Goal: Task Accomplishment & Management: Complete application form

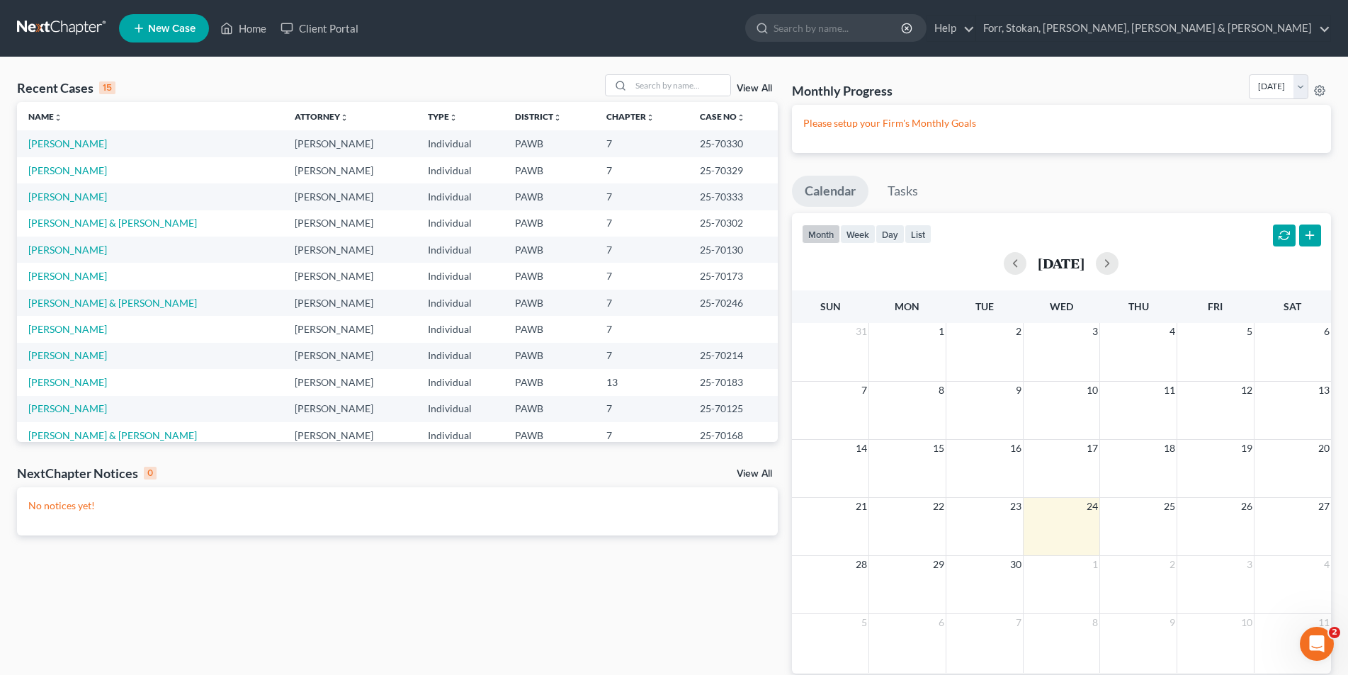
click at [156, 29] on span "New Case" at bounding box center [171, 28] width 47 height 11
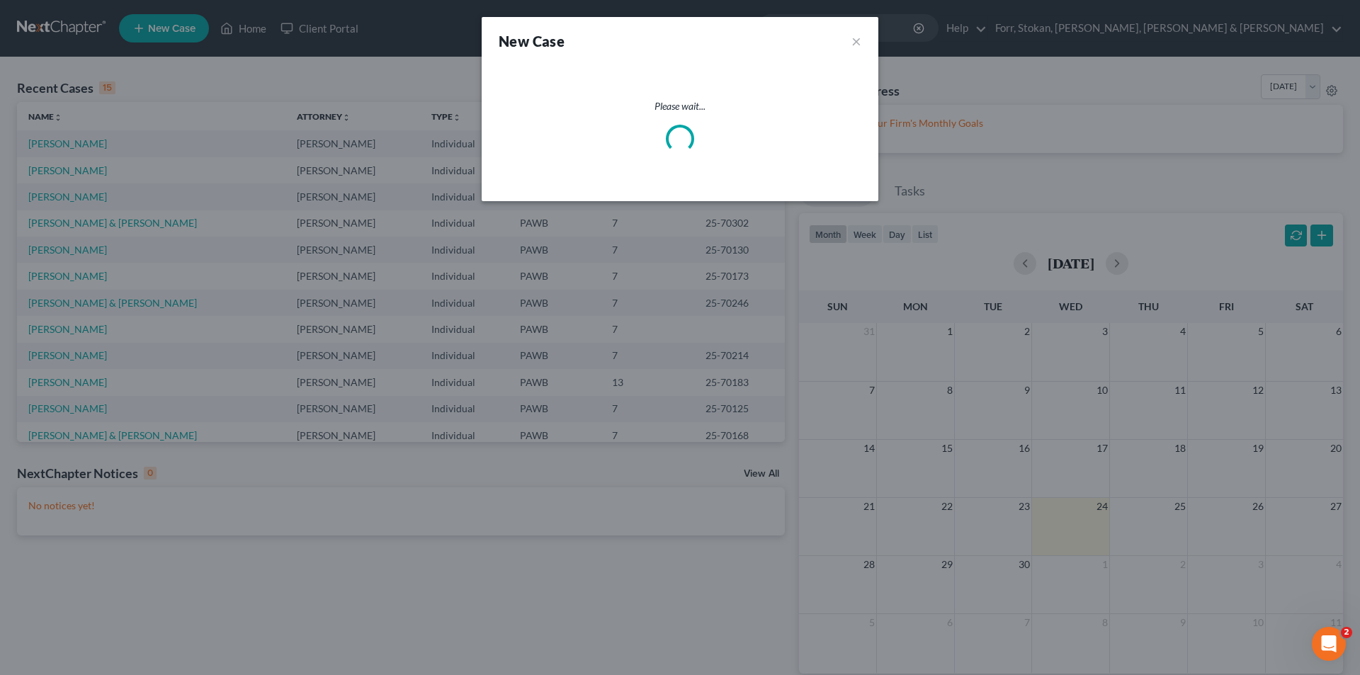
select select "69"
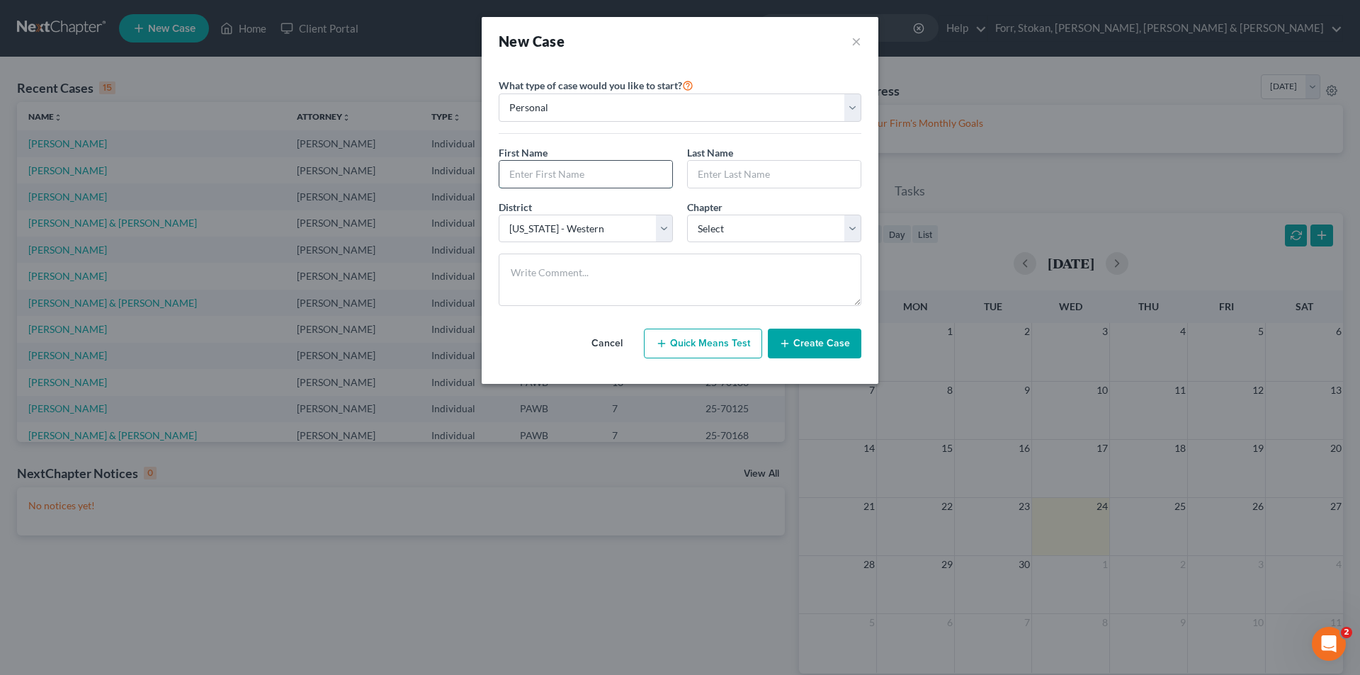
click at [573, 166] on input "text" at bounding box center [585, 174] width 173 height 27
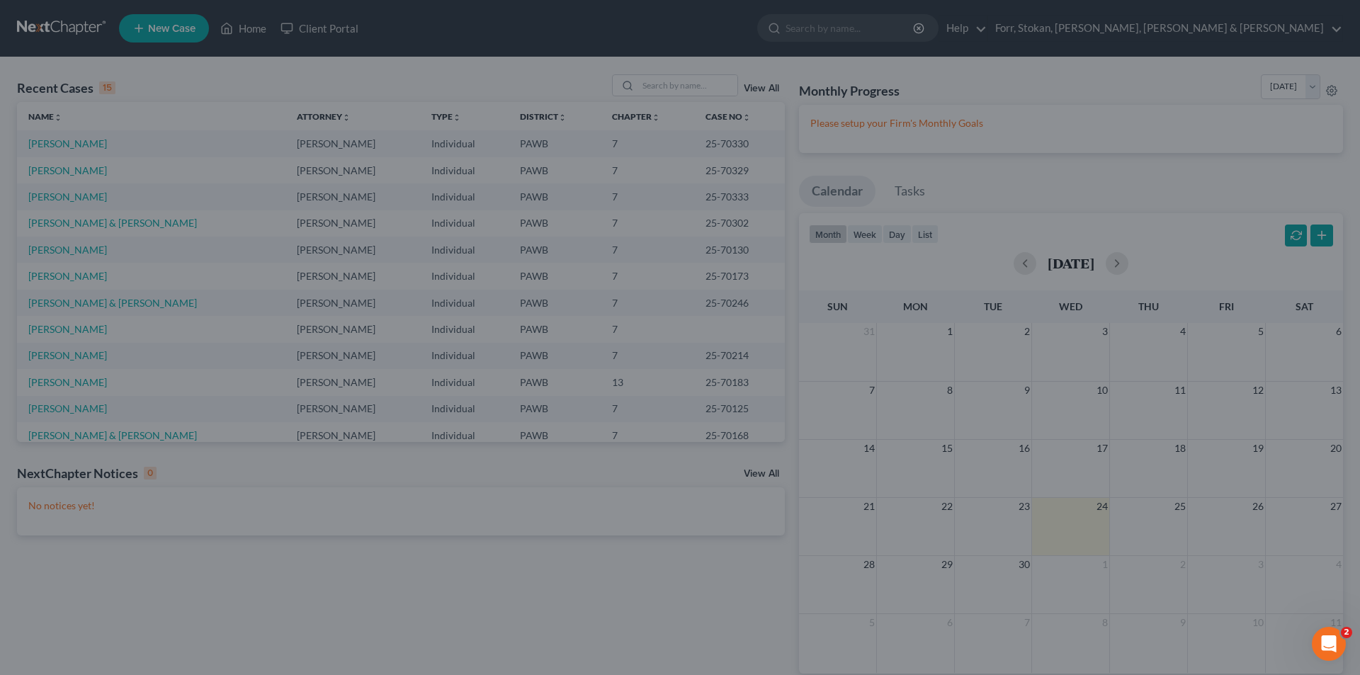
drag, startPoint x: 346, startPoint y: 123, endPoint x: 669, endPoint y: 113, distance: 323.0
click at [353, 121] on div "New Case × Please select case type * Bankruptcy Bankruptcy What type of case wo…" at bounding box center [680, 337] width 1360 height 675
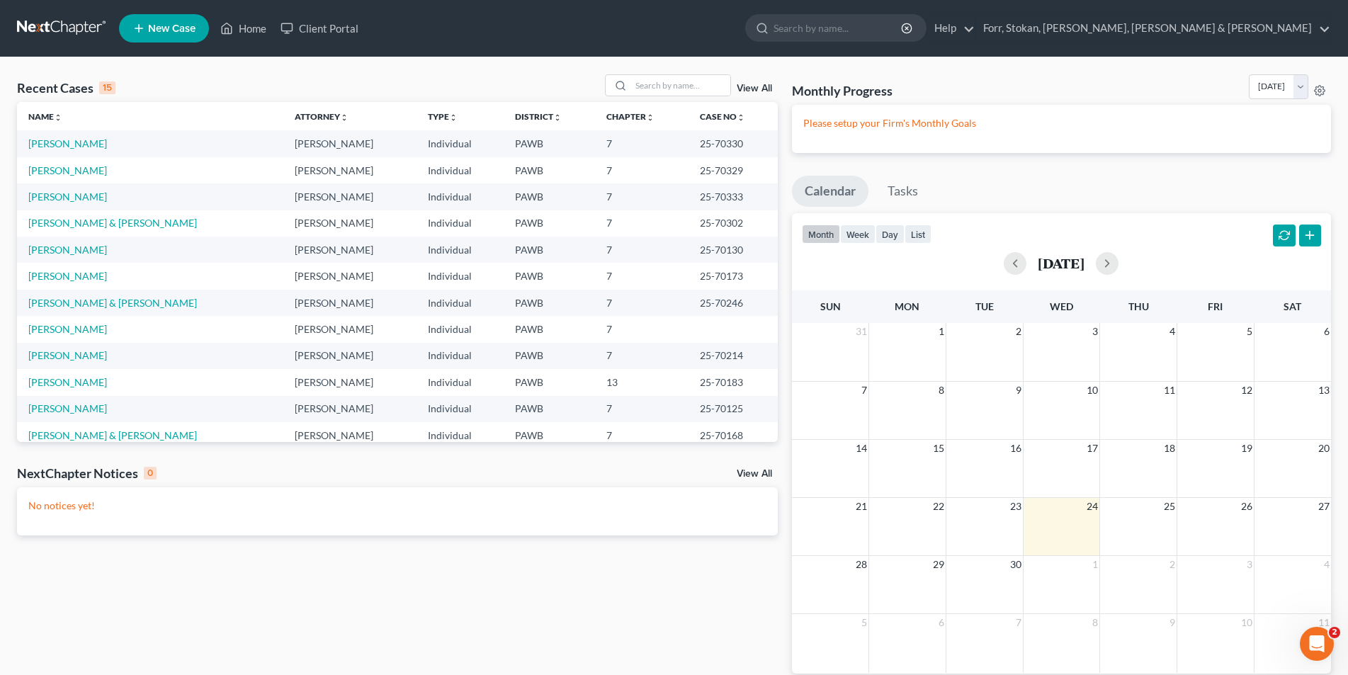
click at [158, 28] on span "New Case" at bounding box center [171, 28] width 47 height 11
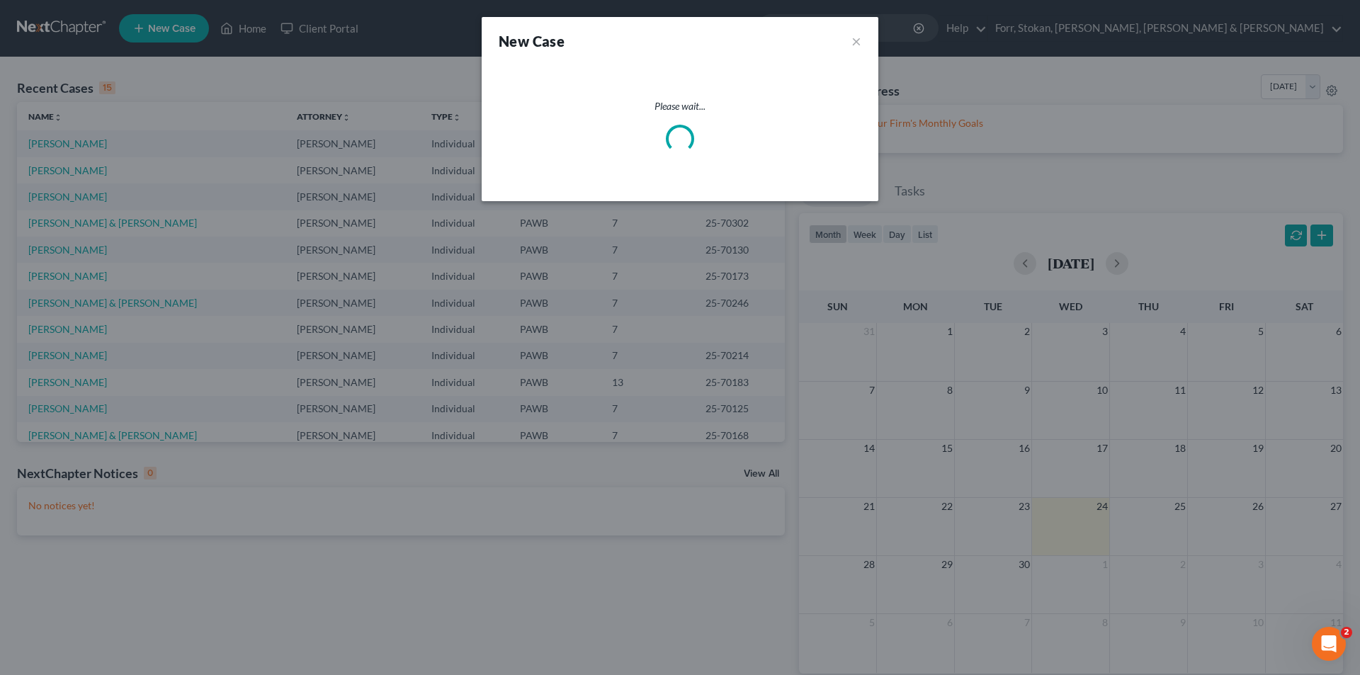
select select "69"
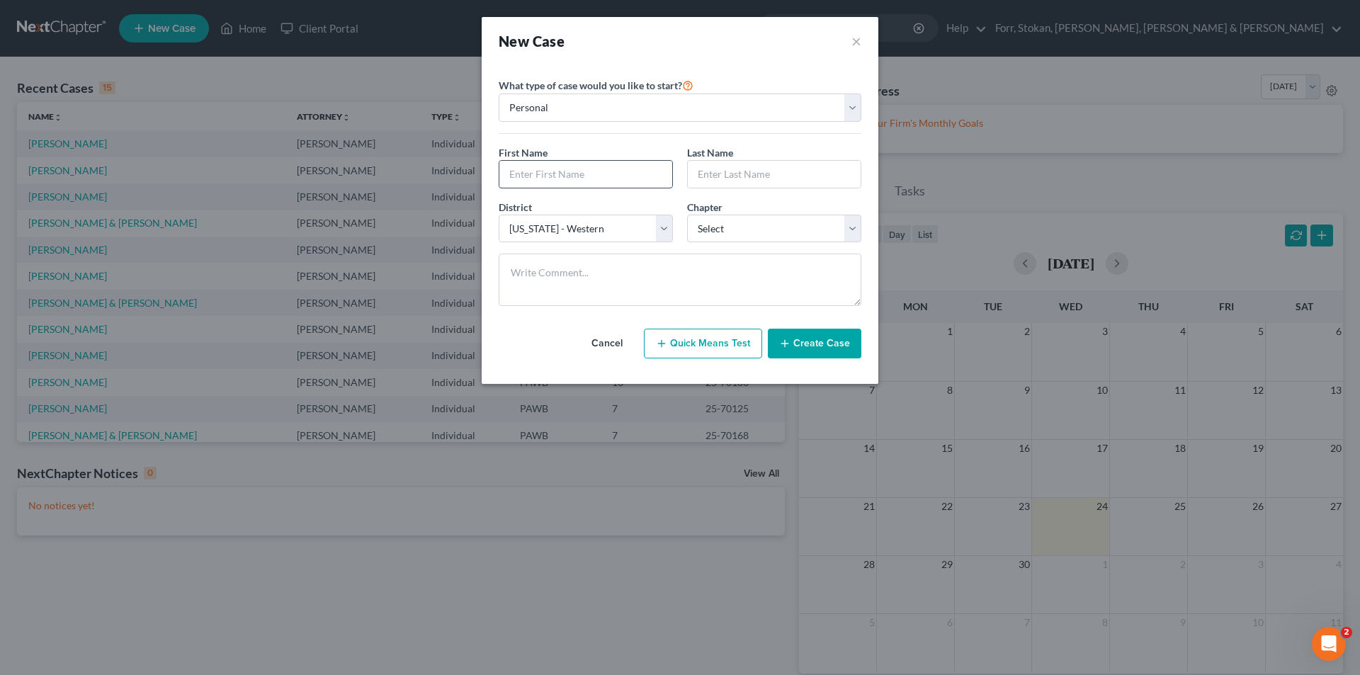
click at [537, 175] on input "text" at bounding box center [585, 174] width 173 height 27
click at [511, 168] on input "text" at bounding box center [585, 174] width 173 height 27
click at [853, 103] on select "Personal Business" at bounding box center [680, 107] width 363 height 28
click at [499, 93] on select "Personal Business" at bounding box center [680, 107] width 363 height 28
click at [577, 176] on input "iBRAHIM" at bounding box center [585, 174] width 173 height 27
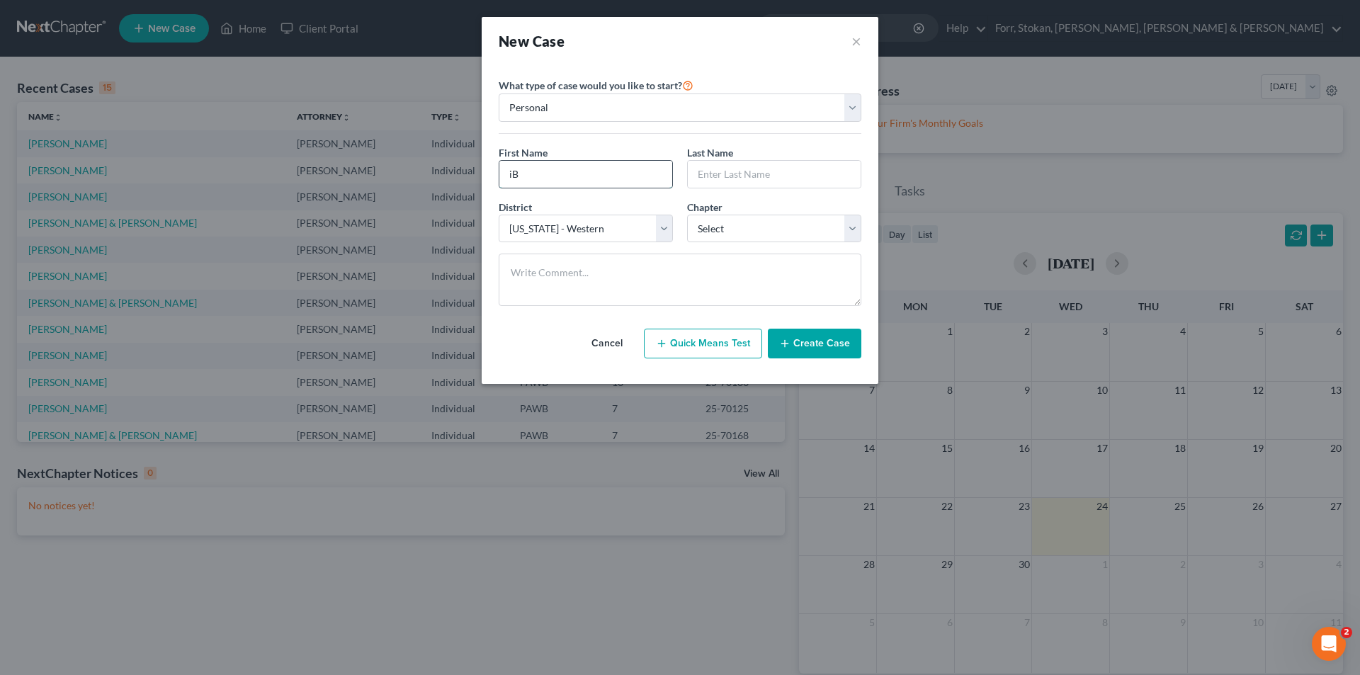
type input "i"
type input "[PERSON_NAME]"
click at [757, 166] on input "text" at bounding box center [774, 174] width 173 height 27
type input "[PERSON_NAME]"
drag, startPoint x: 855, startPoint y: 234, endPoint x: 848, endPoint y: 229, distance: 8.6
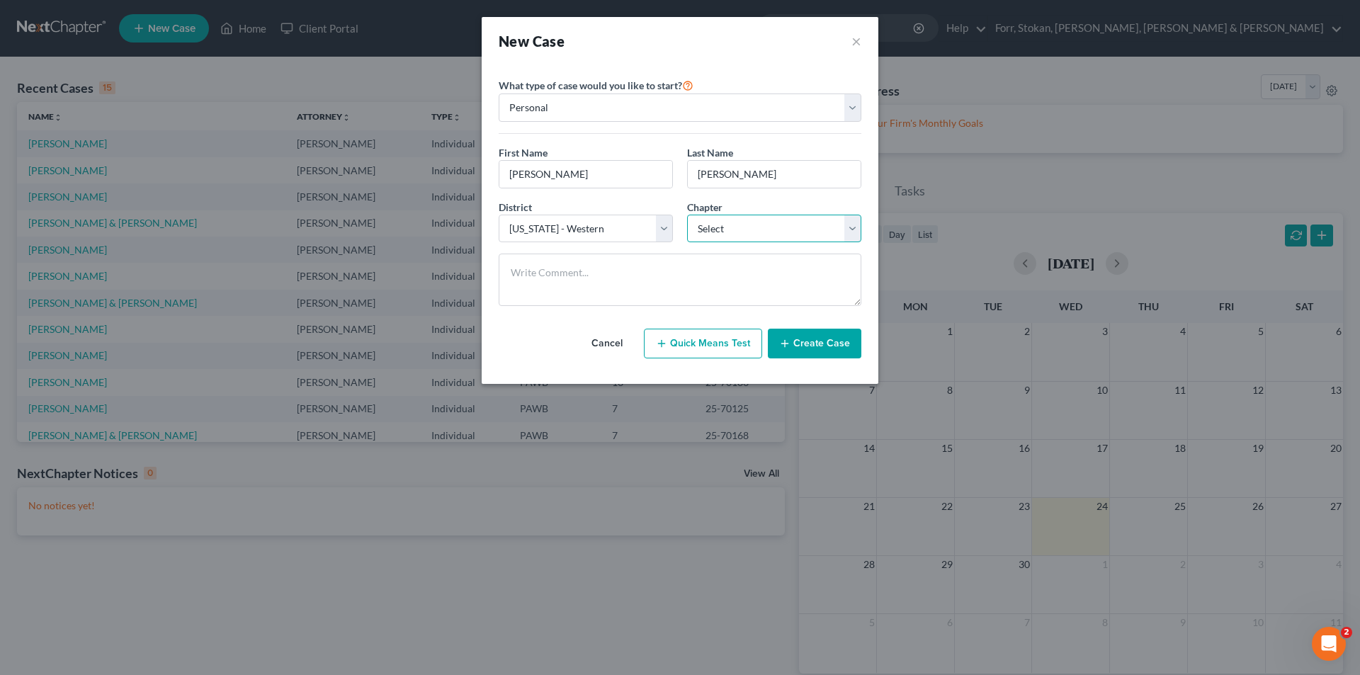
click at [855, 234] on select "Select 7 11 12 13" at bounding box center [774, 229] width 174 height 28
select select "0"
click at [687, 215] on select "Select 7 11 12 13" at bounding box center [774, 229] width 174 height 28
click at [805, 342] on button "Create Case" at bounding box center [814, 344] width 93 height 30
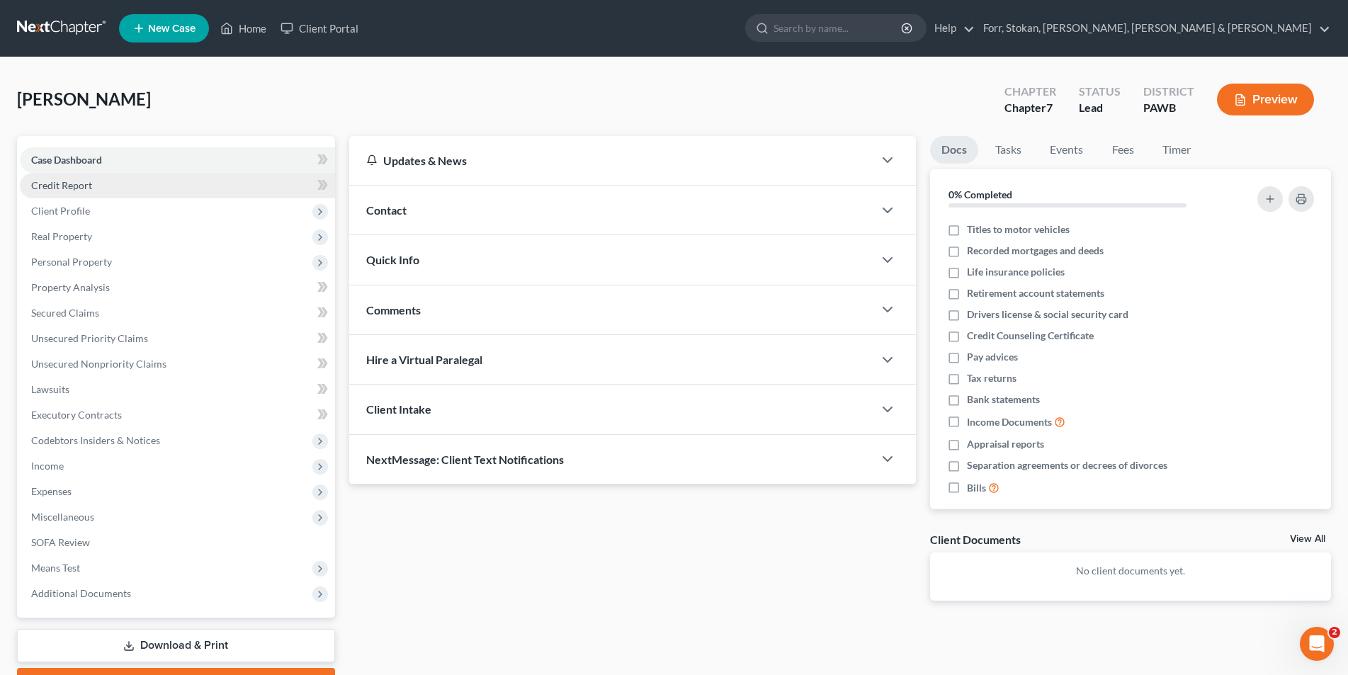
click at [76, 180] on span "Credit Report" at bounding box center [61, 185] width 61 height 12
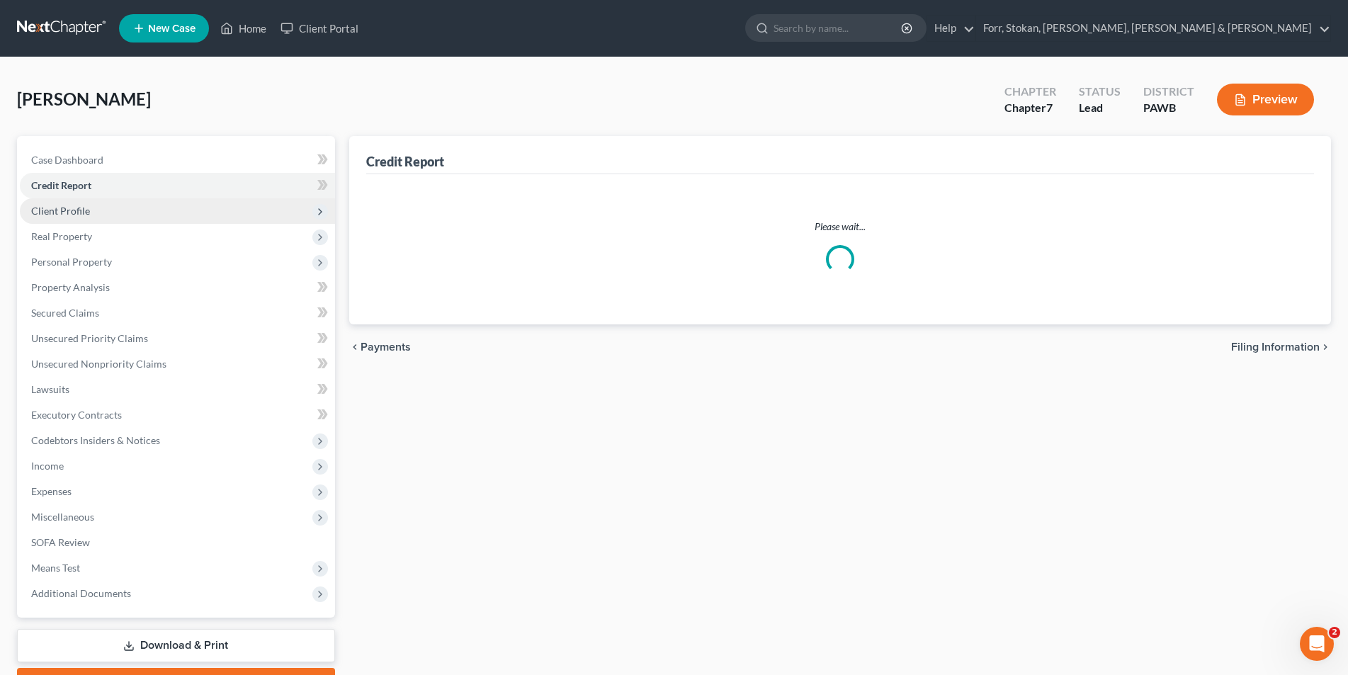
click at [68, 207] on span "Client Profile" at bounding box center [60, 211] width 59 height 12
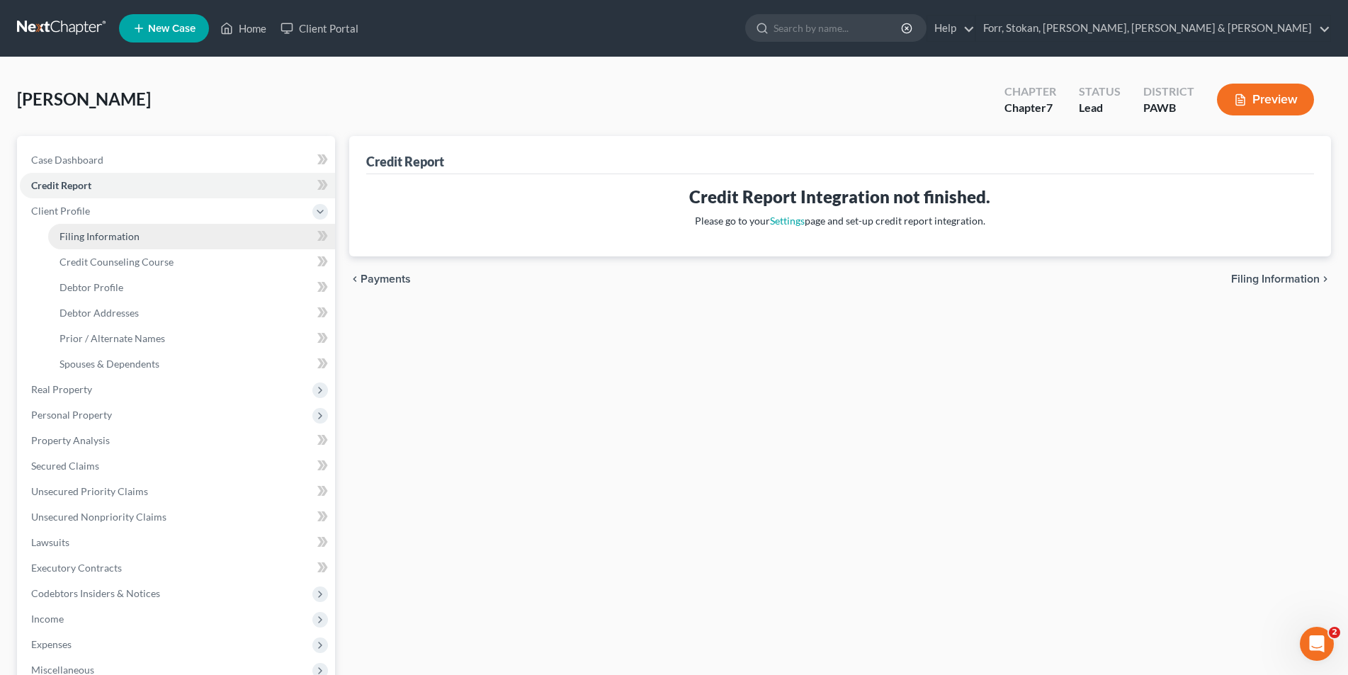
click at [80, 237] on span "Filing Information" at bounding box center [99, 236] width 80 height 12
select select "1"
select select "0"
select select "69"
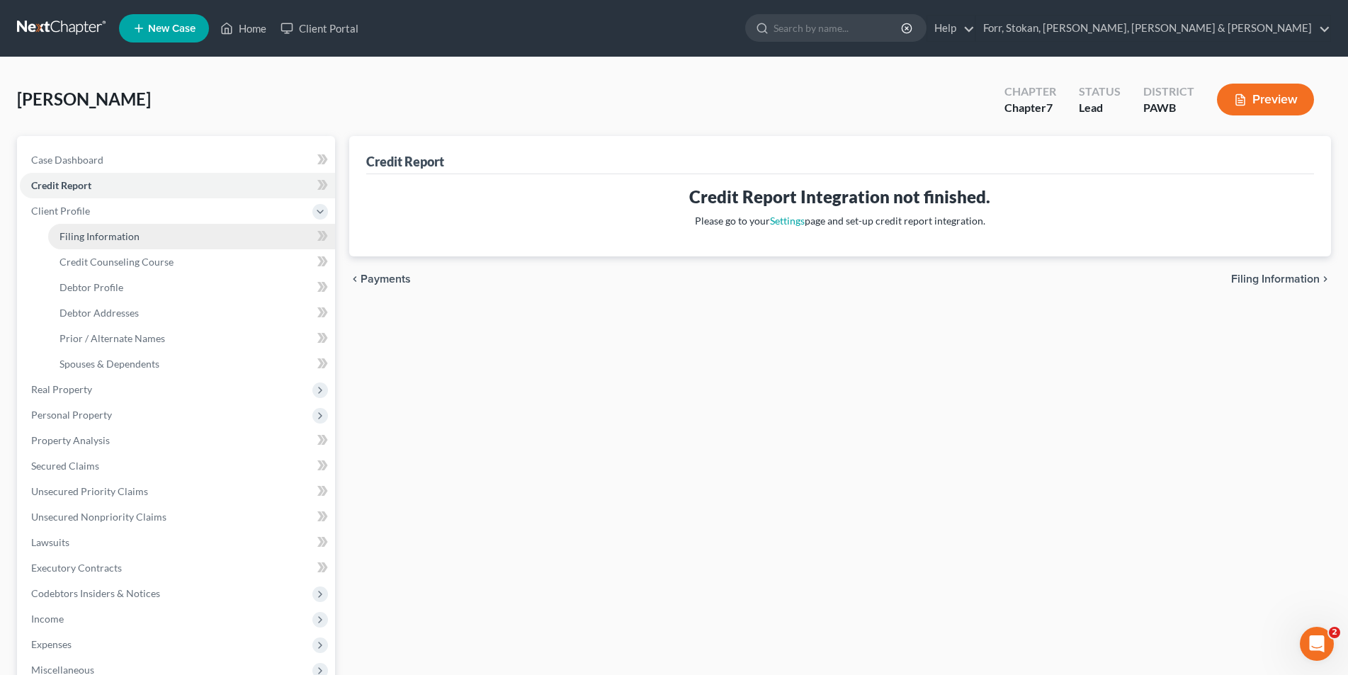
select select "39"
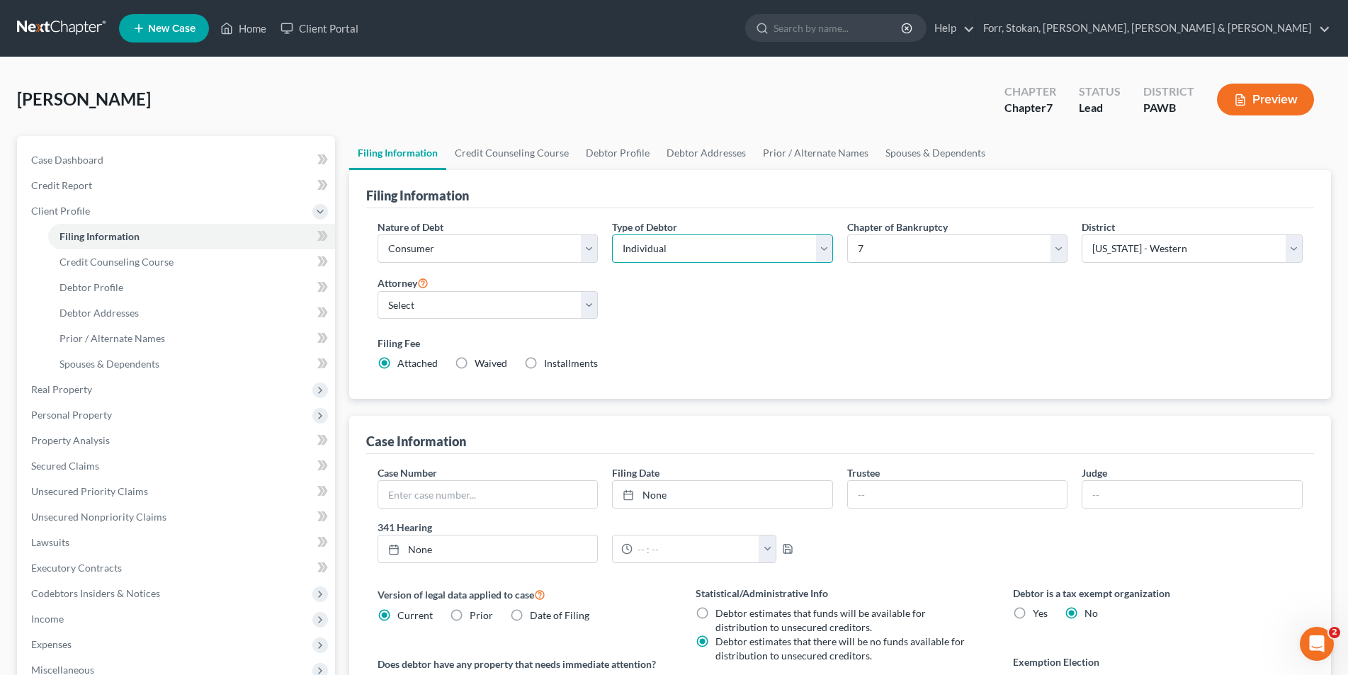
drag, startPoint x: 824, startPoint y: 246, endPoint x: 814, endPoint y: 243, distance: 10.5
click at [824, 246] on select "Select Individual Joint" at bounding box center [722, 248] width 221 height 28
select select "1"
click at [612, 234] on select "Select Individual Joint" at bounding box center [722, 248] width 221 height 28
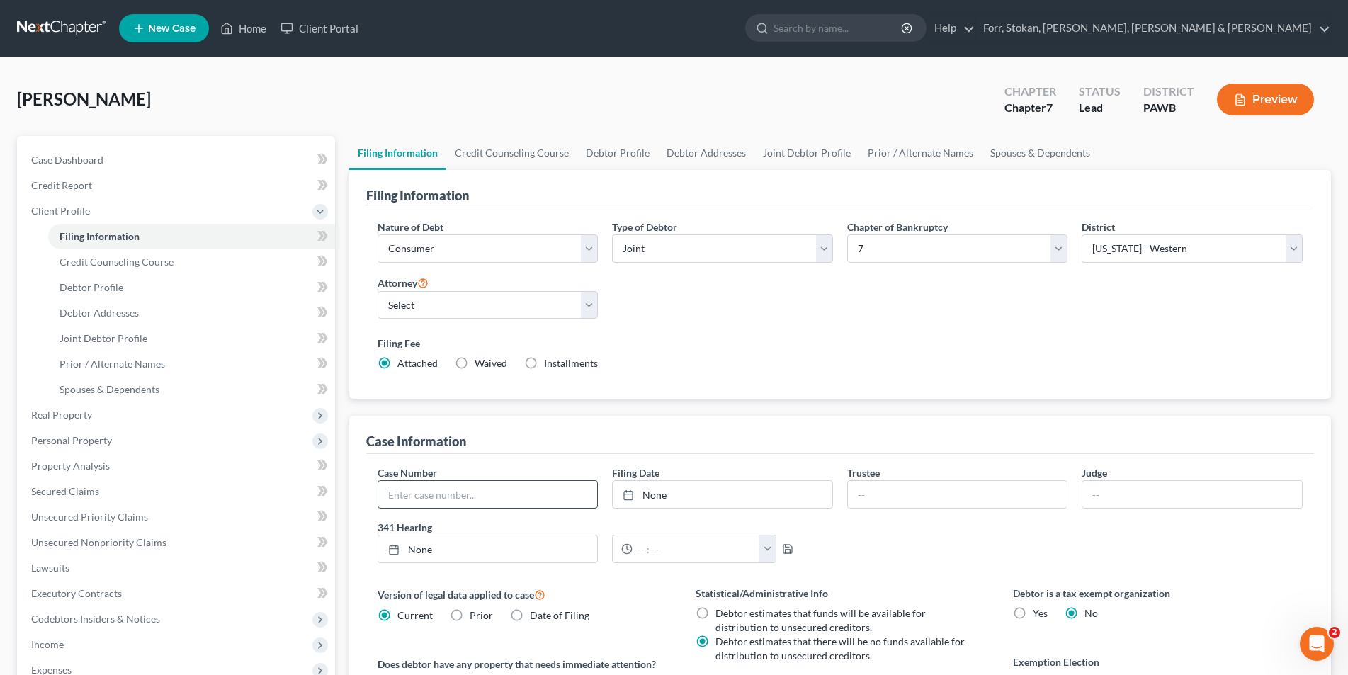
click at [477, 494] on input "text" at bounding box center [488, 494] width 220 height 27
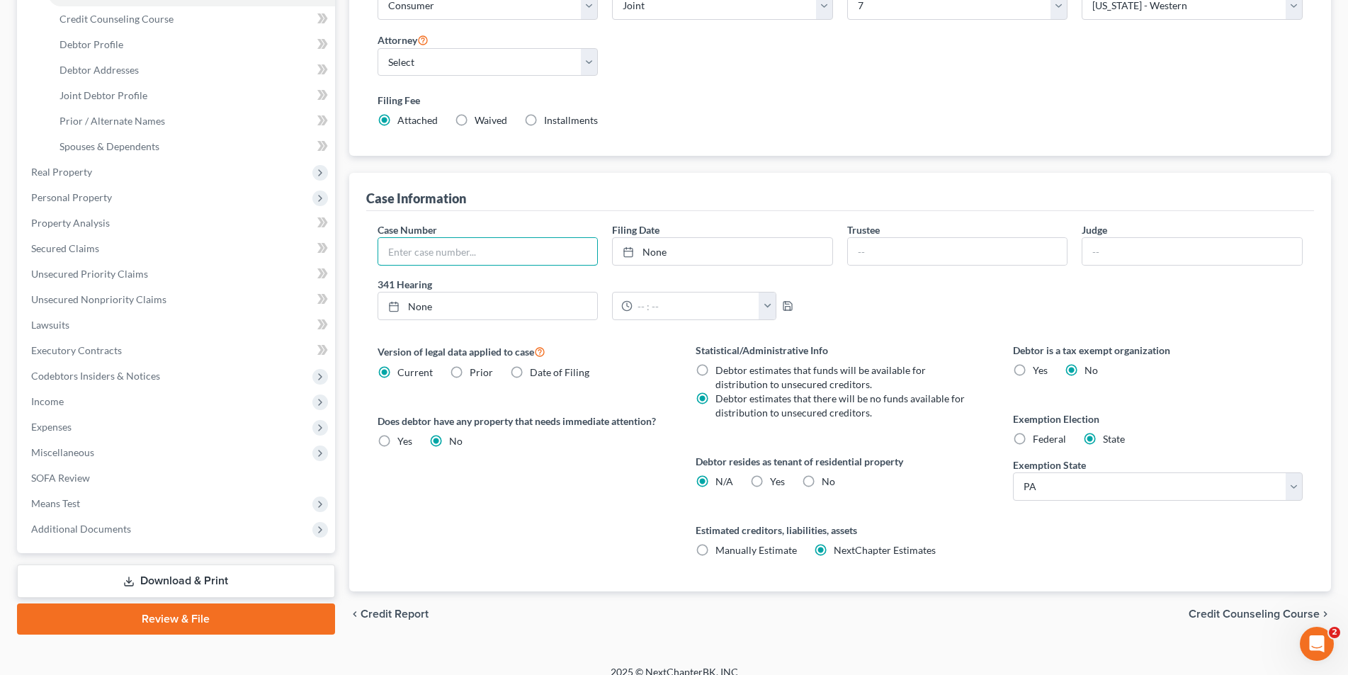
scroll to position [258, 0]
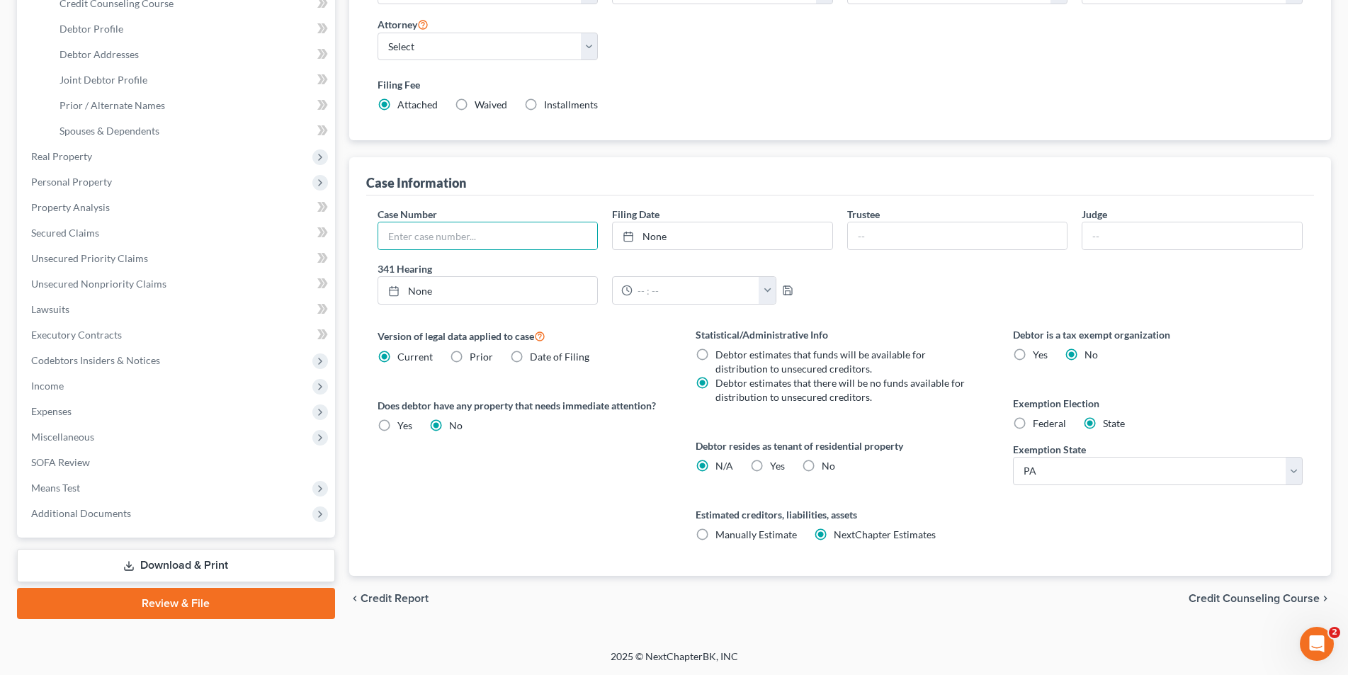
click at [770, 468] on label "Yes Yes" at bounding box center [777, 466] width 15 height 14
click at [775, 468] on input "Yes Yes" at bounding box center [779, 463] width 9 height 9
radio input "true"
radio input "false"
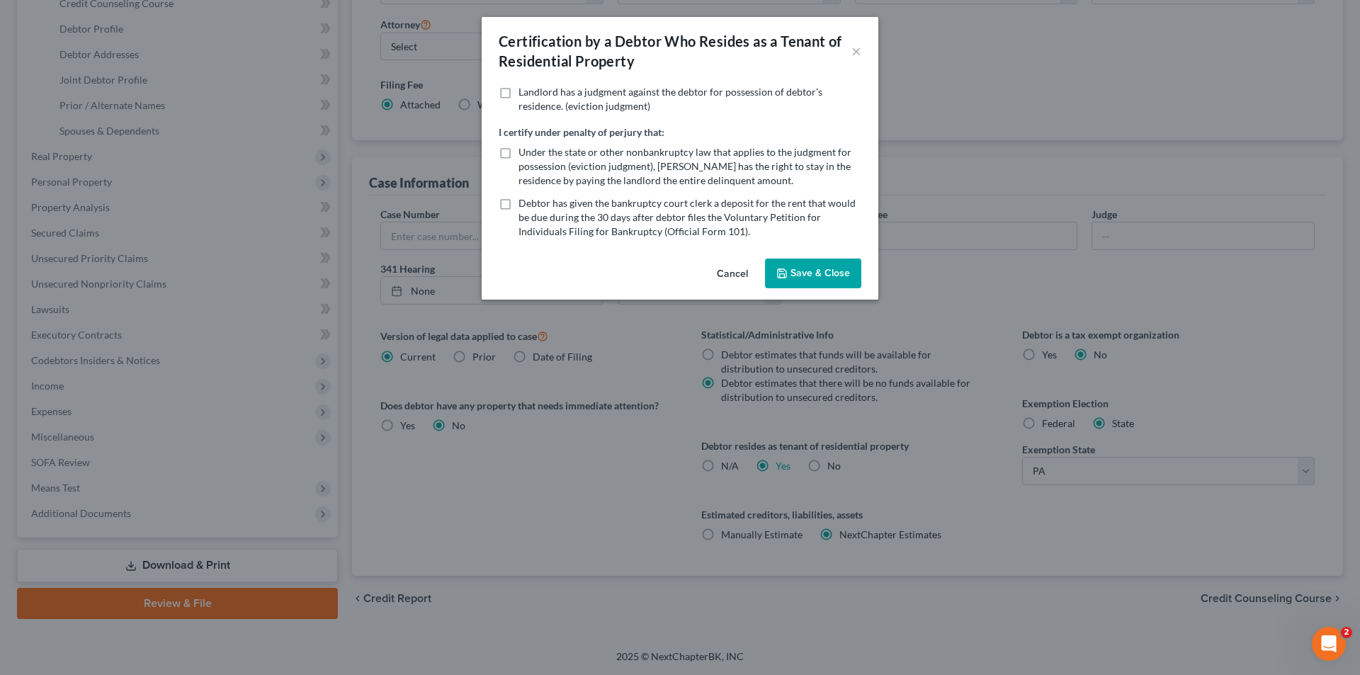
click at [819, 267] on button "Save & Close" at bounding box center [813, 273] width 96 height 30
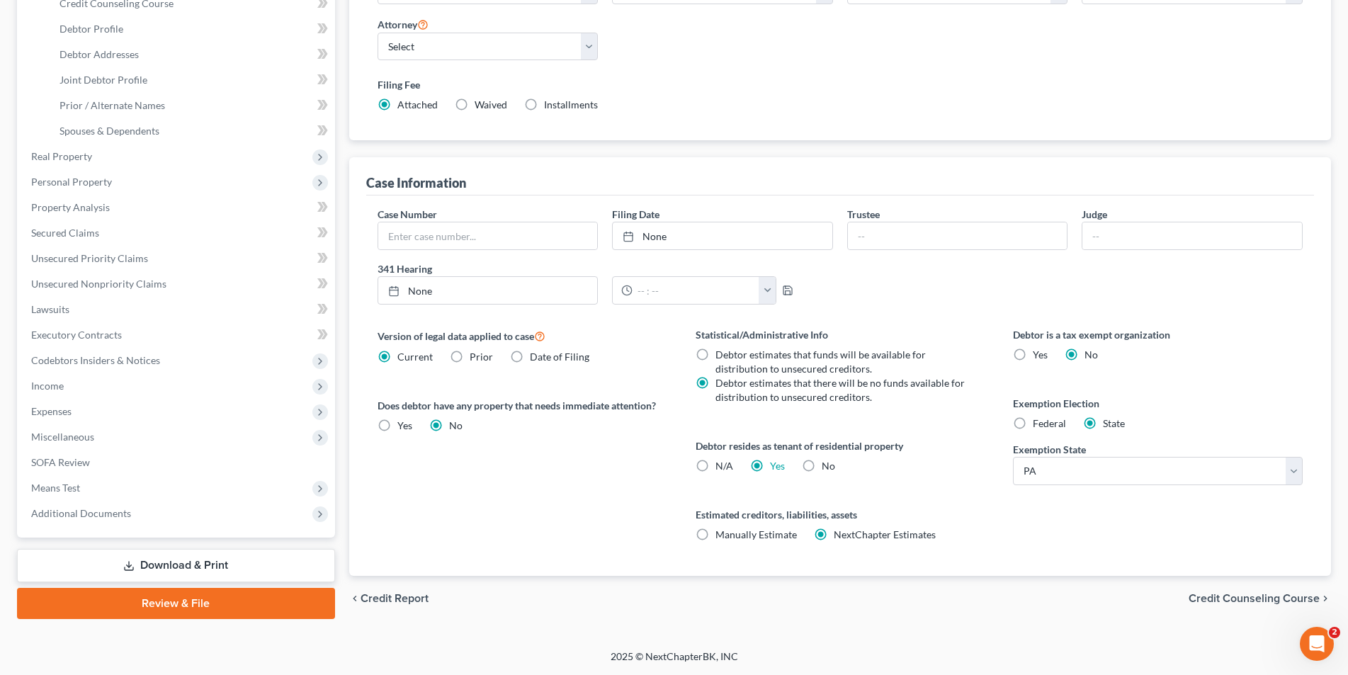
click at [1032, 424] on label "Federal" at bounding box center [1048, 423] width 33 height 14
click at [1038, 424] on input "Federal" at bounding box center [1042, 420] width 9 height 9
radio input "true"
radio input "false"
click at [1234, 600] on span "Credit Counseling Course" at bounding box center [1253, 598] width 131 height 11
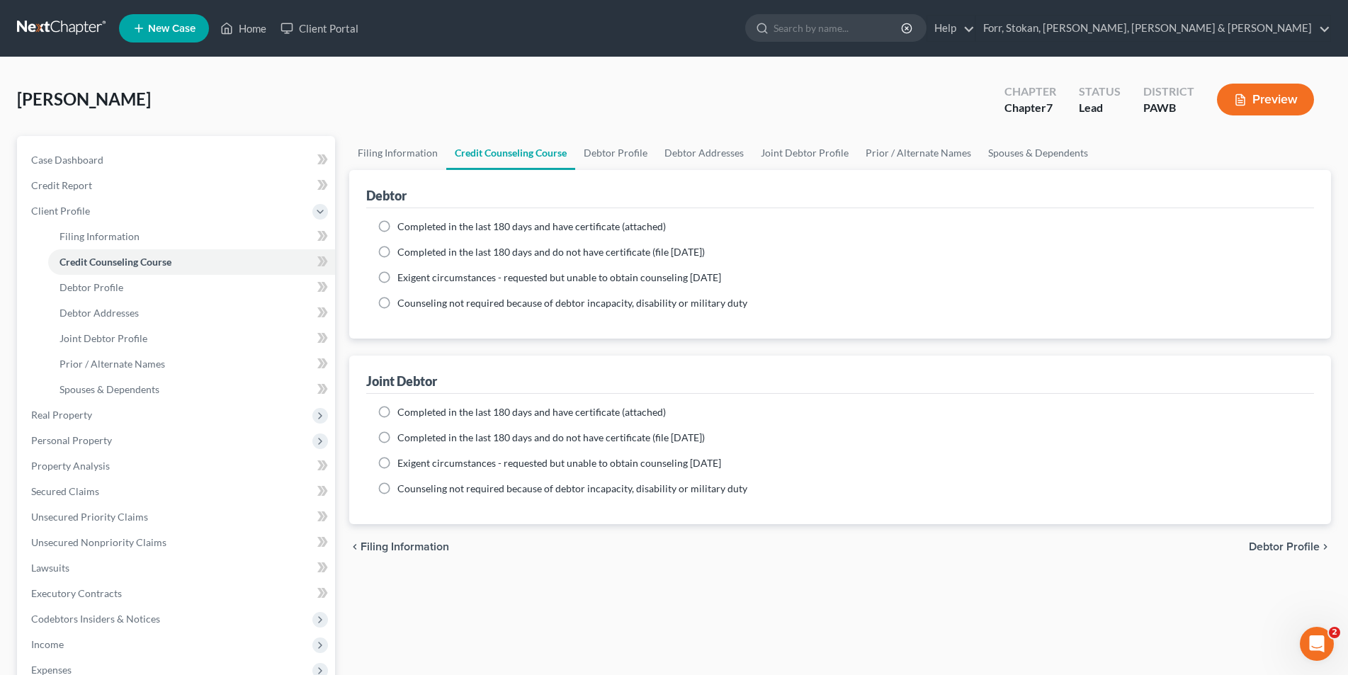
click at [397, 224] on label "Completed in the last 180 days and have certificate (attached)" at bounding box center [531, 227] width 268 height 14
click at [403, 224] on input "Completed in the last 180 days and have certificate (attached)" at bounding box center [407, 224] width 9 height 9
radio input "true"
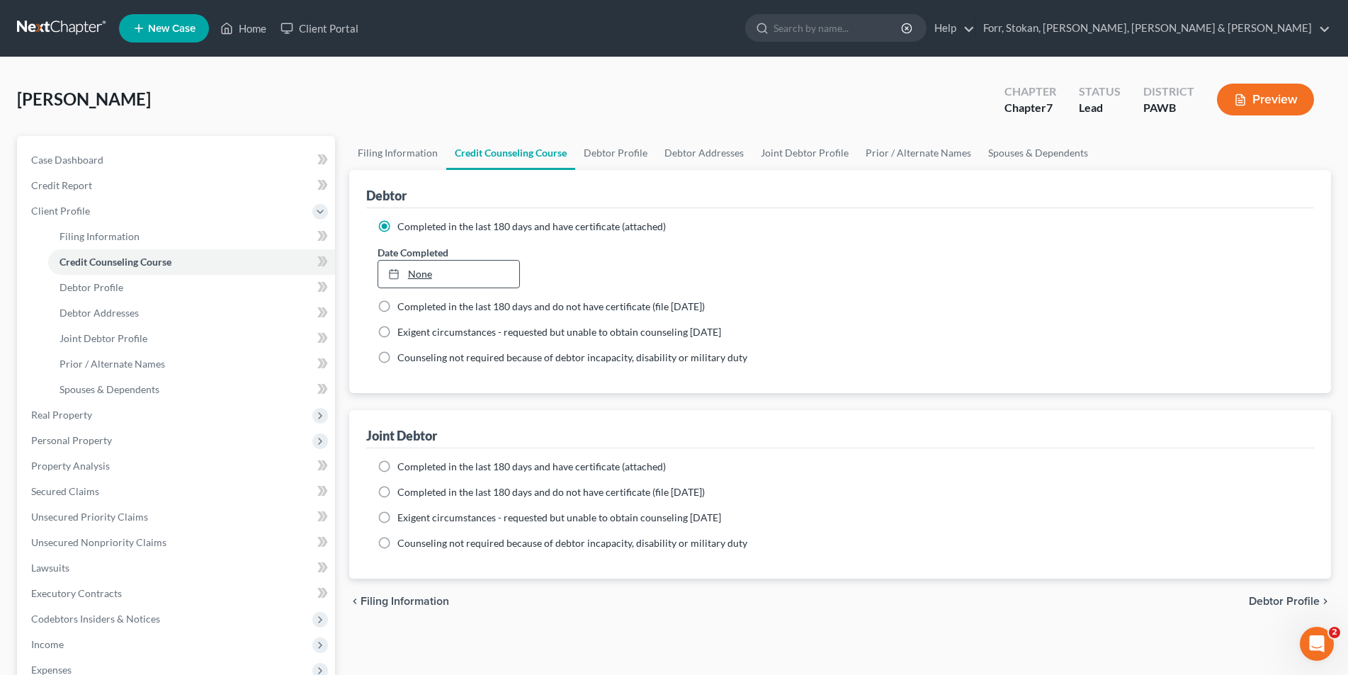
type input "[DATE]"
click at [426, 275] on link "None" at bounding box center [448, 274] width 141 height 27
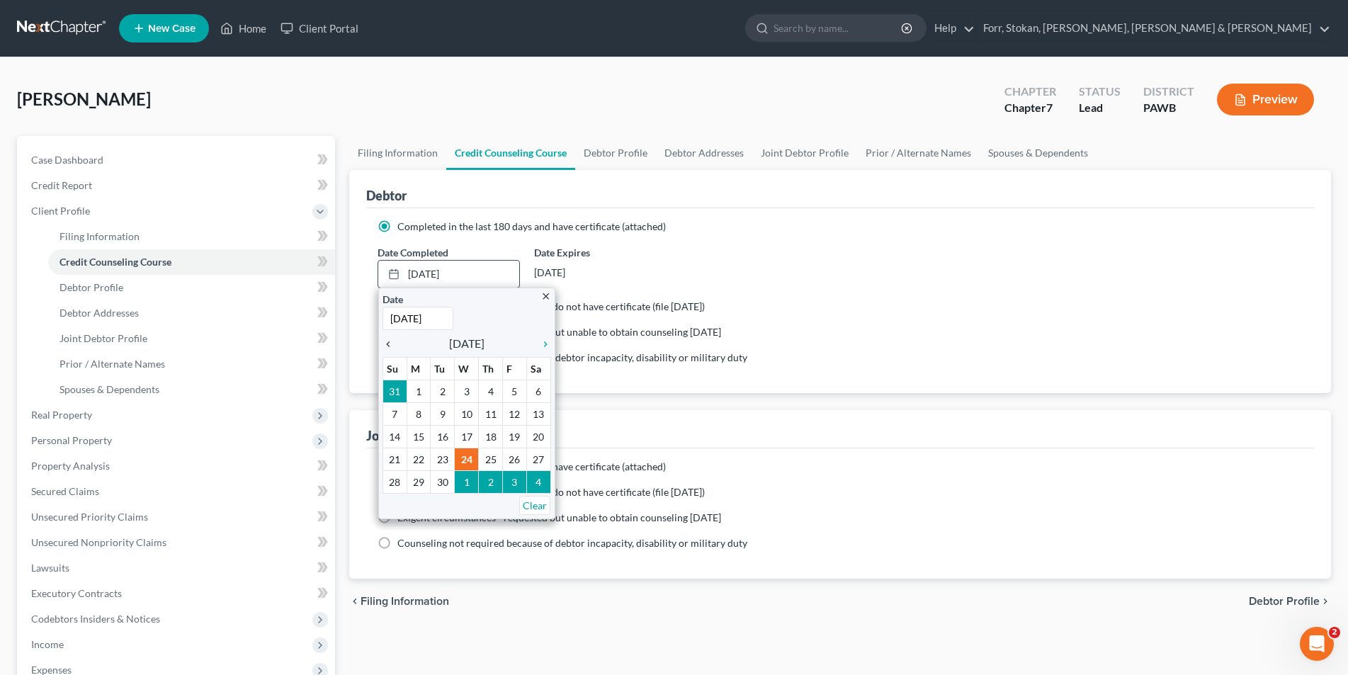
click at [389, 347] on icon "chevron_left" at bounding box center [391, 343] width 18 height 11
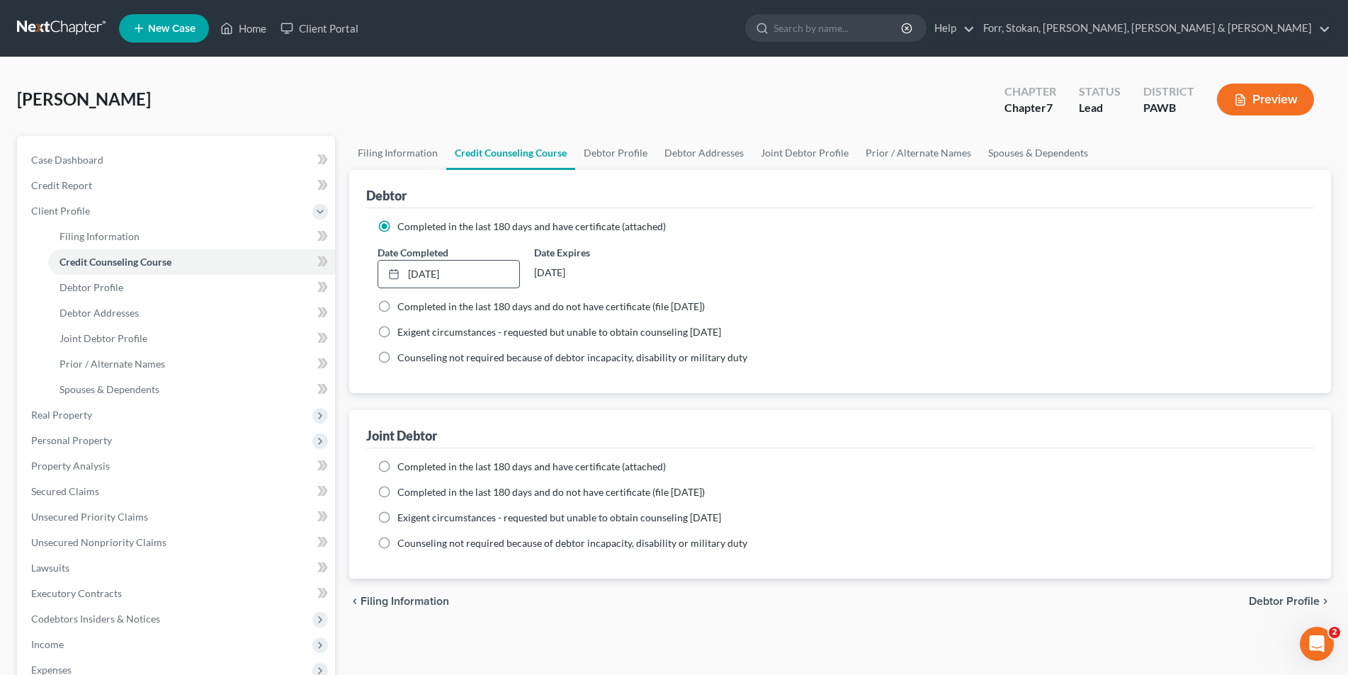
click at [397, 465] on label "Completed in the last 180 days and have certificate (attached)" at bounding box center [531, 467] width 268 height 14
click at [403, 465] on input "Completed in the last 180 days and have certificate (attached)" at bounding box center [407, 464] width 9 height 9
radio input "true"
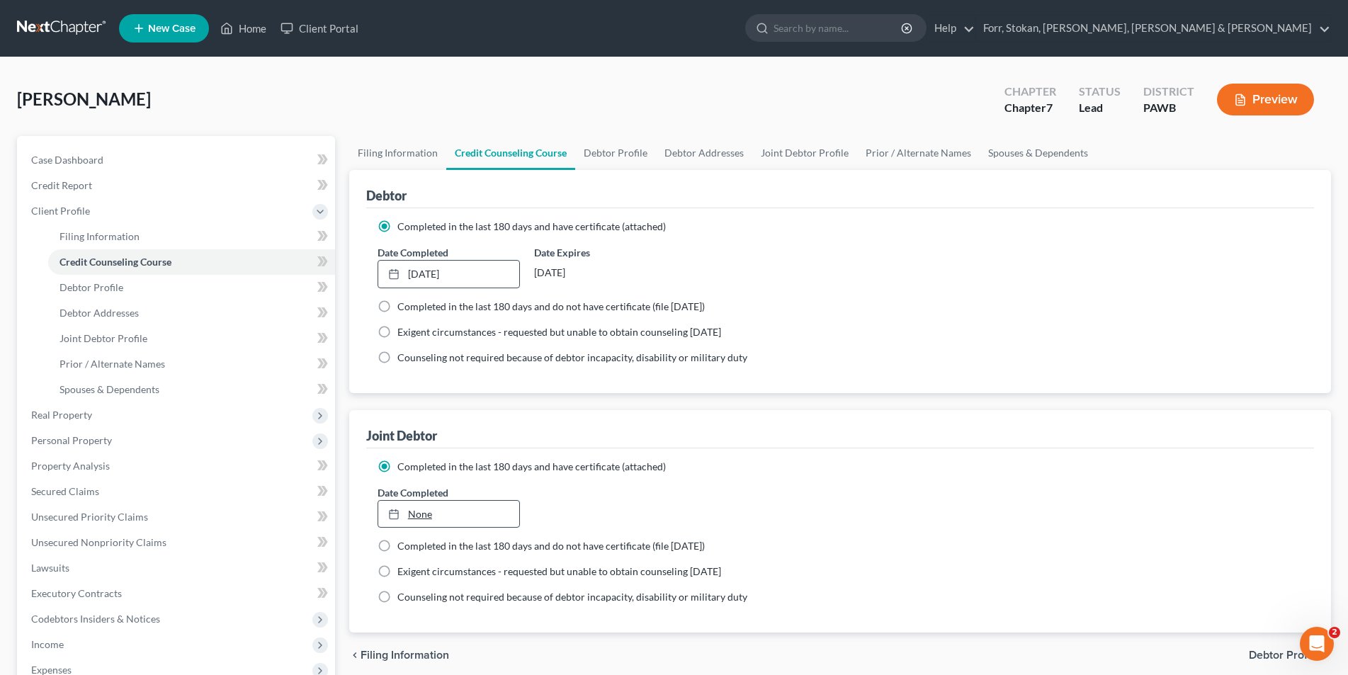
click at [414, 517] on link "None" at bounding box center [448, 514] width 141 height 27
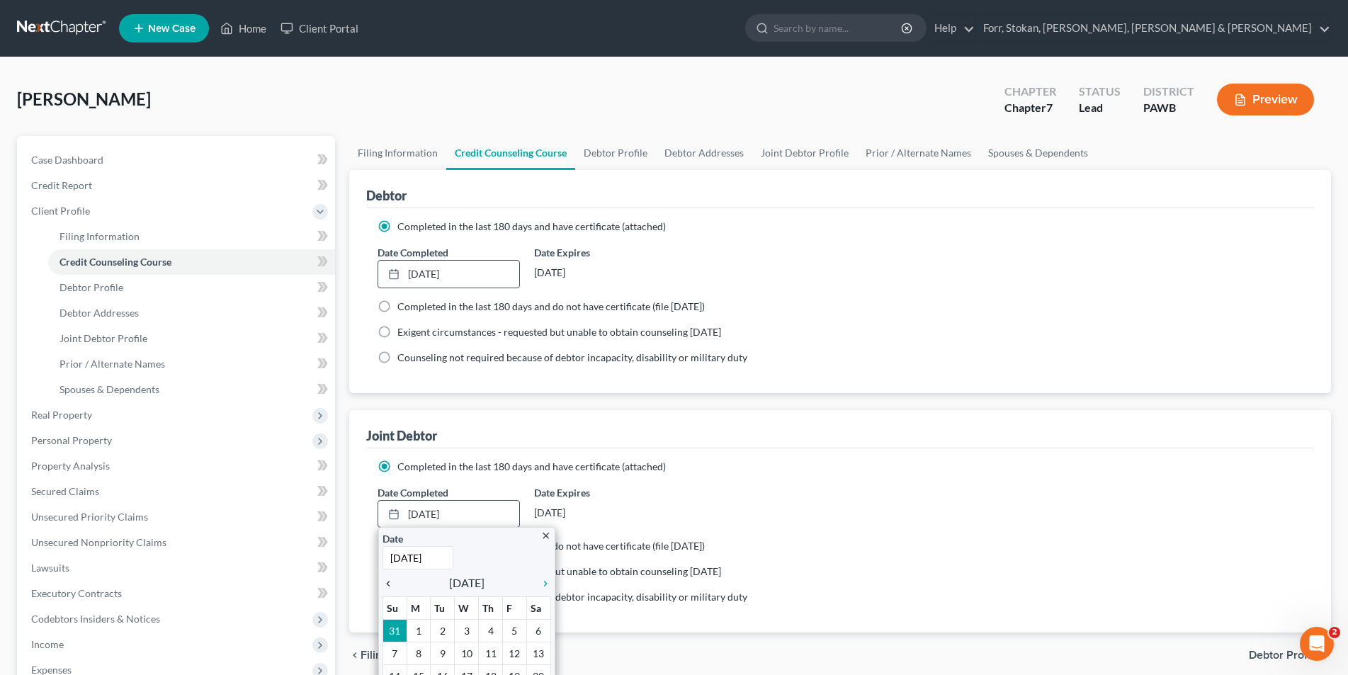
click at [387, 584] on icon "chevron_left" at bounding box center [391, 583] width 18 height 11
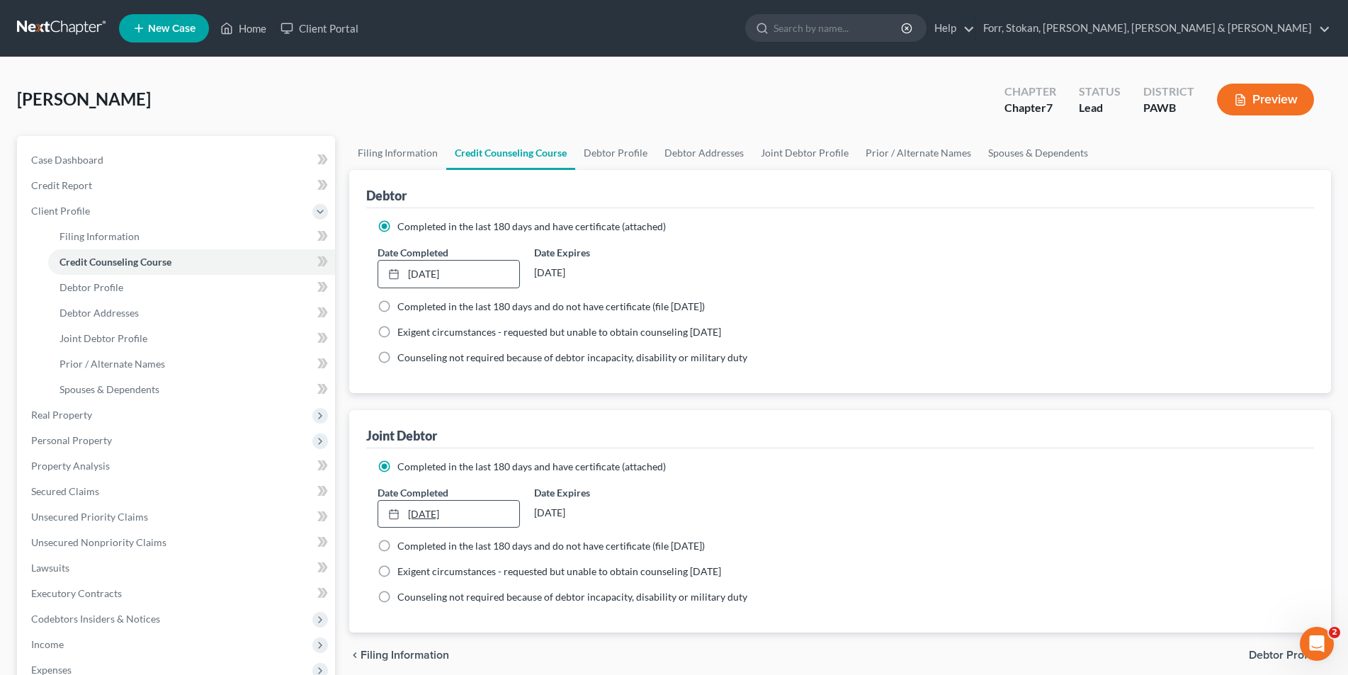
click at [433, 515] on link "[DATE]" at bounding box center [448, 514] width 141 height 27
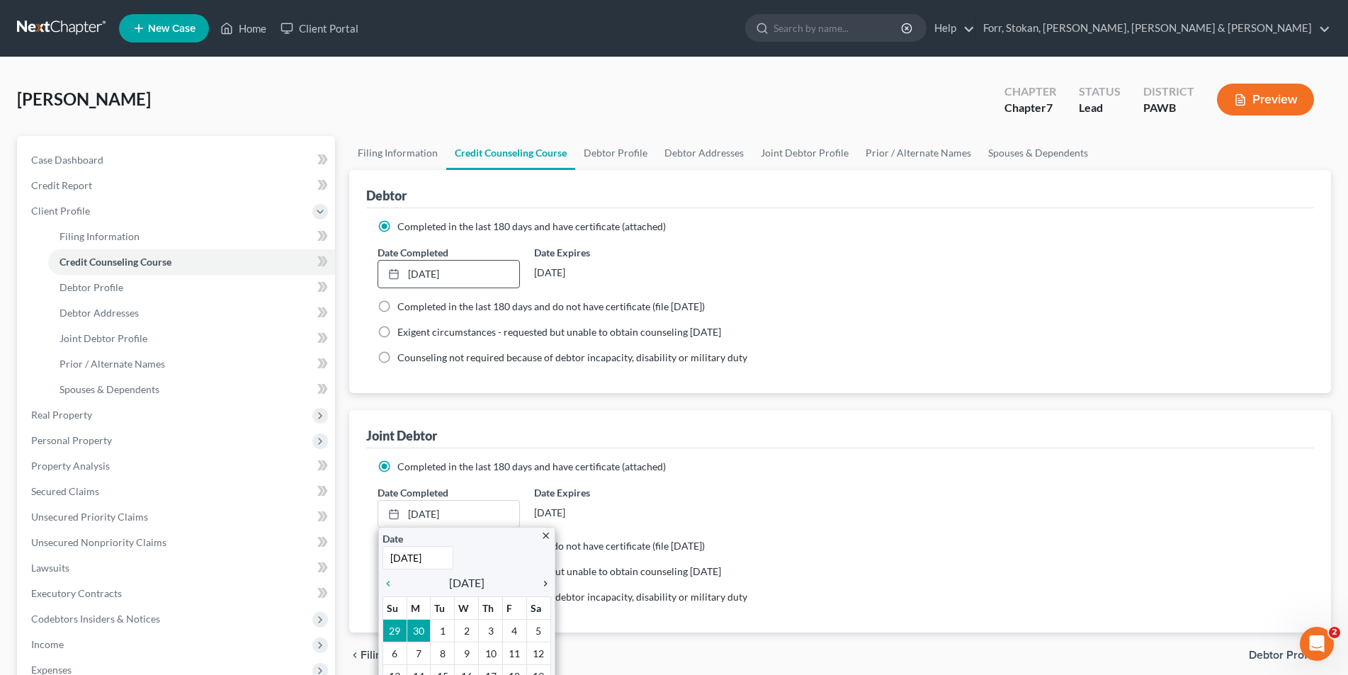
click at [544, 583] on icon "chevron_right" at bounding box center [541, 583] width 18 height 11
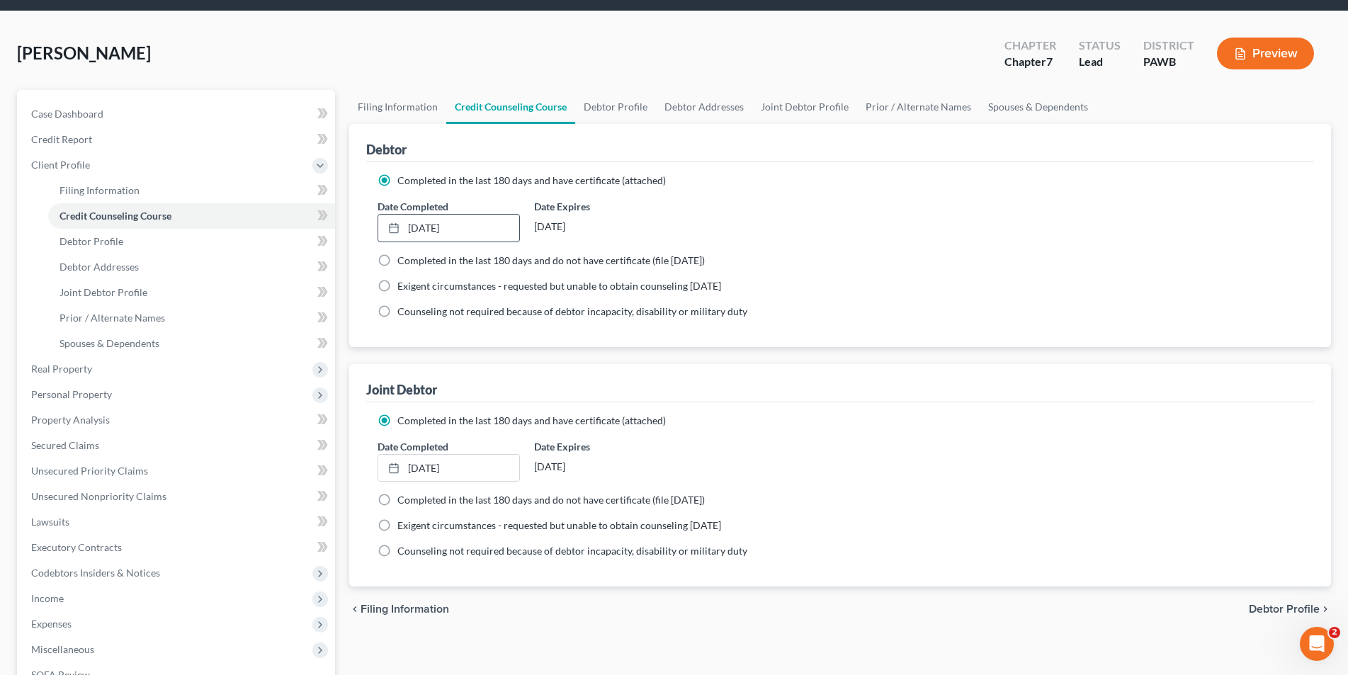
scroll to position [71, 0]
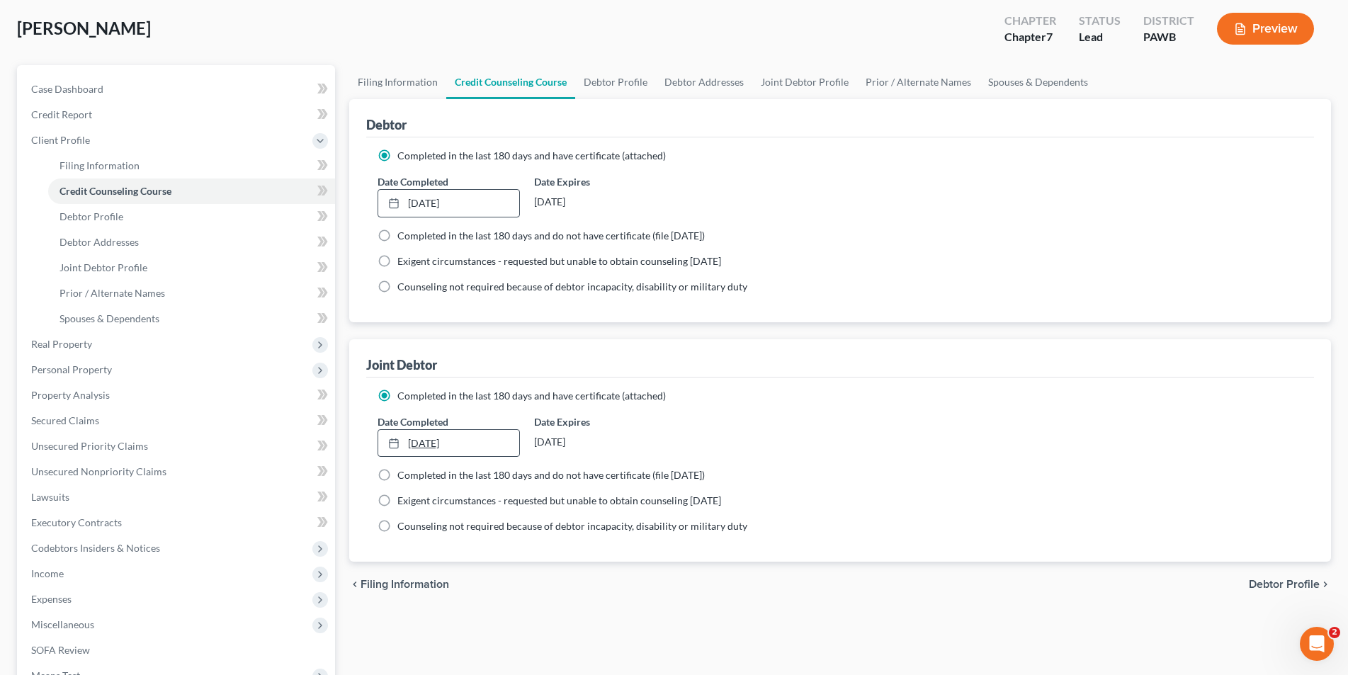
click at [478, 441] on link "[DATE]" at bounding box center [448, 443] width 141 height 27
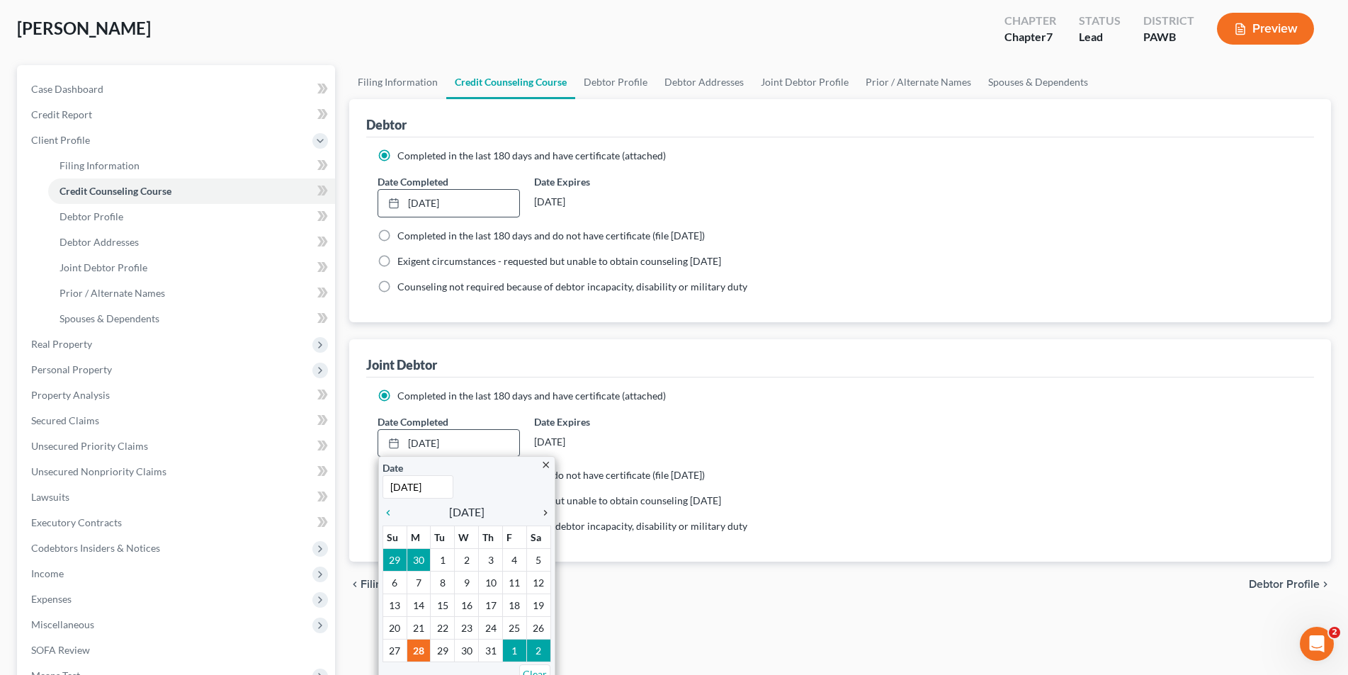
click at [546, 512] on icon "chevron_right" at bounding box center [541, 512] width 18 height 11
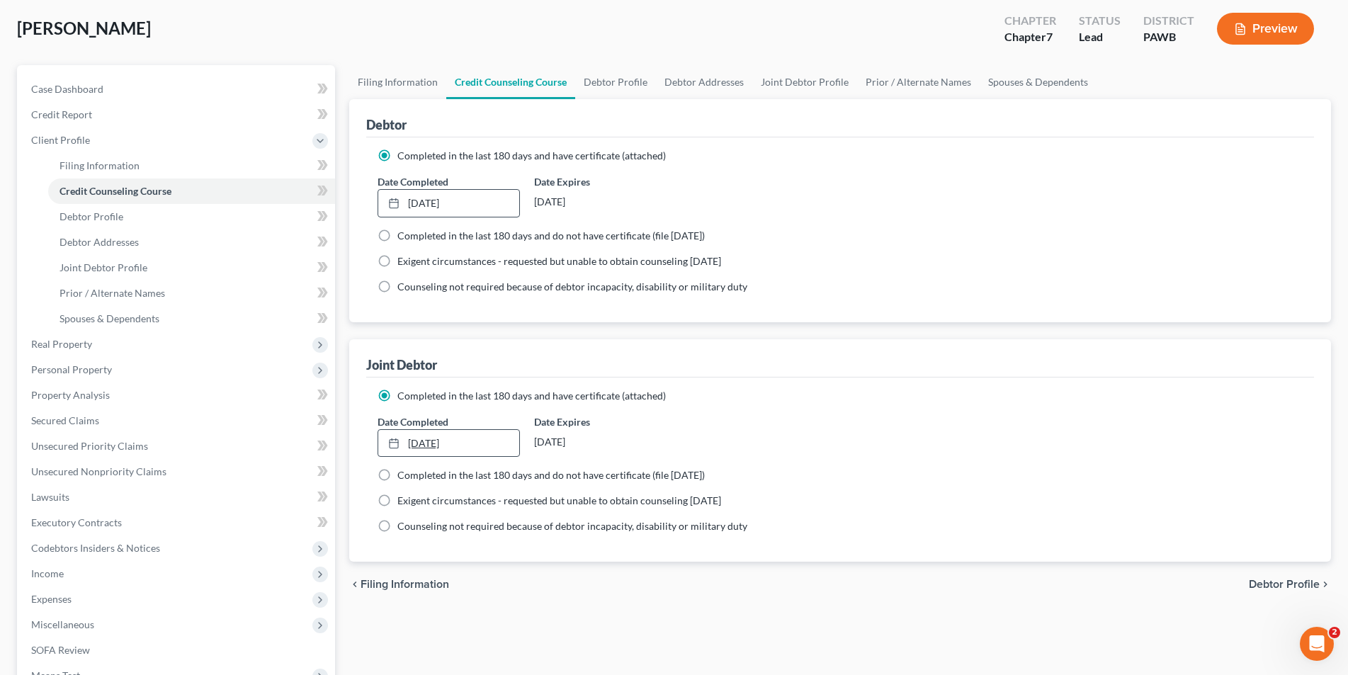
click at [412, 441] on link "[DATE]" at bounding box center [448, 443] width 141 height 27
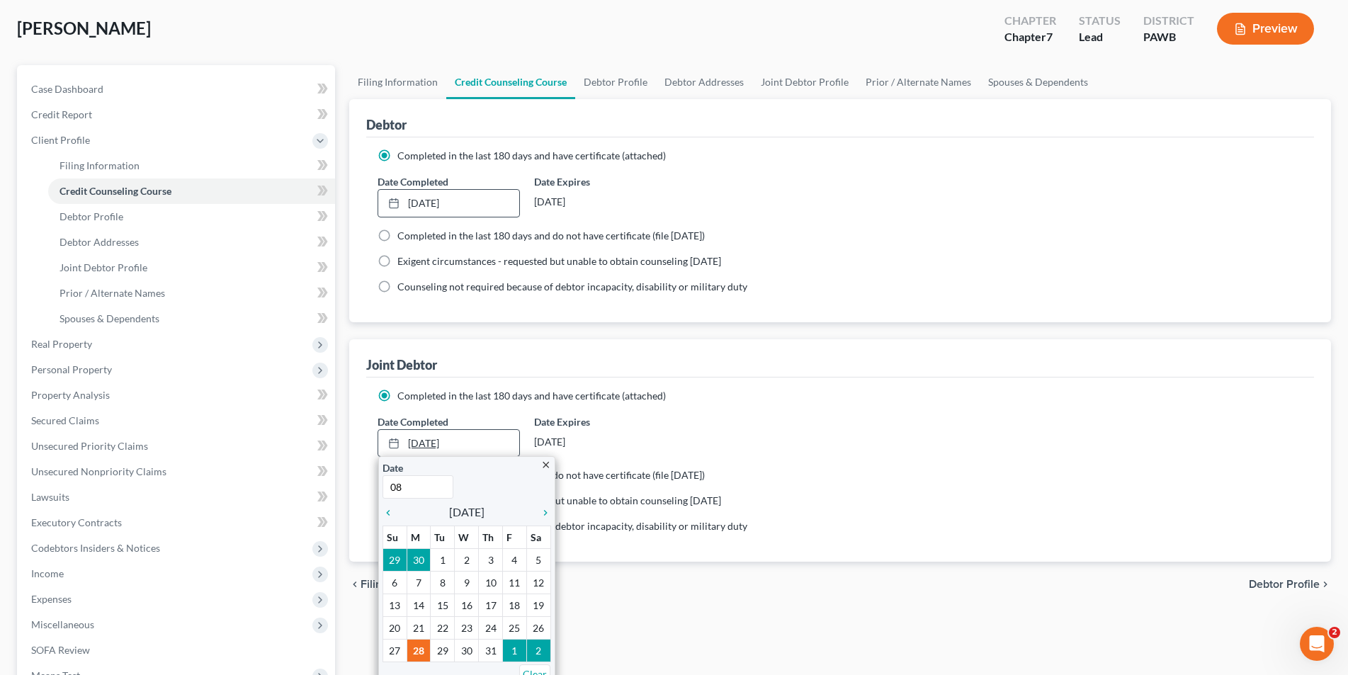
type input "0"
type input "[DATE]"
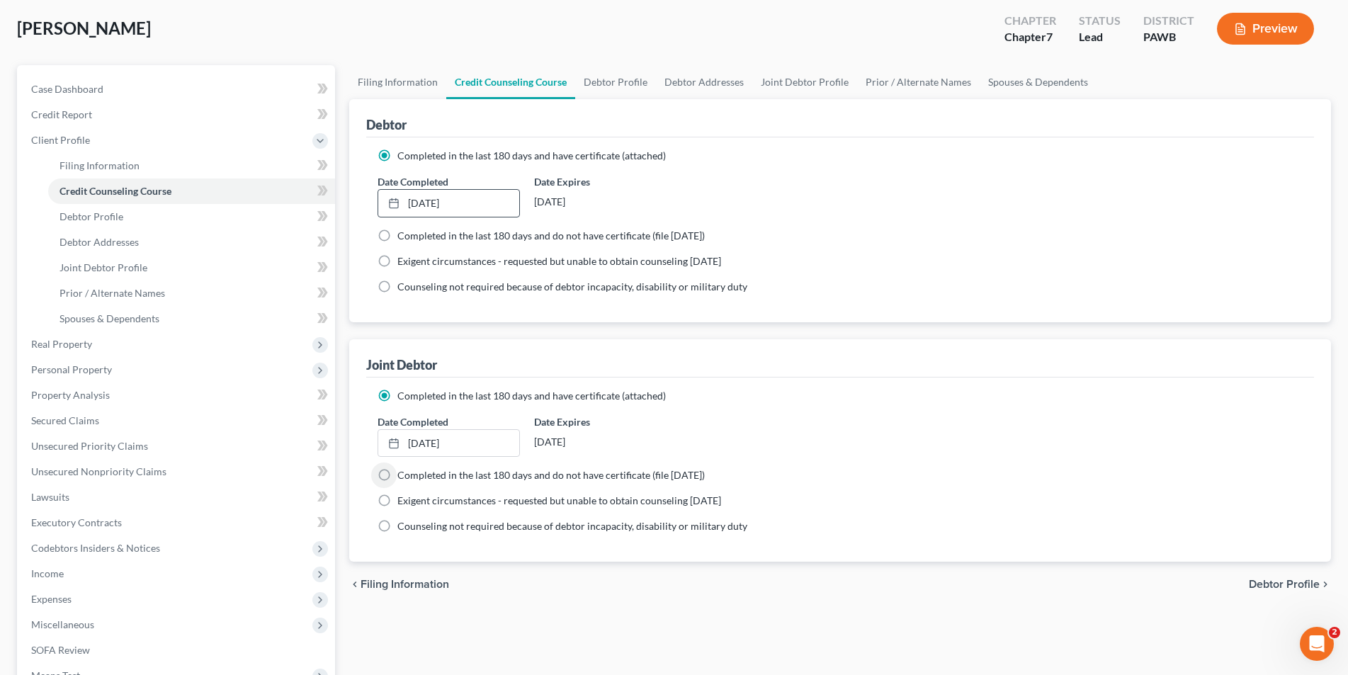
click at [1275, 580] on span "Debtor Profile" at bounding box center [1283, 584] width 71 height 11
select select "1"
select select "0"
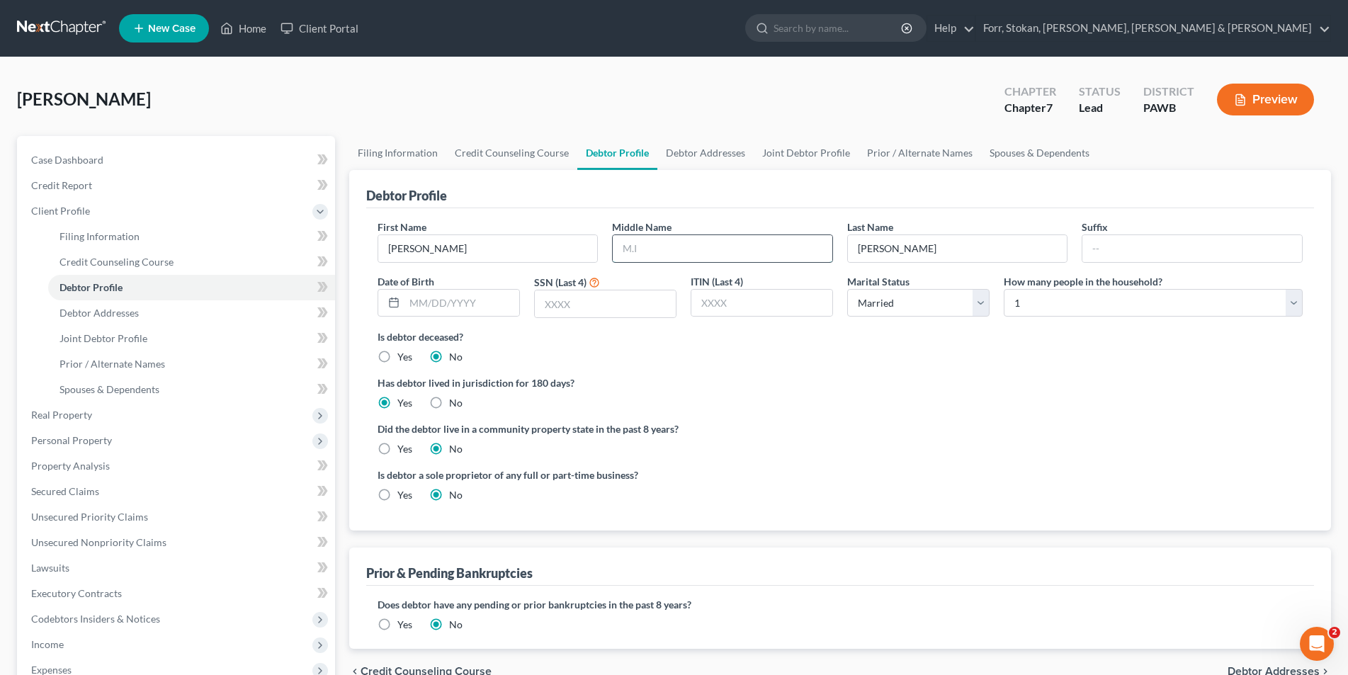
click at [632, 251] on input "text" at bounding box center [723, 248] width 220 height 27
type input "D"
click at [483, 300] on input "text" at bounding box center [461, 303] width 115 height 27
type input "[DATE]"
type input "5350"
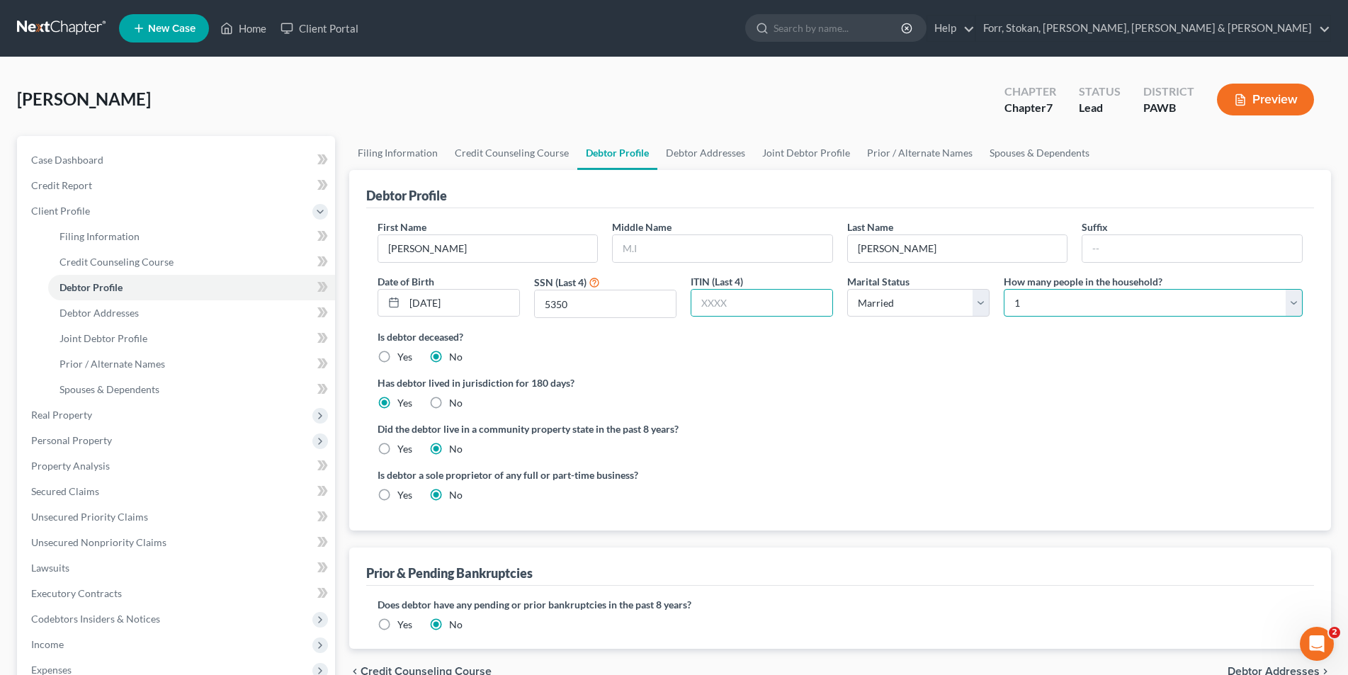
click at [1032, 308] on select "Select 1 2 3 4 5 6 7 8 9 10 11 12 13 14 15 16 17 18 19 20" at bounding box center [1152, 303] width 299 height 28
select select "5"
click at [1003, 289] on select "Select 1 2 3 4 5 6 7 8 9 10 11 12 13 14 15 16 17 18 19 20" at bounding box center [1152, 303] width 299 height 28
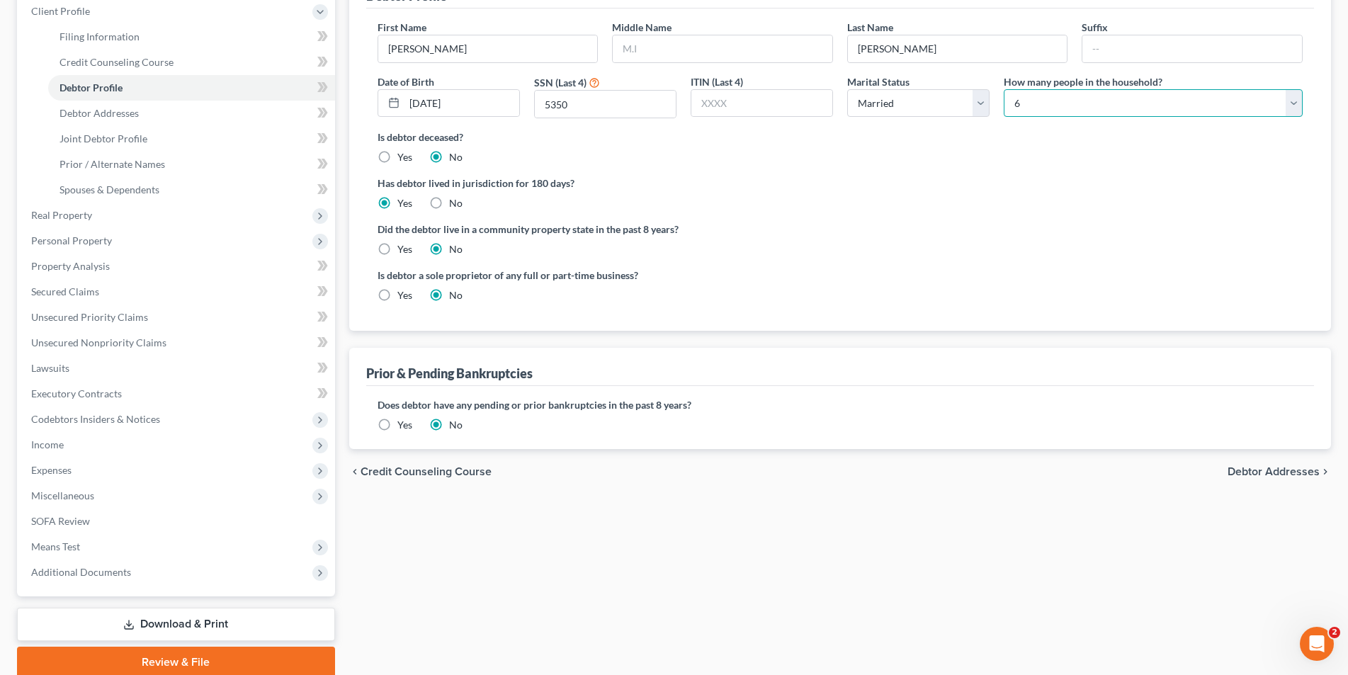
scroll to position [212, 0]
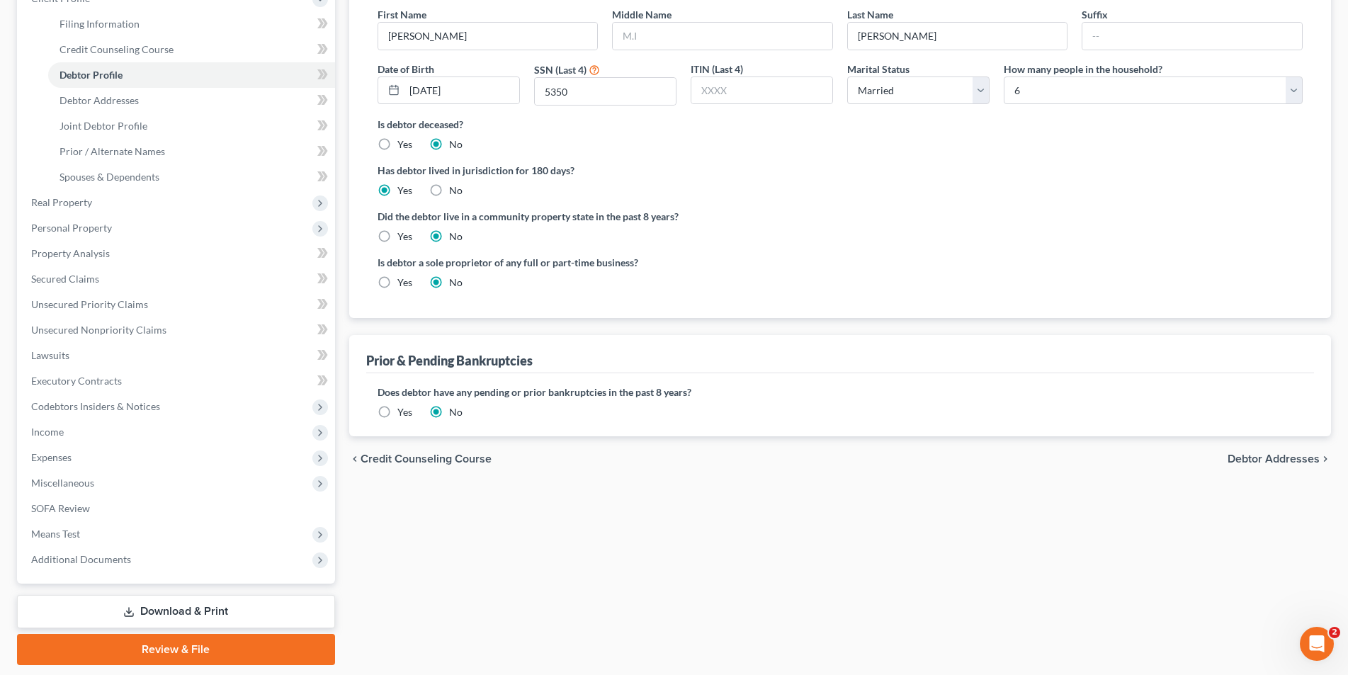
click at [1275, 457] on span "Debtor Addresses" at bounding box center [1273, 458] width 92 height 11
select select "0"
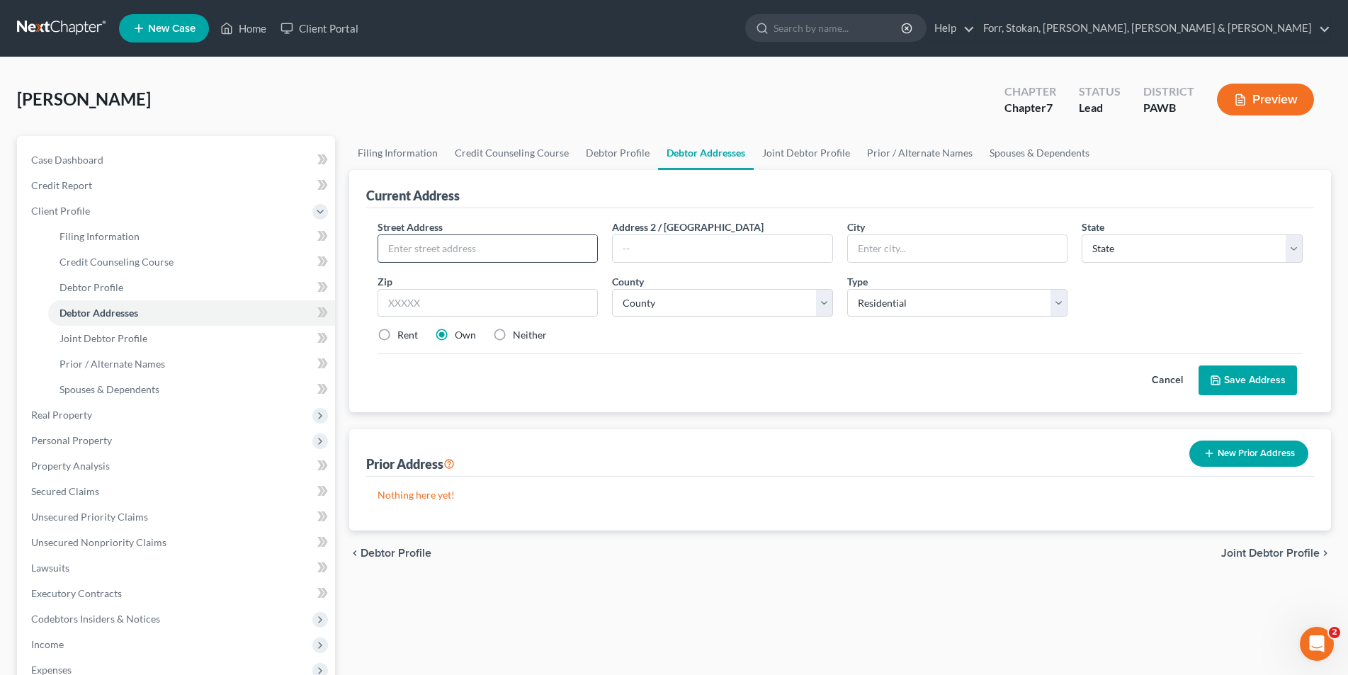
click at [464, 251] on input "text" at bounding box center [488, 248] width 220 height 27
type input "[STREET_ADDRESS]"
type input "Apt. 2C"
type input "a"
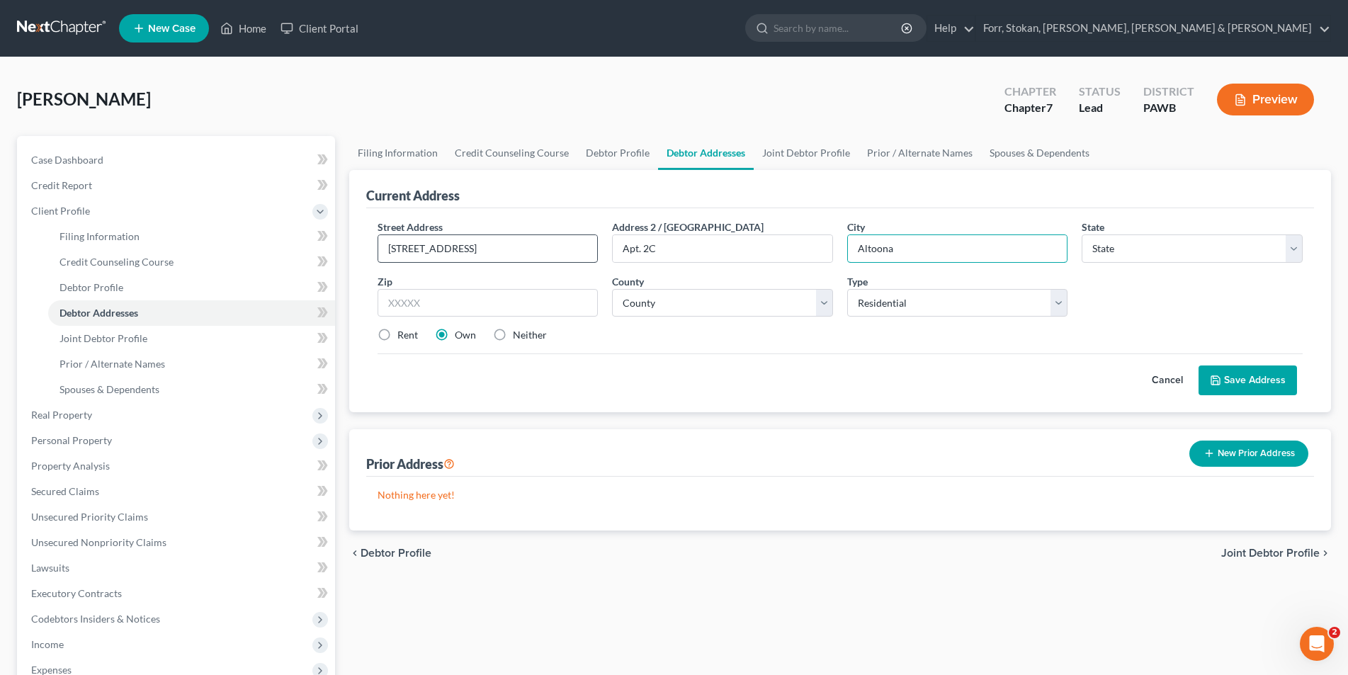
type input "Altoona"
select select "39"
type input "16602"
select select "6"
click at [397, 334] on label "Rent" at bounding box center [407, 335] width 21 height 14
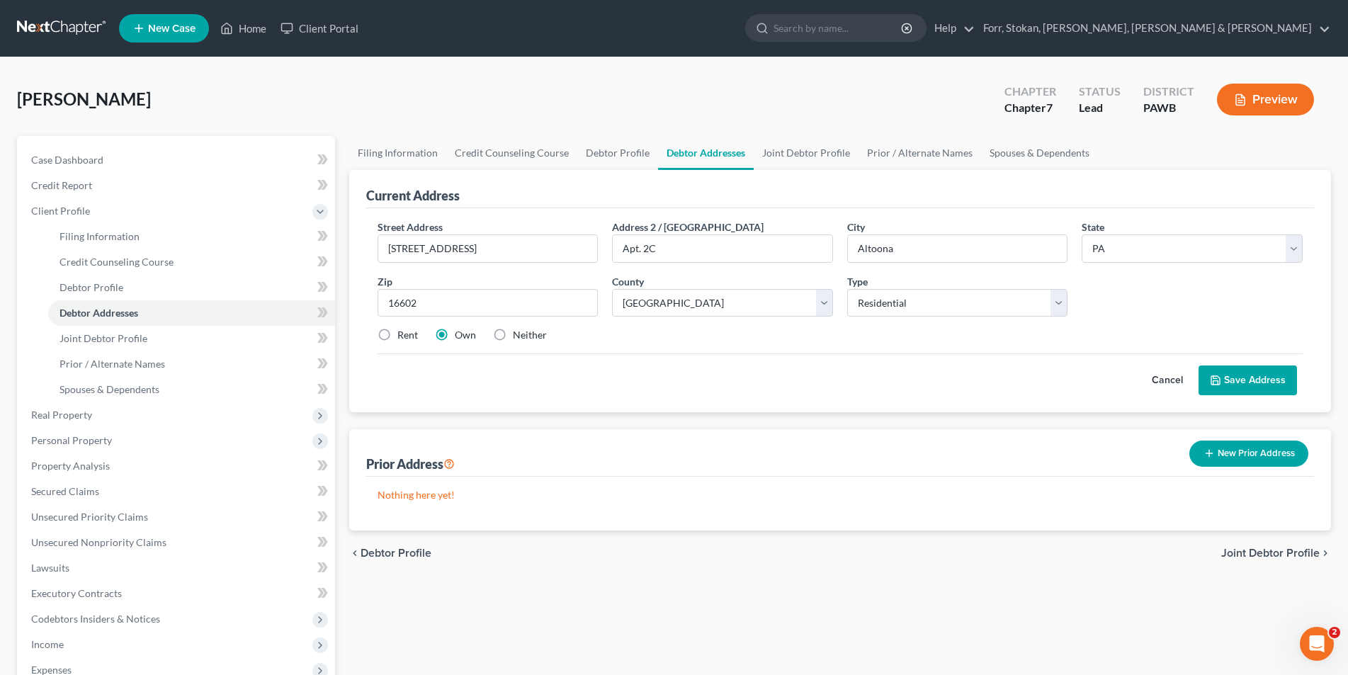
click at [403, 334] on input "Rent" at bounding box center [407, 332] width 9 height 9
radio input "true"
click at [1243, 380] on button "Save Address" at bounding box center [1247, 380] width 98 height 30
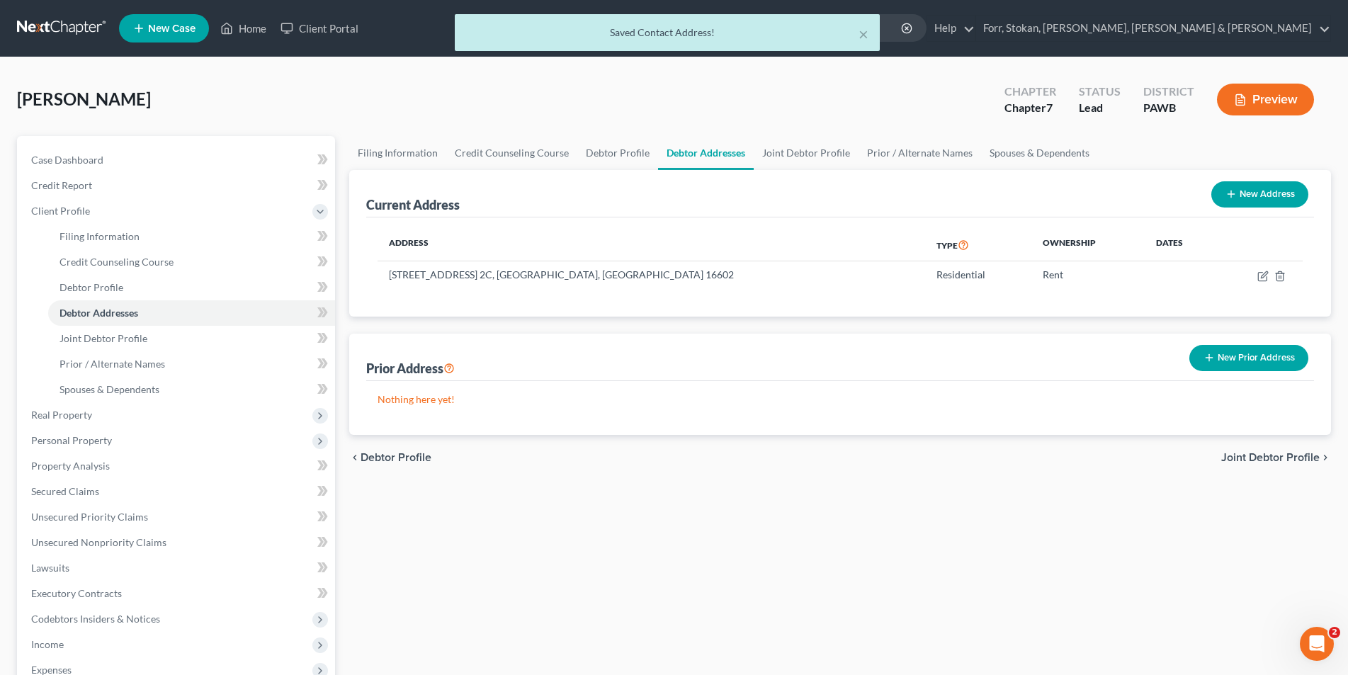
click at [1249, 459] on span "Joint Debtor Profile" at bounding box center [1270, 457] width 98 height 11
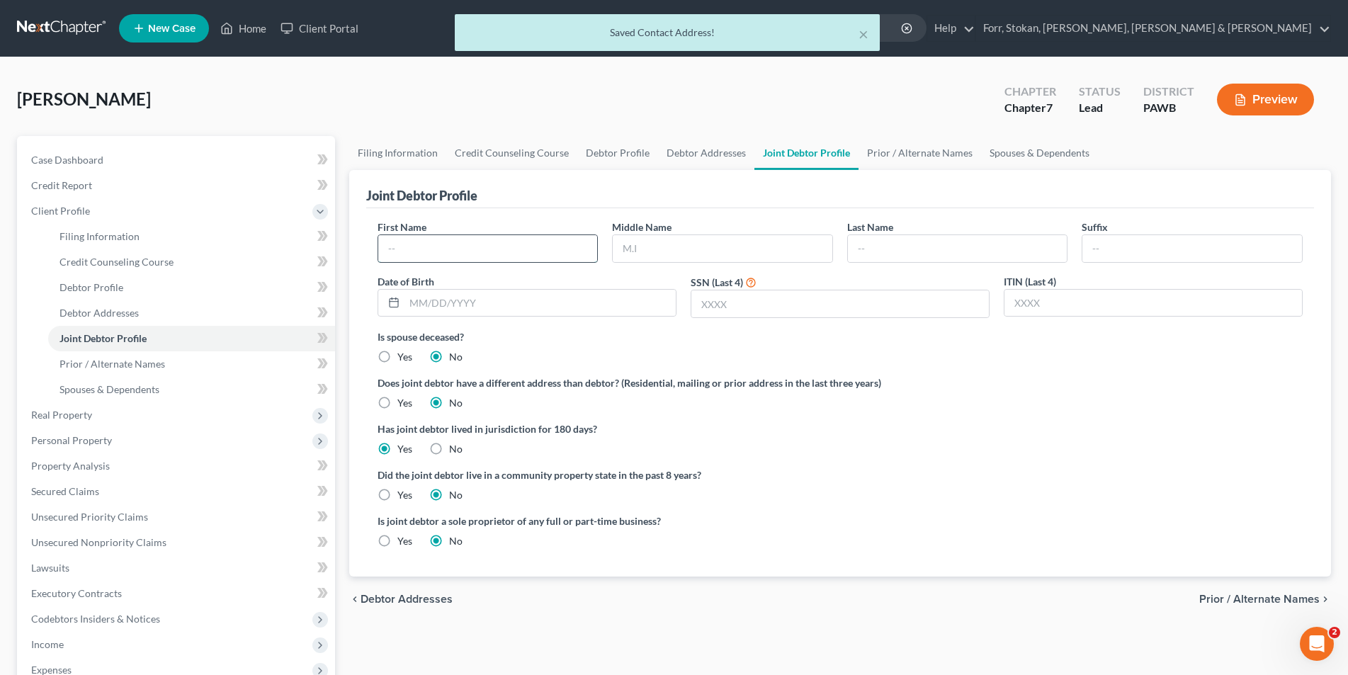
click at [473, 248] on input "text" at bounding box center [488, 248] width 220 height 27
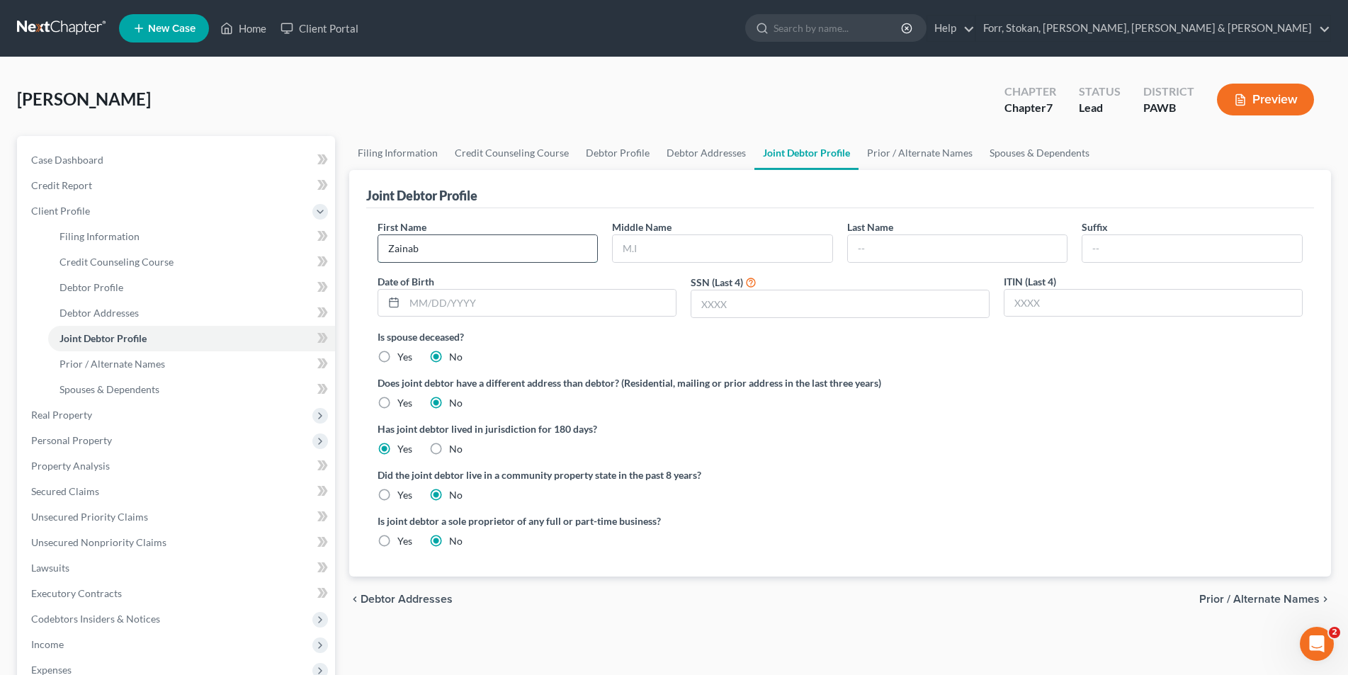
type input "Zainab"
type input "[PERSON_NAME]"
click at [1246, 599] on span "Prior / Alternate Names" at bounding box center [1259, 598] width 120 height 11
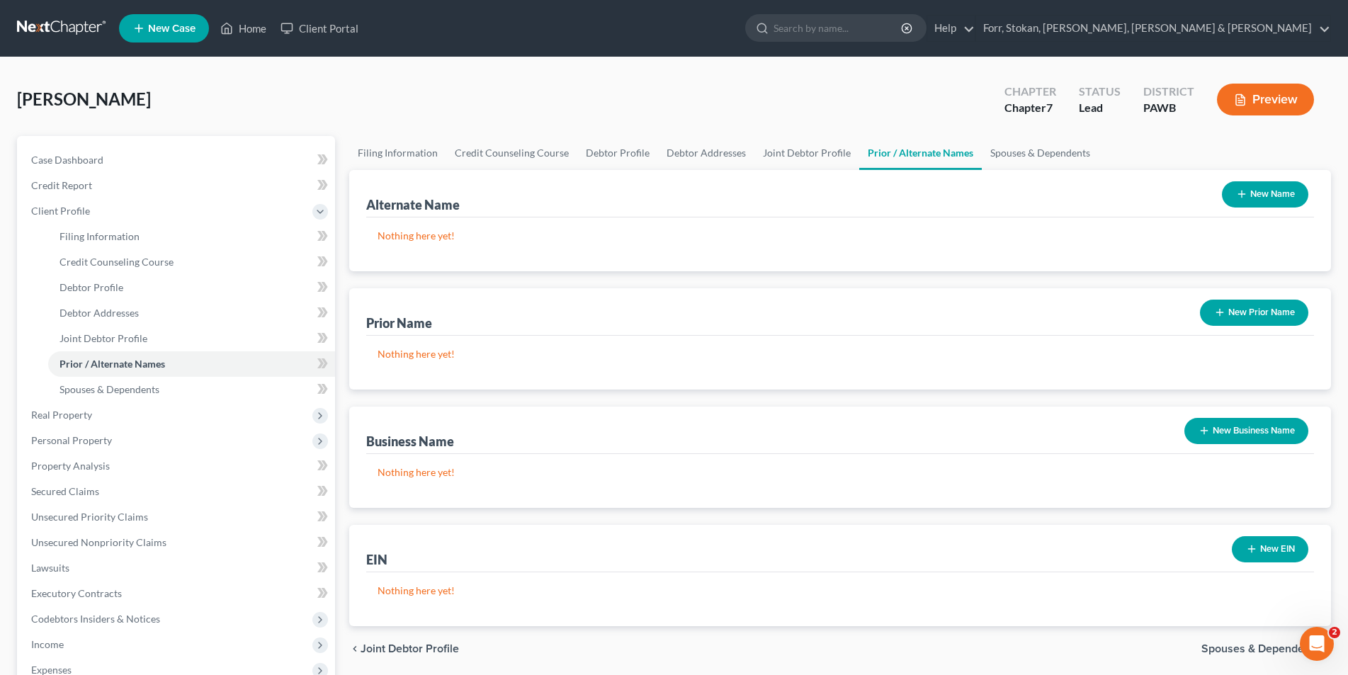
scroll to position [142, 0]
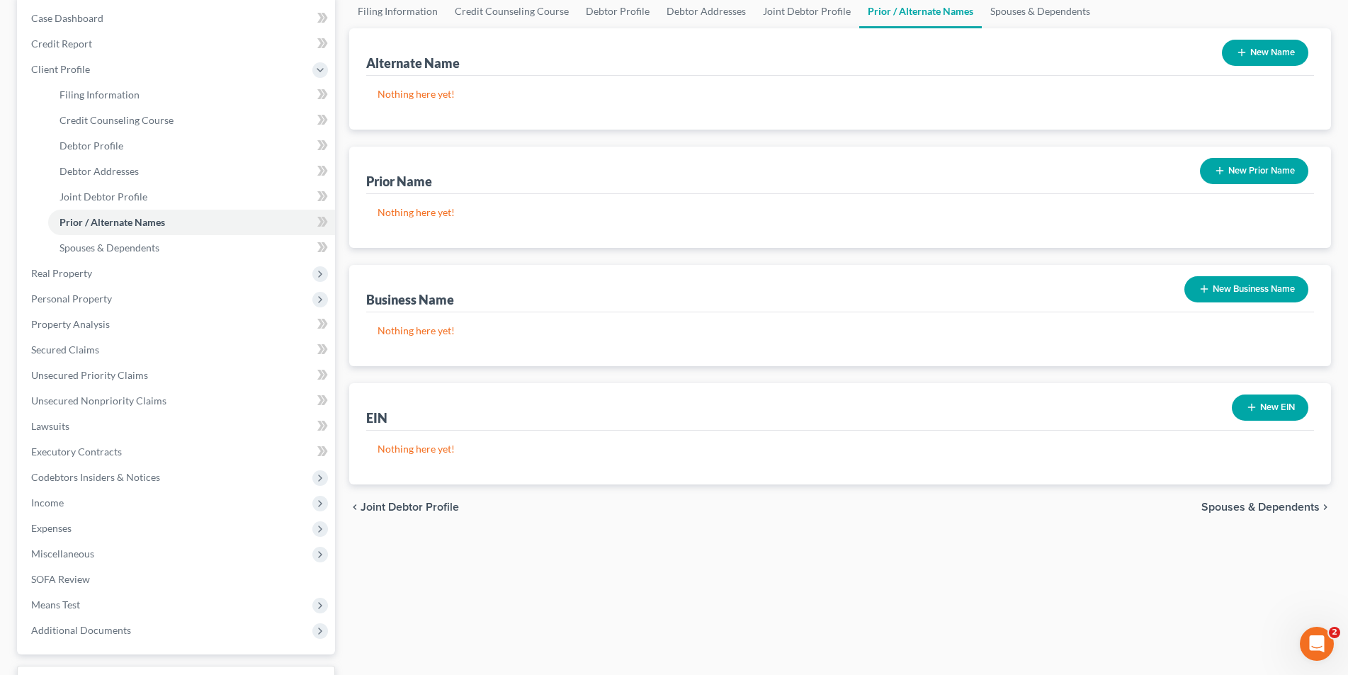
click at [1261, 504] on span "Spouses & Dependents" at bounding box center [1260, 506] width 118 height 11
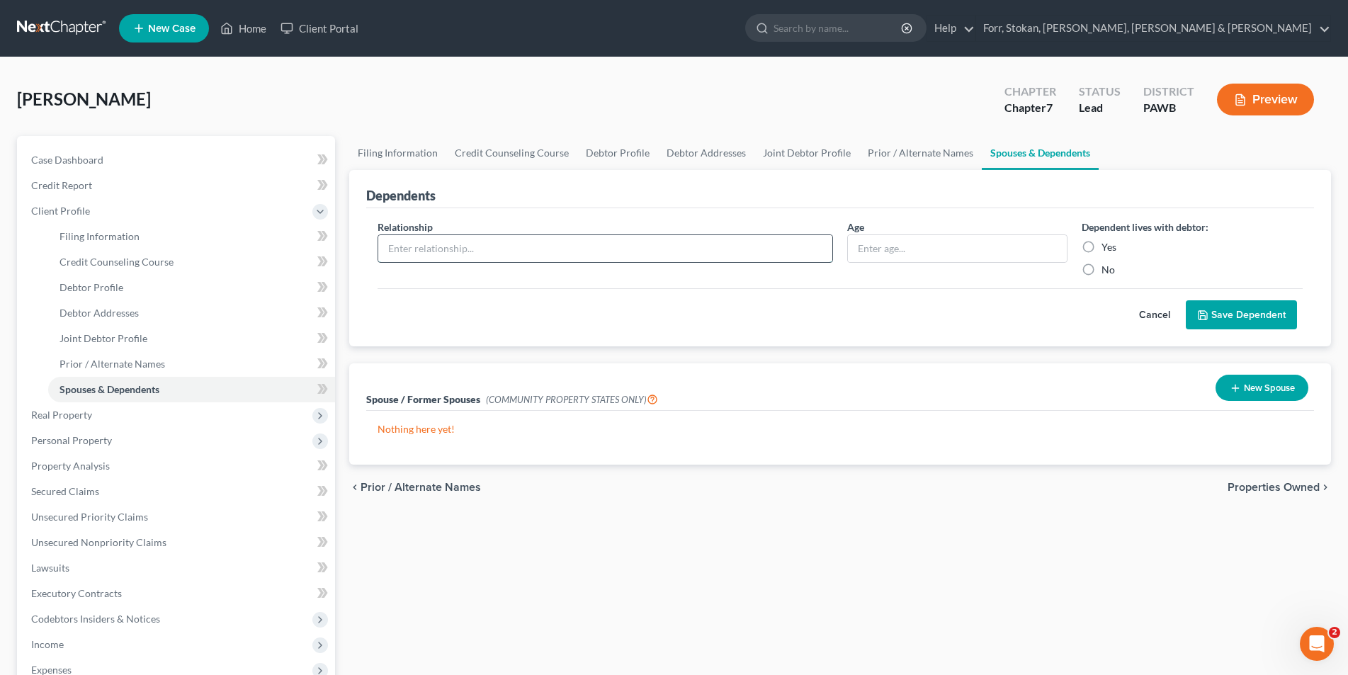
click at [397, 251] on input "text" at bounding box center [605, 248] width 454 height 27
type input "Daughter"
click at [1101, 248] on label "Yes" at bounding box center [1108, 247] width 15 height 14
click at [1107, 248] on input "Yes" at bounding box center [1111, 244] width 9 height 9
radio input "true"
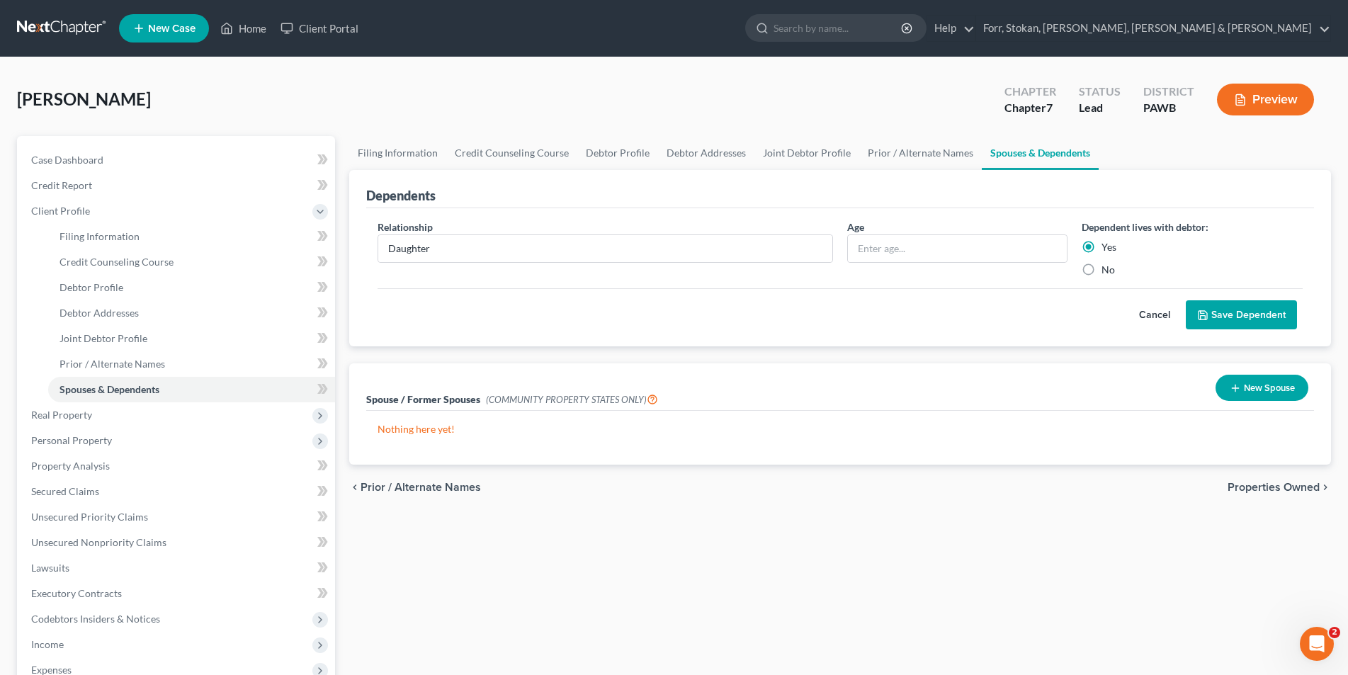
click at [1252, 316] on button "Save Dependent" at bounding box center [1240, 315] width 111 height 30
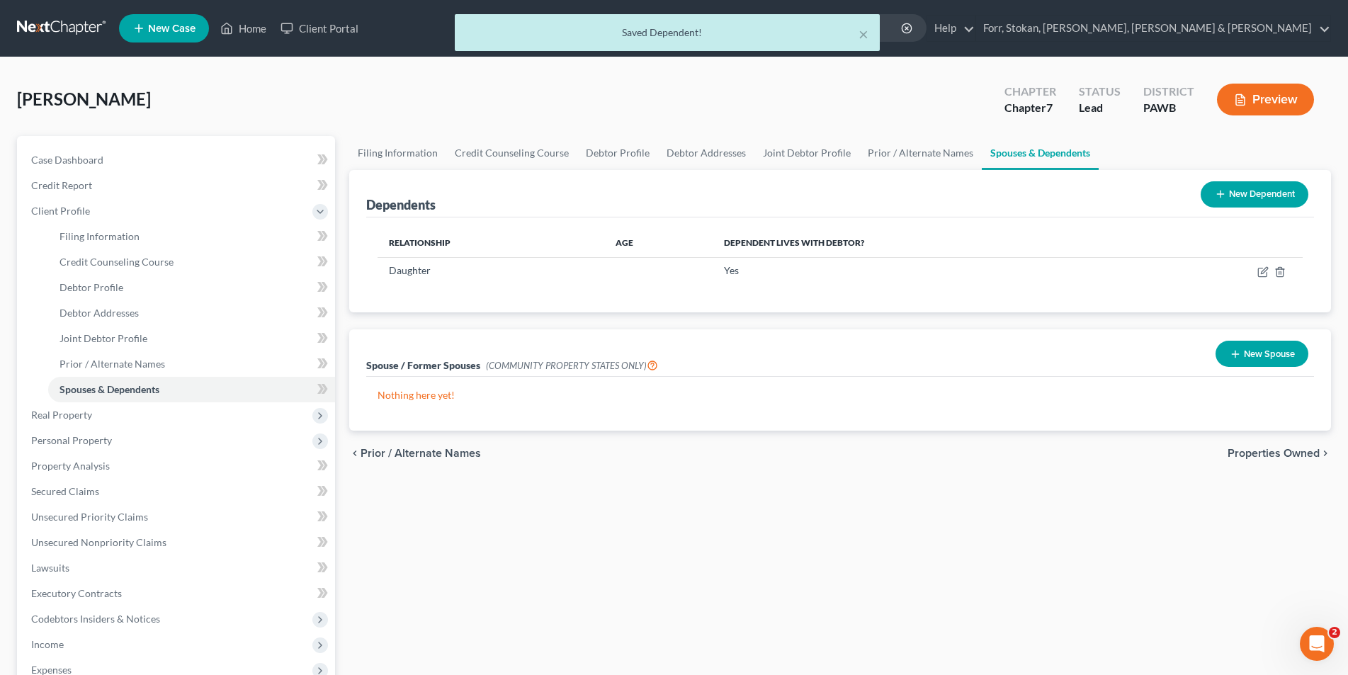
click at [1228, 194] on button "New Dependent" at bounding box center [1254, 194] width 108 height 26
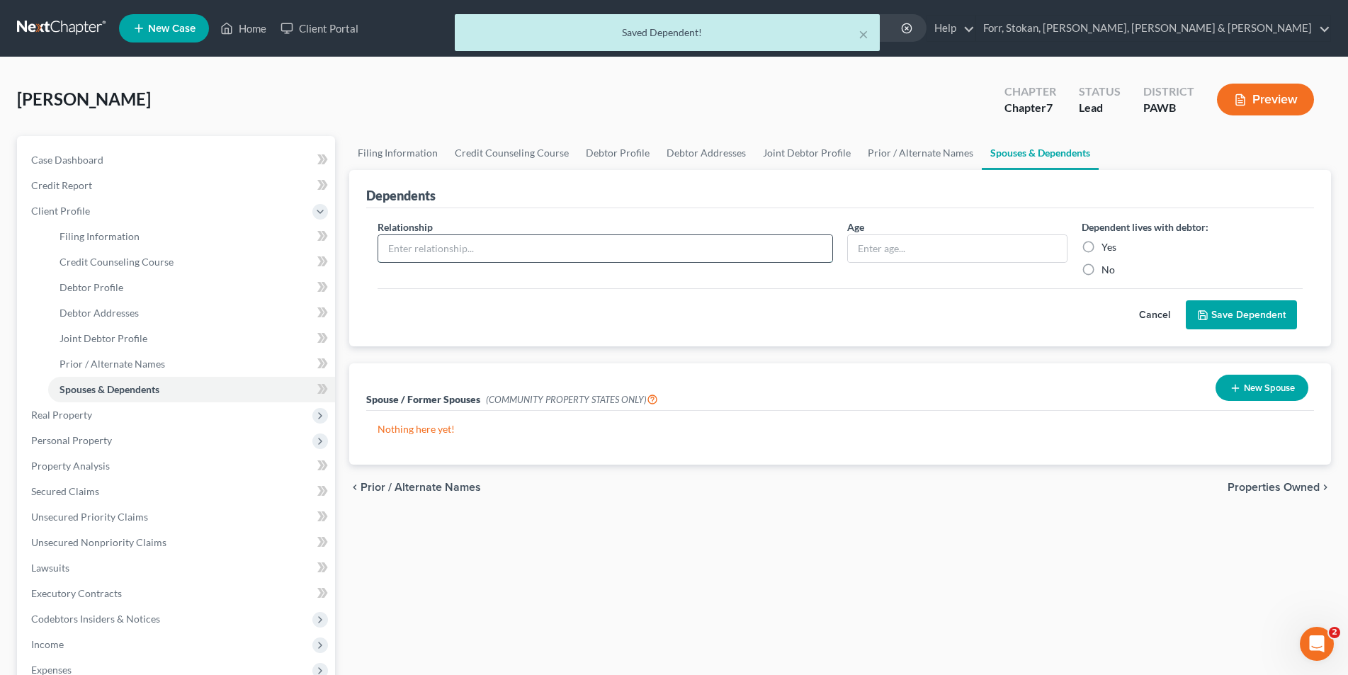
click at [401, 250] on input "text" at bounding box center [605, 248] width 454 height 27
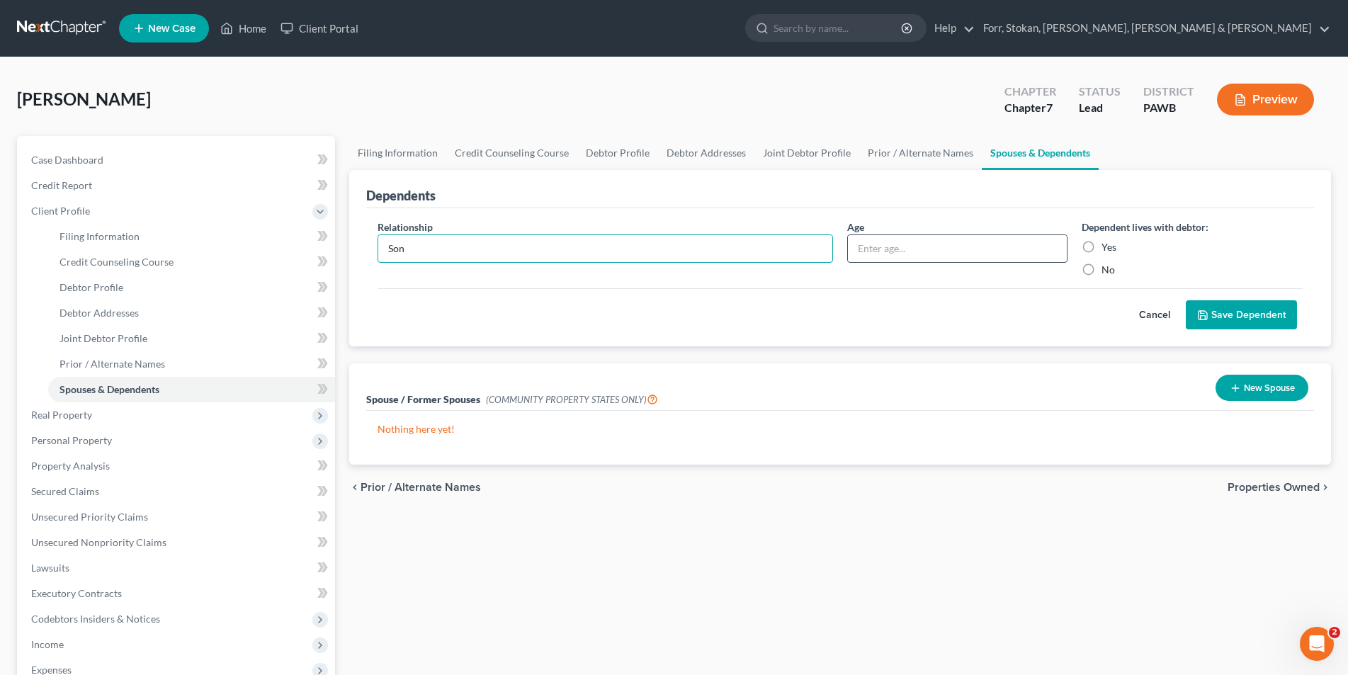
type input "Son"
click at [943, 249] on input "text" at bounding box center [958, 248] width 220 height 27
click at [884, 246] on input "13" at bounding box center [958, 248] width 220 height 27
type input "1"
type input "7"
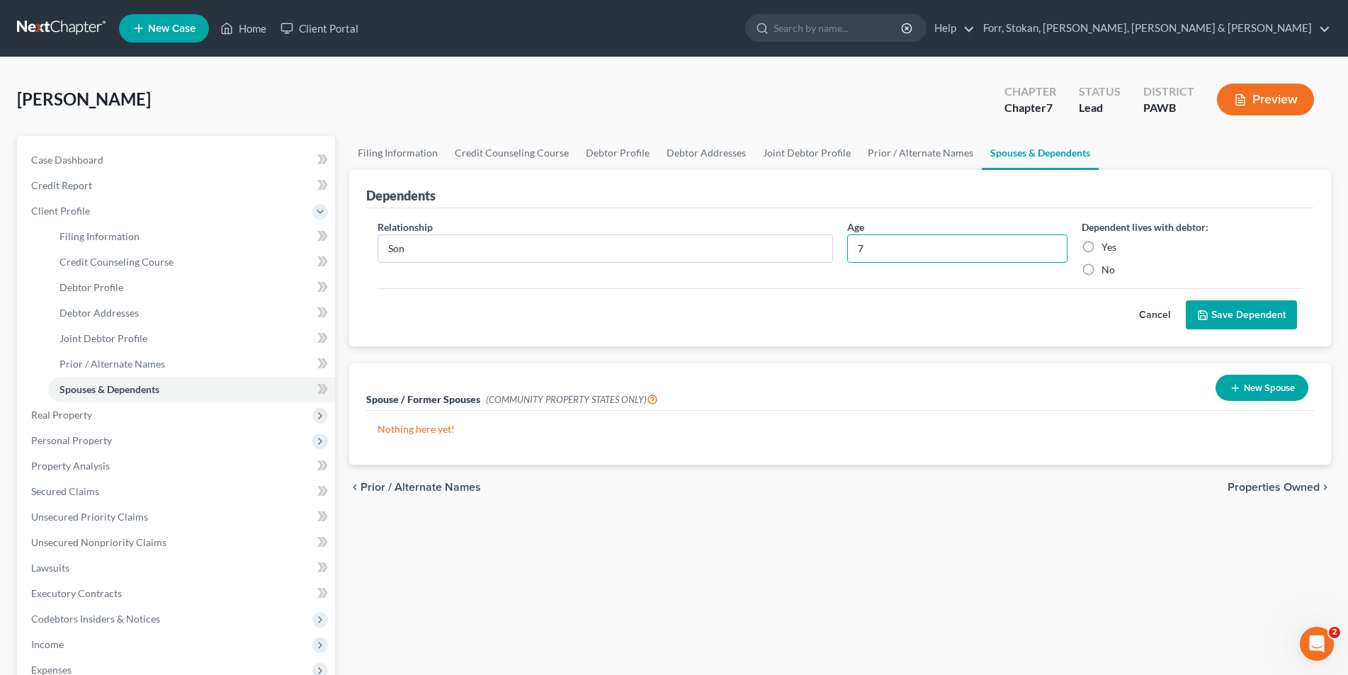
click at [1101, 249] on label "Yes" at bounding box center [1108, 247] width 15 height 14
click at [1107, 249] on input "Yes" at bounding box center [1111, 244] width 9 height 9
radio input "true"
click at [1241, 314] on button "Save Dependent" at bounding box center [1240, 315] width 111 height 30
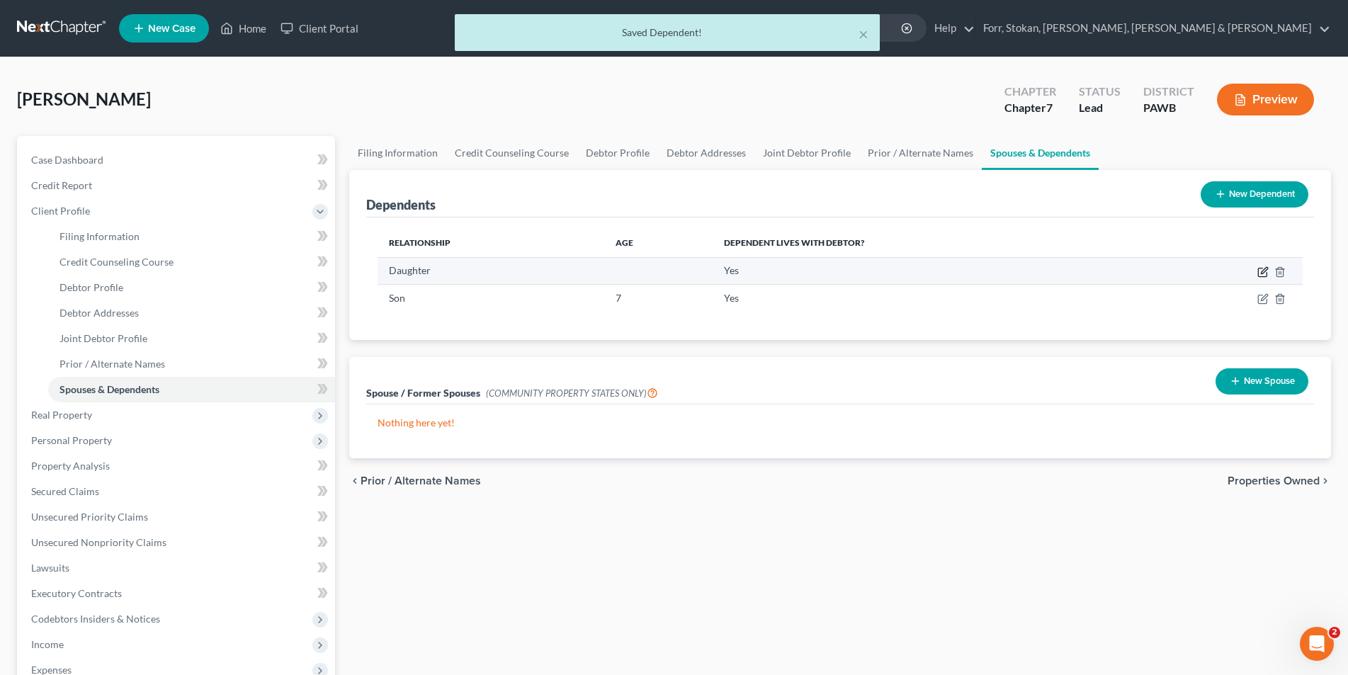
click at [1258, 271] on icon "button" at bounding box center [1262, 272] width 8 height 8
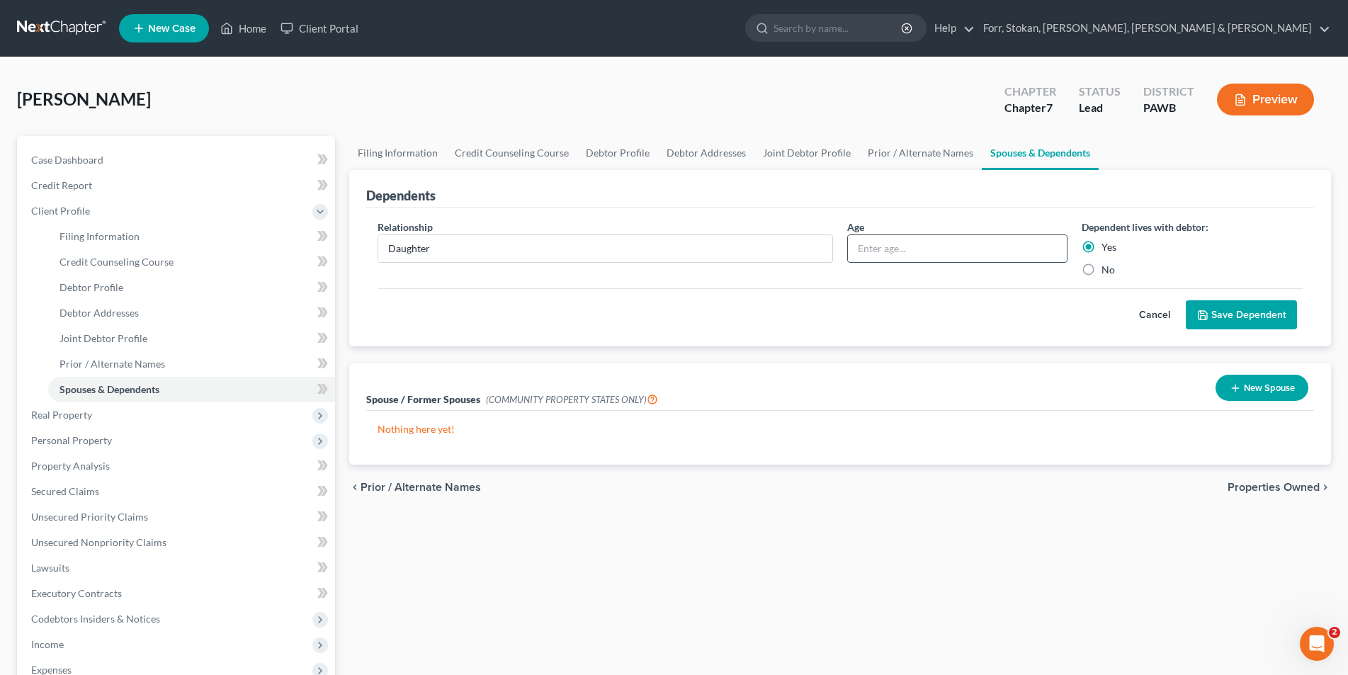
click at [870, 247] on input "text" at bounding box center [958, 248] width 220 height 27
type input "15"
click at [1251, 317] on button "Save Dependent" at bounding box center [1240, 315] width 111 height 30
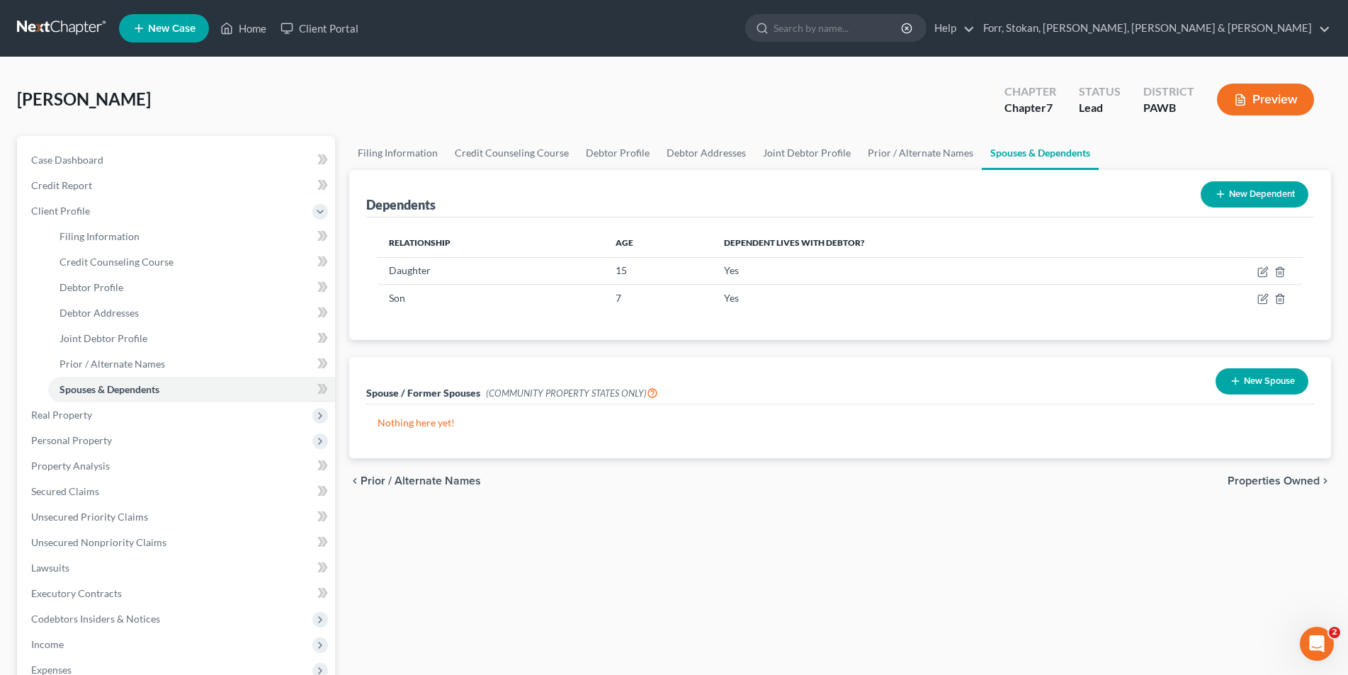
click at [1260, 188] on button "New Dependent" at bounding box center [1254, 194] width 108 height 26
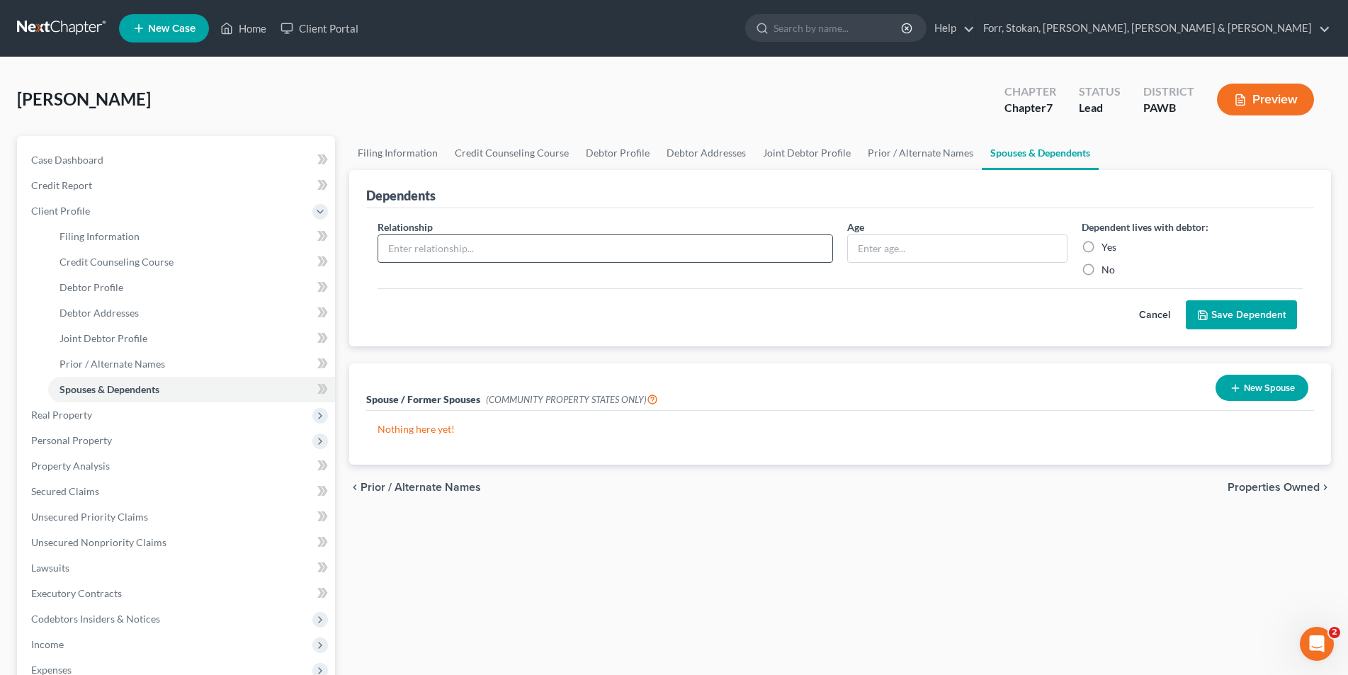
click at [406, 252] on input "text" at bounding box center [605, 248] width 454 height 27
type input "Daughter"
click at [918, 258] on input "text" at bounding box center [958, 248] width 220 height 27
type input "6"
click at [1101, 249] on label "Yes" at bounding box center [1108, 247] width 15 height 14
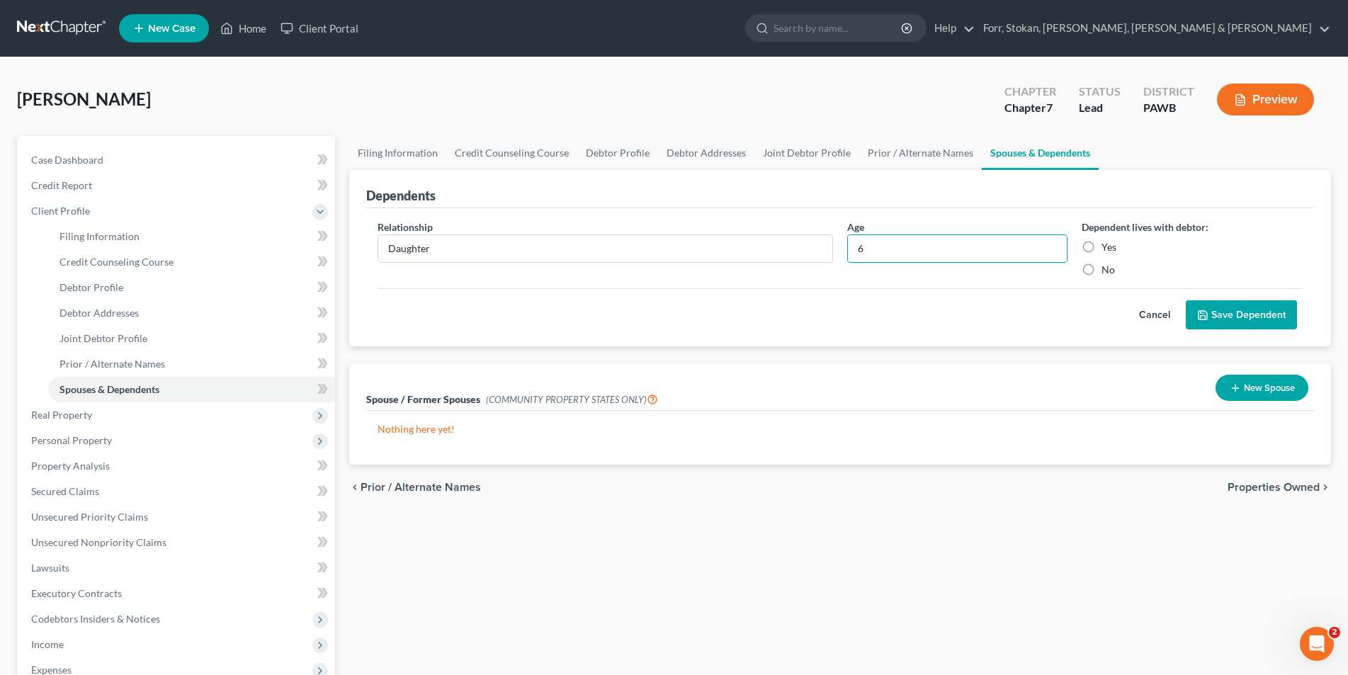
click at [1107, 249] on input "Yes" at bounding box center [1111, 244] width 9 height 9
radio input "true"
click at [1249, 314] on button "Save Dependent" at bounding box center [1240, 315] width 111 height 30
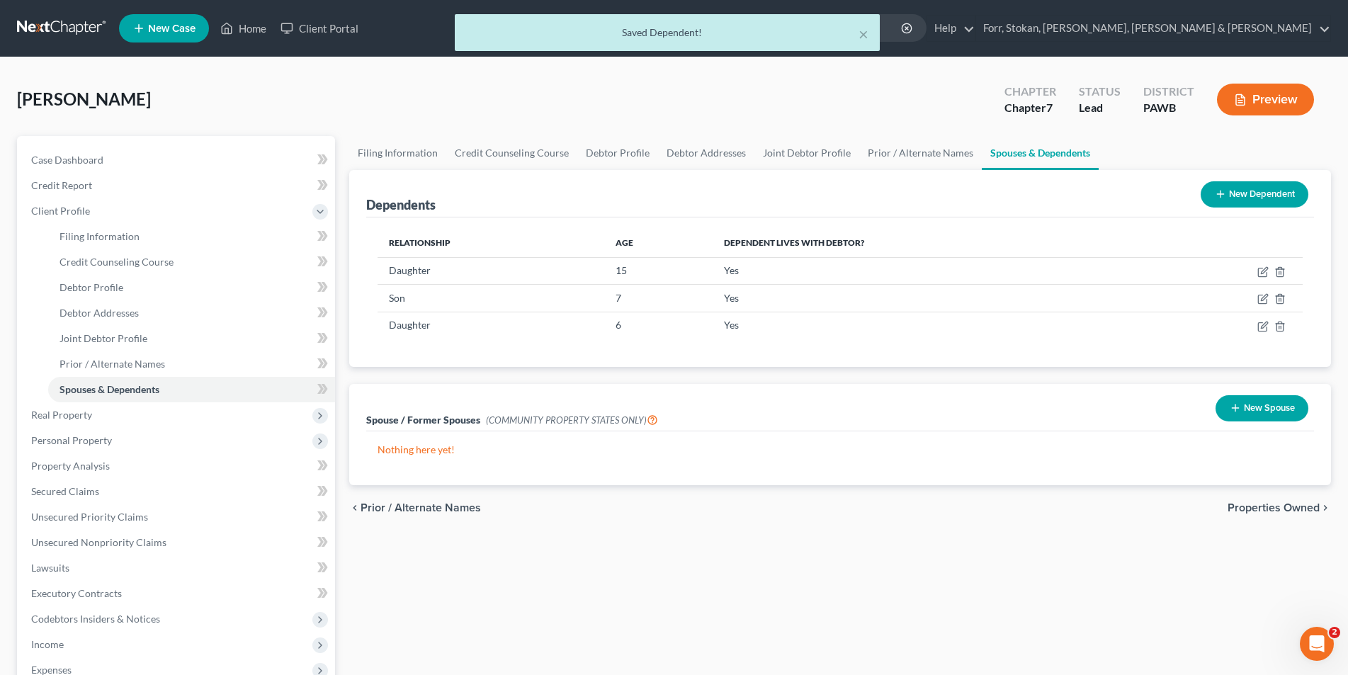
click at [1247, 193] on button "New Dependent" at bounding box center [1254, 194] width 108 height 26
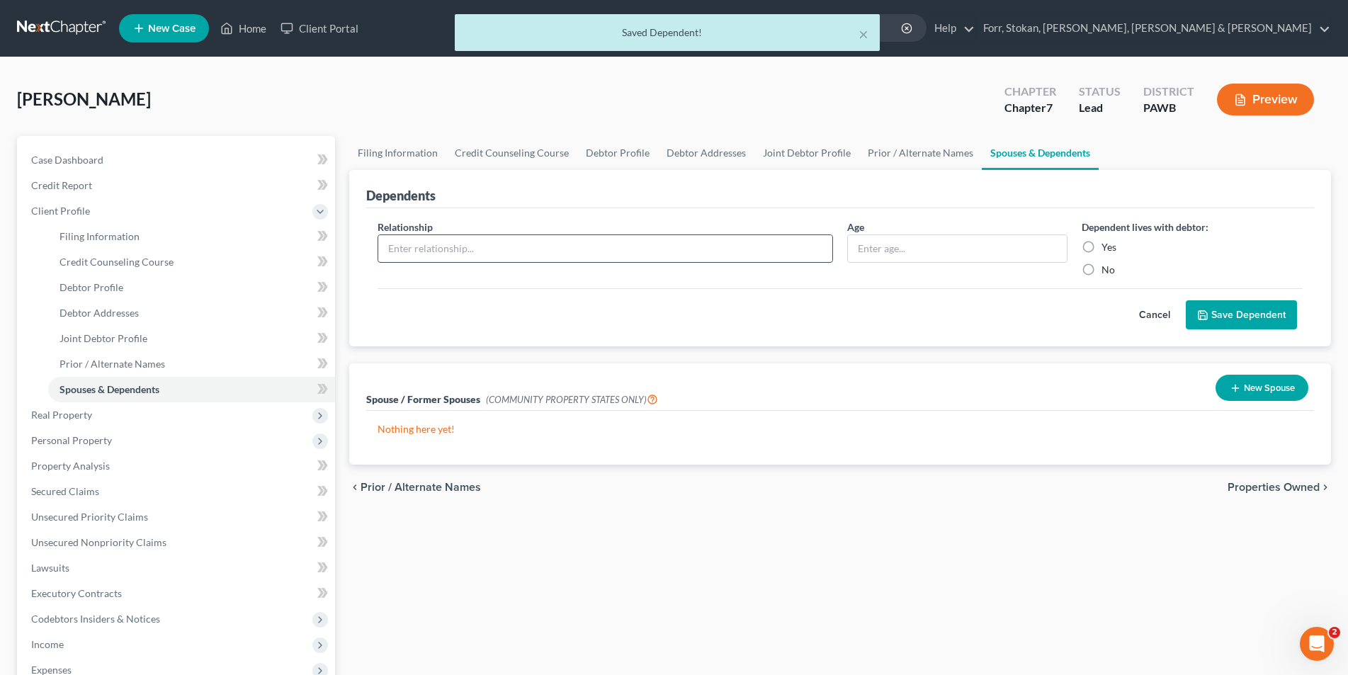
click at [466, 245] on input "text" at bounding box center [605, 248] width 454 height 27
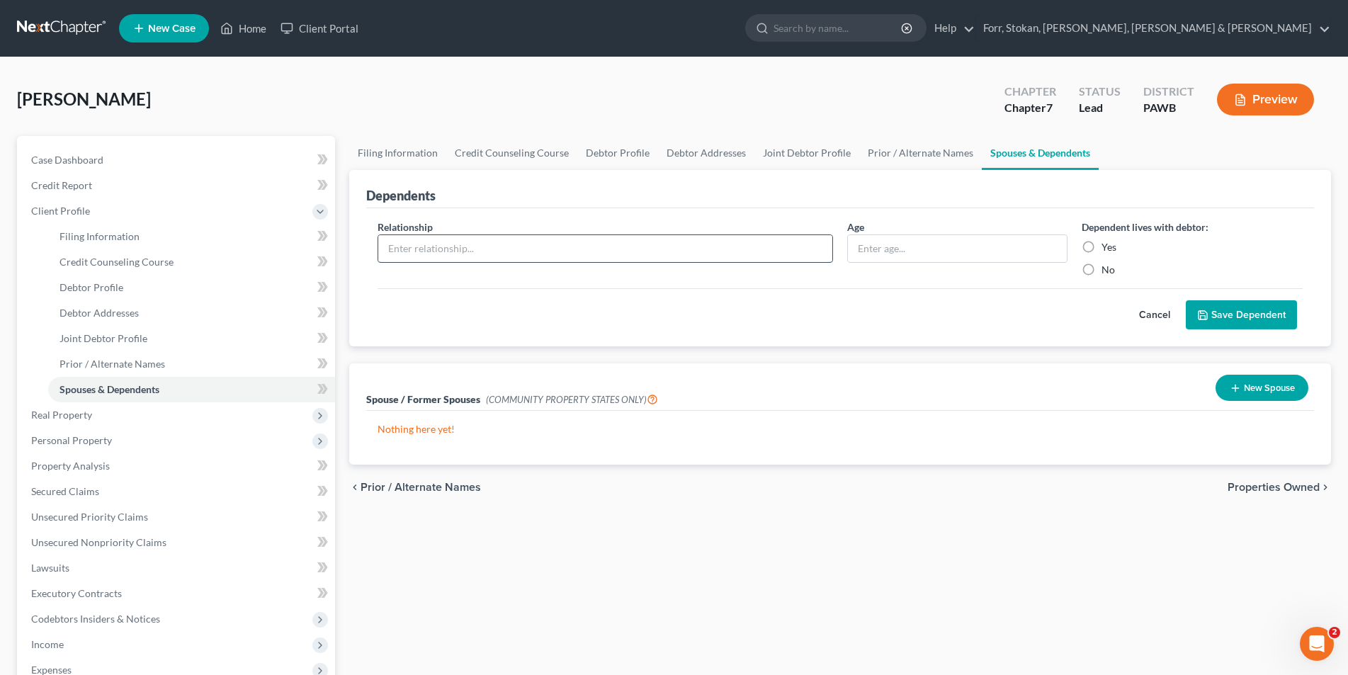
type input "Daughter"
click at [894, 249] on input "text" at bounding box center [958, 248] width 220 height 27
type input "2"
click at [1101, 247] on label "Yes" at bounding box center [1108, 247] width 15 height 14
click at [1107, 247] on input "Yes" at bounding box center [1111, 244] width 9 height 9
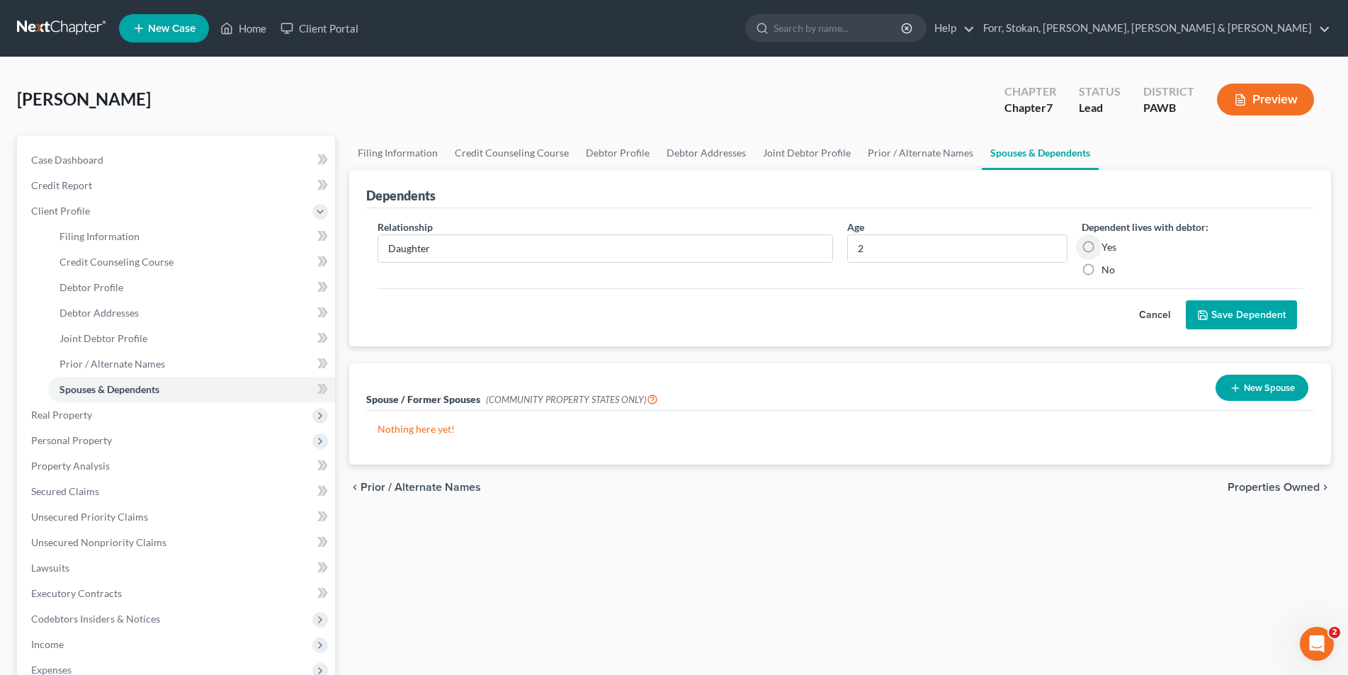
radio input "true"
click at [1204, 314] on icon "submit" at bounding box center [1202, 314] width 11 height 11
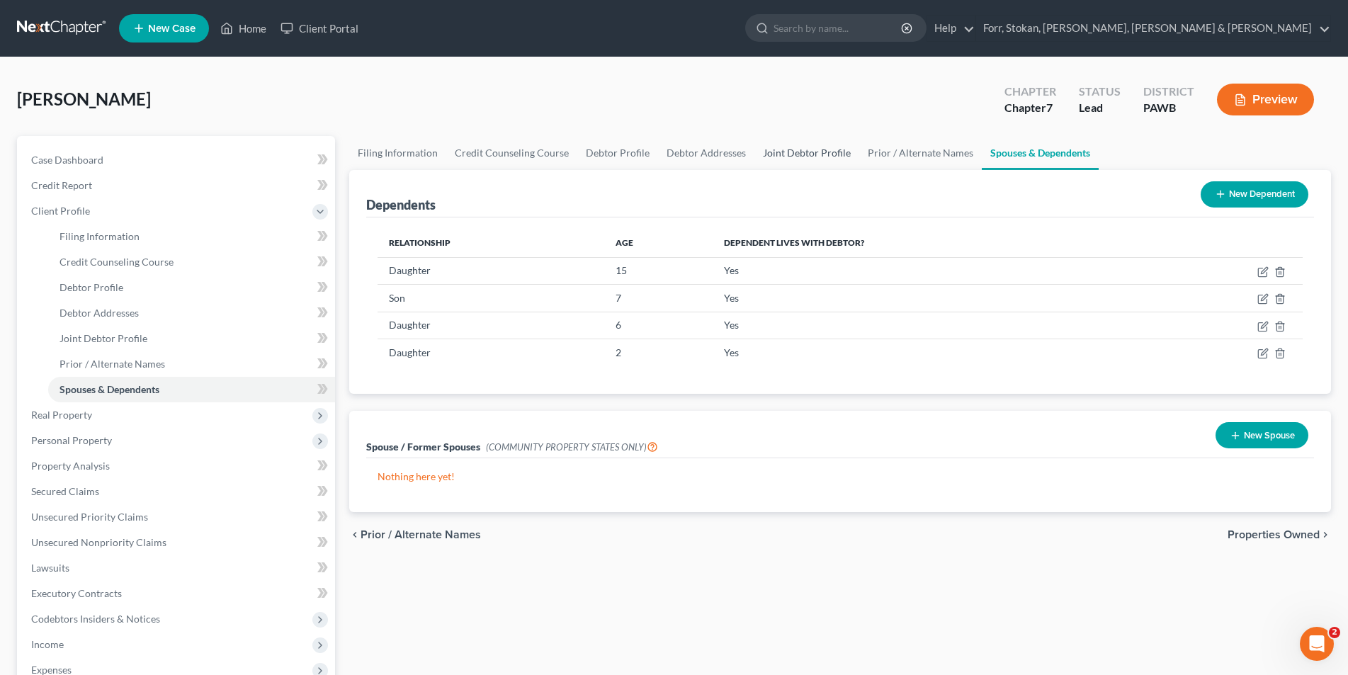
click at [797, 154] on link "Joint Debtor Profile" at bounding box center [806, 153] width 105 height 34
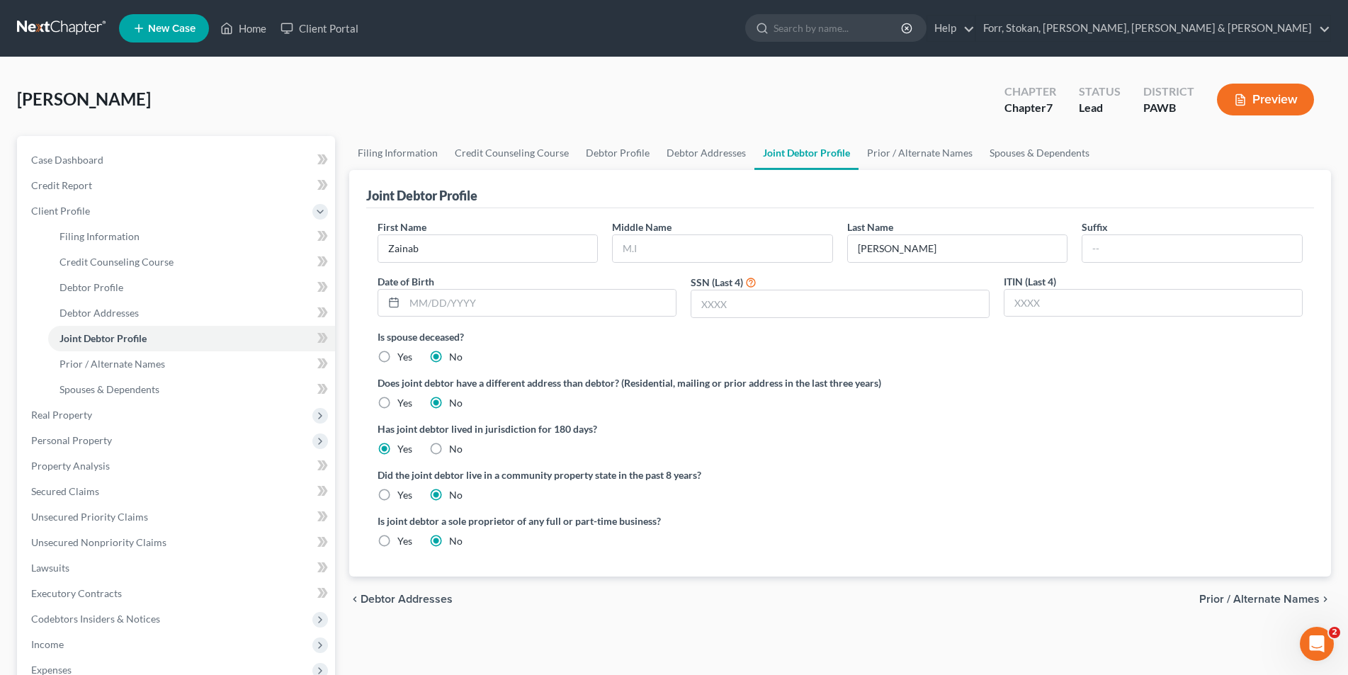
click at [1224, 599] on span "Prior / Alternate Names" at bounding box center [1259, 598] width 120 height 11
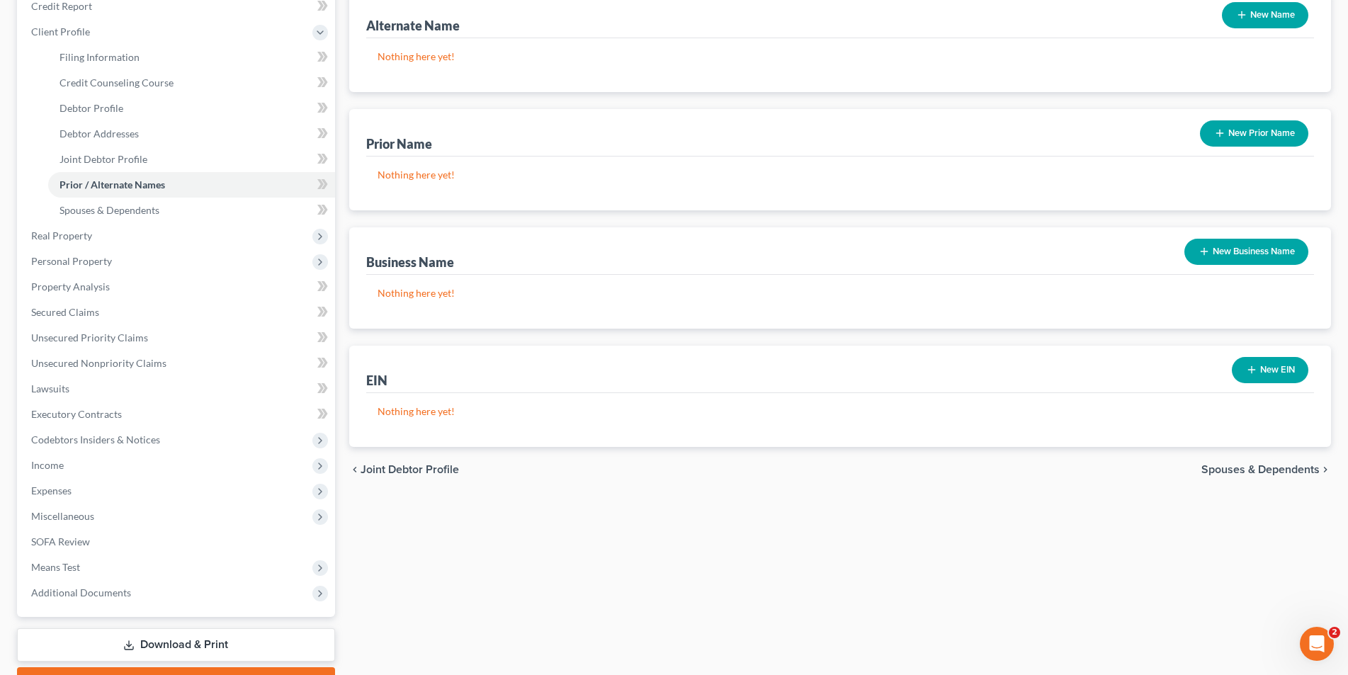
scroll to position [212, 0]
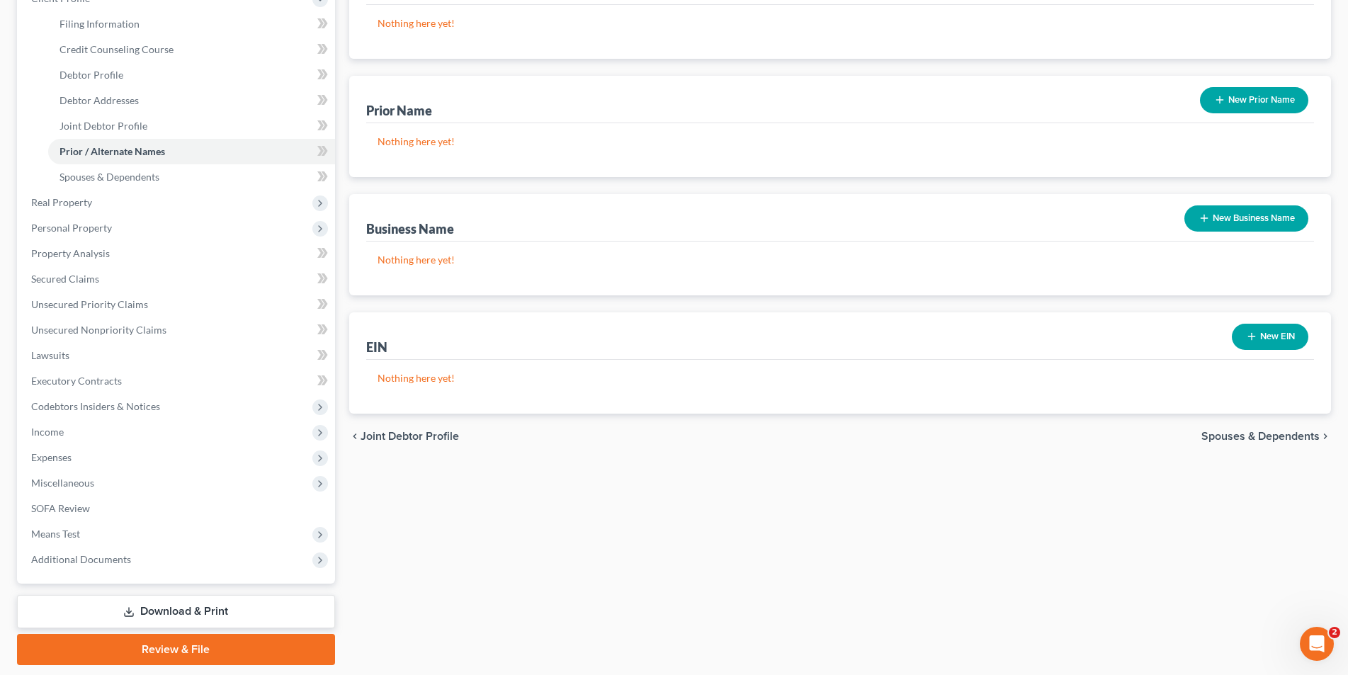
click at [1287, 433] on span "Spouses & Dependents" at bounding box center [1260, 436] width 118 height 11
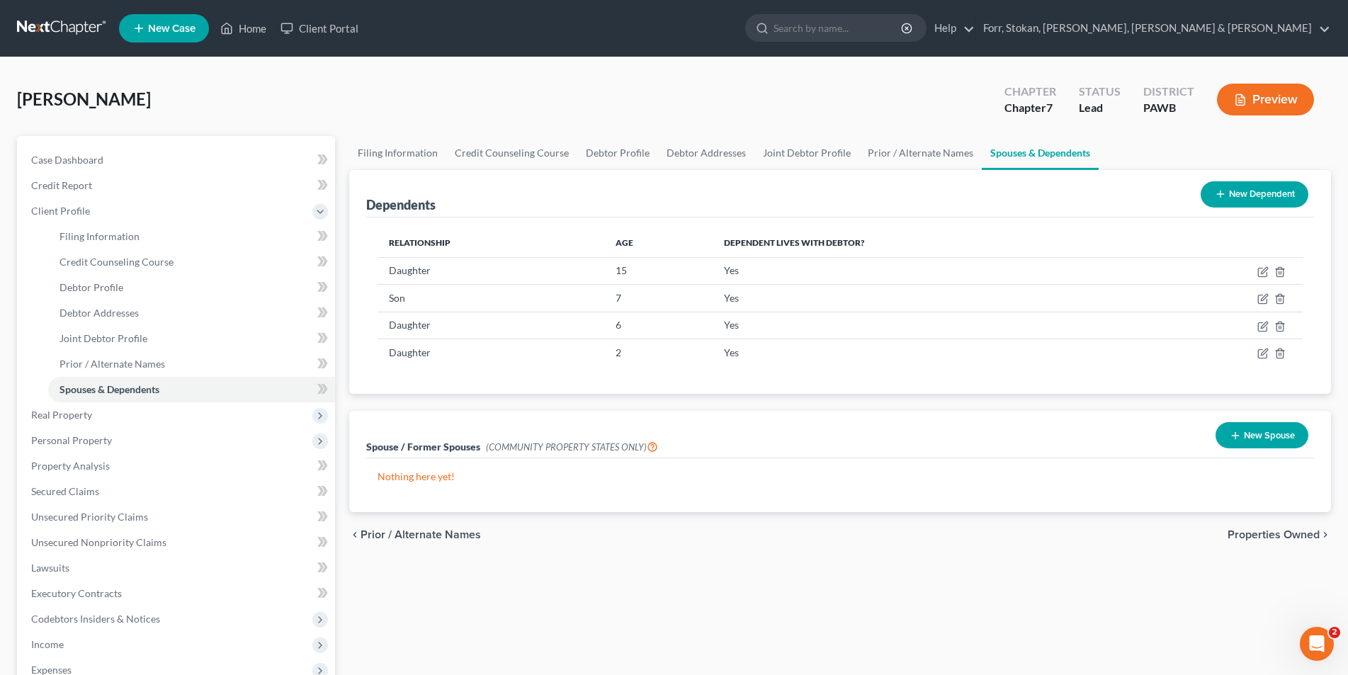
click at [1267, 533] on span "Properties Owned" at bounding box center [1273, 534] width 92 height 11
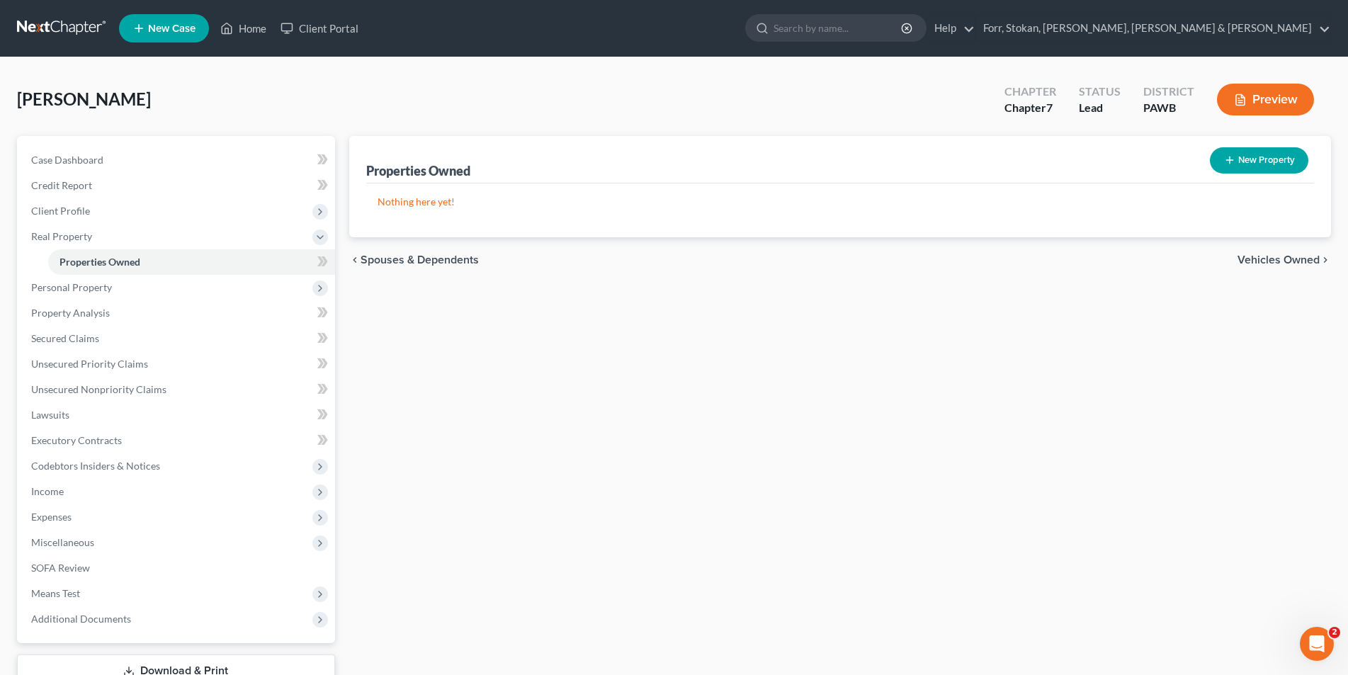
click at [1283, 258] on span "Vehicles Owned" at bounding box center [1278, 259] width 82 height 11
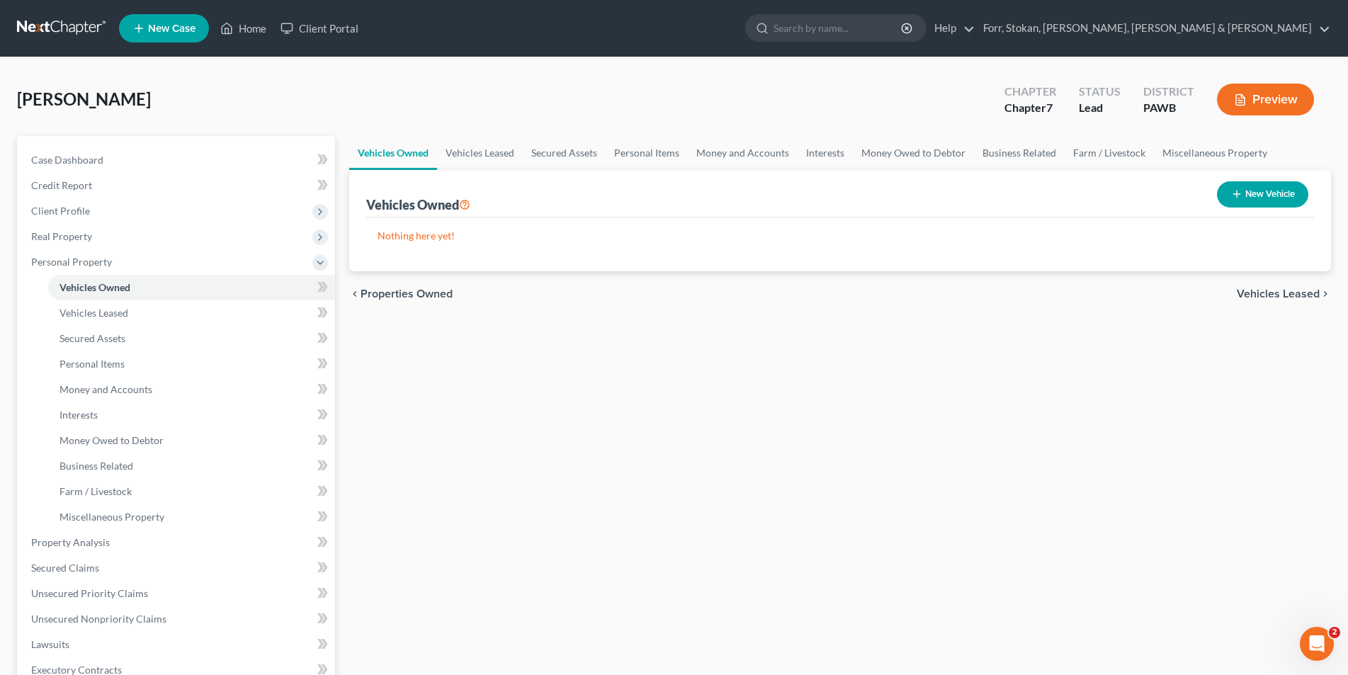
click at [1253, 186] on button "New Vehicle" at bounding box center [1262, 194] width 91 height 26
select select "0"
select select "2"
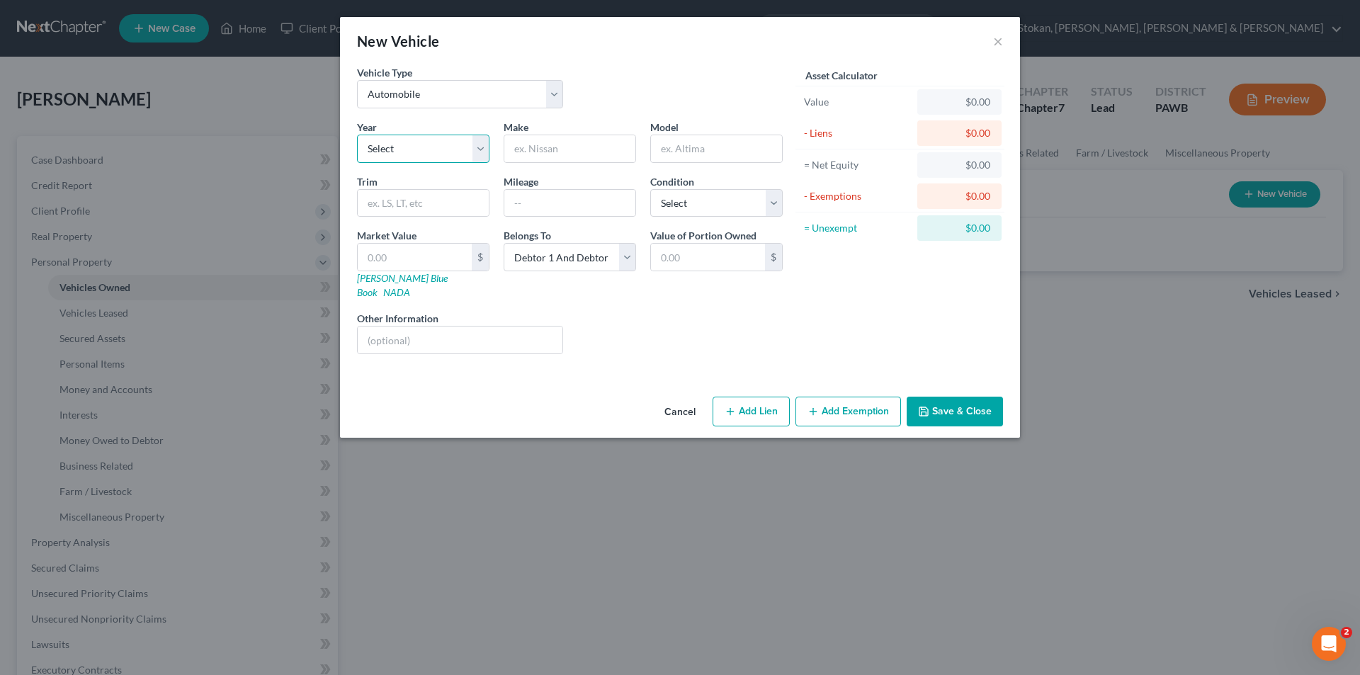
click at [435, 151] on select "Select 2026 2025 2024 2023 2022 2021 2020 2019 2018 2017 2016 2015 2014 2013 20…" at bounding box center [423, 149] width 132 height 28
click at [717, 530] on div "New Vehicle × Vehicle Type Select Automobile Truck Trailer Watercraft Aircraft …" at bounding box center [680, 337] width 1360 height 675
click at [996, 44] on button "×" at bounding box center [998, 41] width 10 height 17
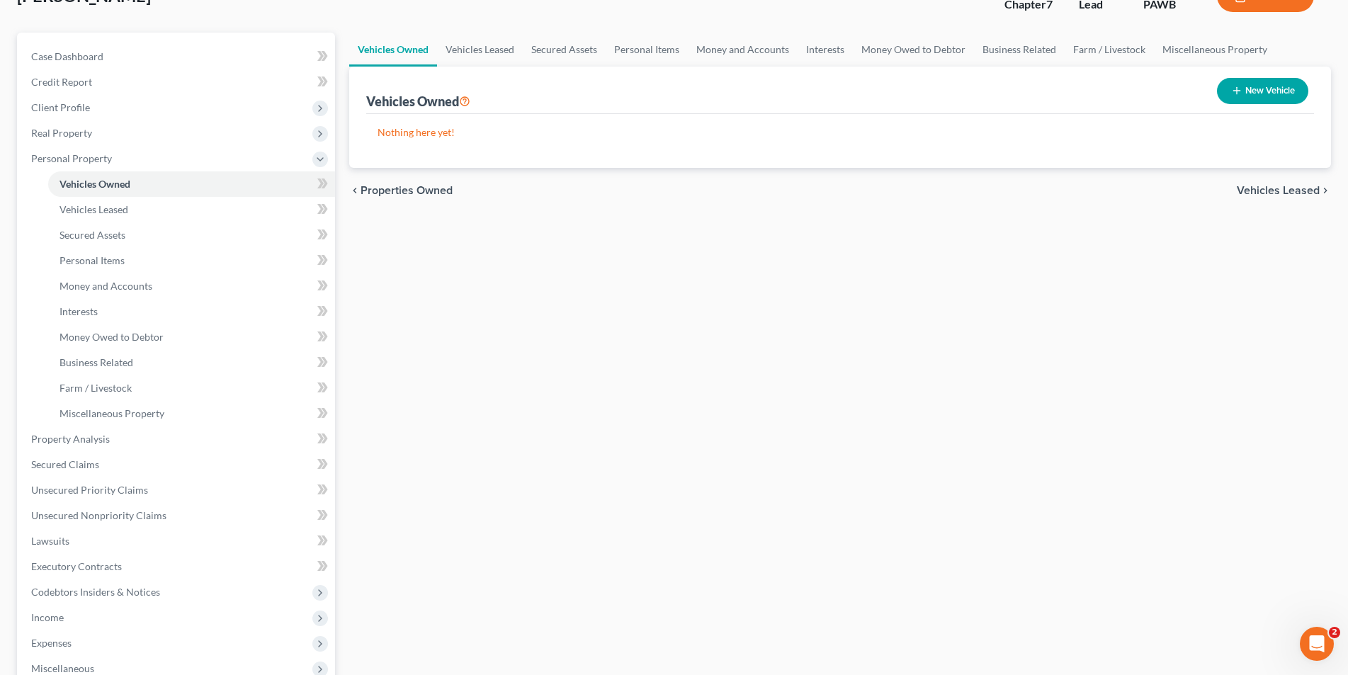
scroll to position [50, 0]
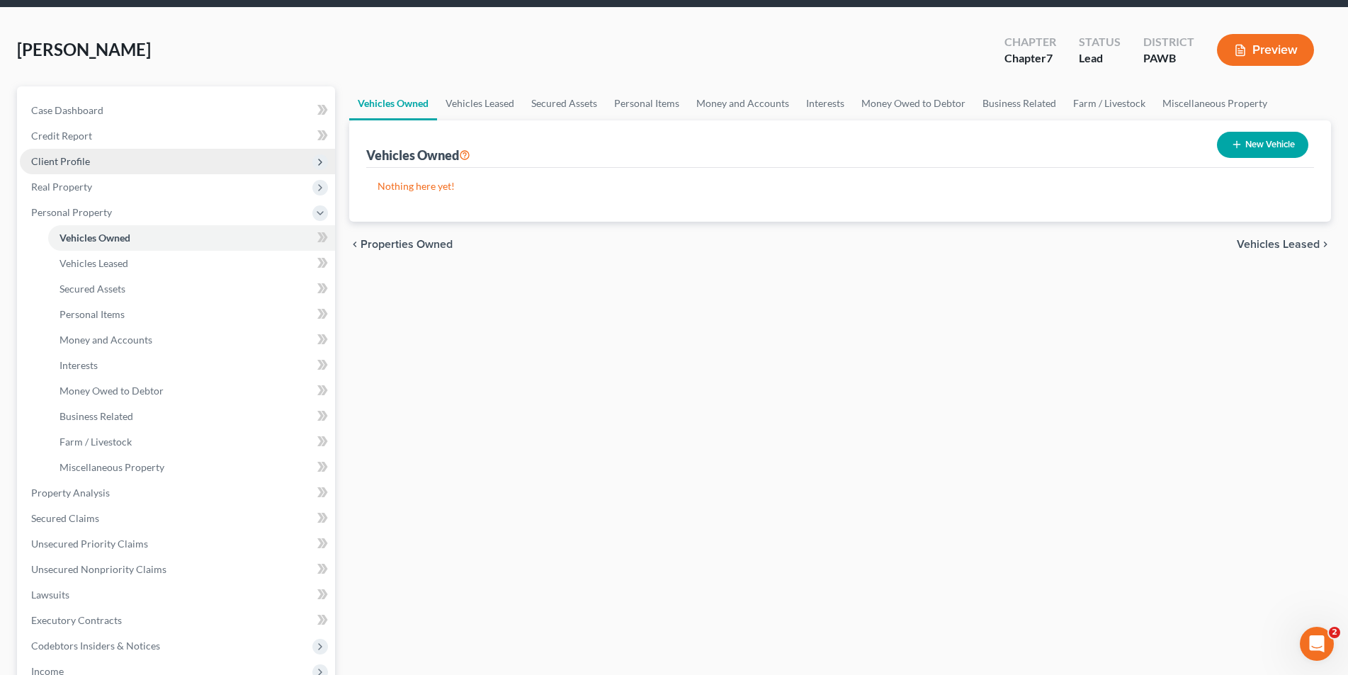
click at [50, 164] on span "Client Profile" at bounding box center [60, 161] width 59 height 12
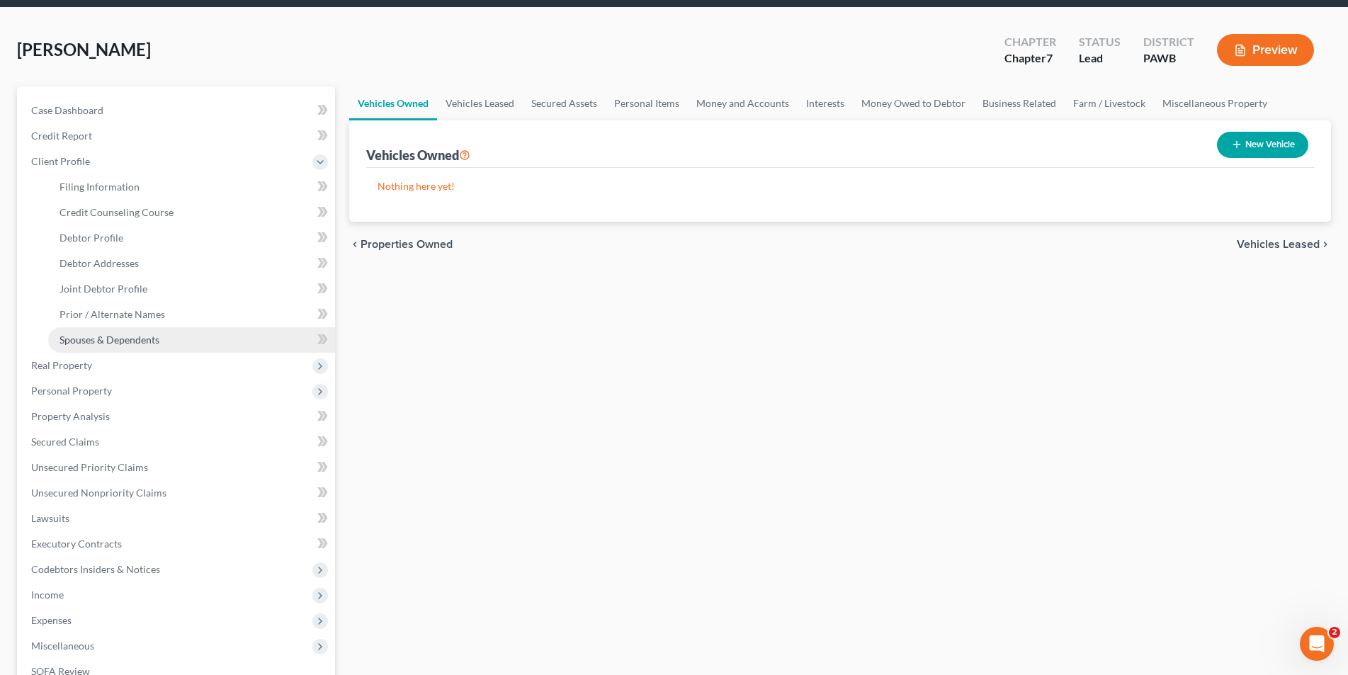
click at [103, 334] on span "Spouses & Dependents" at bounding box center [109, 340] width 100 height 12
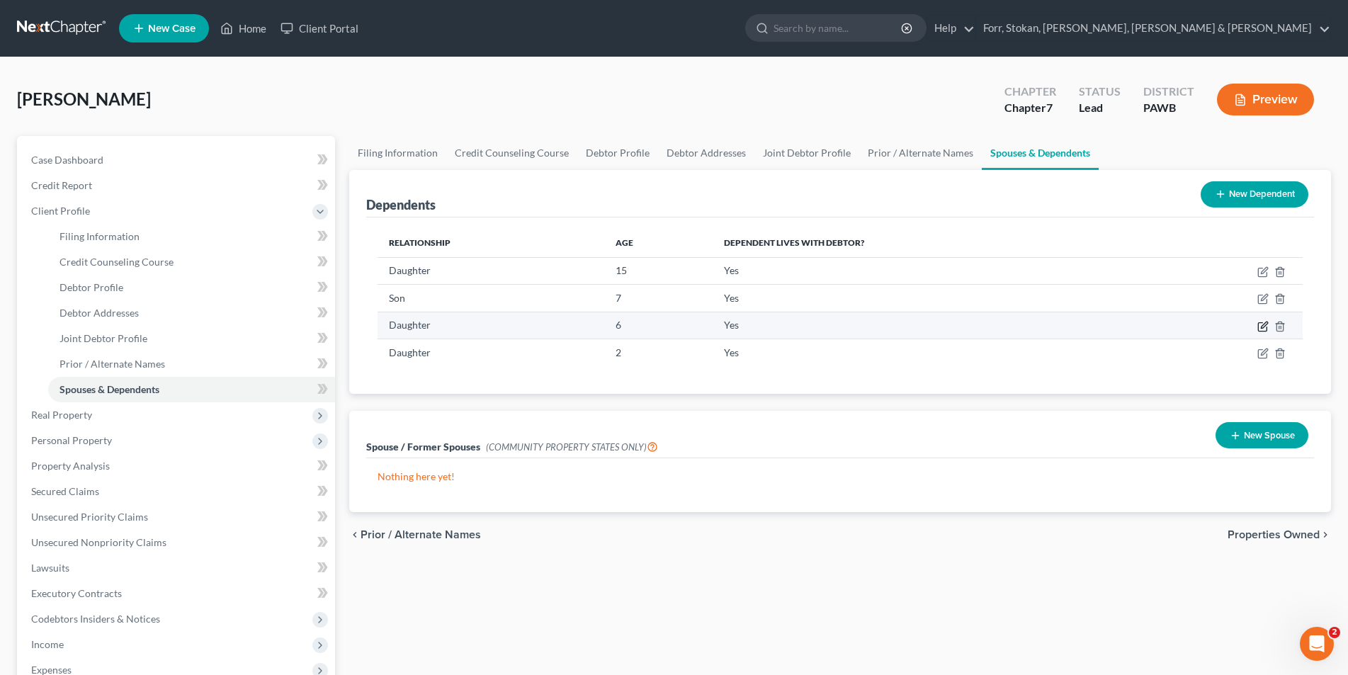
click at [1265, 327] on icon "button" at bounding box center [1262, 326] width 11 height 11
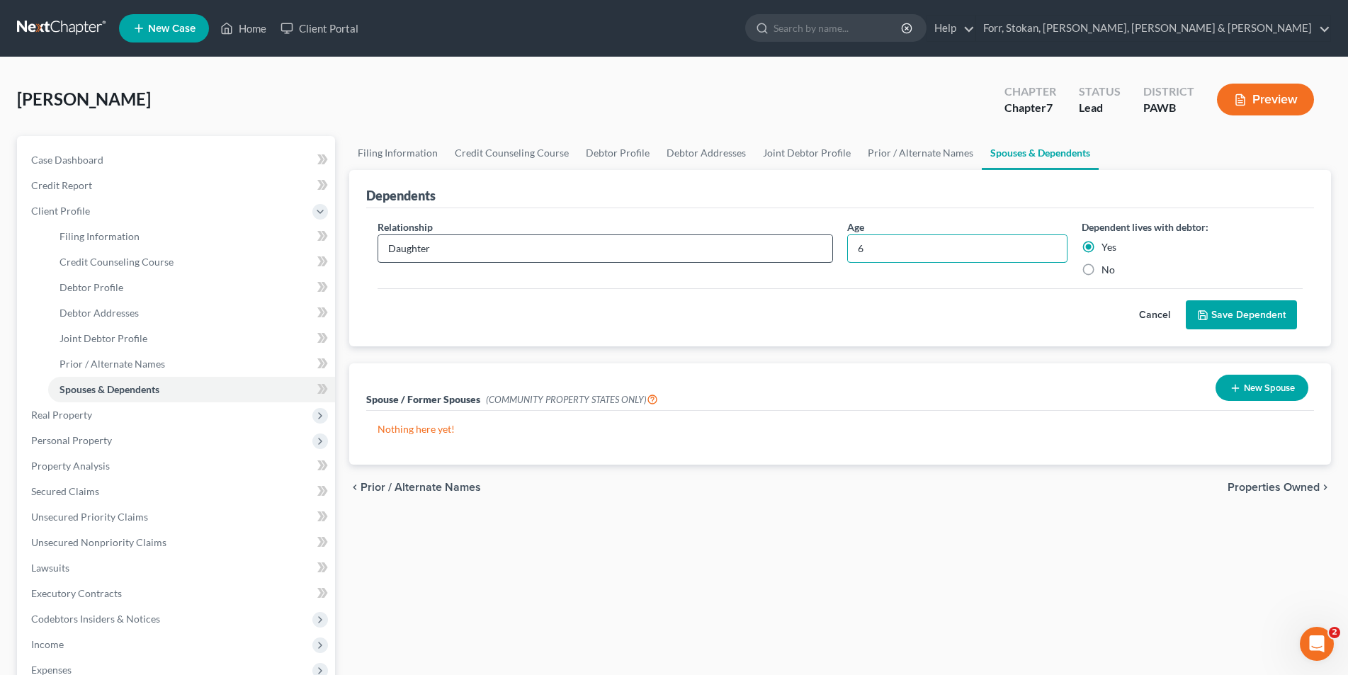
drag, startPoint x: 899, startPoint y: 251, endPoint x: 824, endPoint y: 258, distance: 75.3
click at [824, 256] on div "Relationship * Daughter Age [DEMOGRAPHIC_DATA] Dependent lives with debtor: Yes…" at bounding box center [839, 254] width 939 height 69
type input "5"
click at [1264, 311] on button "Save Dependent" at bounding box center [1240, 315] width 111 height 30
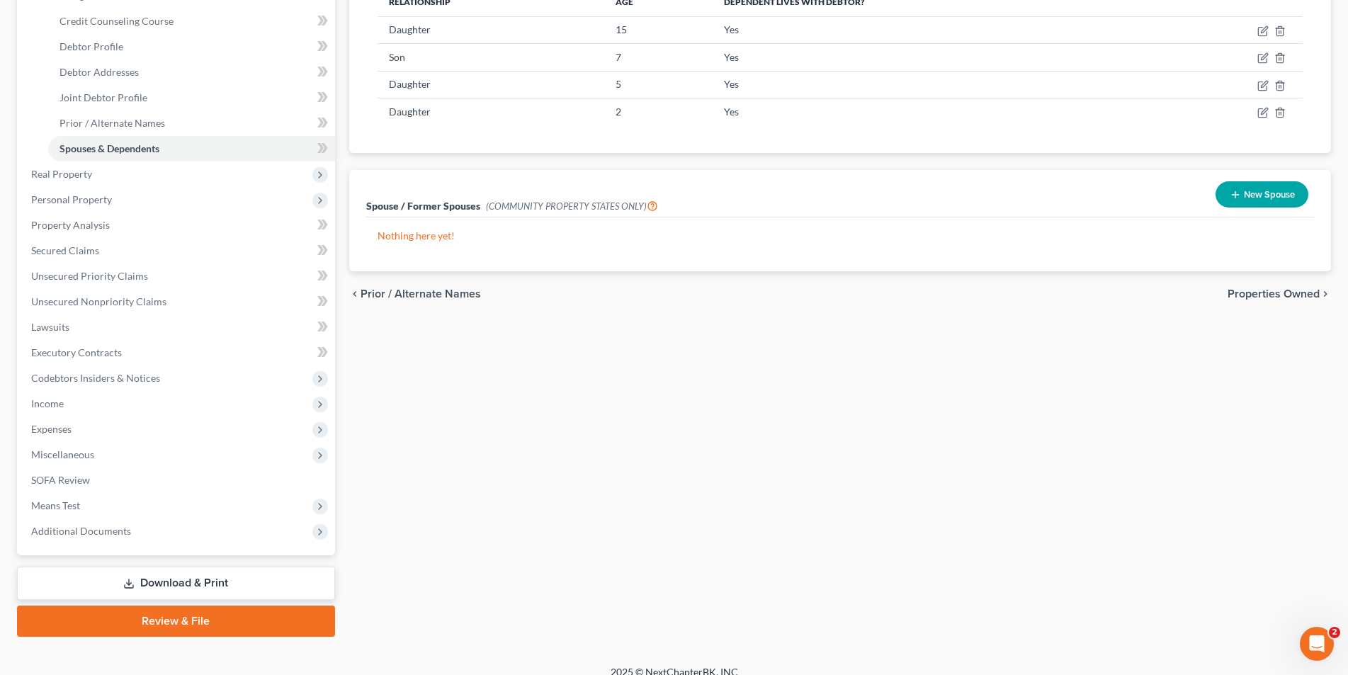
scroll to position [256, 0]
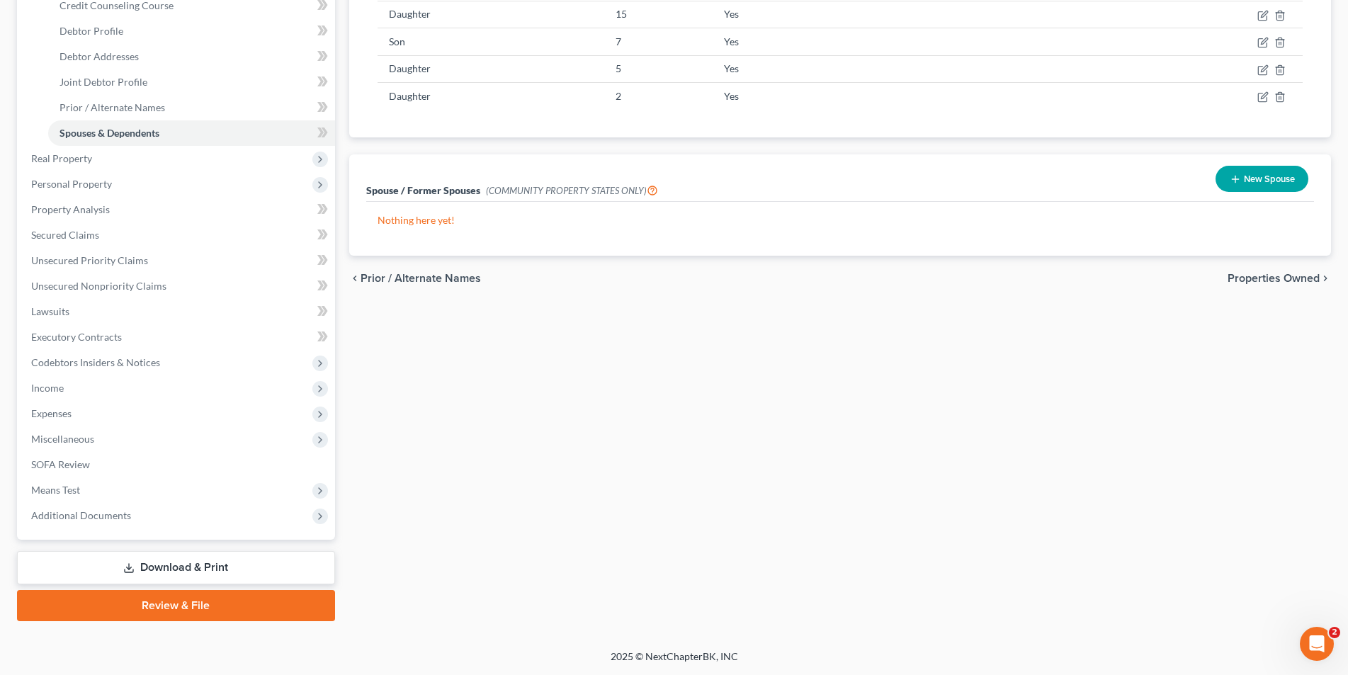
click at [1283, 278] on span "Properties Owned" at bounding box center [1273, 278] width 92 height 11
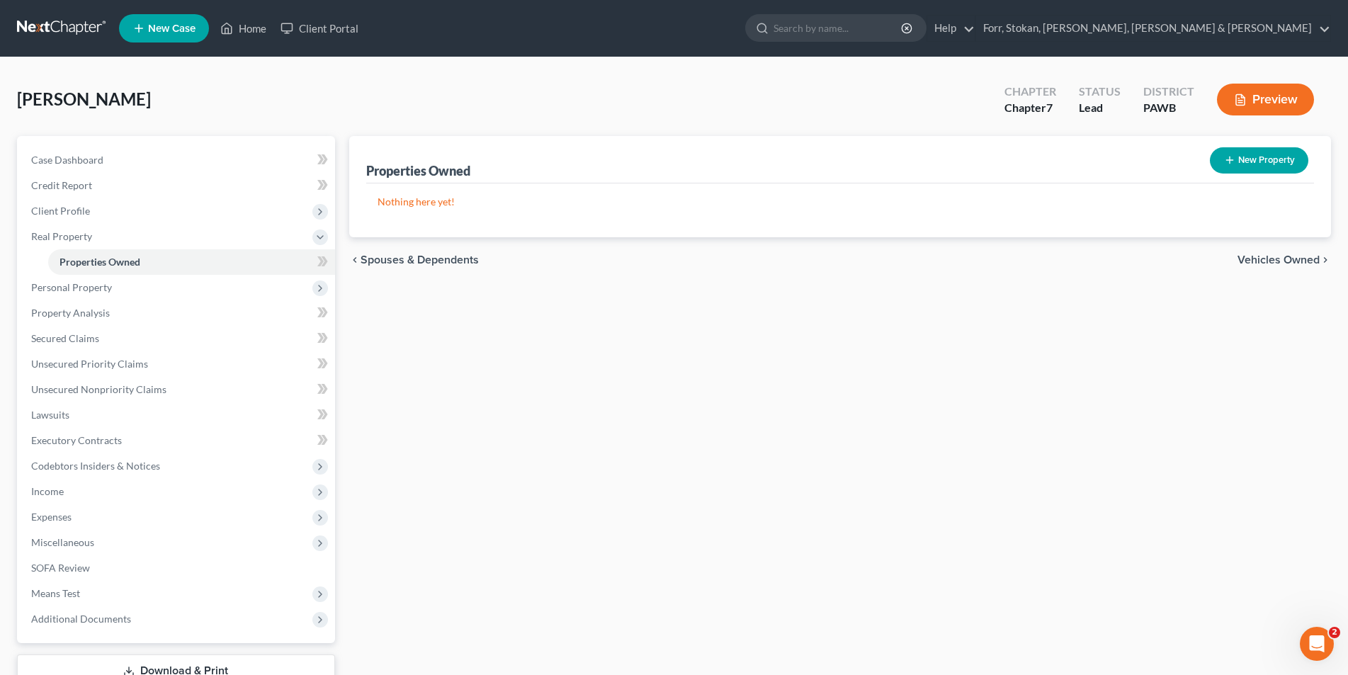
click at [1263, 261] on span "Vehicles Owned" at bounding box center [1278, 259] width 82 height 11
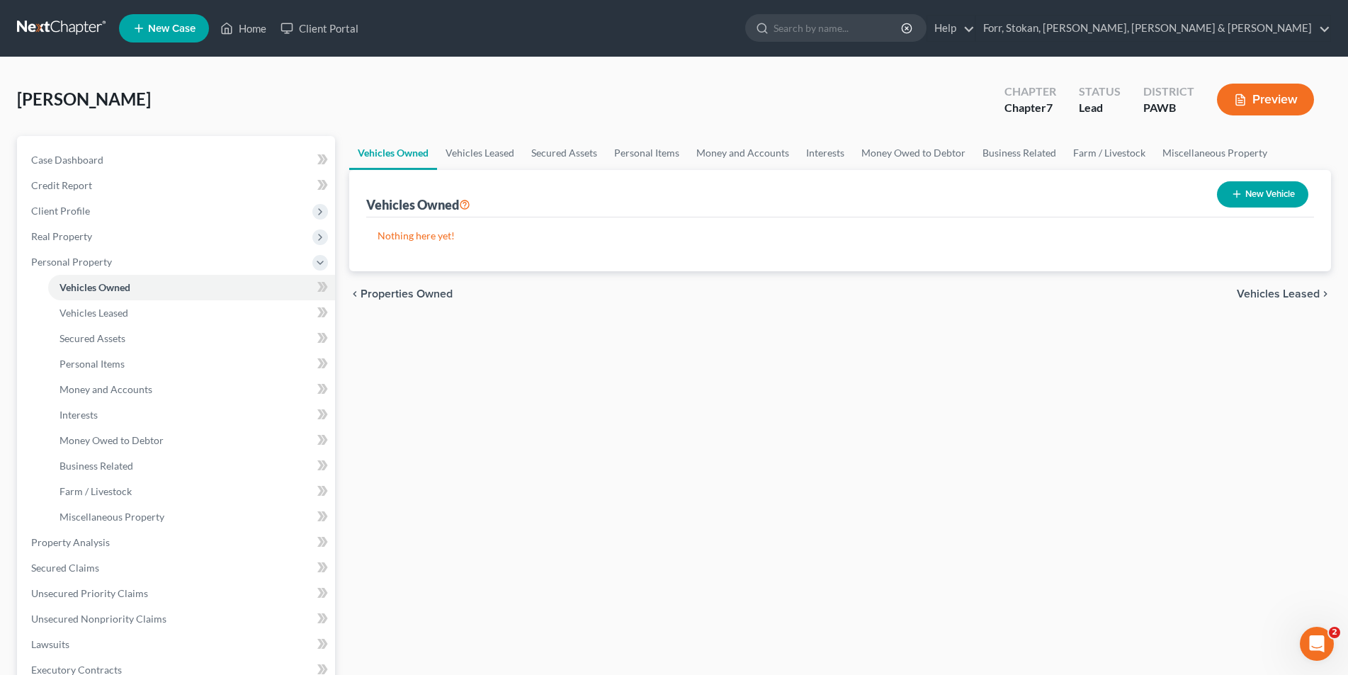
click at [1246, 188] on button "New Vehicle" at bounding box center [1262, 194] width 91 height 26
select select "0"
select select "2"
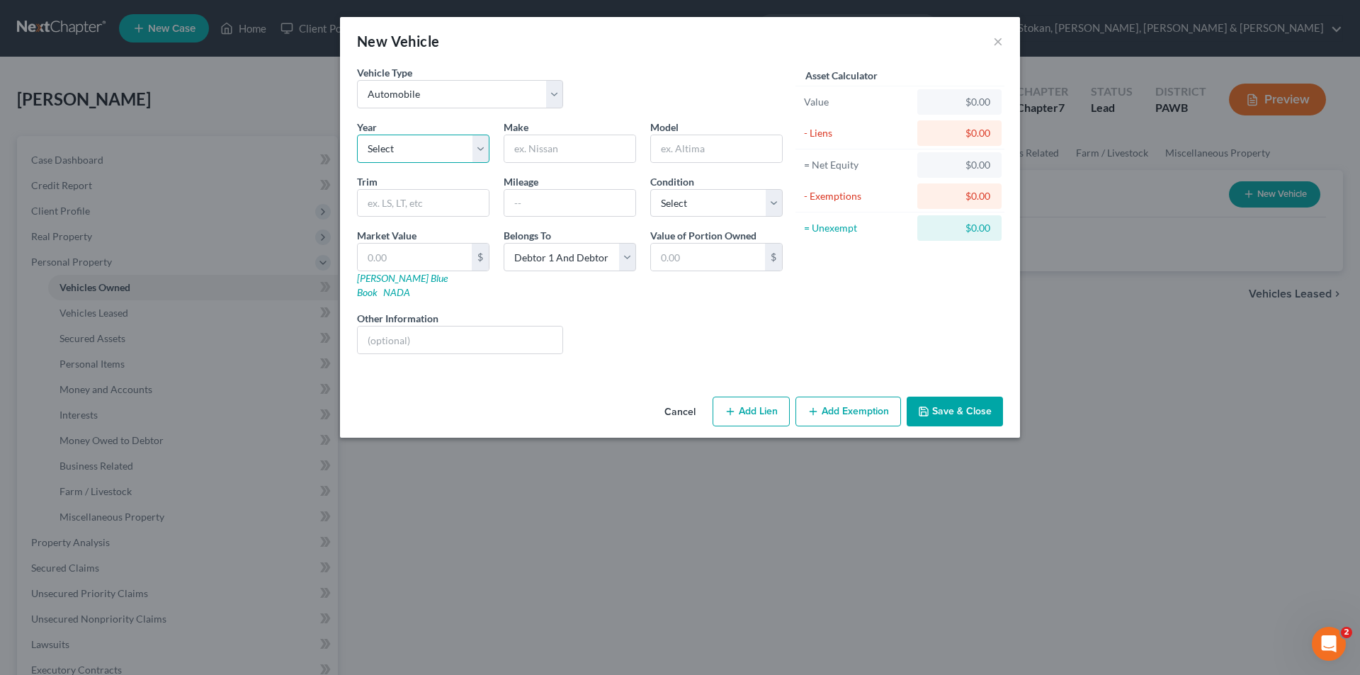
click at [484, 150] on select "Select 2026 2025 2024 2023 2022 2021 2020 2019 2018 2017 2016 2015 2014 2013 20…" at bounding box center [423, 149] width 132 height 28
select select "16"
click at [357, 135] on select "Select 2026 2025 2024 2023 2022 2021 2020 2019 2018 2017 2016 2015 2014 2013 20…" at bounding box center [423, 149] width 132 height 28
click at [538, 149] on input "text" at bounding box center [569, 148] width 131 height 27
type input "Honda"
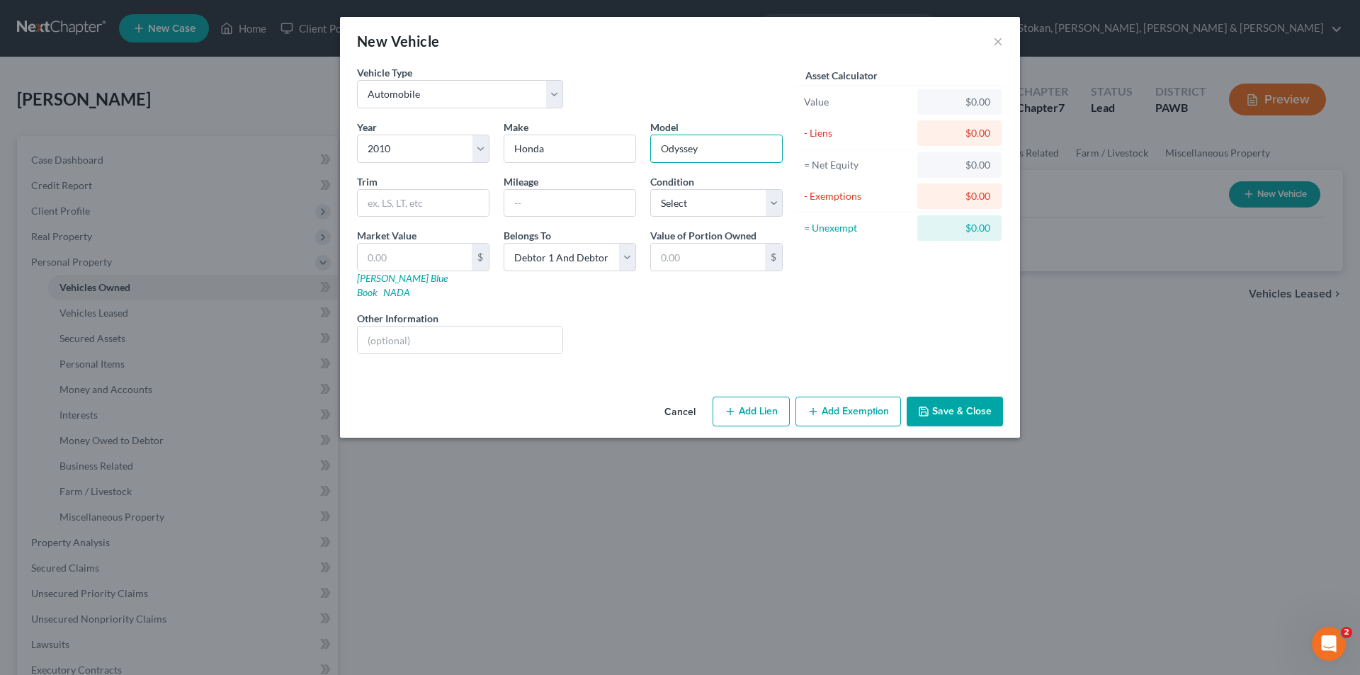
type input "Odyssey"
click at [585, 206] on input "text" at bounding box center [569, 203] width 131 height 27
type input "100,000"
select select "3"
type input "4"
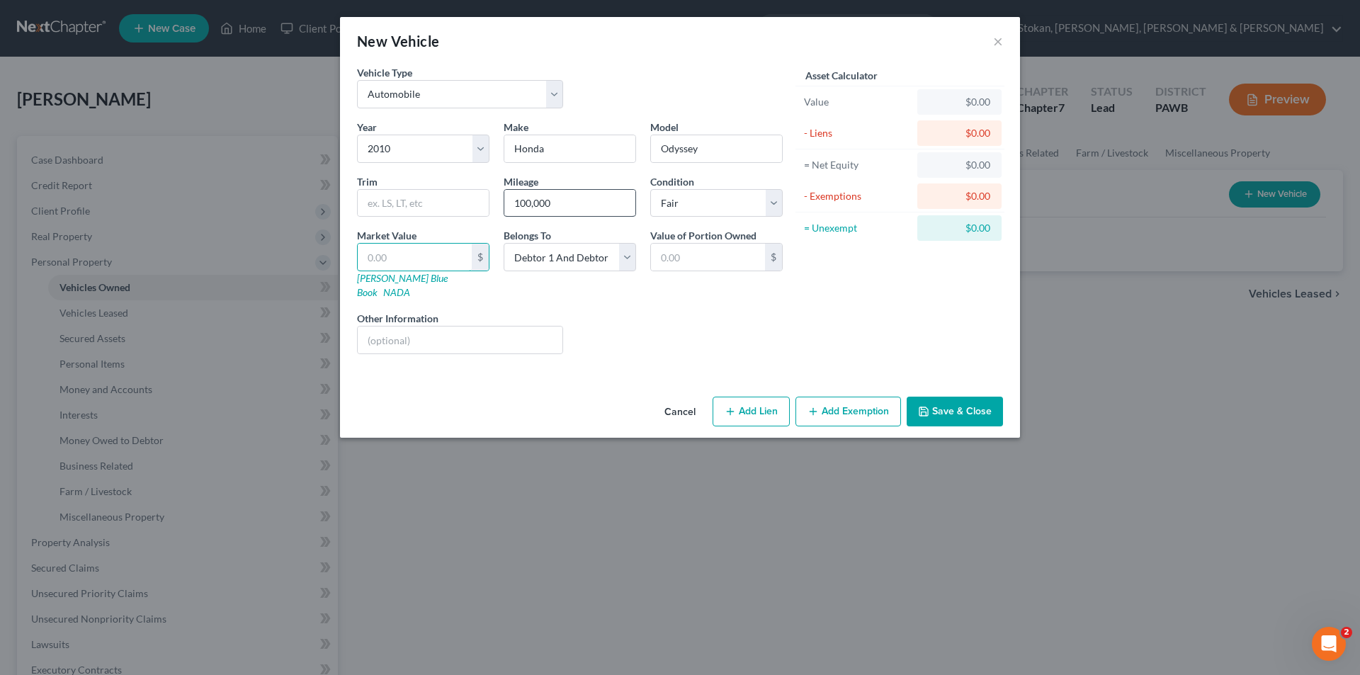
type input "4.00"
type input "45"
type input "45.00"
type input "450"
type input "450.00"
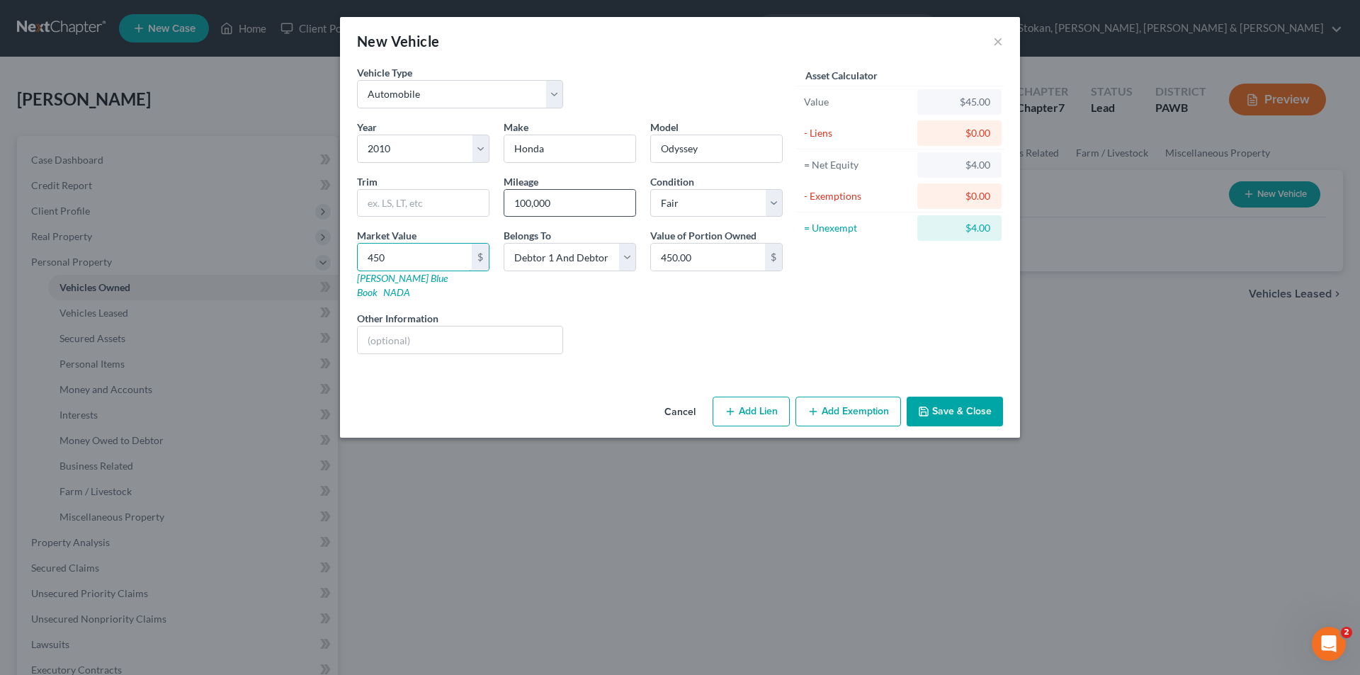
type input "4500"
type input "4,500.00"
click at [858, 397] on button "Add Exemption" at bounding box center [848, 412] width 106 height 30
select select "2"
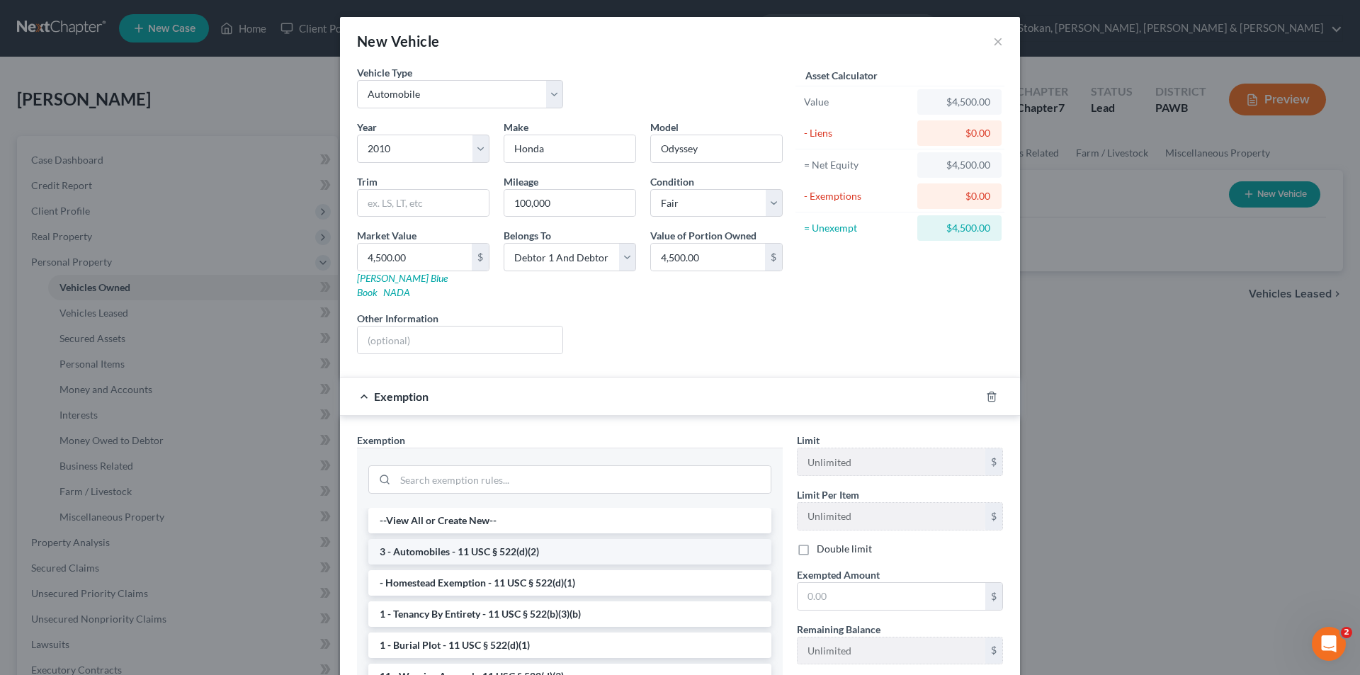
click at [522, 539] on li "3 - Automobiles - 11 USC § 522(d)(2)" at bounding box center [569, 551] width 403 height 25
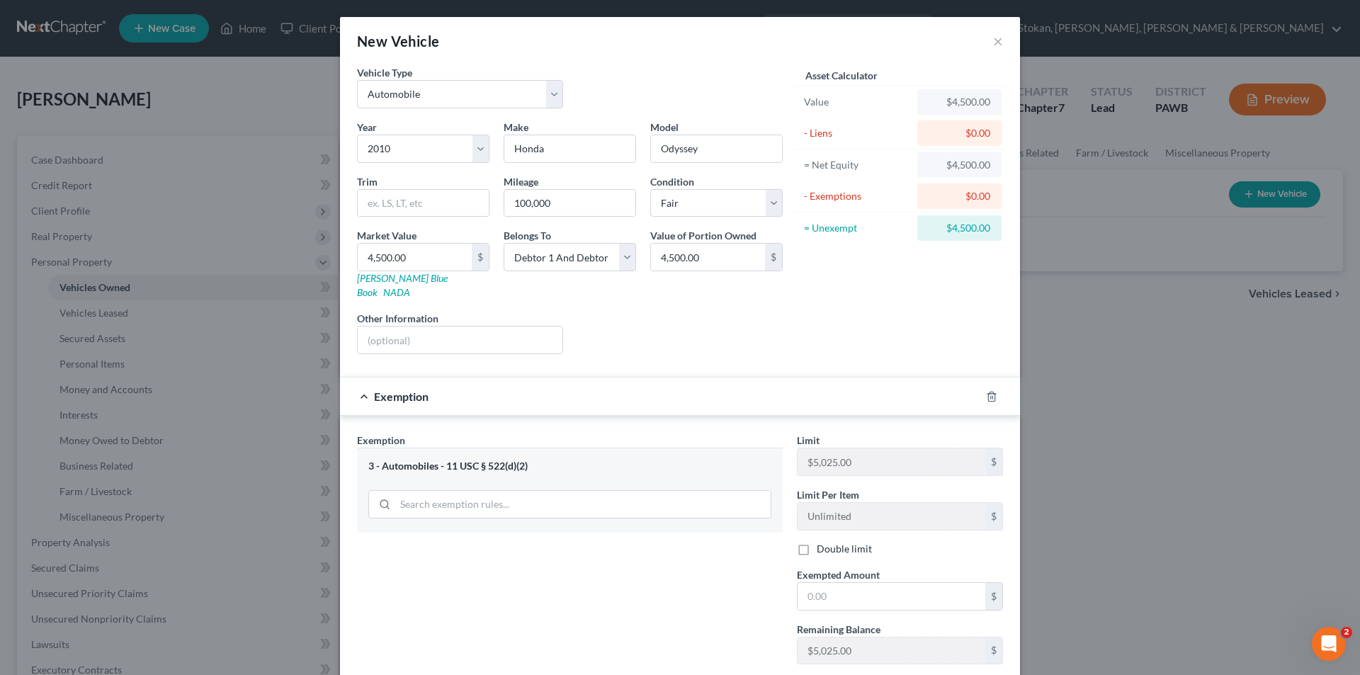
click at [816, 542] on label "Double limit" at bounding box center [843, 549] width 55 height 14
click at [822, 542] on input "Double limit" at bounding box center [826, 546] width 9 height 9
checkbox input "true"
click at [809, 586] on input "text" at bounding box center [891, 596] width 188 height 27
type input "4,500.00"
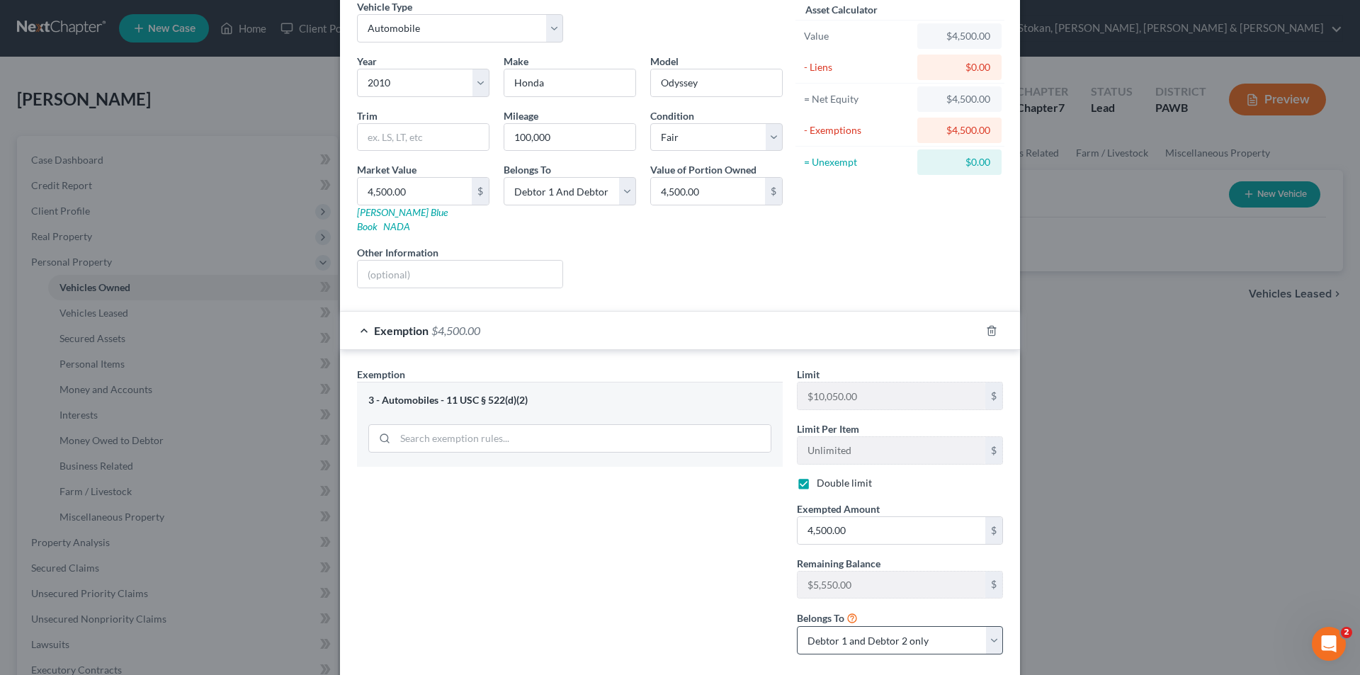
scroll to position [132, 0]
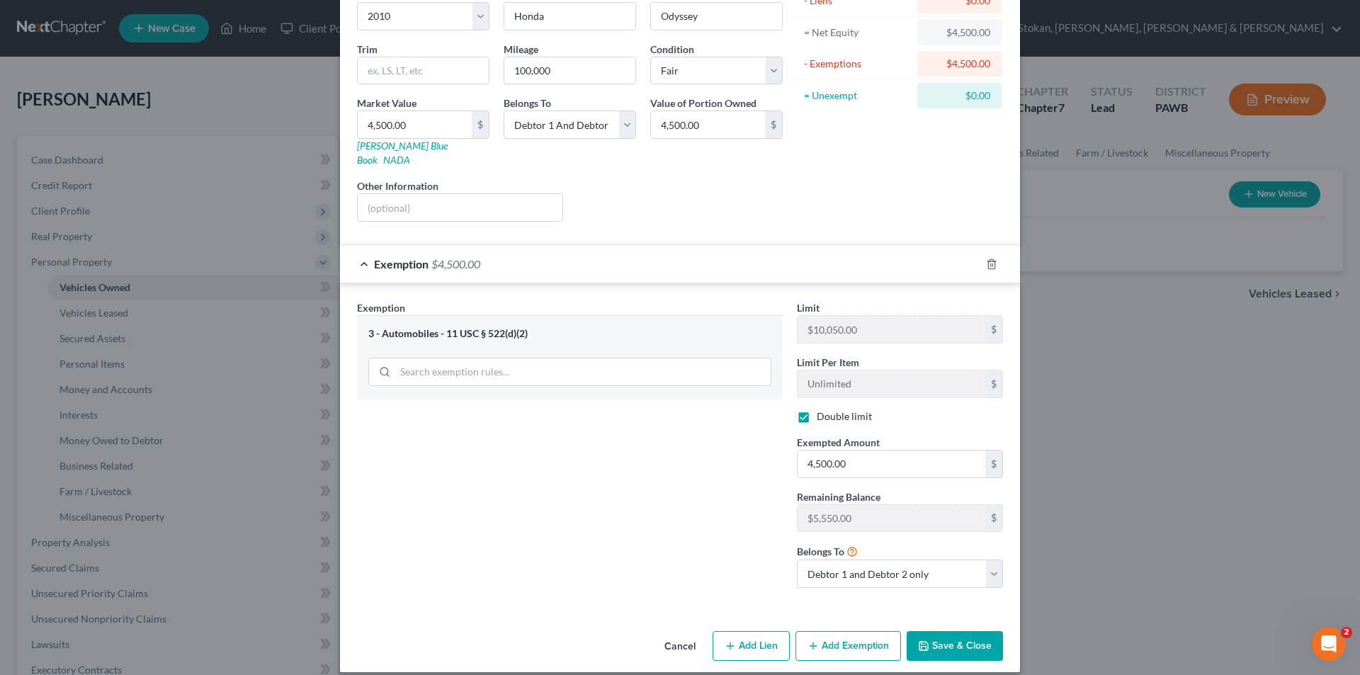
click at [948, 634] on button "Save & Close" at bounding box center [954, 646] width 96 height 30
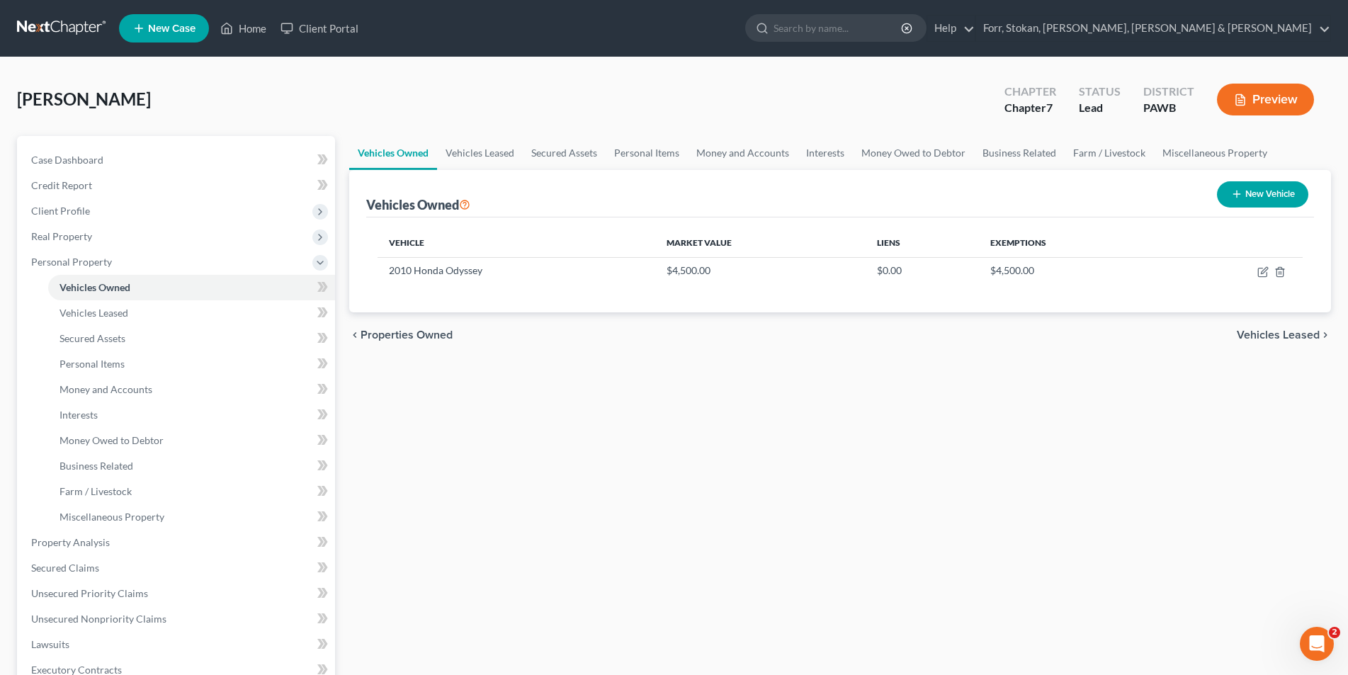
click at [1272, 198] on button "New Vehicle" at bounding box center [1262, 194] width 91 height 26
select select "0"
select select "2"
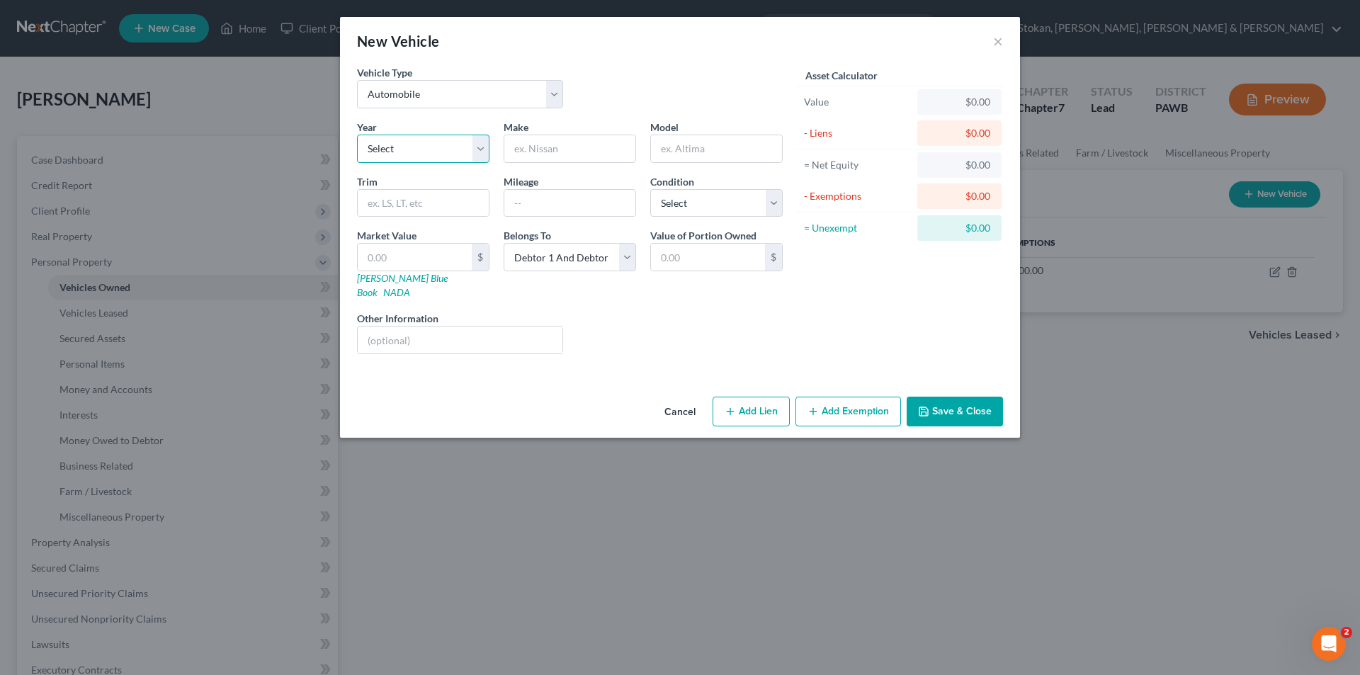
click at [414, 149] on select "Select 2026 2025 2024 2023 2022 2021 2020 2019 2018 2017 2016 2015 2014 2013 20…" at bounding box center [423, 149] width 132 height 28
select select "6"
click at [357, 135] on select "Select 2026 2025 2024 2023 2022 2021 2020 2019 2018 2017 2016 2015 2014 2013 20…" at bounding box center [423, 149] width 132 height 28
click at [575, 150] on input "text" at bounding box center [569, 148] width 131 height 27
type input "Toyota"
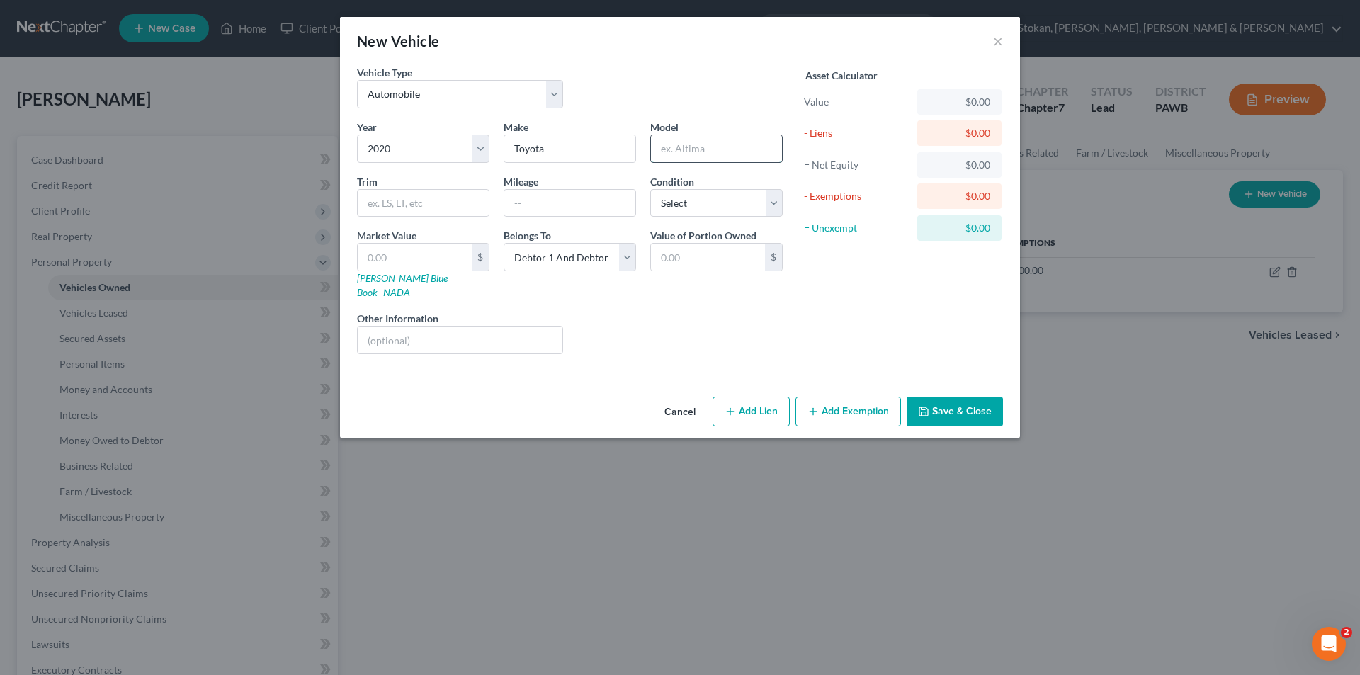
click at [669, 152] on input "text" at bounding box center [716, 148] width 131 height 27
type input "Camry"
type input "1"
type input "140,000"
select select "3"
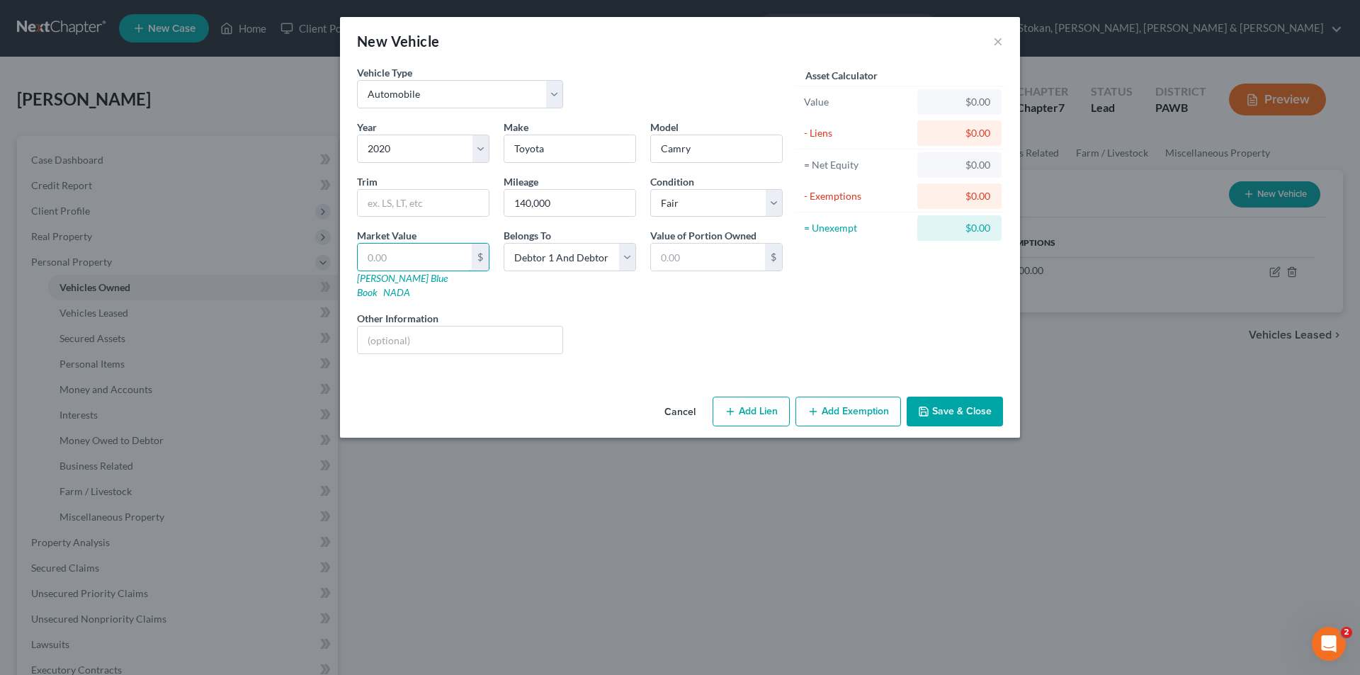
type input "8"
type input "8.00"
type input "80"
type input "80.00"
type input "800"
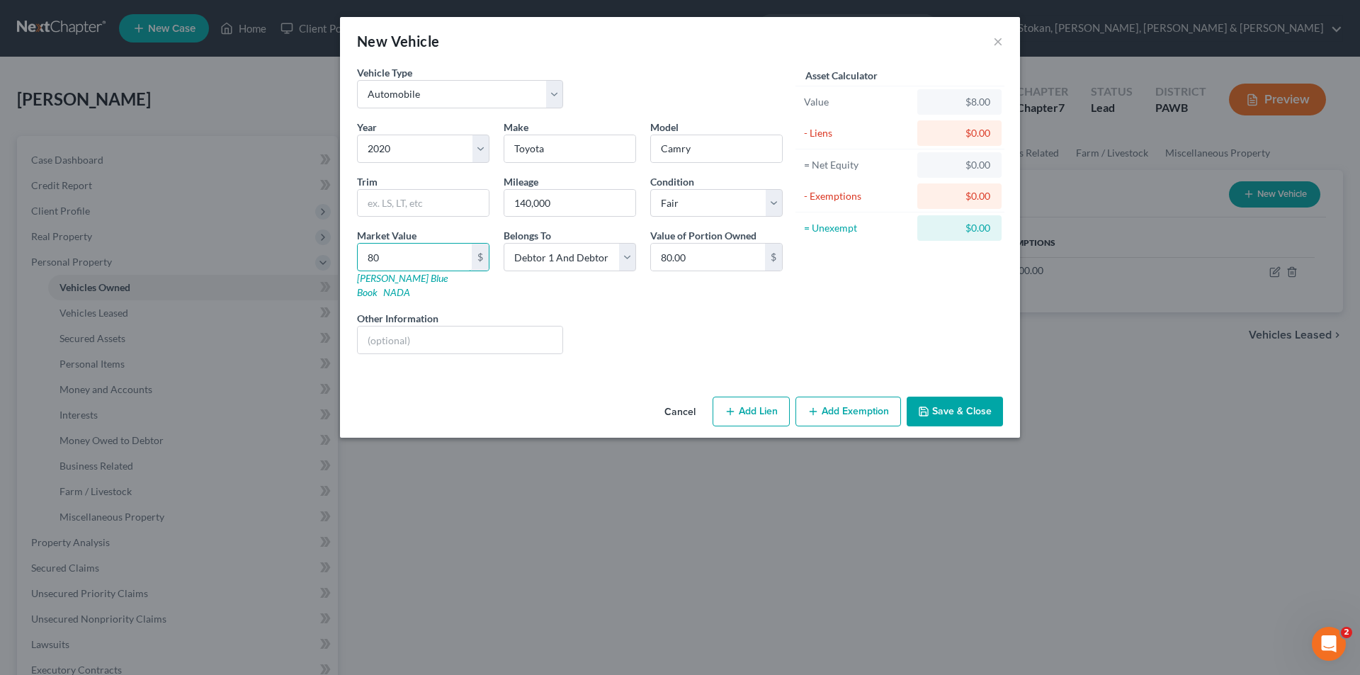
type input "800.00"
type input "8000"
type input "8,000.00"
click at [859, 402] on button "Add Exemption" at bounding box center [848, 412] width 106 height 30
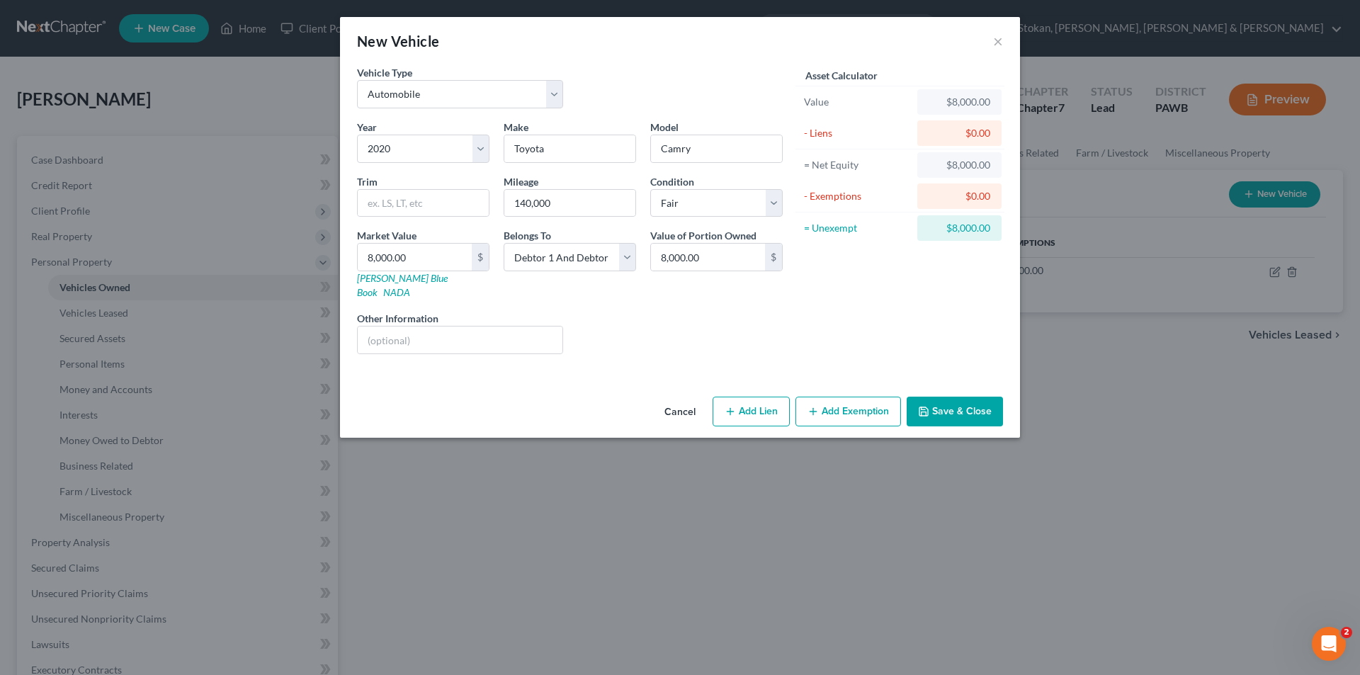
select select "2"
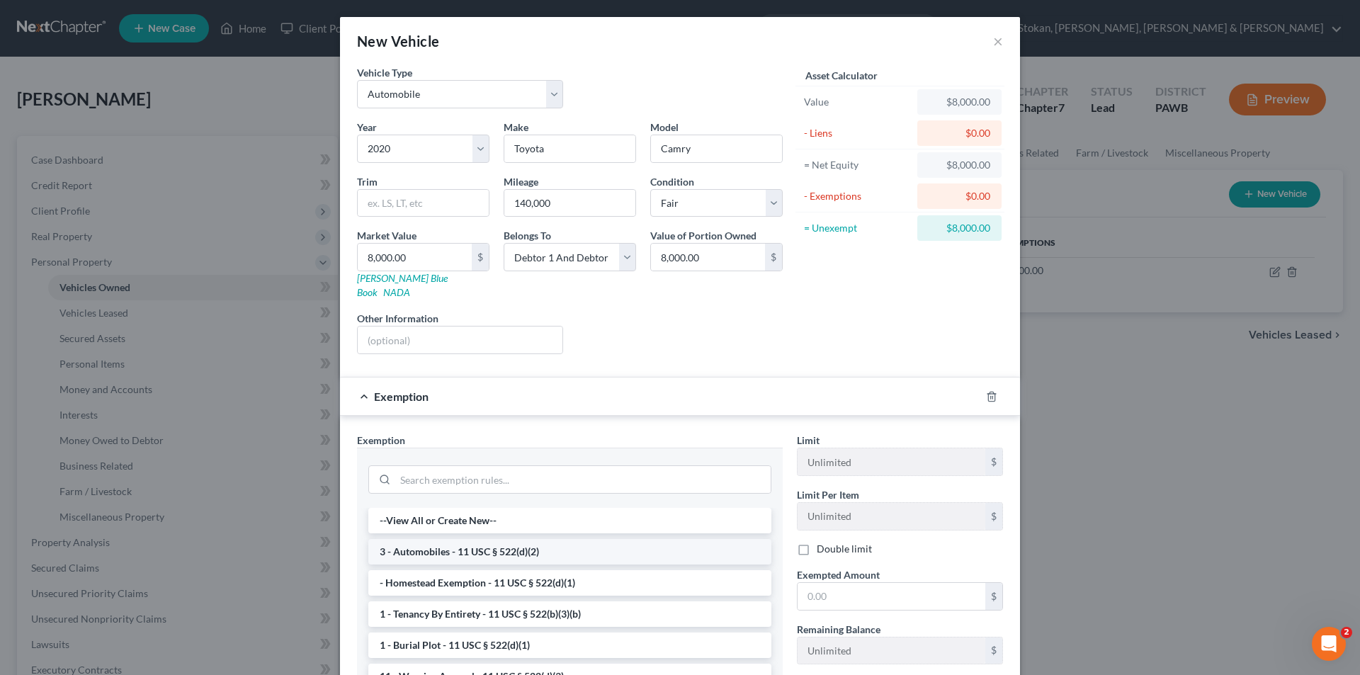
click at [496, 539] on li "3 - Automobiles - 11 USC § 522(d)(2)" at bounding box center [569, 551] width 403 height 25
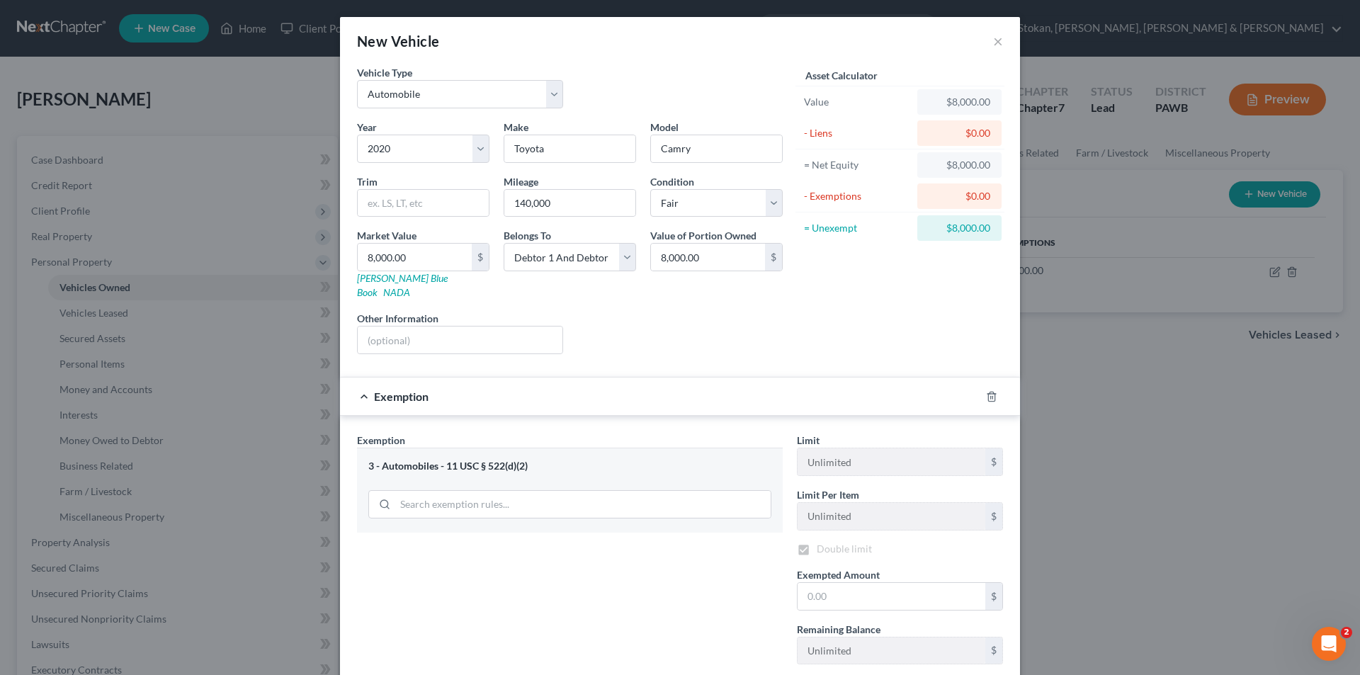
checkbox input "true"
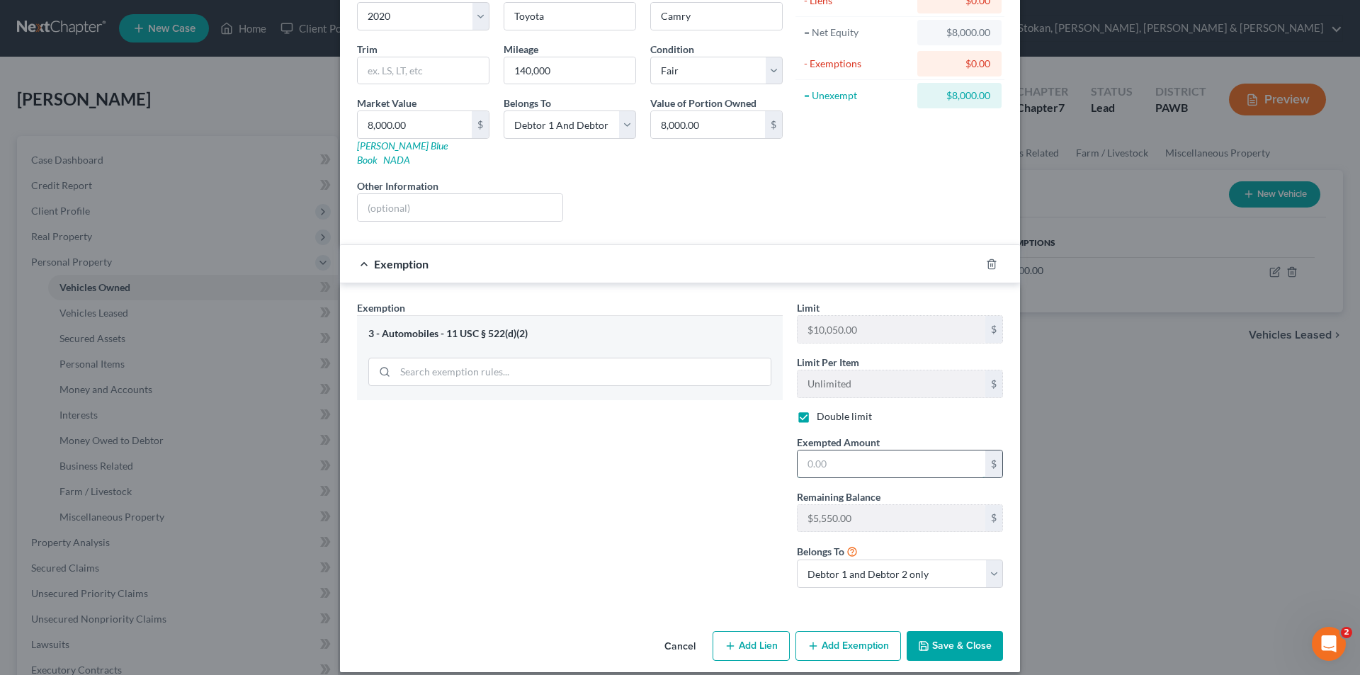
click at [837, 450] on input "text" at bounding box center [891, 463] width 188 height 27
type input "5"
type input "5,550.00"
click at [818, 635] on button "Add Exemption" at bounding box center [848, 646] width 106 height 30
select select "2"
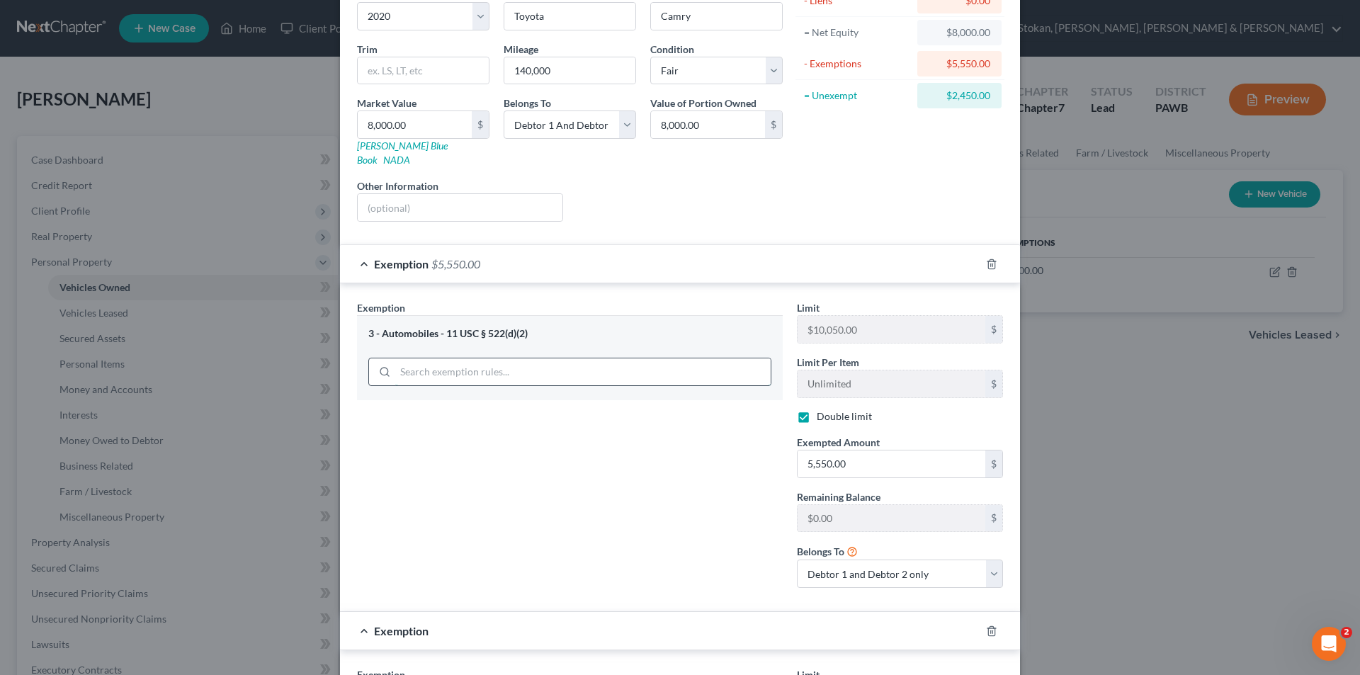
click at [732, 358] on input "search" at bounding box center [582, 371] width 375 height 27
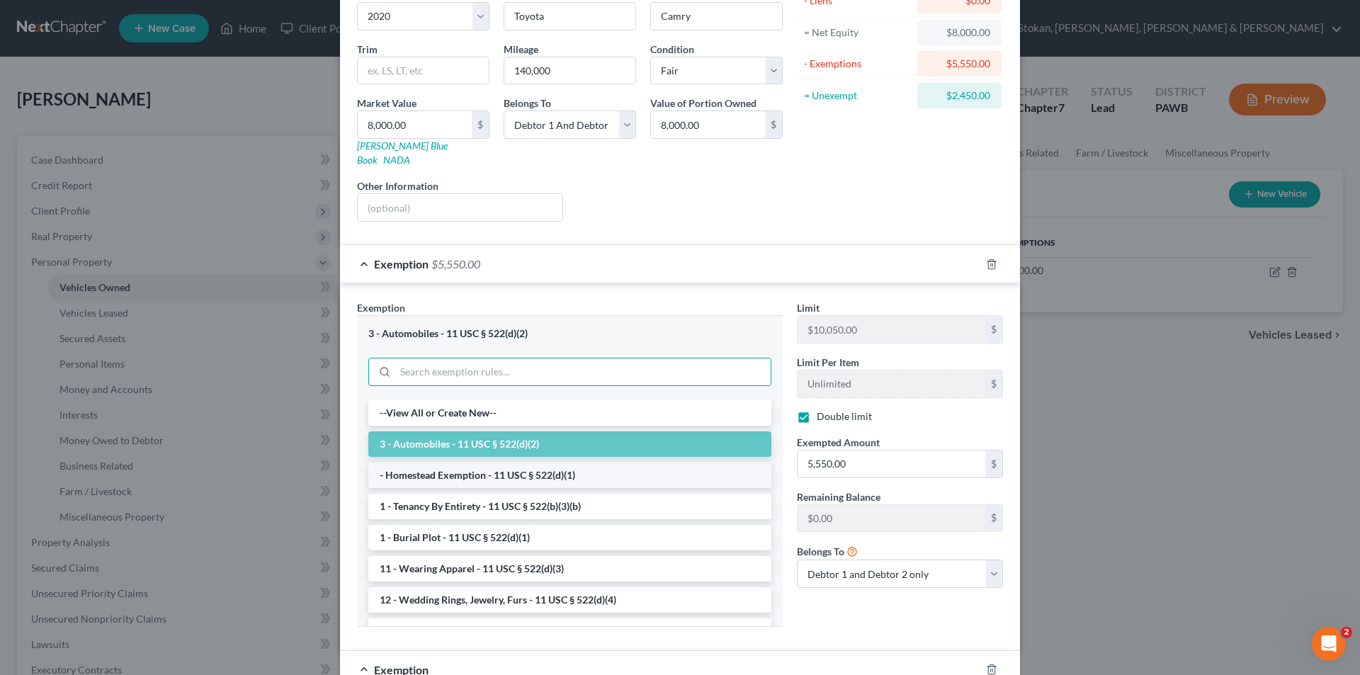
click at [428, 462] on li "- Homestead Exemption - 11 USC § 522(d)(1)" at bounding box center [569, 474] width 403 height 25
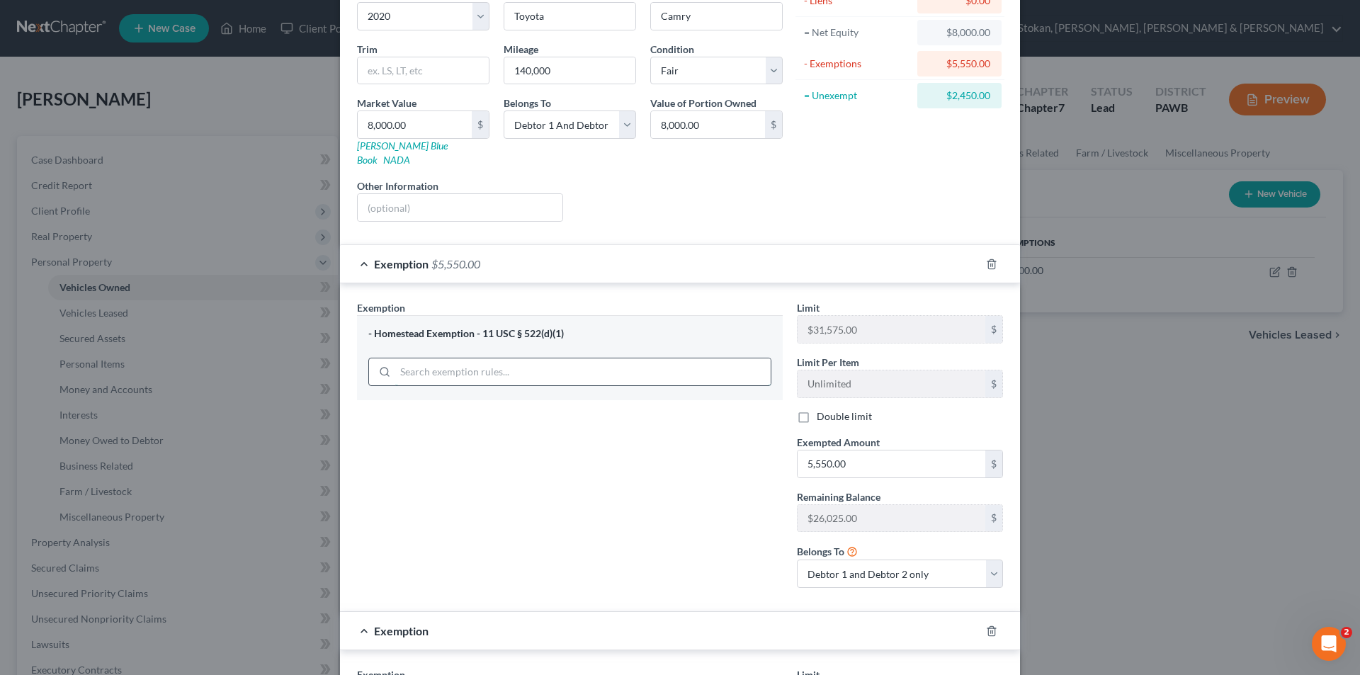
click at [511, 362] on input "search" at bounding box center [582, 371] width 375 height 27
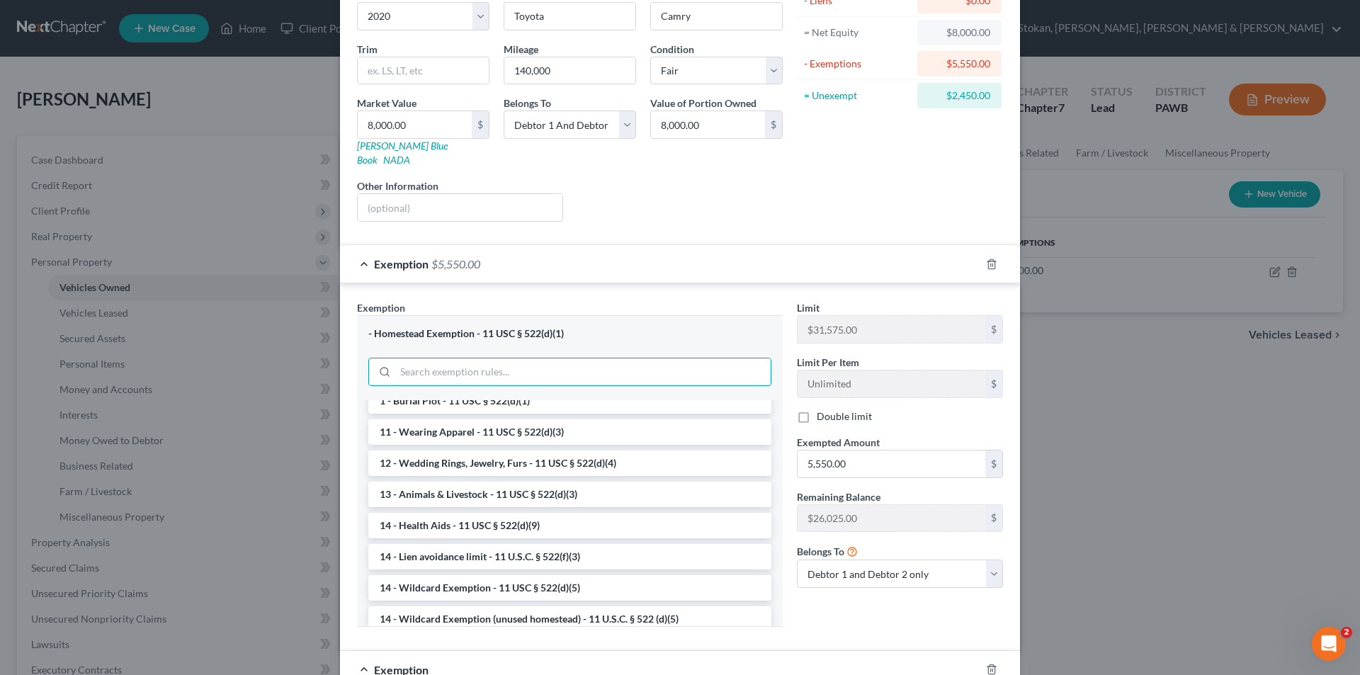
scroll to position [212, 0]
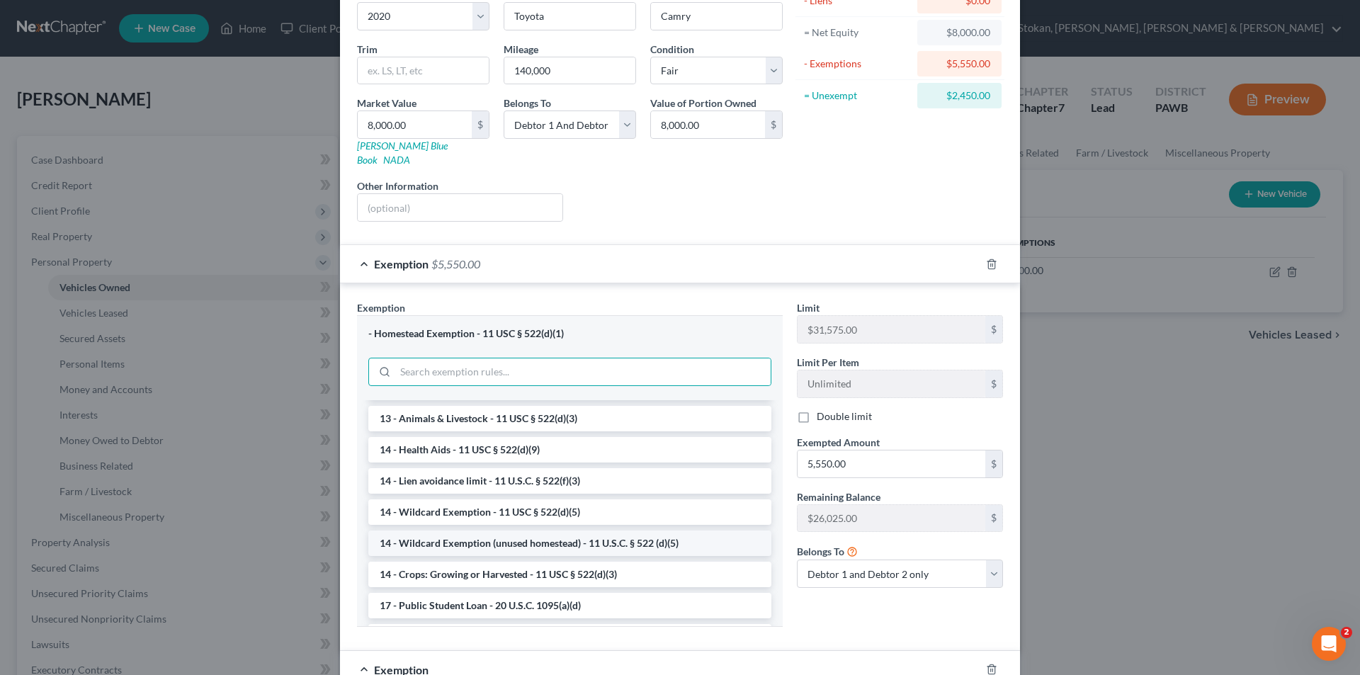
click at [571, 534] on li "14 - Wildcard Exemption (unused homestead) - 11 U.S.C. § 522 (d)(5)" at bounding box center [569, 542] width 403 height 25
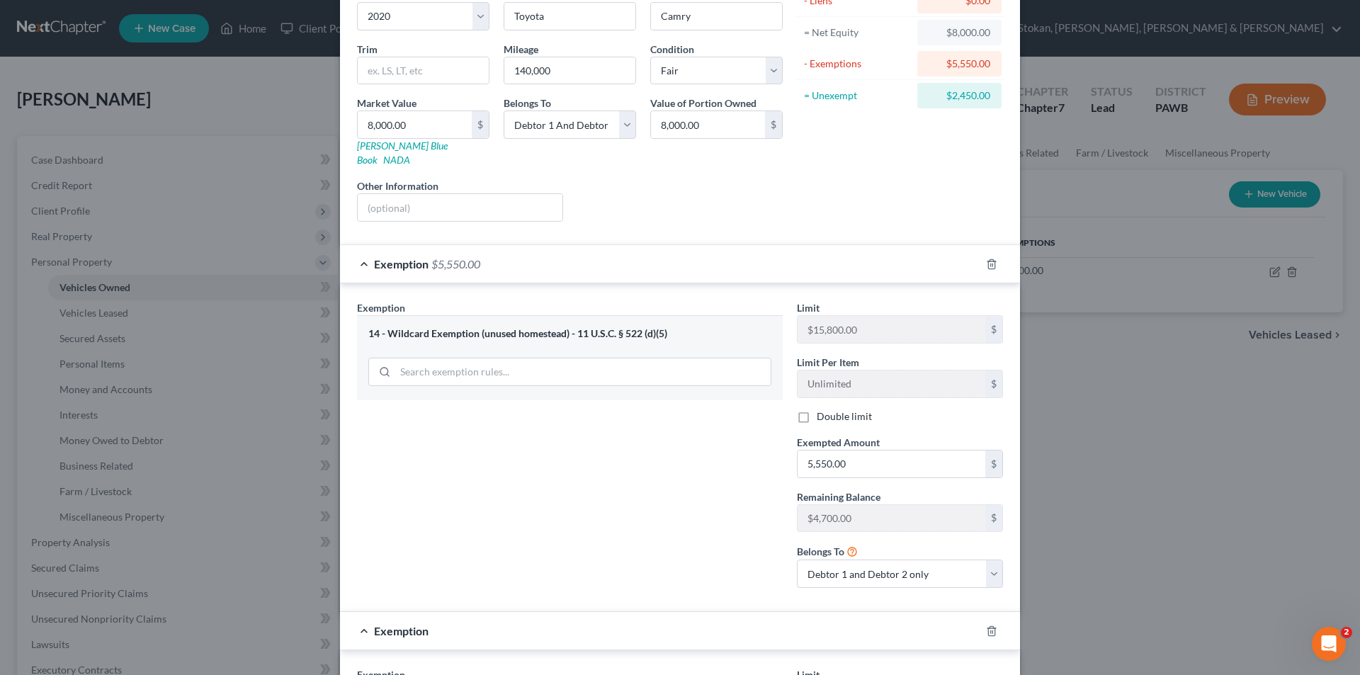
click at [816, 409] on label "Double limit" at bounding box center [843, 416] width 55 height 14
click at [822, 409] on input "Double limit" at bounding box center [826, 413] width 9 height 9
checkbox input "true"
type input "2,450.00"
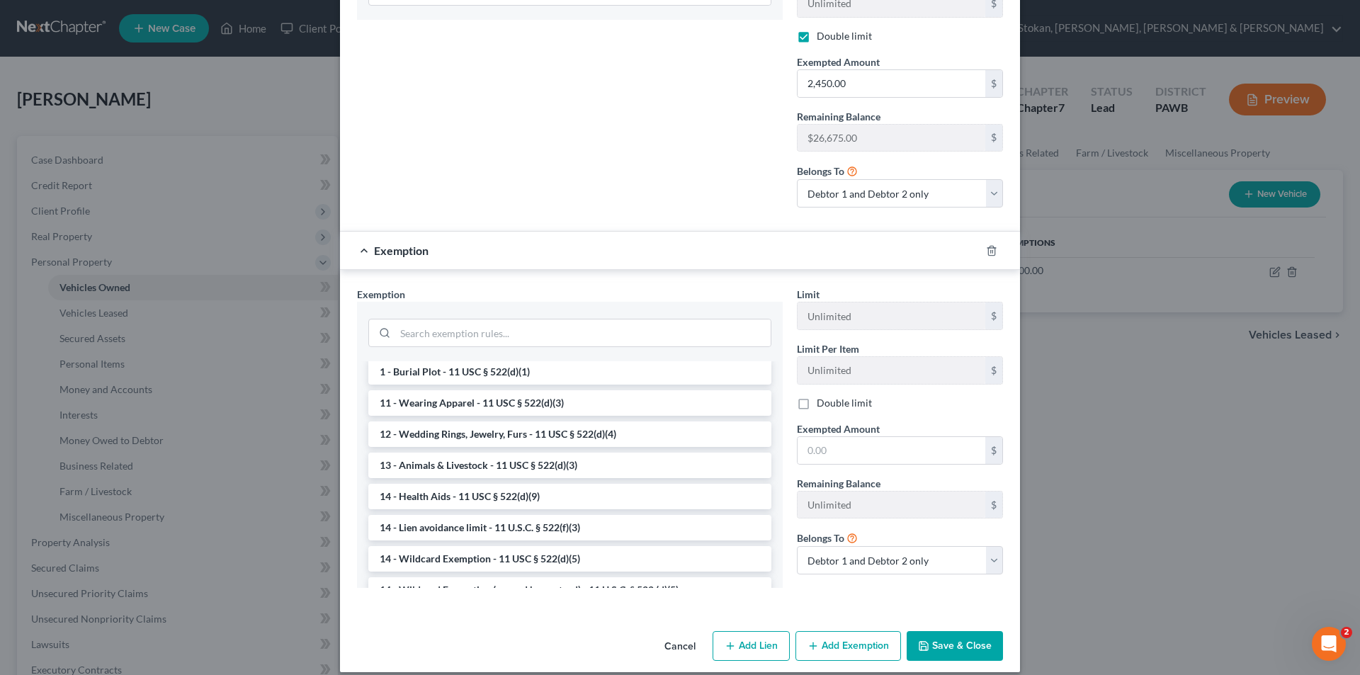
scroll to position [283, 0]
click at [942, 631] on button "Save & Close" at bounding box center [954, 646] width 96 height 30
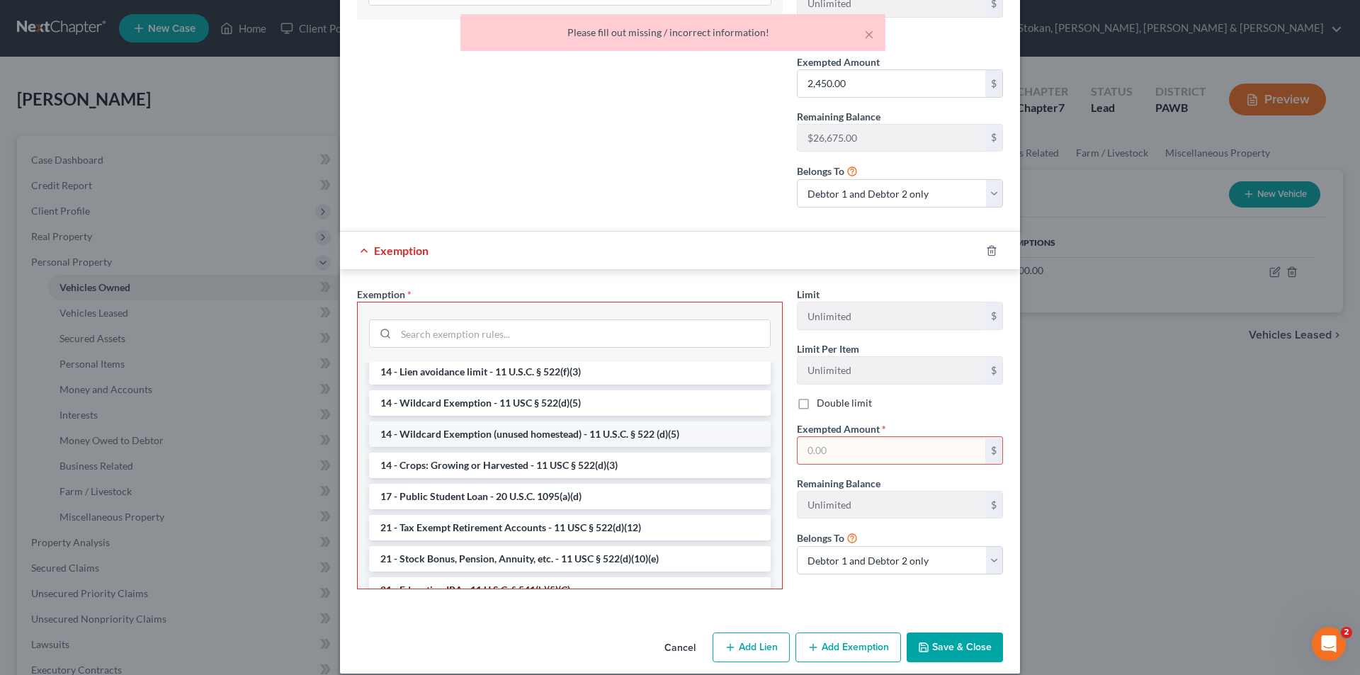
click at [436, 421] on li "14 - Wildcard Exemption (unused homestead) - 11 U.S.C. § 522 (d)(5)" at bounding box center [569, 433] width 401 height 25
checkbox input "true"
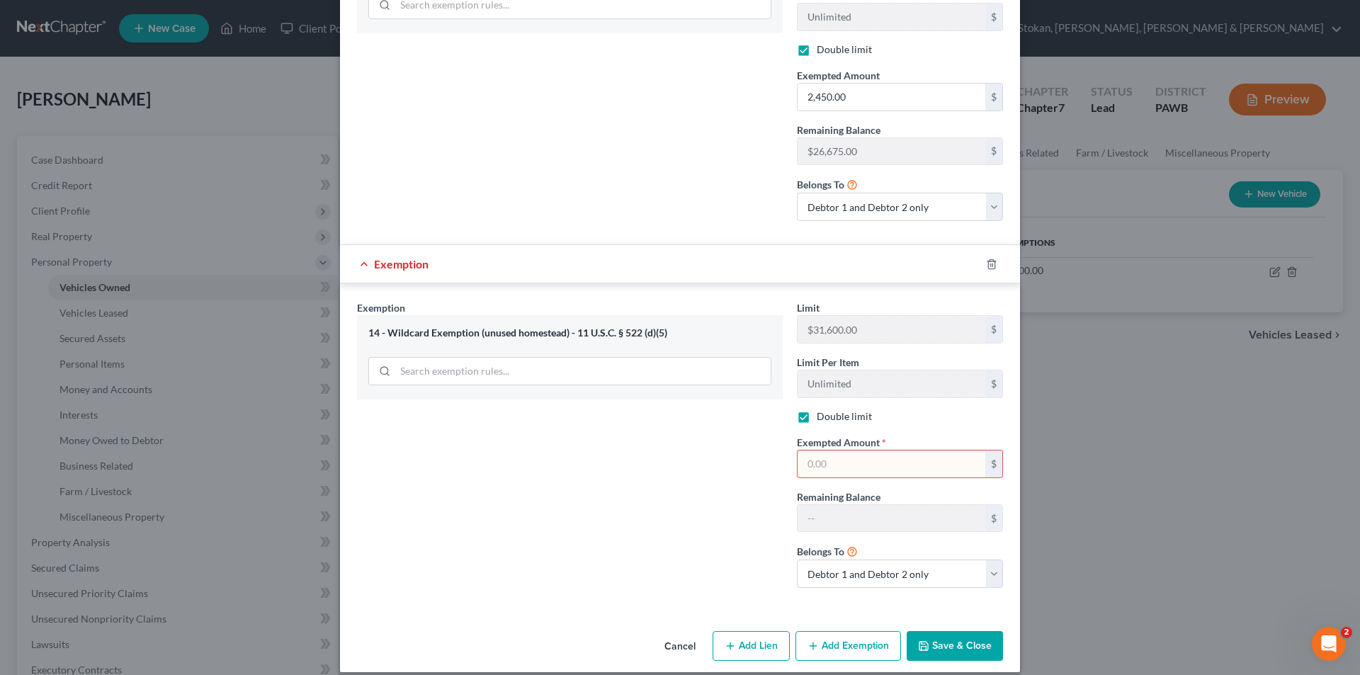
click at [827, 452] on input "text" at bounding box center [891, 463] width 188 height 27
click at [986, 258] on icon "button" at bounding box center [991, 263] width 11 height 11
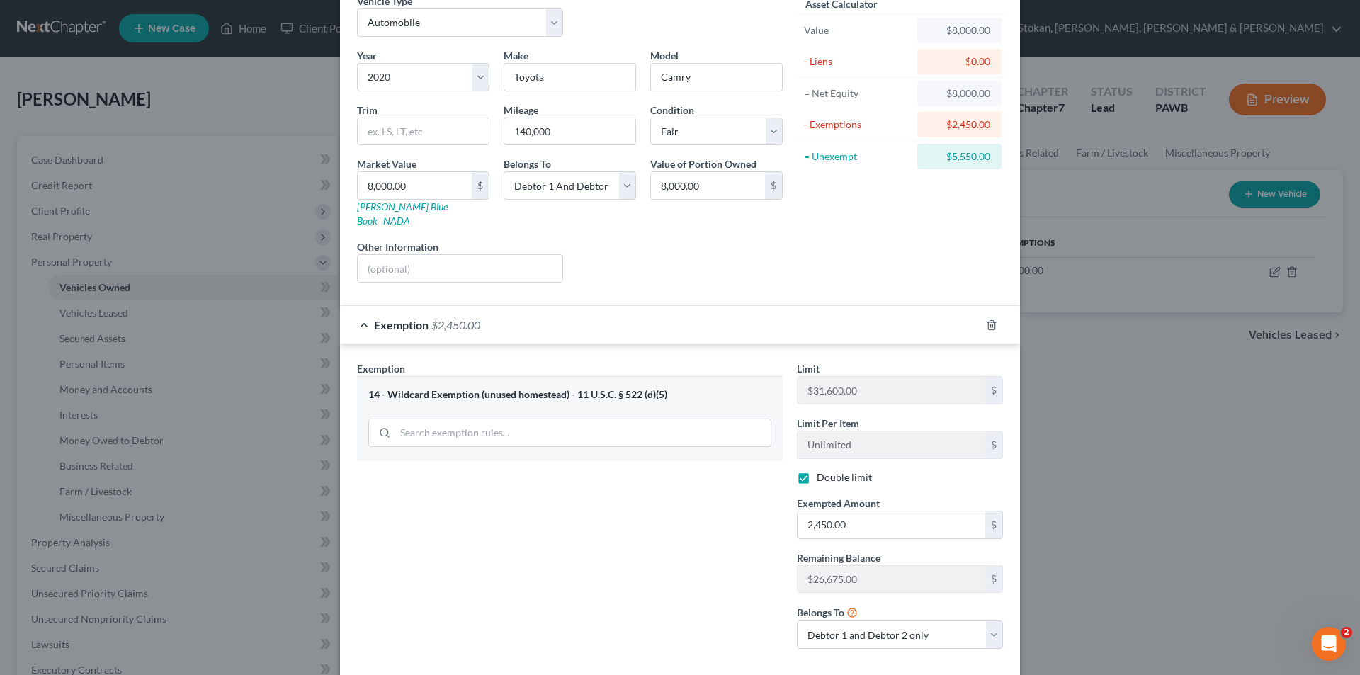
scroll to position [132, 0]
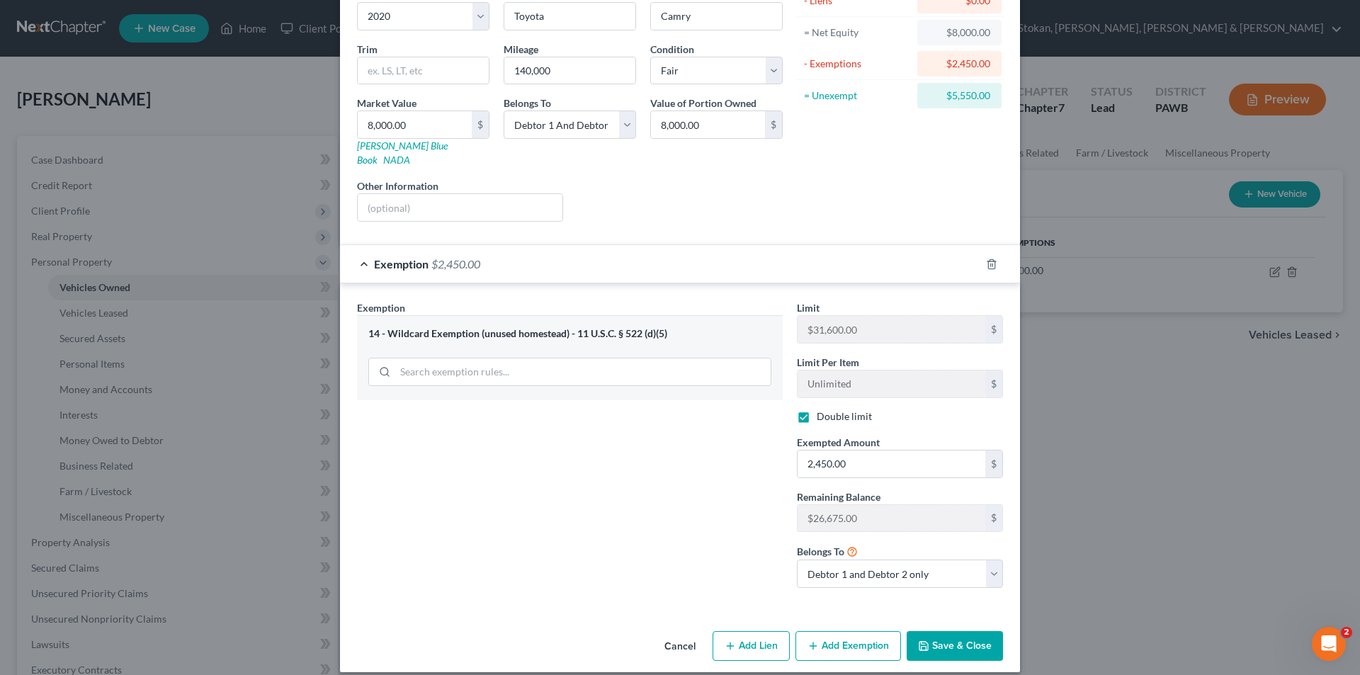
click at [831, 631] on button "Add Exemption" at bounding box center [848, 646] width 106 height 30
select select "2"
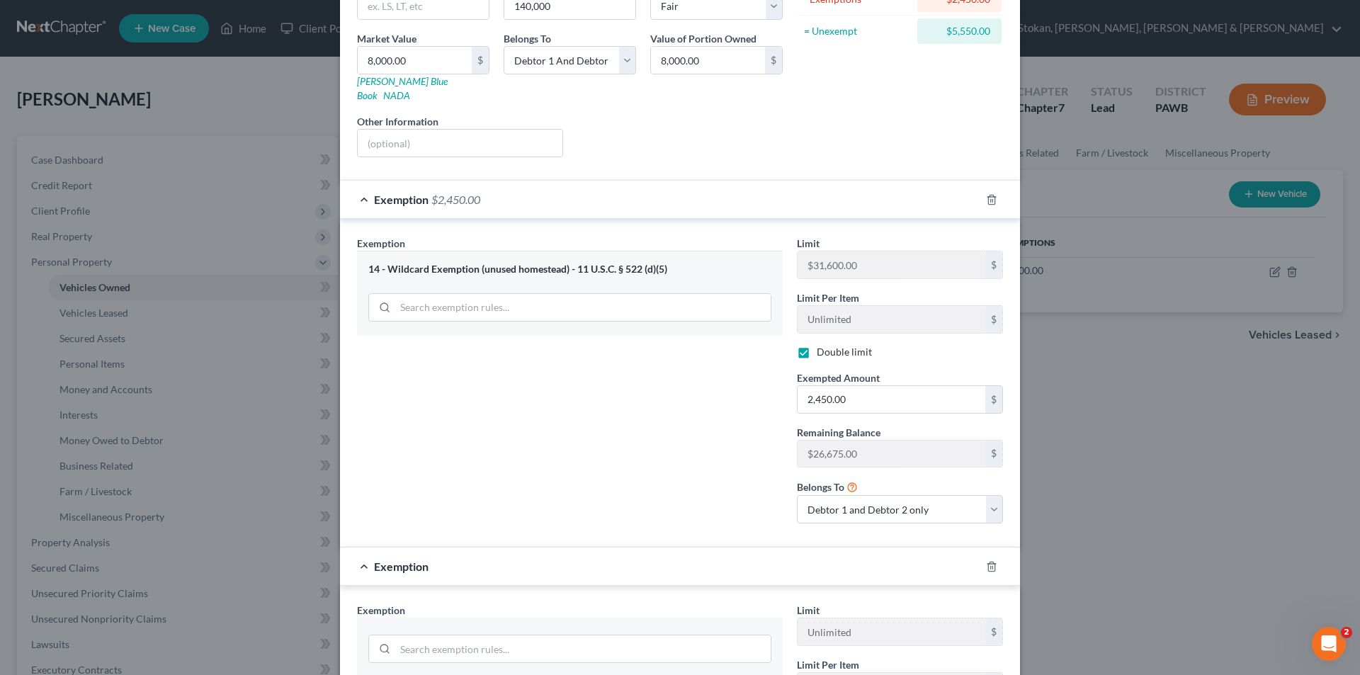
scroll to position [416, 0]
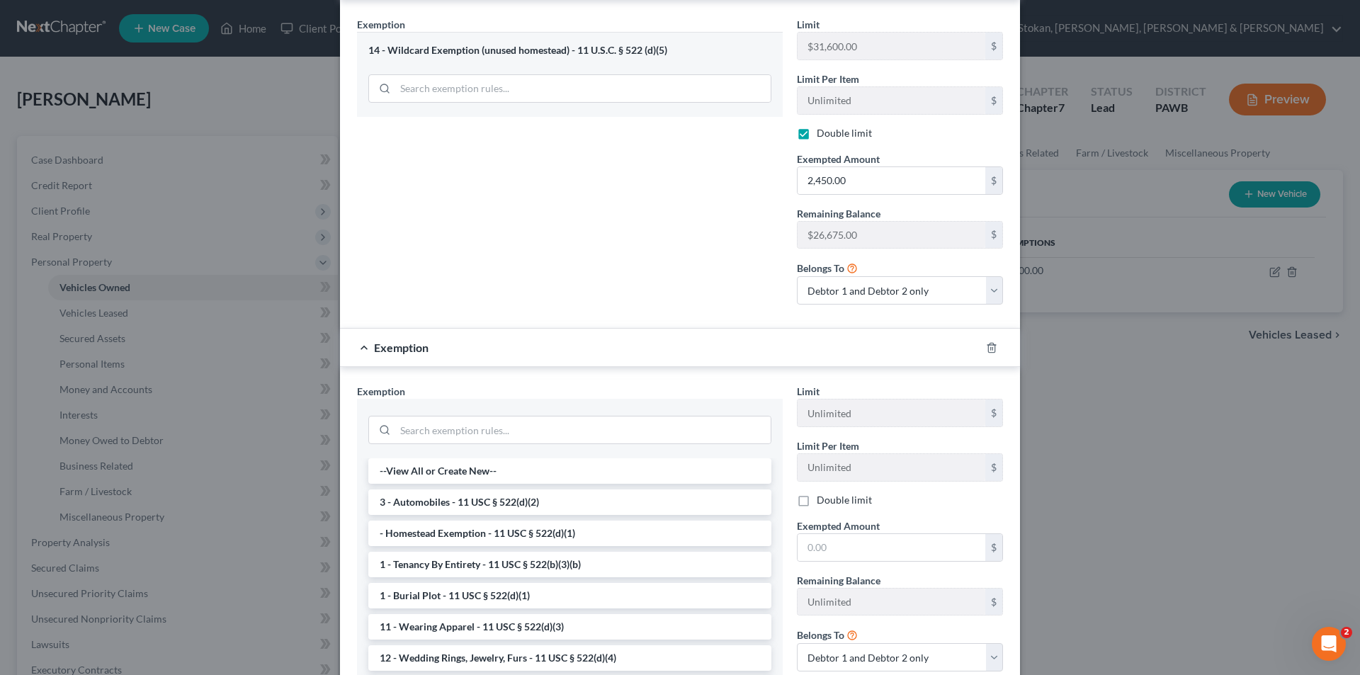
click at [816, 493] on label "Double limit" at bounding box center [843, 500] width 55 height 14
click at [822, 493] on input "Double limit" at bounding box center [826, 497] width 9 height 9
checkbox input "true"
click at [479, 491] on li "3 - Automobiles - 11 USC § 522(d)(2)" at bounding box center [569, 501] width 403 height 25
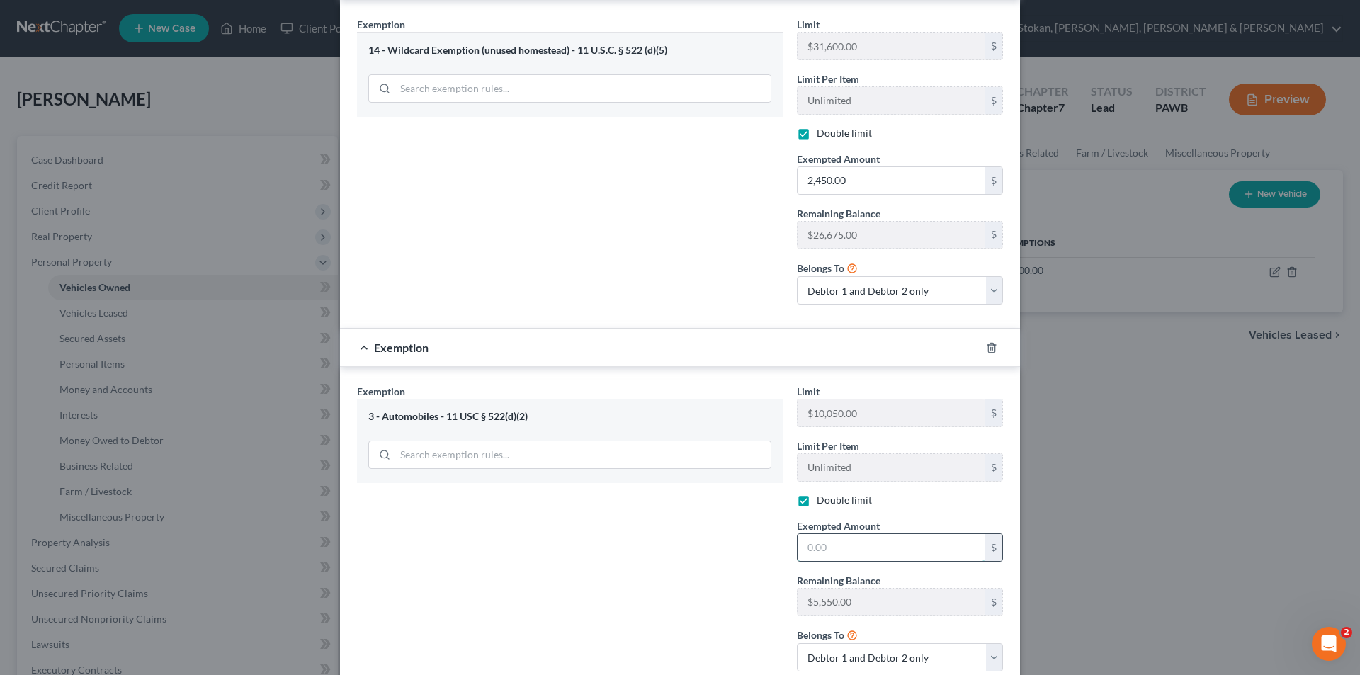
click at [802, 534] on input "text" at bounding box center [891, 547] width 188 height 27
type input "5,550.00"
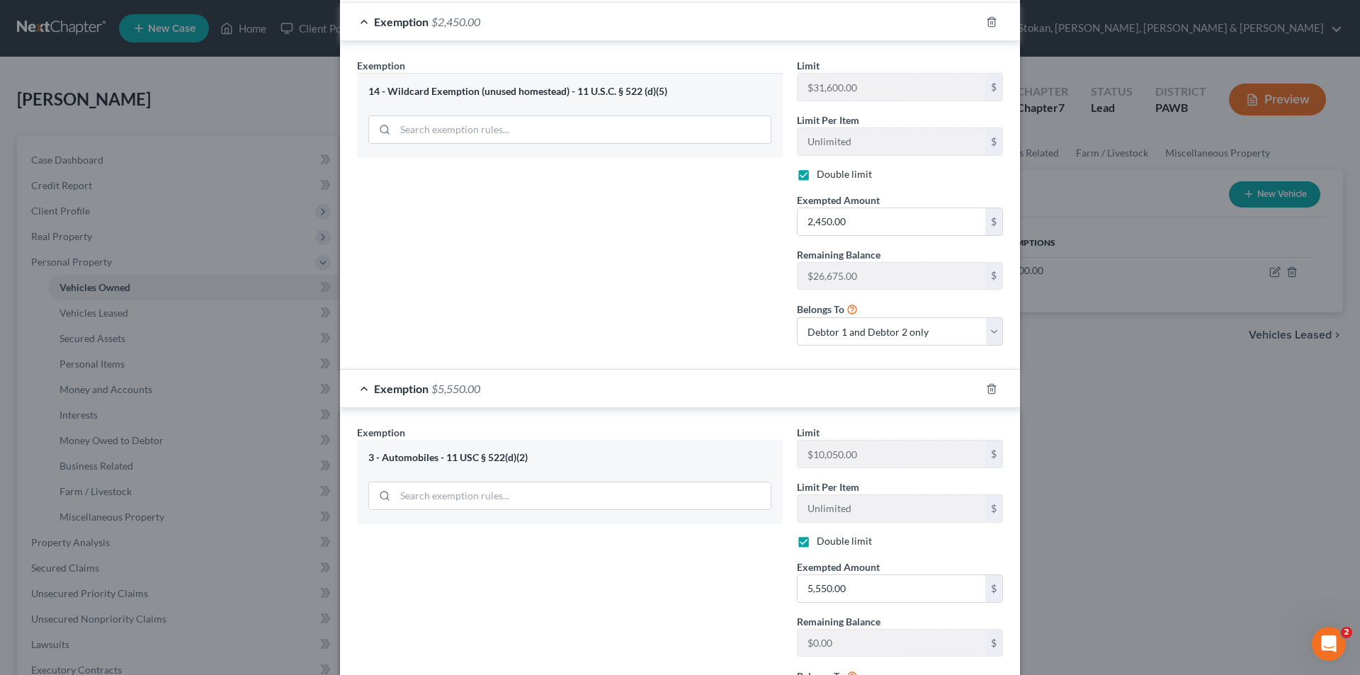
scroll to position [499, 0]
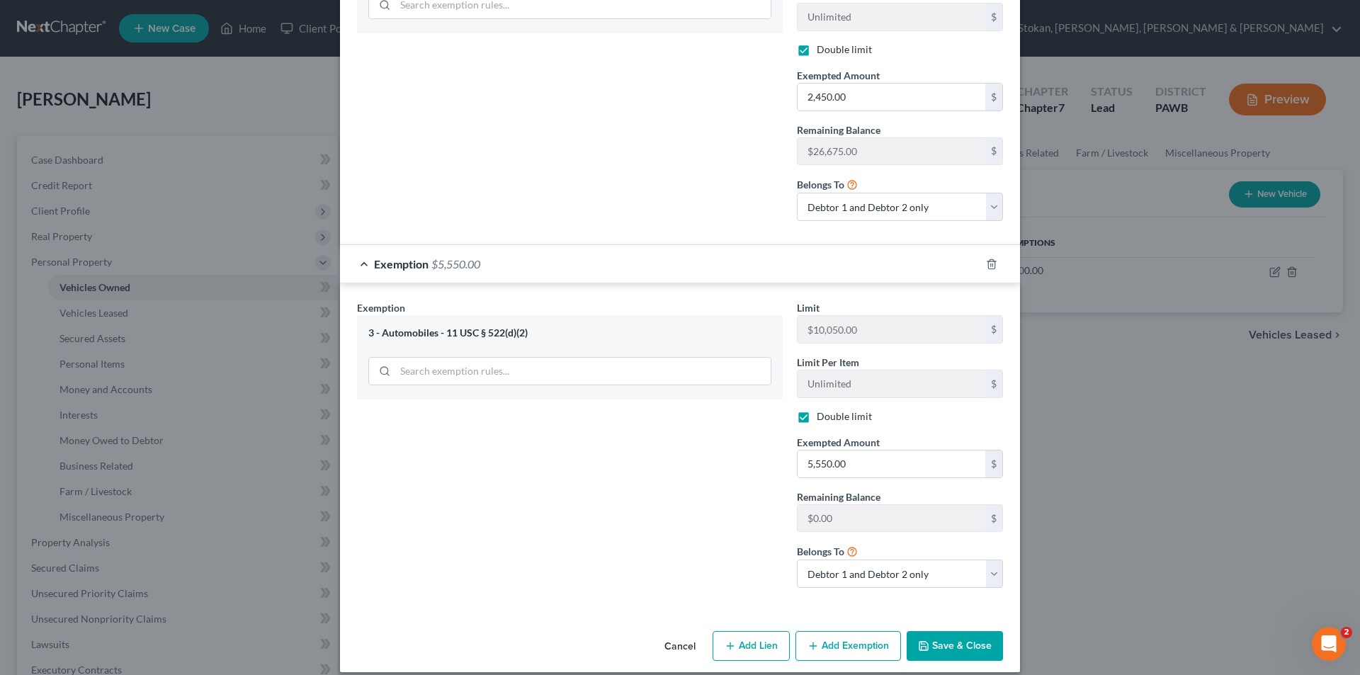
click at [947, 632] on button "Save & Close" at bounding box center [954, 646] width 96 height 30
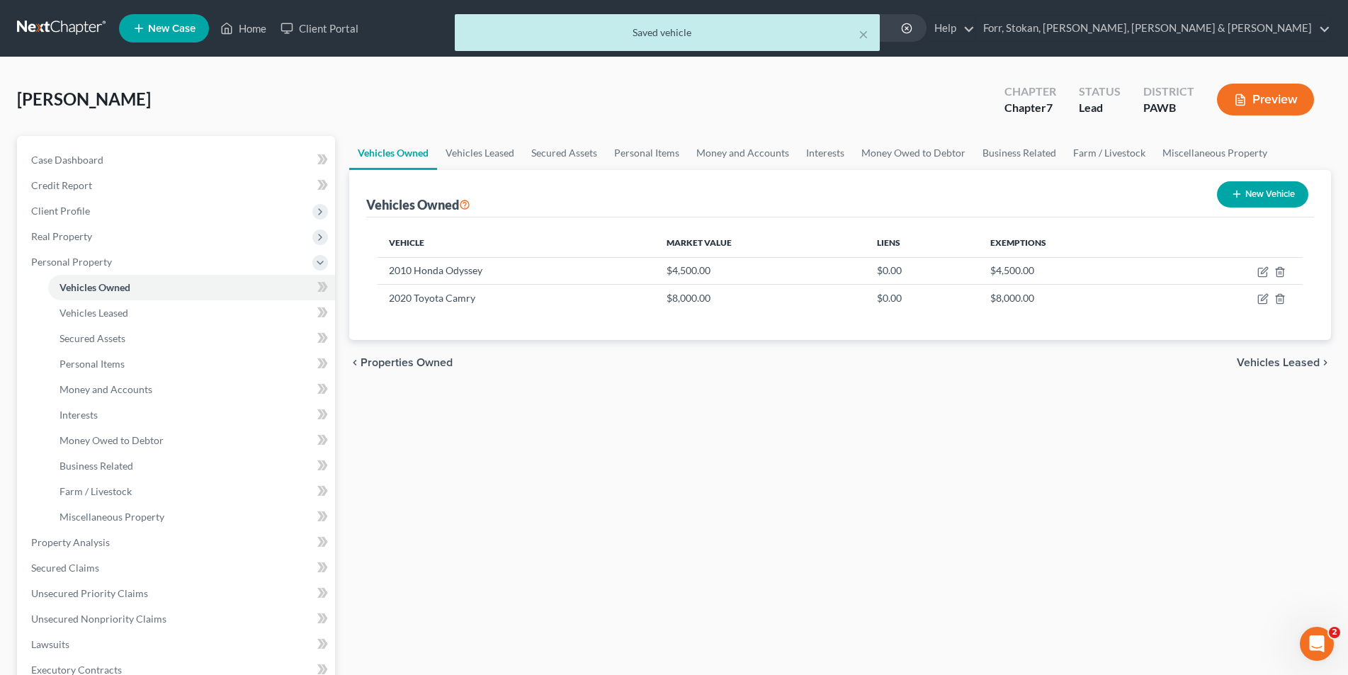
click at [1254, 363] on span "Vehicles Leased" at bounding box center [1277, 362] width 83 height 11
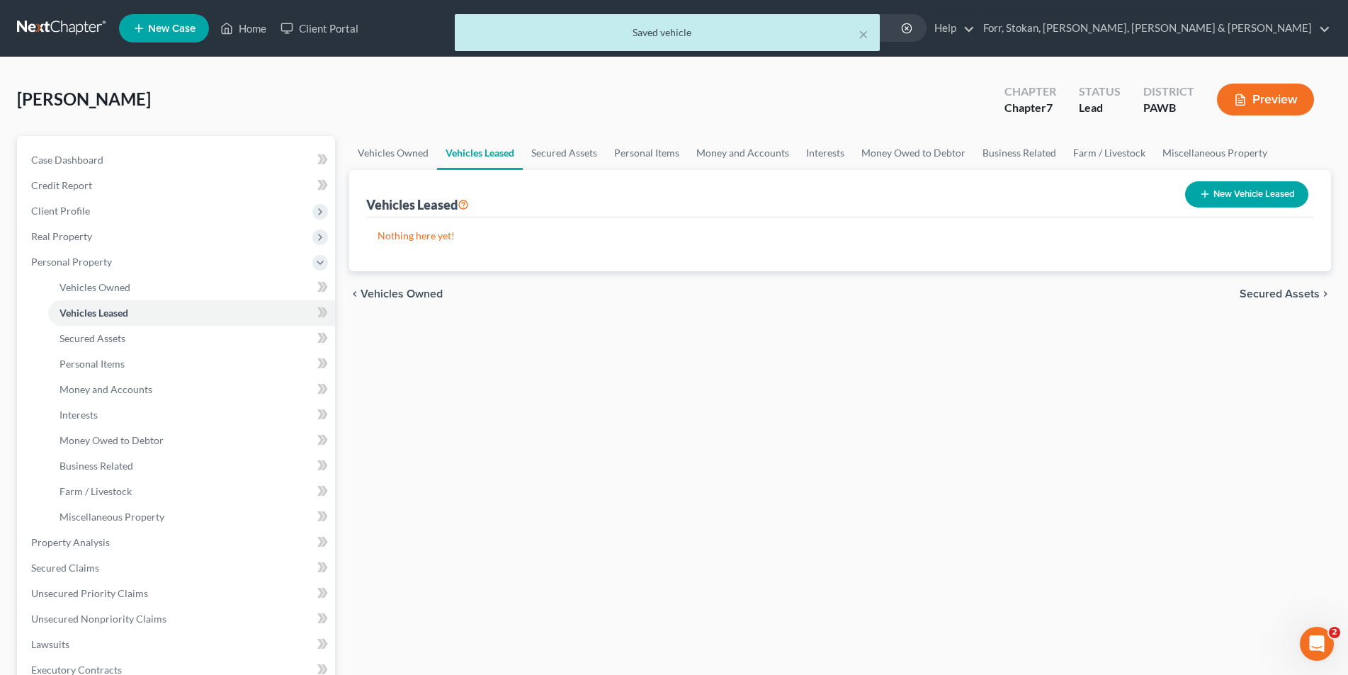
click at [1284, 295] on span "Secured Assets" at bounding box center [1279, 293] width 80 height 11
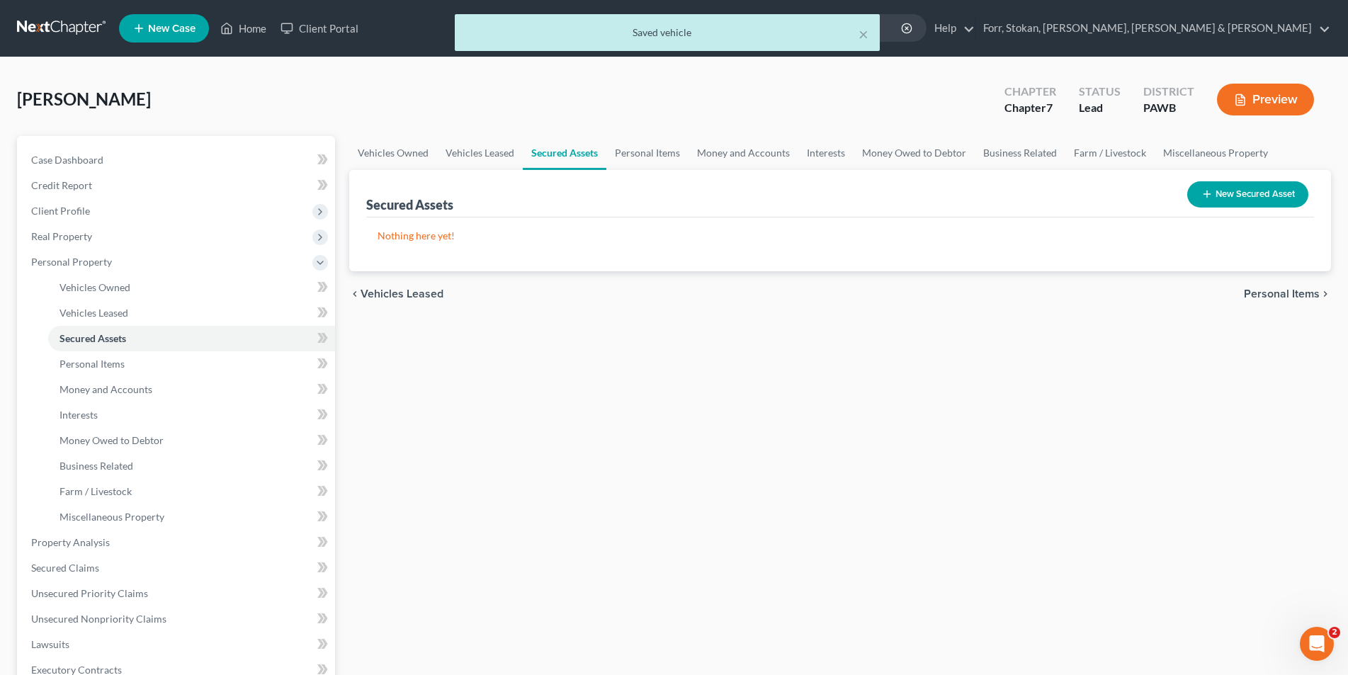
click at [1284, 295] on span "Personal Items" at bounding box center [1281, 293] width 76 height 11
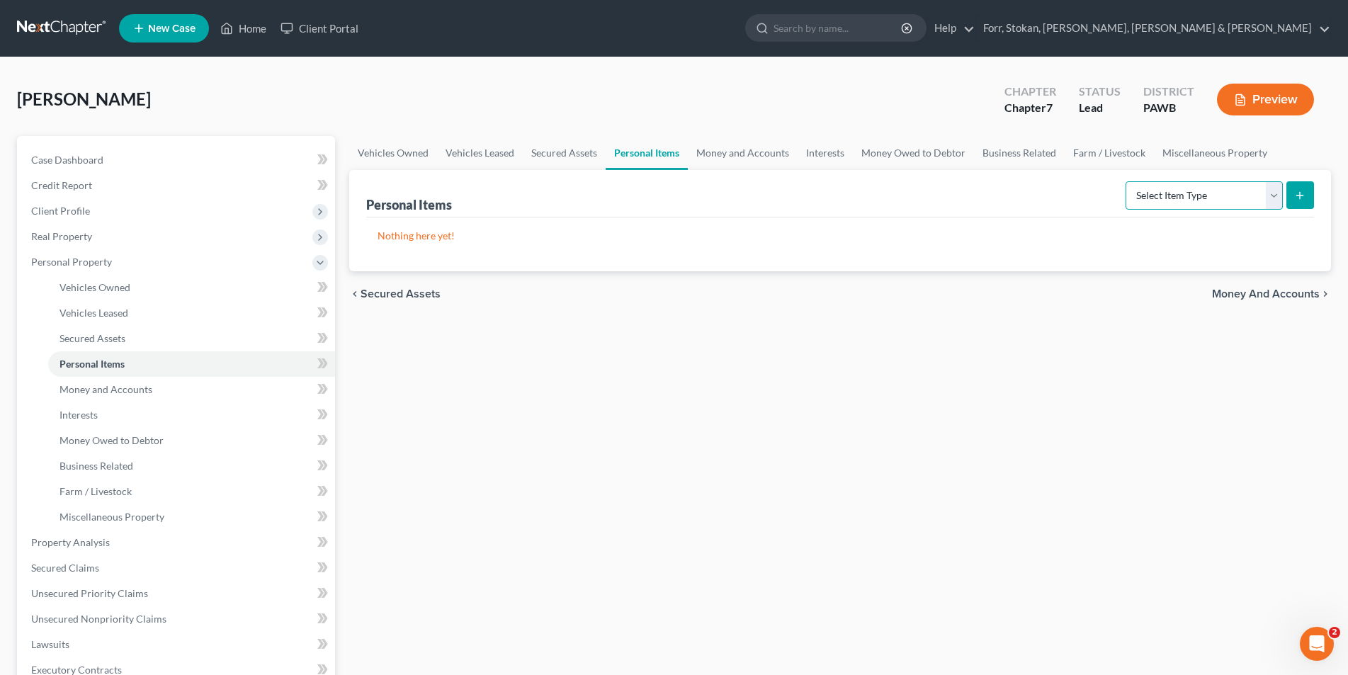
click at [1270, 201] on select "Select Item Type Clothing Collectibles Of Value Electronics Firearms Household …" at bounding box center [1203, 195] width 157 height 28
select select "clothing"
click at [1127, 181] on select "Select Item Type Clothing Collectibles Of Value Electronics Firearms Household …" at bounding box center [1203, 195] width 157 height 28
click at [1306, 190] on button "submit" at bounding box center [1300, 195] width 28 height 28
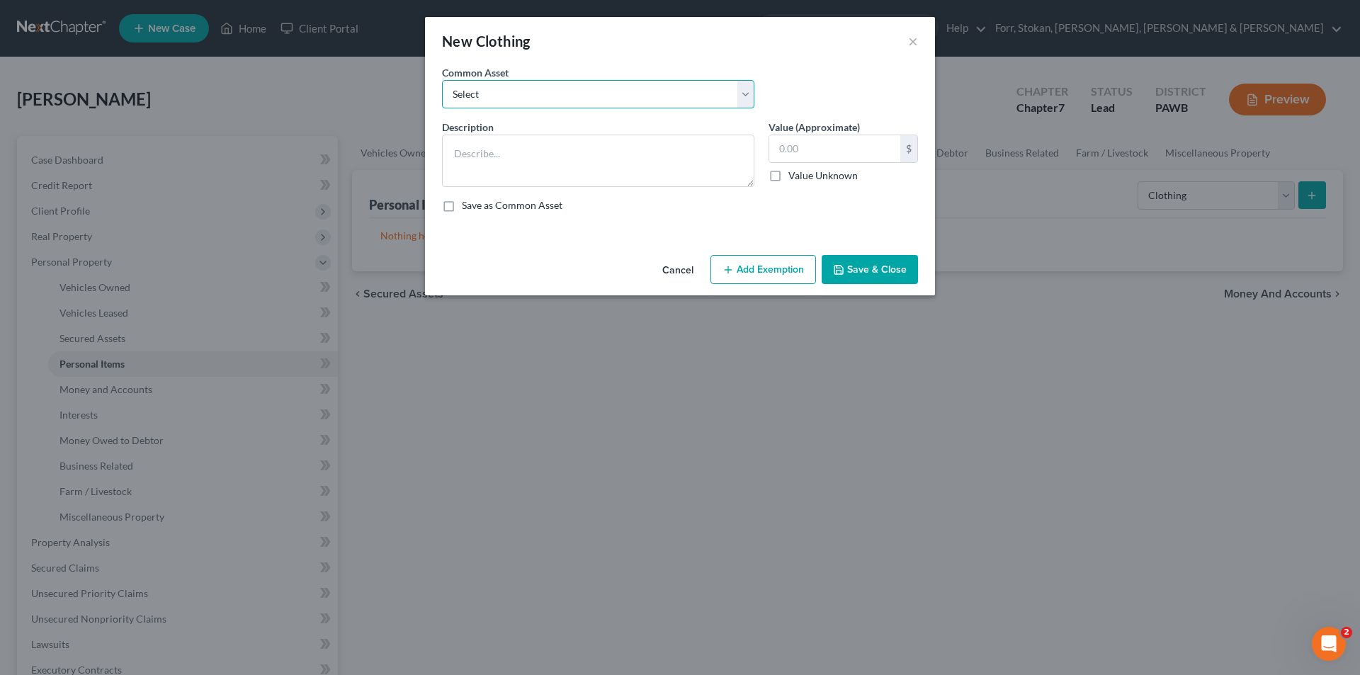
click at [583, 98] on select "Select Wearing apparel Wearing apparel Wearing apparel Wearing apparel Wearing …" at bounding box center [598, 94] width 312 height 28
select select "0"
click at [442, 80] on select "Select Wearing apparel Wearing apparel Wearing apparel Wearing apparel Wearing …" at bounding box center [598, 94] width 312 height 28
type textarea "Wearing apparel"
type input "250.00"
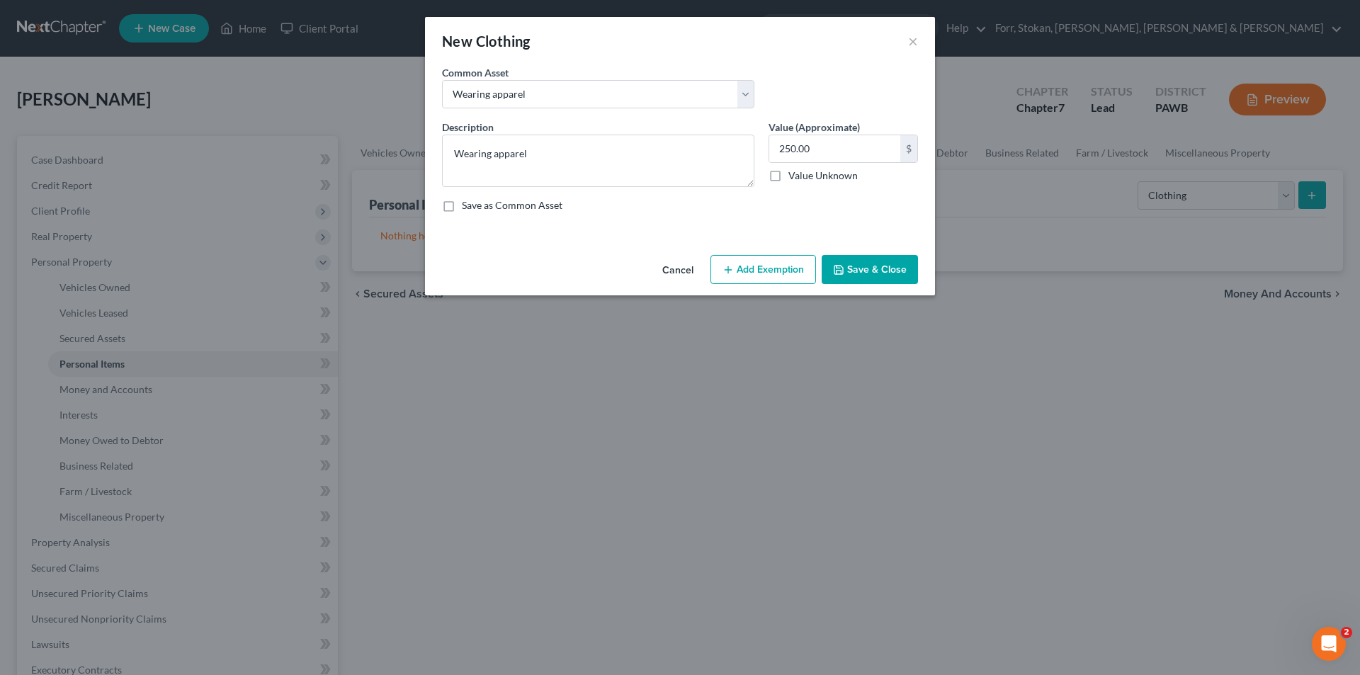
click at [795, 270] on button "Add Exemption" at bounding box center [763, 270] width 106 height 30
select select "2"
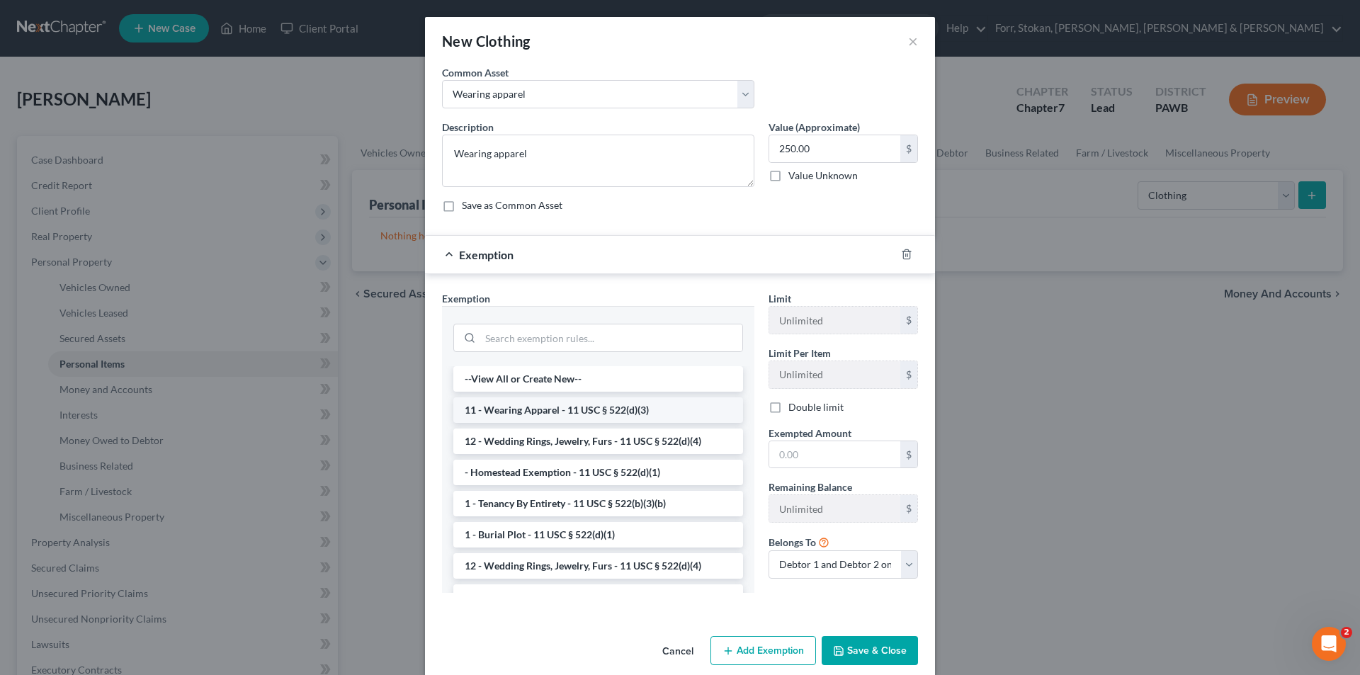
click at [605, 411] on li "11 - Wearing Apparel - 11 USC § 522(d)(3)" at bounding box center [598, 409] width 290 height 25
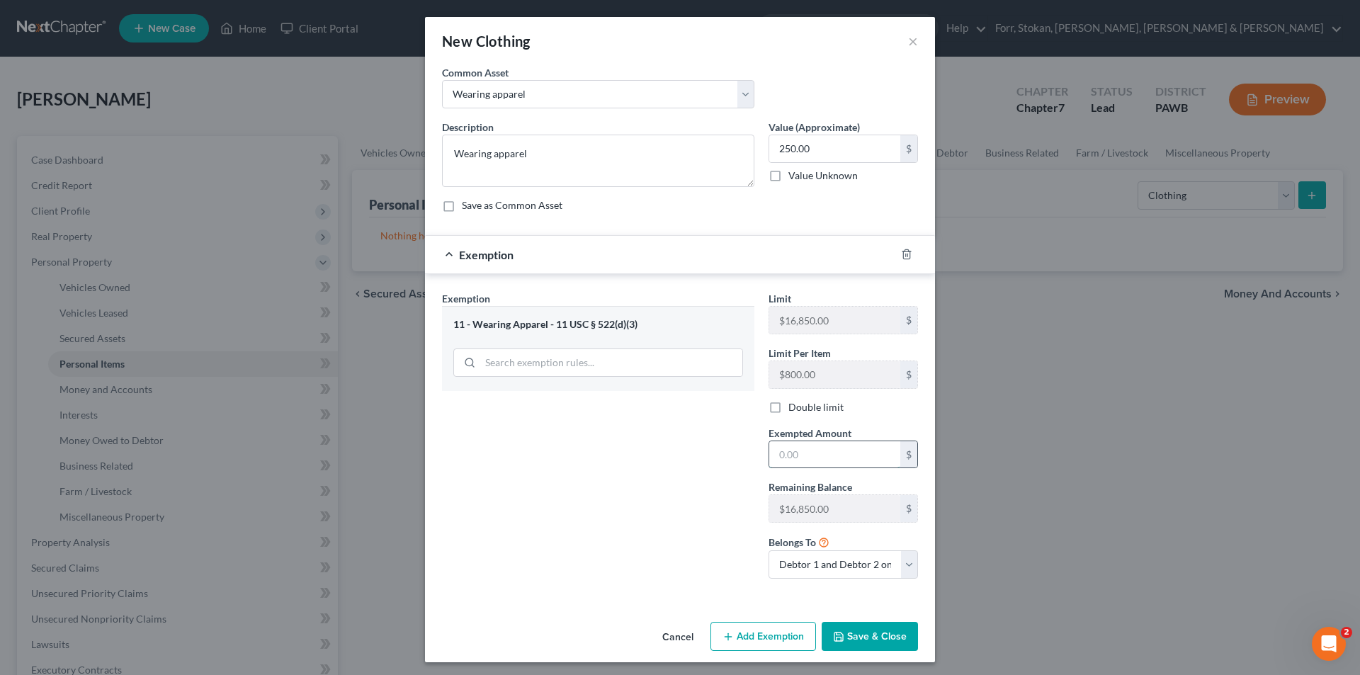
click at [836, 457] on input "text" at bounding box center [834, 454] width 131 height 27
type input "250.00"
click at [855, 640] on button "Save & Close" at bounding box center [869, 637] width 96 height 30
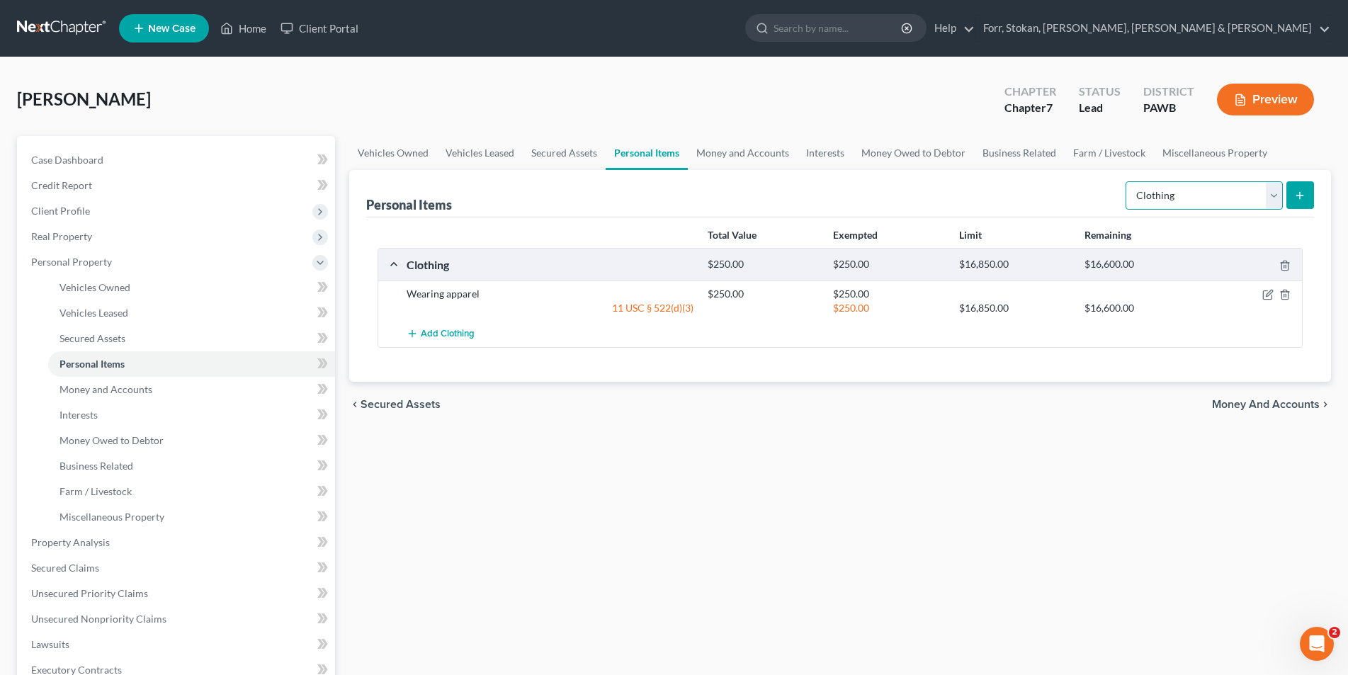
click at [1272, 193] on select "Select Item Type Clothing Collectibles Of Value Electronics Firearms Household …" at bounding box center [1203, 195] width 157 height 28
select select "household_goods"
click at [1127, 181] on select "Select Item Type Clothing Collectibles Of Value Electronics Firearms Household …" at bounding box center [1203, 195] width 157 height 28
click at [1306, 196] on button "submit" at bounding box center [1300, 195] width 28 height 28
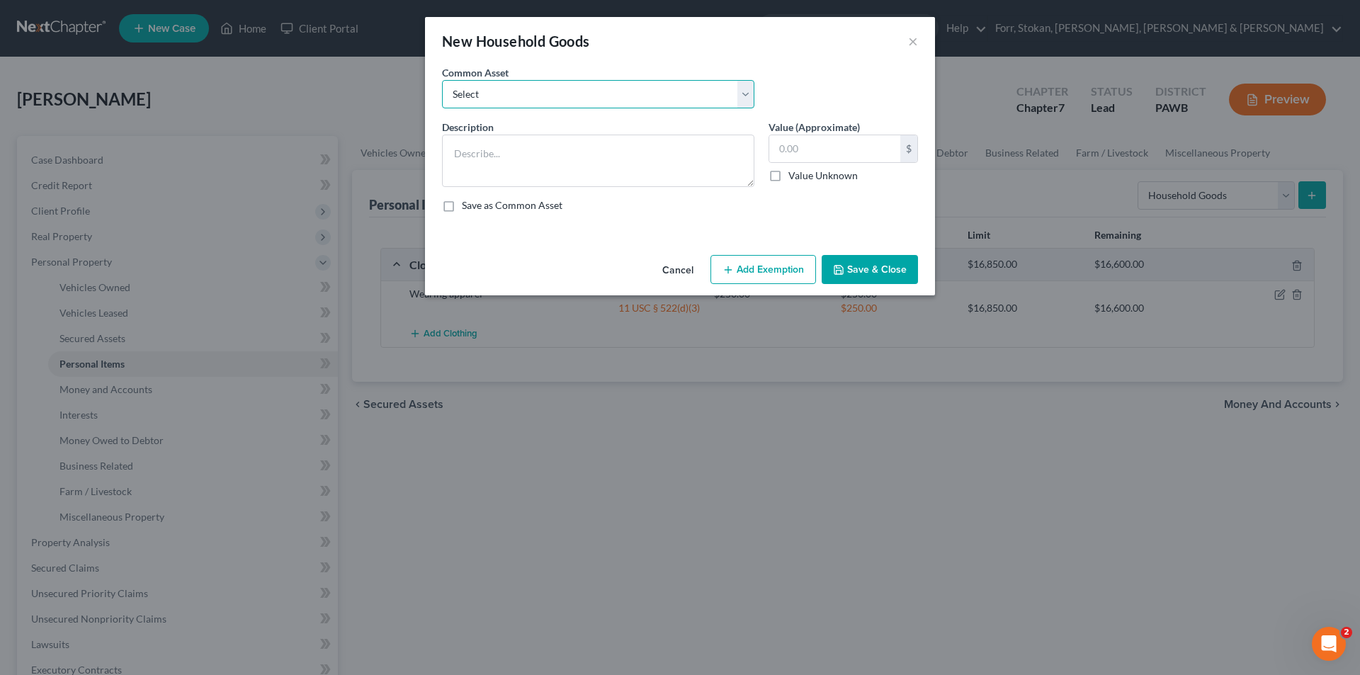
click at [516, 93] on select "Select Household goods and furnishings Household goods and furnishings Furnishi…" at bounding box center [598, 94] width 312 height 28
select select "1"
click at [442, 80] on select "Select Household goods and furnishings Household goods and furnishings Furnishi…" at bounding box center [598, 94] width 312 height 28
type textarea "Household goods and furnishings"
click at [782, 147] on input "1,000.00" at bounding box center [834, 148] width 131 height 27
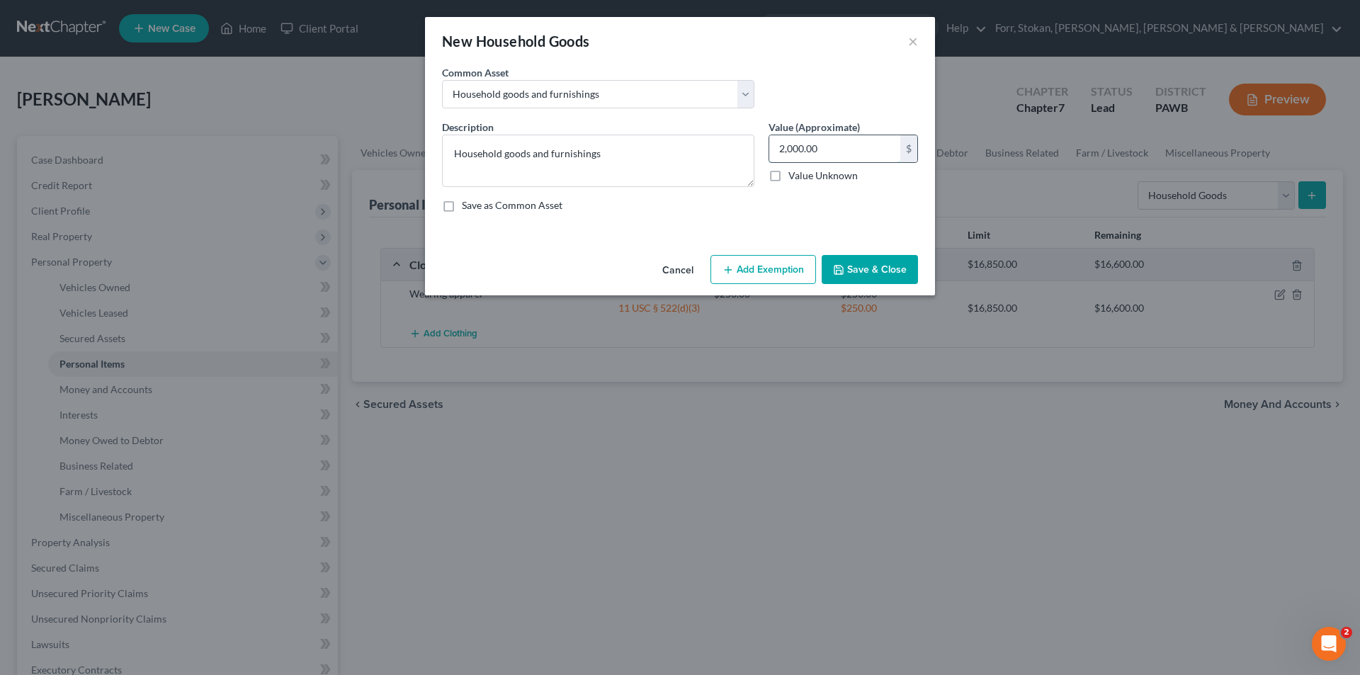
type input "2,000.00"
click at [773, 271] on button "Add Exemption" at bounding box center [763, 270] width 106 height 30
select select "2"
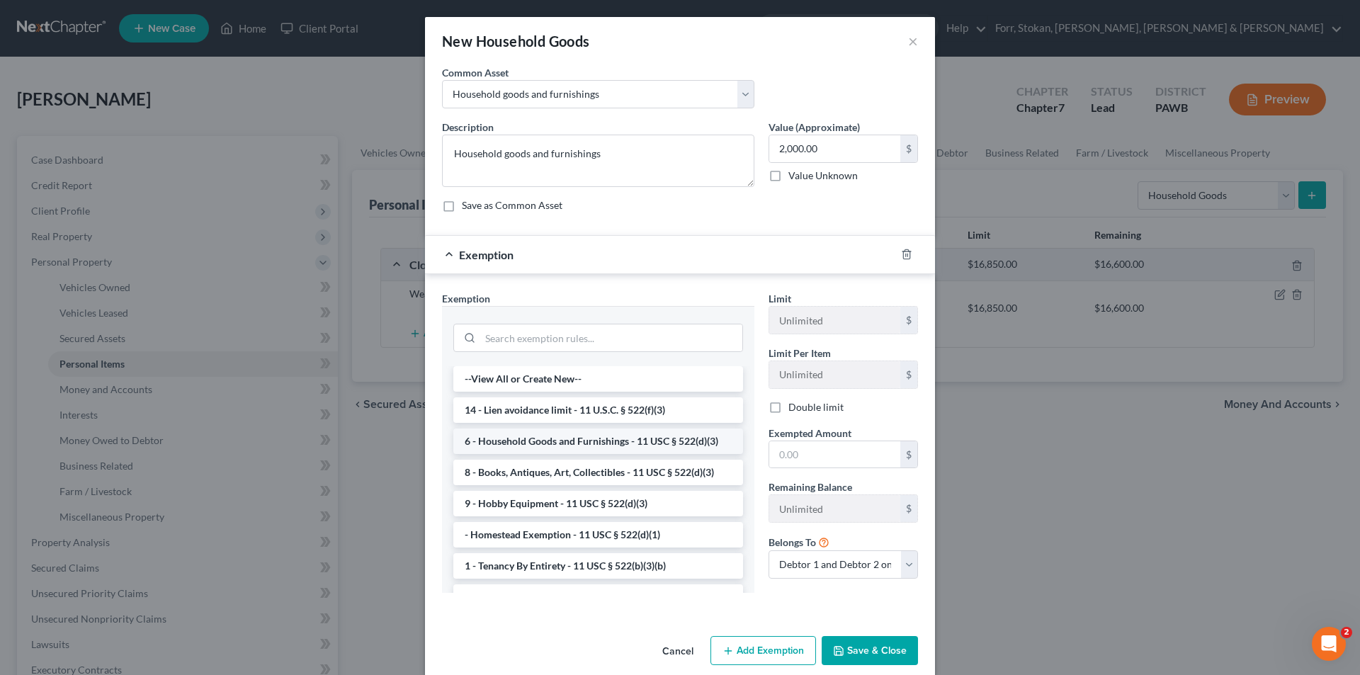
click at [494, 443] on li "6 - Household Goods and Furnishings - 11 USC § 522(d)(3)" at bounding box center [598, 440] width 290 height 25
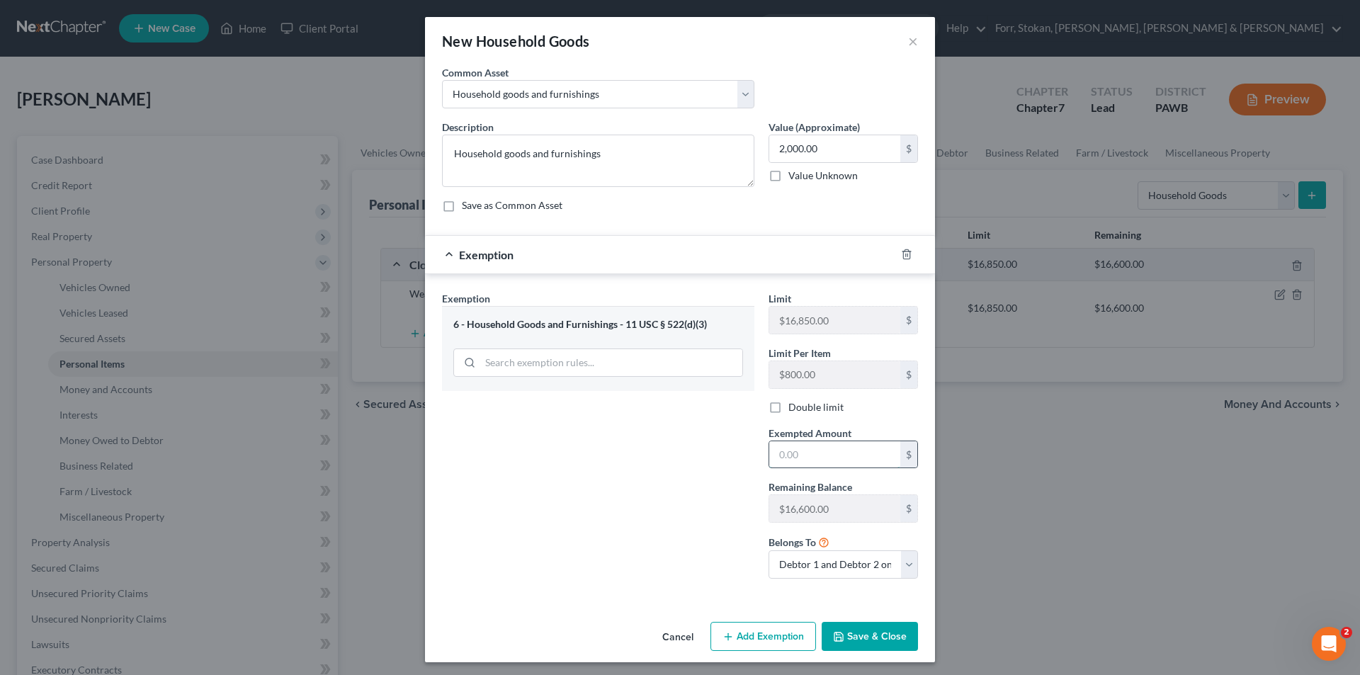
click at [787, 450] on input "text" at bounding box center [834, 454] width 131 height 27
type input "2,000.00"
click at [847, 641] on button "Save & Close" at bounding box center [869, 637] width 96 height 30
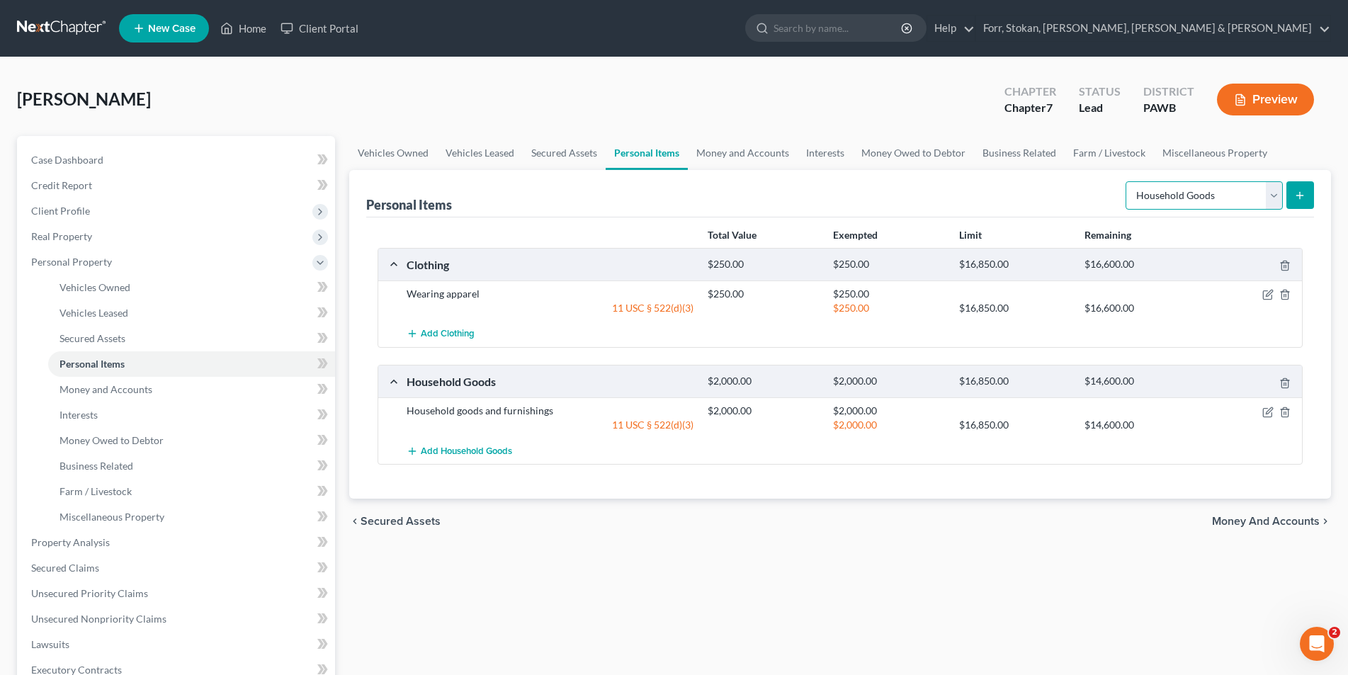
click at [1279, 198] on select "Select Item Type Clothing Collectibles Of Value Electronics Firearms Household …" at bounding box center [1203, 195] width 157 height 28
drag, startPoint x: 1041, startPoint y: 607, endPoint x: 1049, endPoint y: 603, distance: 8.9
click at [1041, 607] on div "Vehicles Owned Vehicles Leased Secured Assets Personal Items Money and Accounts…" at bounding box center [840, 545] width 996 height 818
click at [1298, 519] on span "Money and Accounts" at bounding box center [1266, 520] width 108 height 11
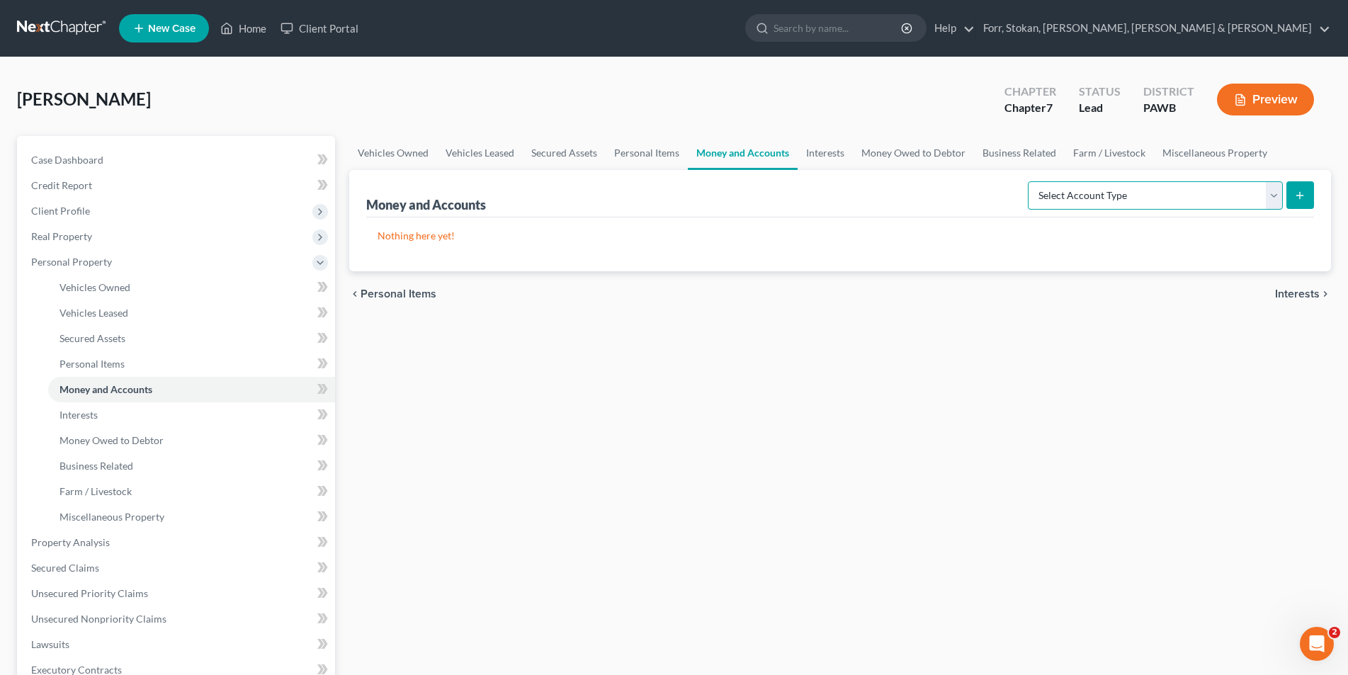
click at [1274, 196] on select "Select Account Type Brokerage Cash on Hand Certificates of Deposit Checking Acc…" at bounding box center [1154, 195] width 255 height 28
select select "checking"
click at [1030, 181] on select "Select Account Type Brokerage Cash on Hand Certificates of Deposit Checking Acc…" at bounding box center [1154, 195] width 255 height 28
click at [1307, 195] on button "submit" at bounding box center [1300, 195] width 28 height 28
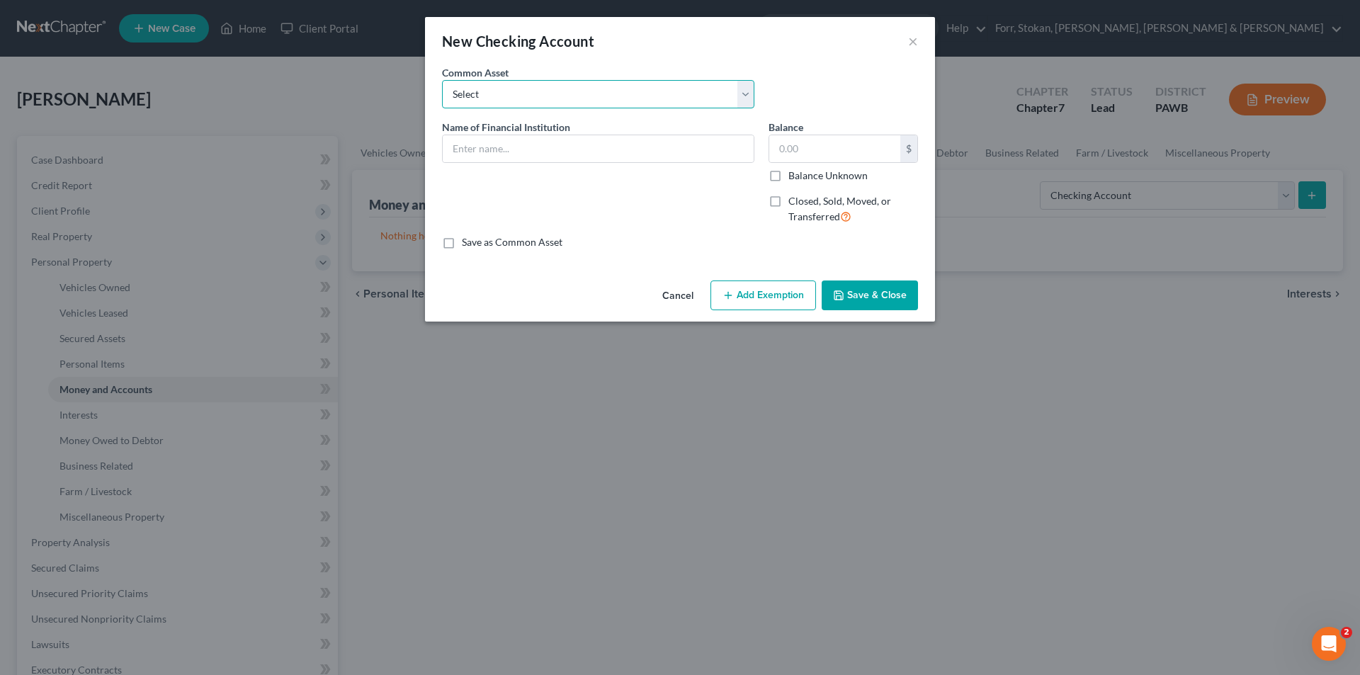
click at [574, 93] on select "Select Jersey Shore State Bank Jersey Shore State Bank Citizens Bank Citizens B…" at bounding box center [598, 94] width 312 height 28
drag, startPoint x: 506, startPoint y: 88, endPoint x: 500, endPoint y: 93, distance: 7.5
click at [506, 88] on select "Select Jersey Shore State Bank Jersey Shore State Bank Citizens Bank Citizens B…" at bounding box center [598, 94] width 312 height 28
click at [476, 140] on input "text" at bounding box center [598, 148] width 311 height 27
type input "w"
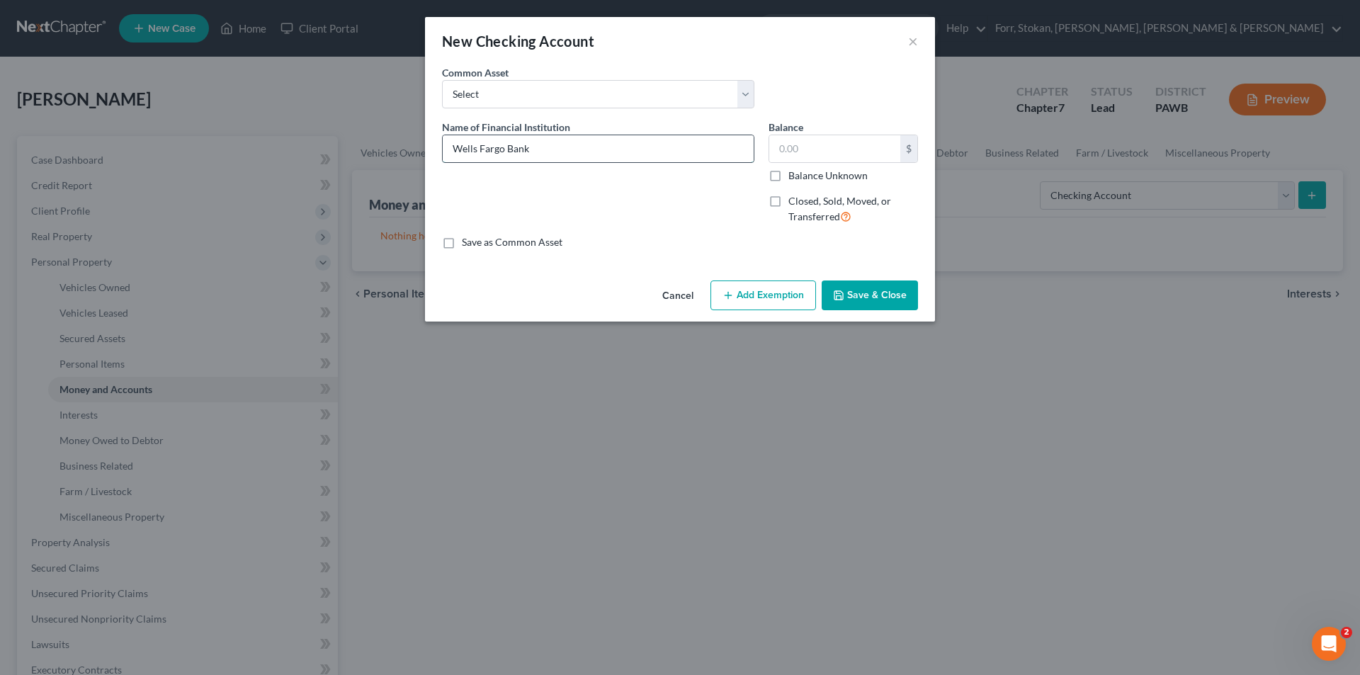
type input "Wells Fargo Bank"
type input "413.00"
click at [794, 297] on button "Add Exemption" at bounding box center [763, 295] width 106 height 30
select select "2"
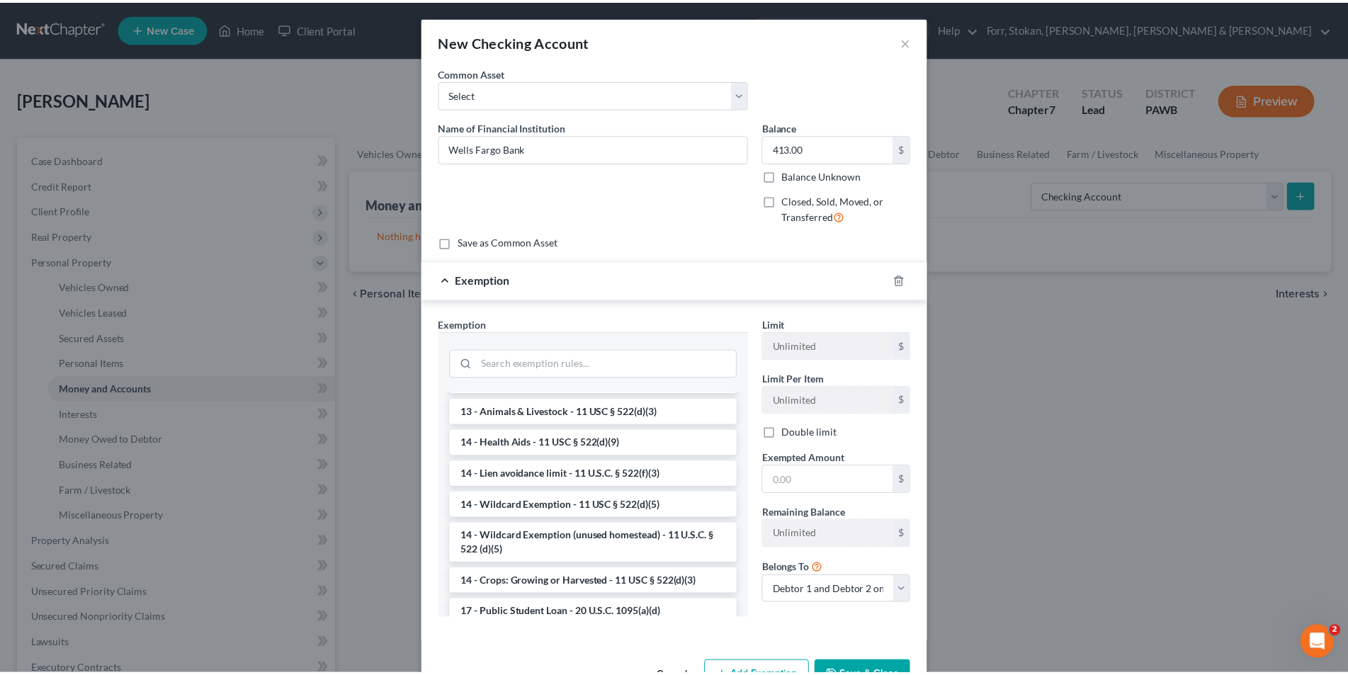
scroll to position [212, 0]
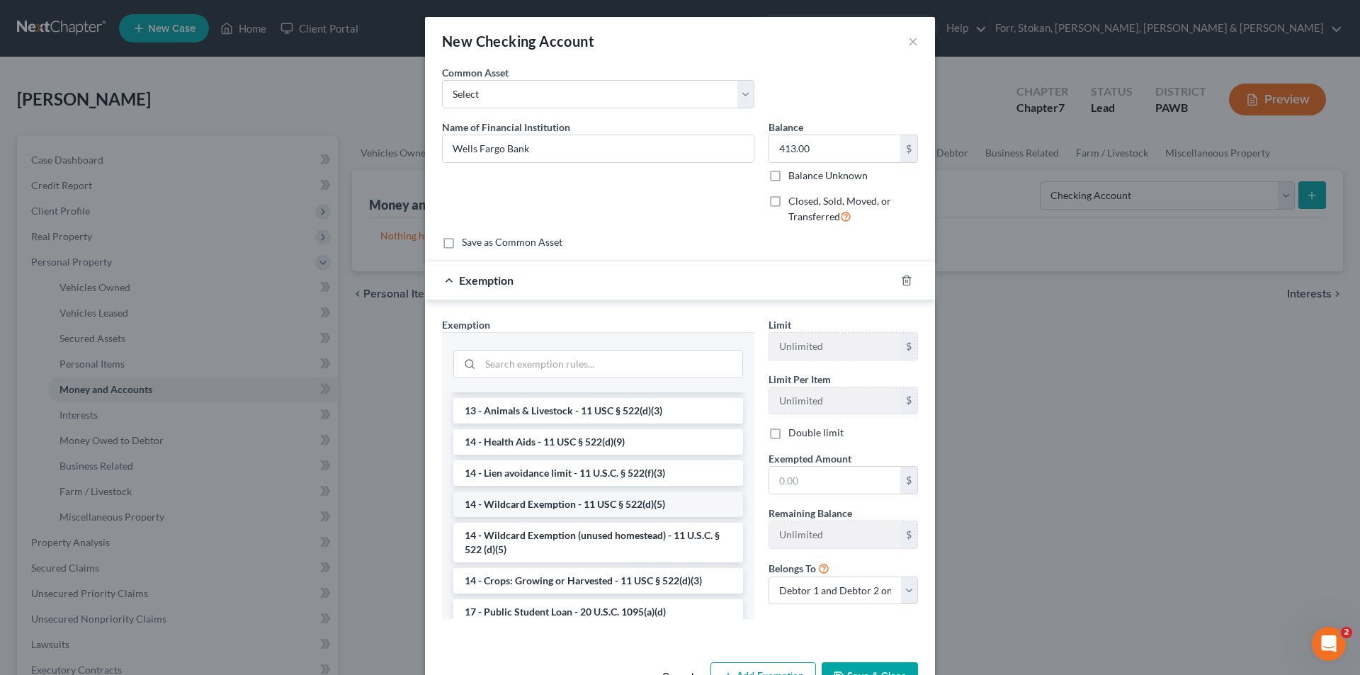
click at [579, 505] on li "14 - Wildcard Exemption - 11 USC § 522(d)(5)" at bounding box center [598, 503] width 290 height 25
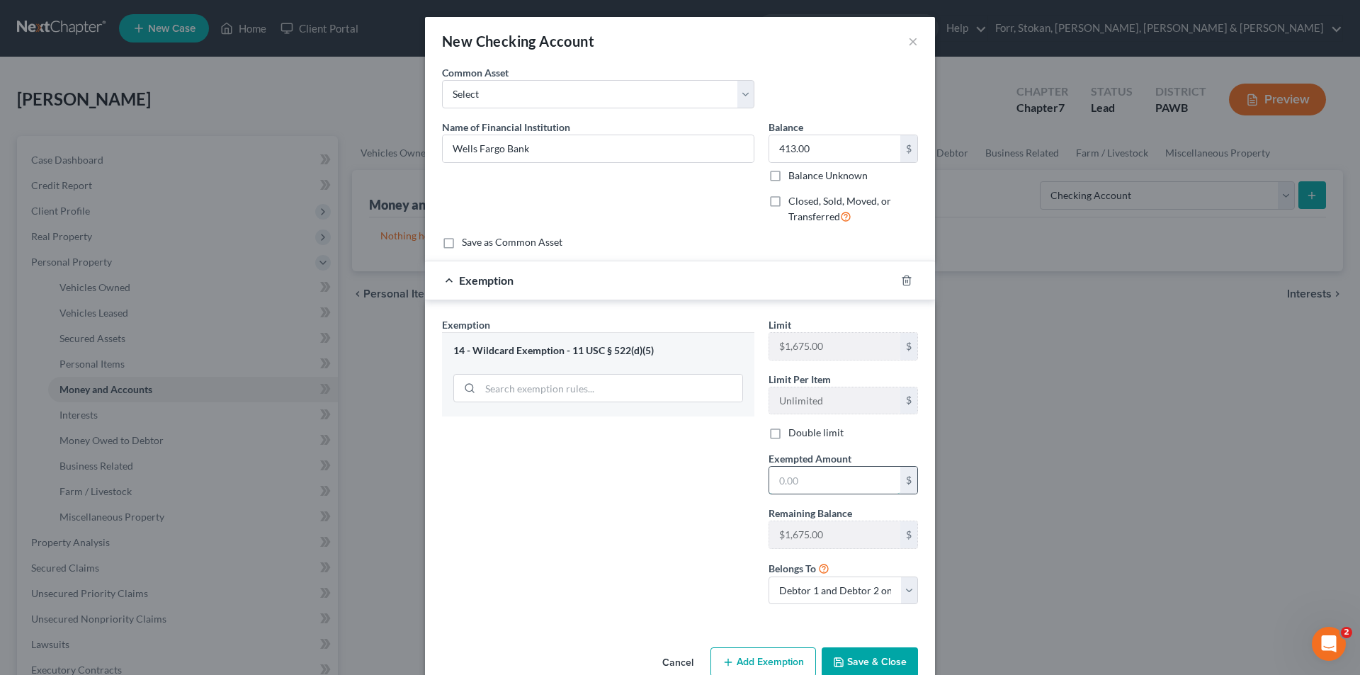
click at [792, 485] on input "text" at bounding box center [834, 480] width 131 height 27
type input "413.00"
click at [843, 657] on button "Save & Close" at bounding box center [869, 662] width 96 height 30
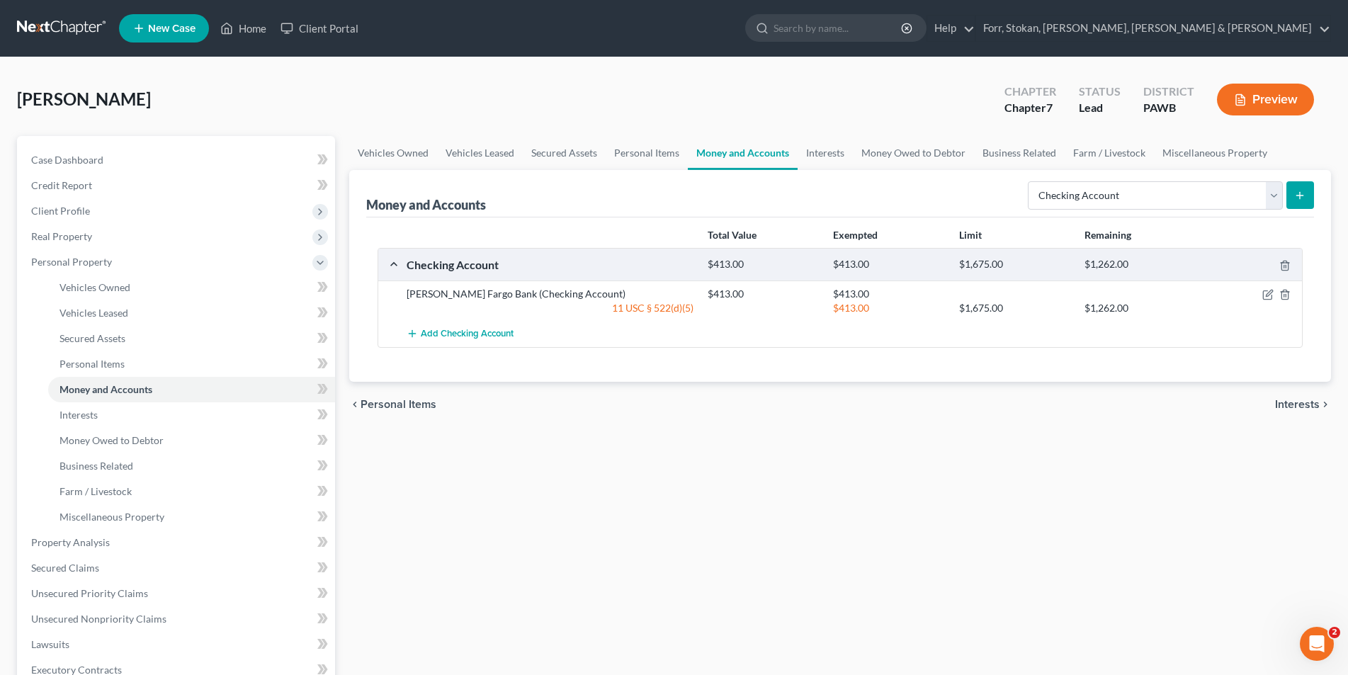
click at [1296, 407] on span "Interests" at bounding box center [1297, 404] width 45 height 11
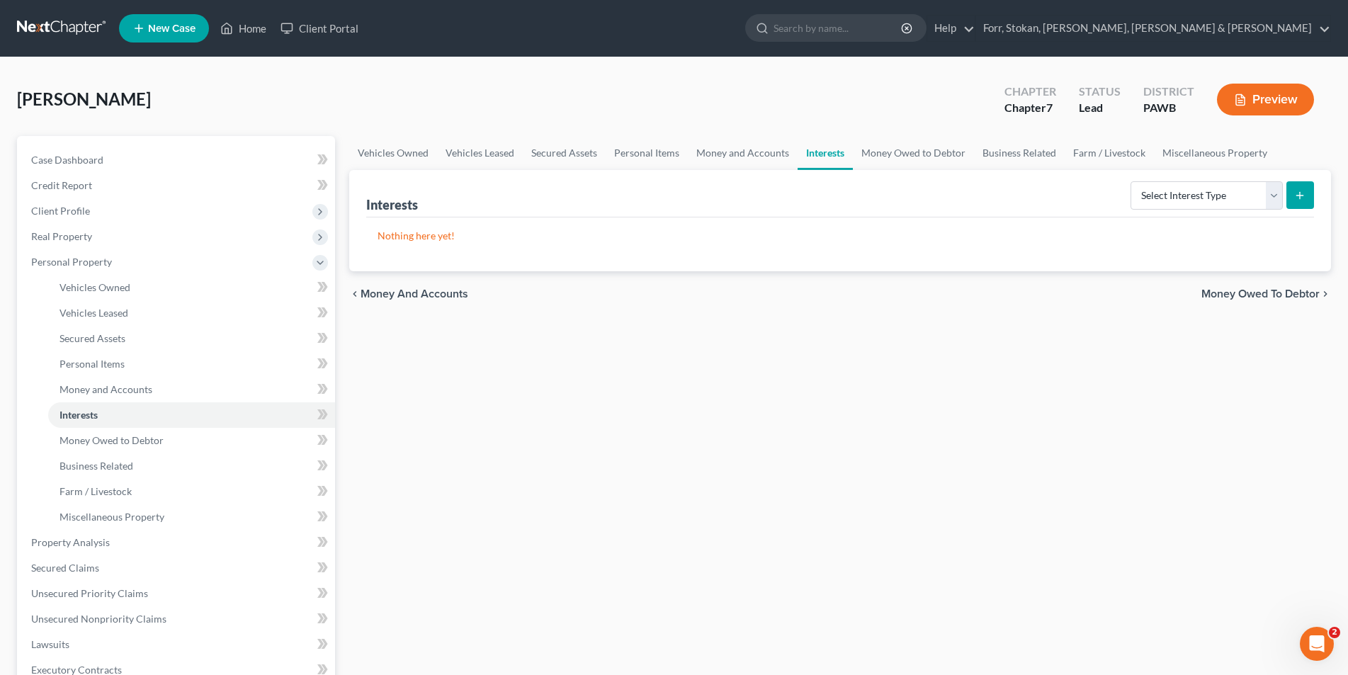
click at [1257, 290] on span "Money Owed to Debtor" at bounding box center [1260, 293] width 118 height 11
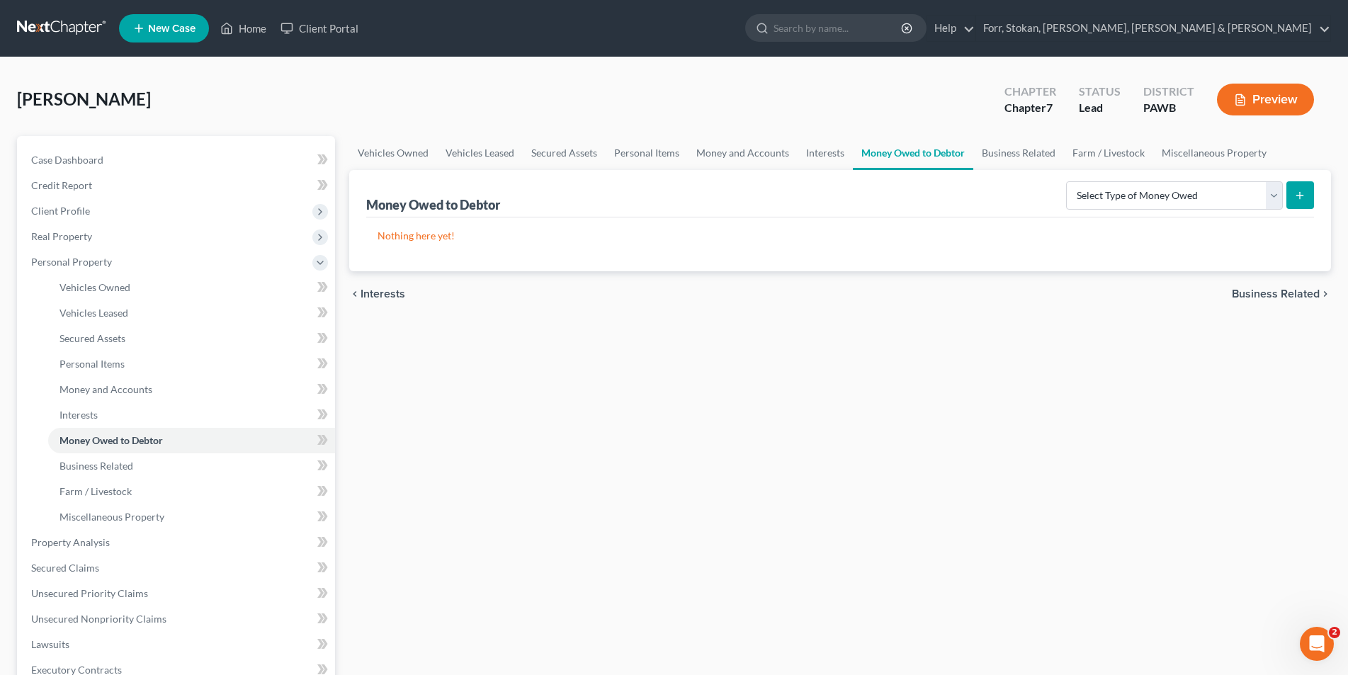
click at [1257, 290] on span "Business Related" at bounding box center [1275, 293] width 88 height 11
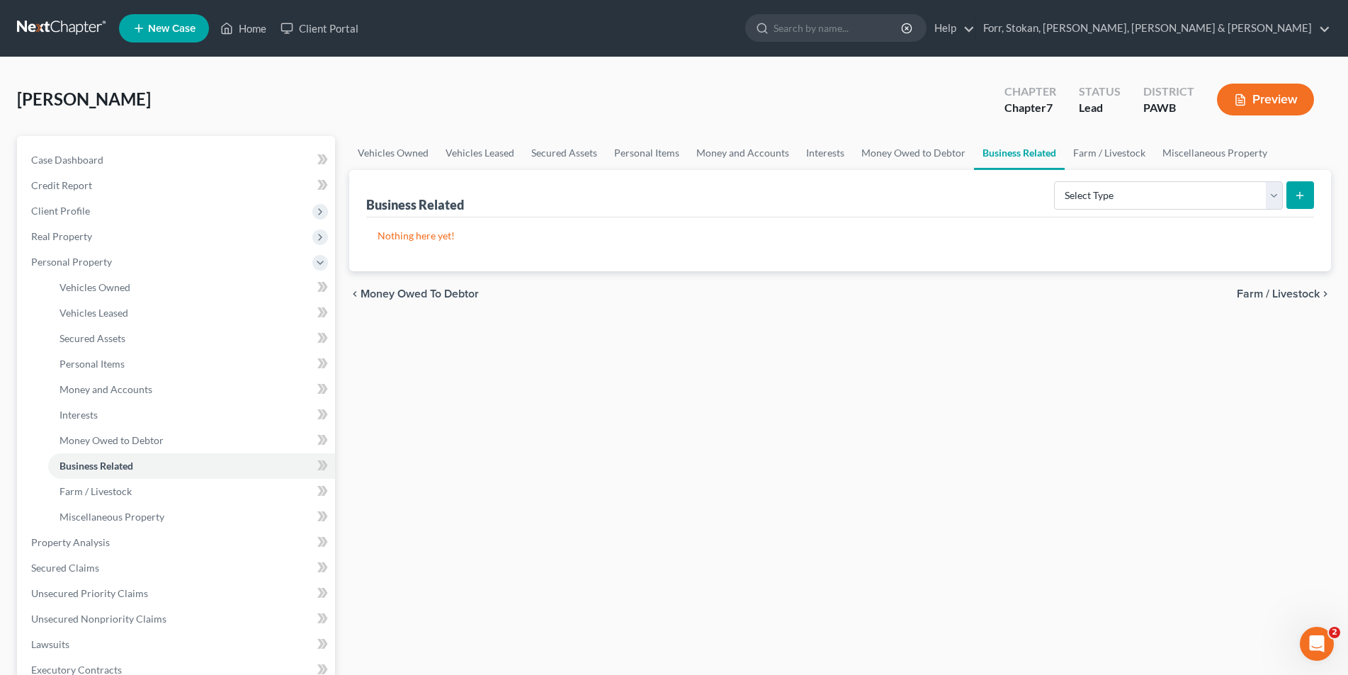
click at [1284, 296] on span "Farm / Livestock" at bounding box center [1277, 293] width 83 height 11
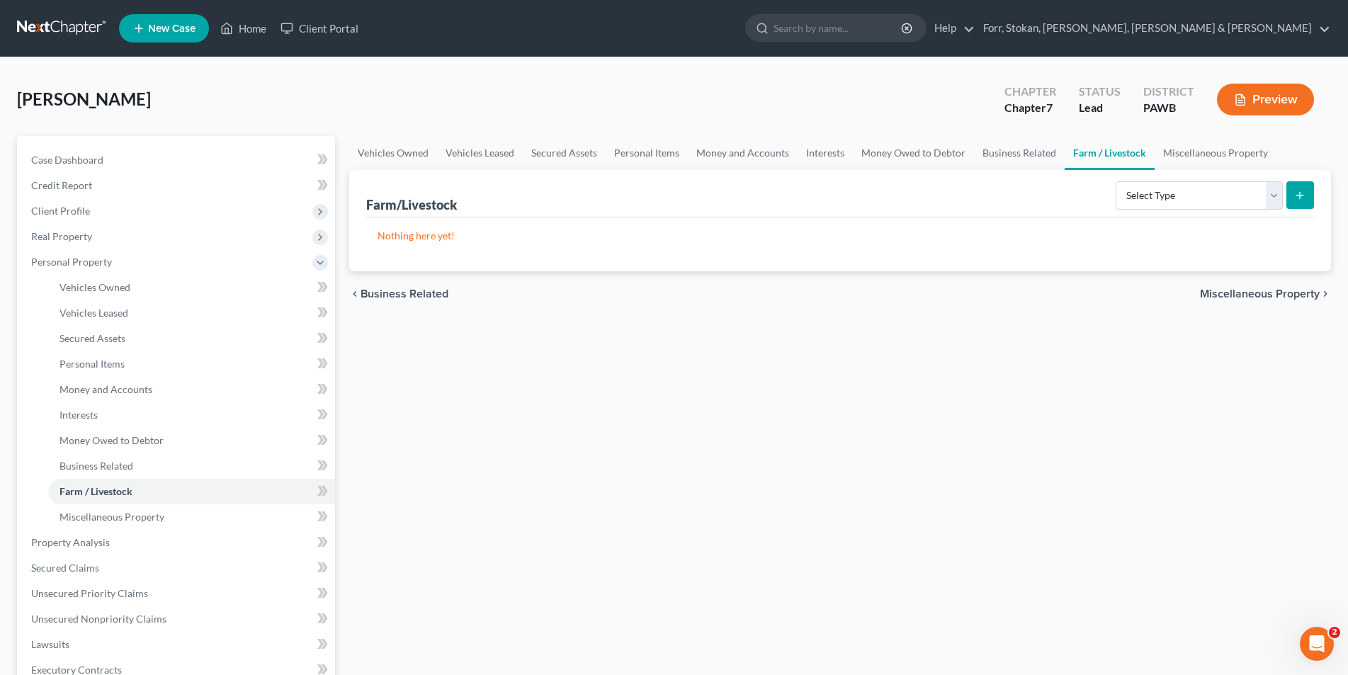
click at [1284, 296] on span "Miscellaneous Property" at bounding box center [1260, 293] width 120 height 11
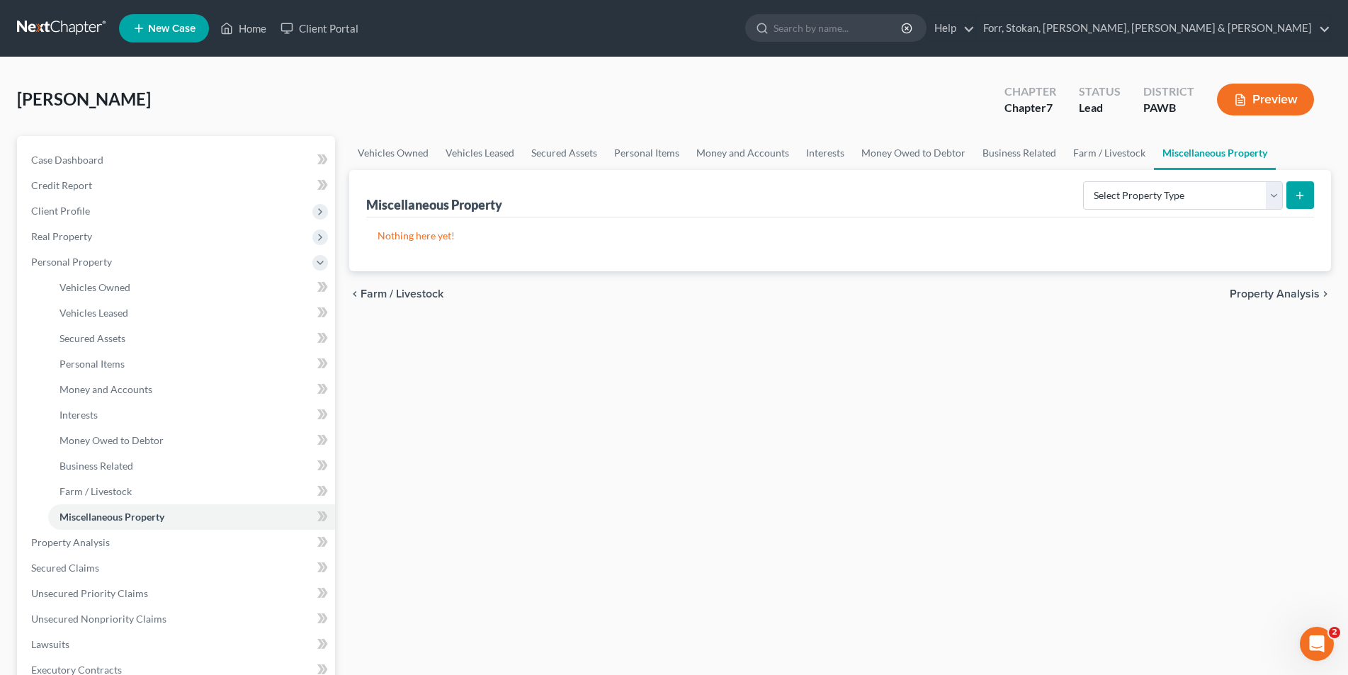
click at [1284, 296] on span "Property Analysis" at bounding box center [1274, 293] width 90 height 11
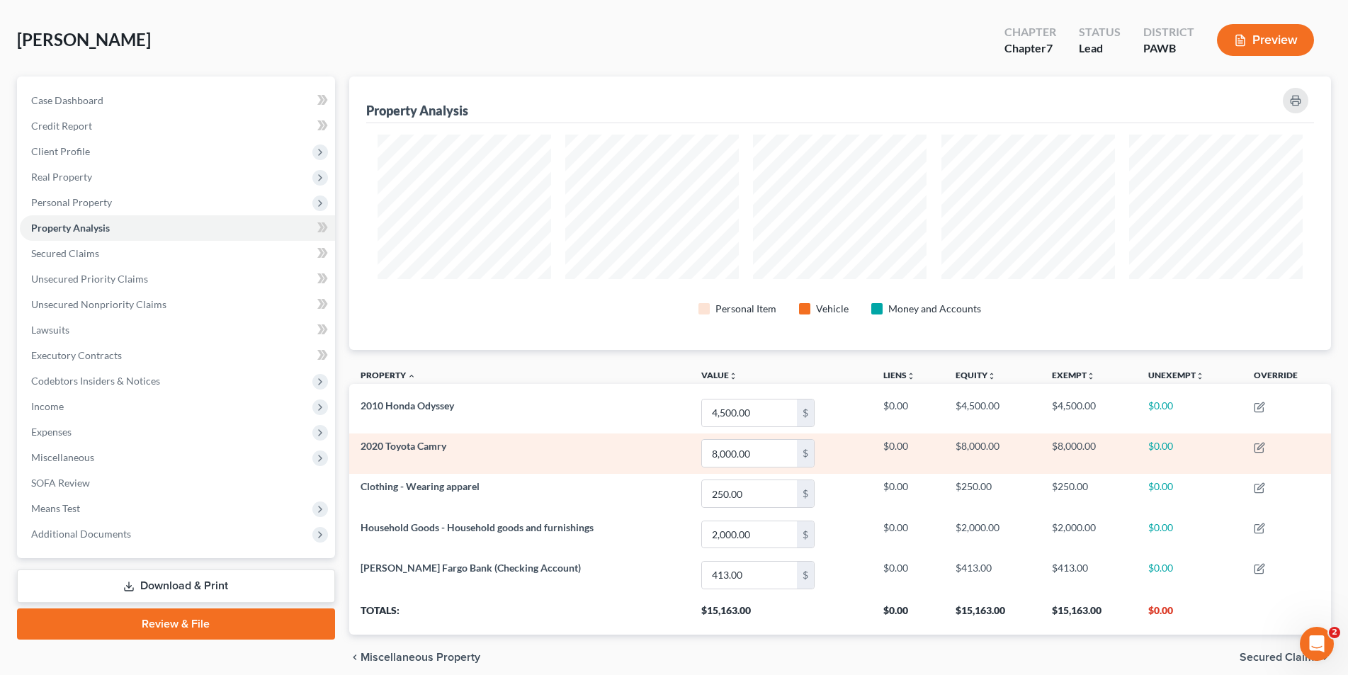
scroll to position [118, 0]
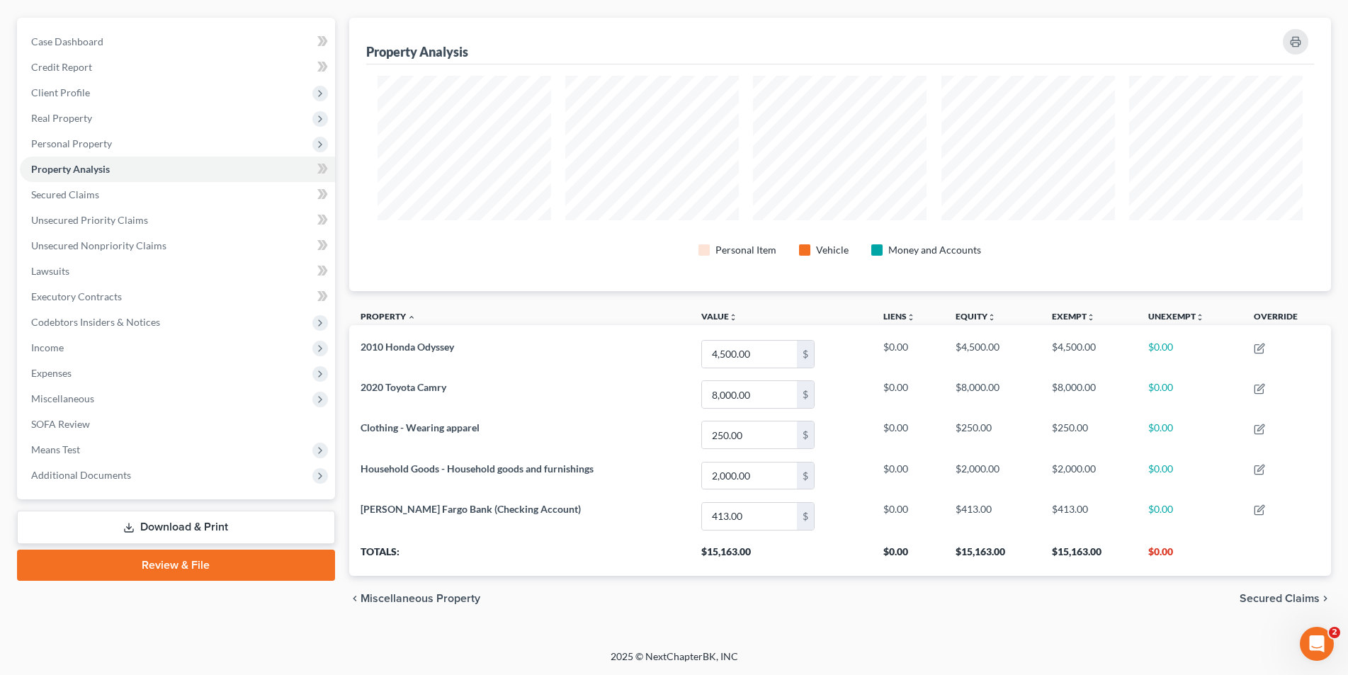
click at [1259, 598] on span "Secured Claims" at bounding box center [1279, 598] width 80 height 11
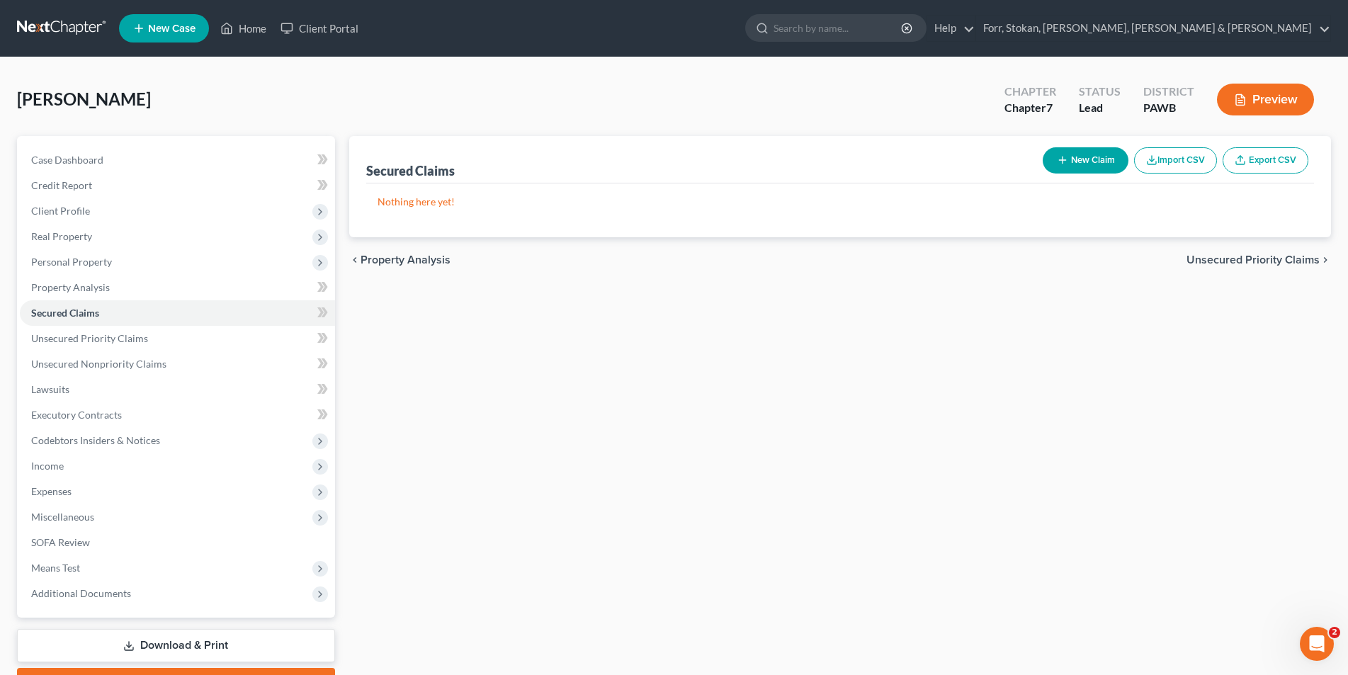
click at [1235, 257] on span "Unsecured Priority Claims" at bounding box center [1252, 259] width 133 height 11
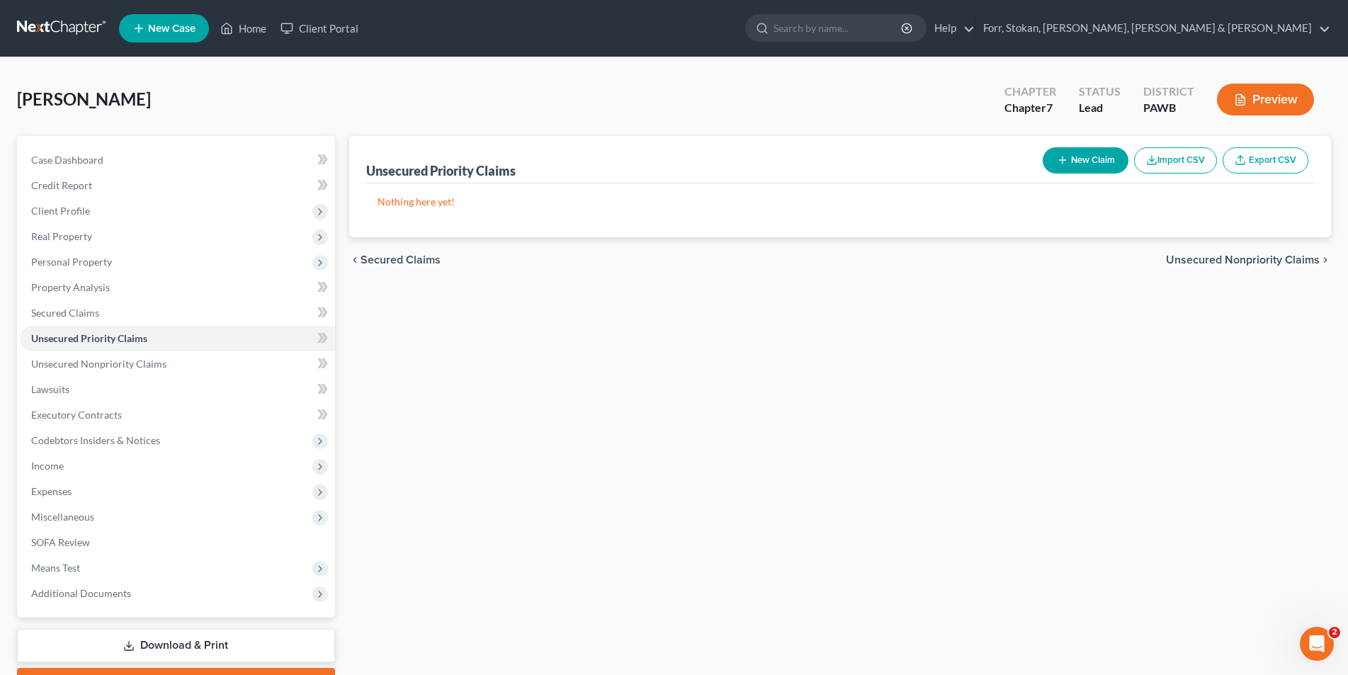
click at [1228, 259] on span "Unsecured Nonpriority Claims" at bounding box center [1243, 259] width 154 height 11
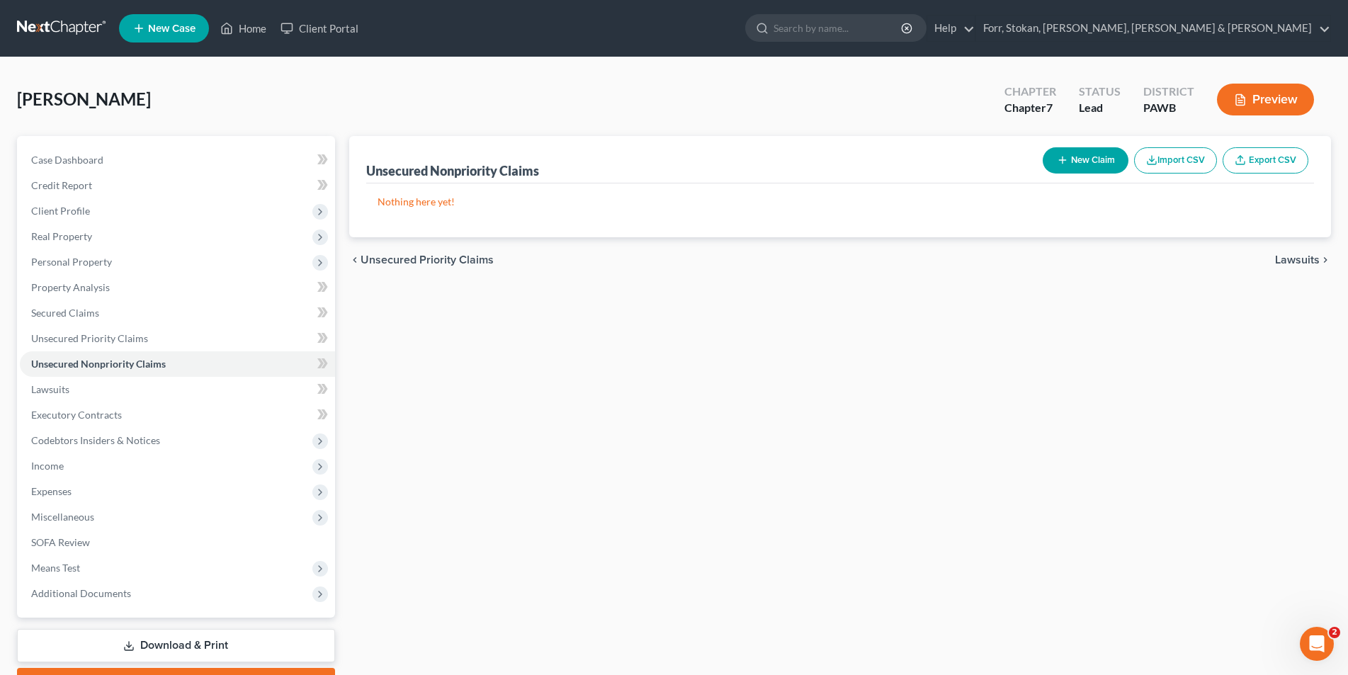
click at [1070, 160] on button "New Claim" at bounding box center [1085, 160] width 86 height 26
select select "2"
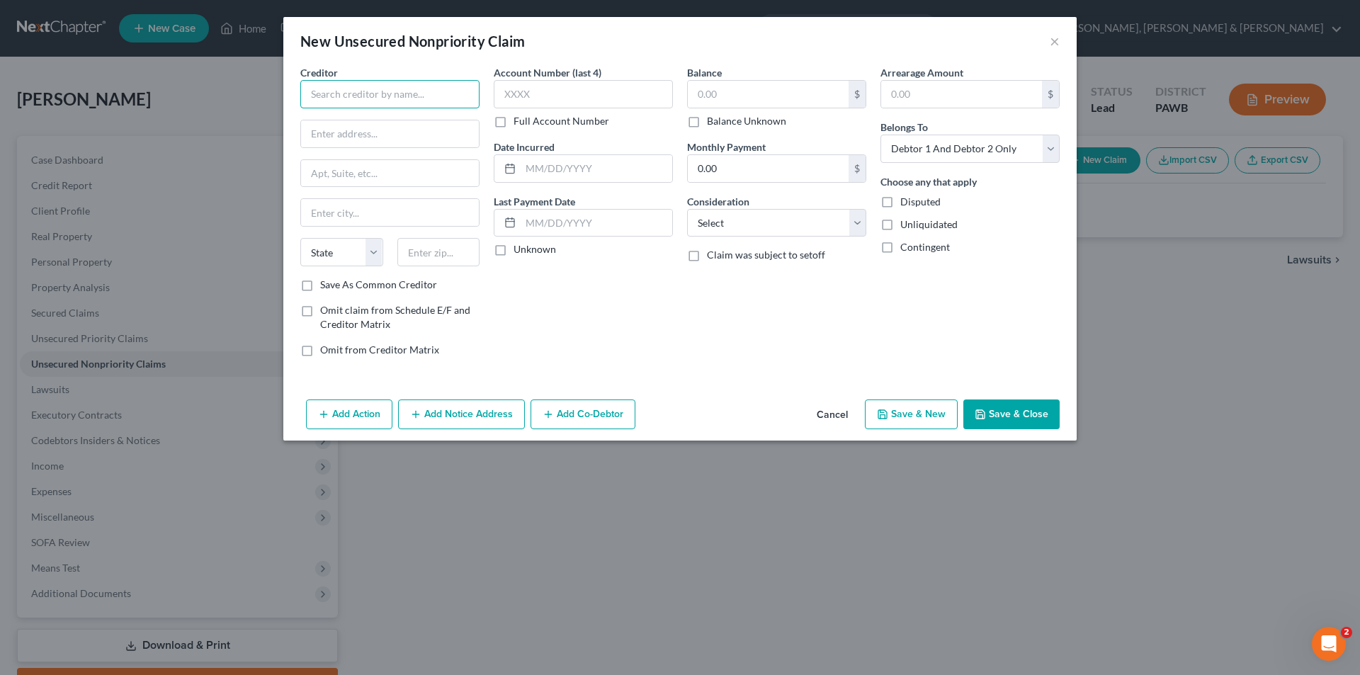
click at [310, 97] on input "text" at bounding box center [389, 94] width 179 height 28
type input "Office of UC Benefits Policy"
type input "Benefit Payment Control"
type input "[STREET_ADDRESS]"
type input "[GEOGRAPHIC_DATA]"
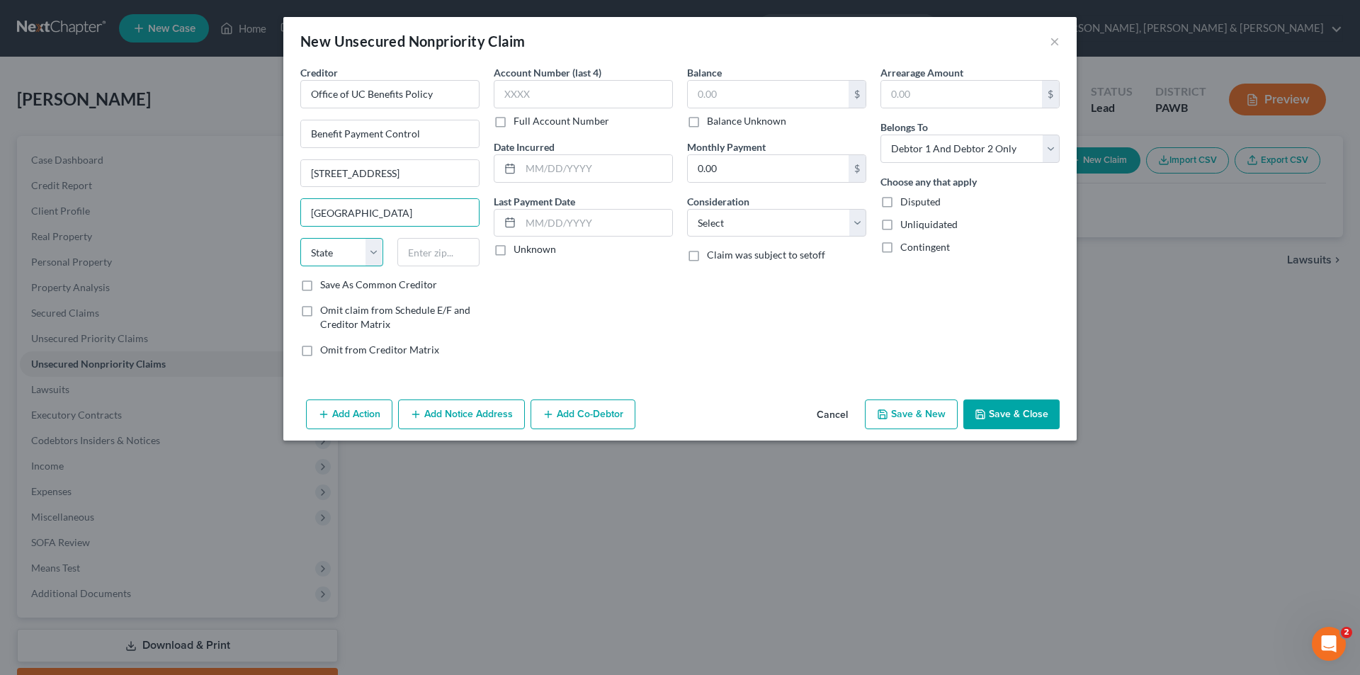
click at [355, 261] on select "State [US_STATE] AK AR AZ CA CO CT DE DC [GEOGRAPHIC_DATA] [GEOGRAPHIC_DATA] GU…" at bounding box center [341, 252] width 83 height 28
select select "39"
click at [416, 257] on input "text" at bounding box center [438, 252] width 83 height 28
click at [440, 253] on input "1721" at bounding box center [438, 252] width 83 height 28
type input "17121"
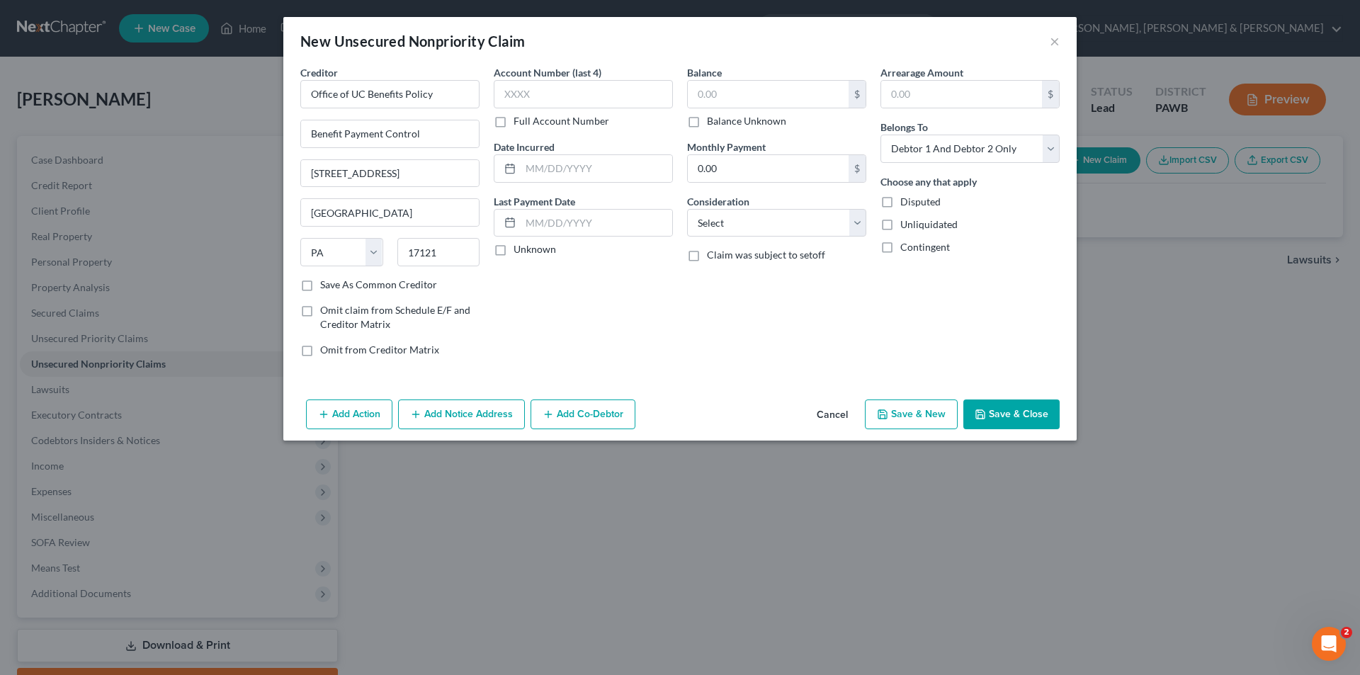
click at [320, 285] on label "Save As Common Creditor" at bounding box center [378, 285] width 117 height 14
click at [326, 285] on input "Save As Common Creditor" at bounding box center [330, 282] width 9 height 9
checkbox input "true"
click at [511, 93] on input "text" at bounding box center [583, 94] width 179 height 28
type input "7079"
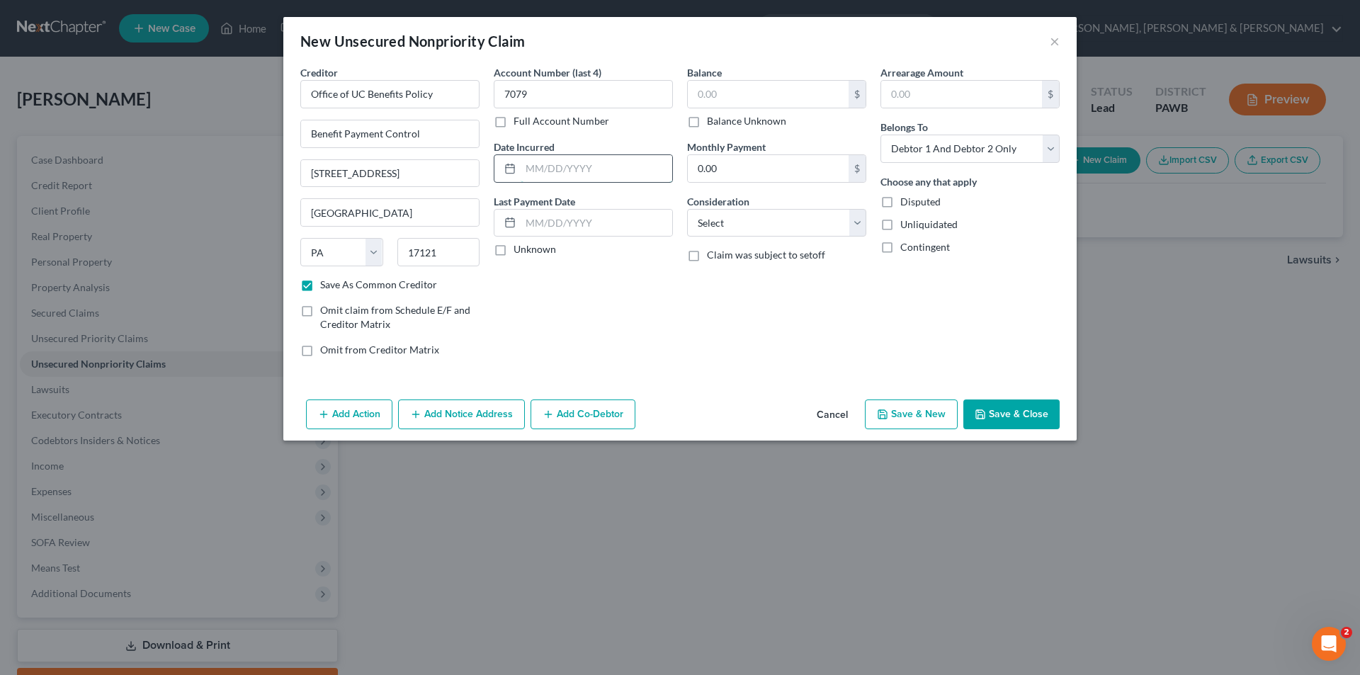
drag, startPoint x: 545, startPoint y: 175, endPoint x: 552, endPoint y: 173, distance: 7.4
click at [545, 175] on input "text" at bounding box center [596, 168] width 152 height 27
type input "[DATE]"
click at [513, 254] on label "Unknown" at bounding box center [534, 249] width 42 height 14
click at [519, 251] on input "Unknown" at bounding box center [523, 246] width 9 height 9
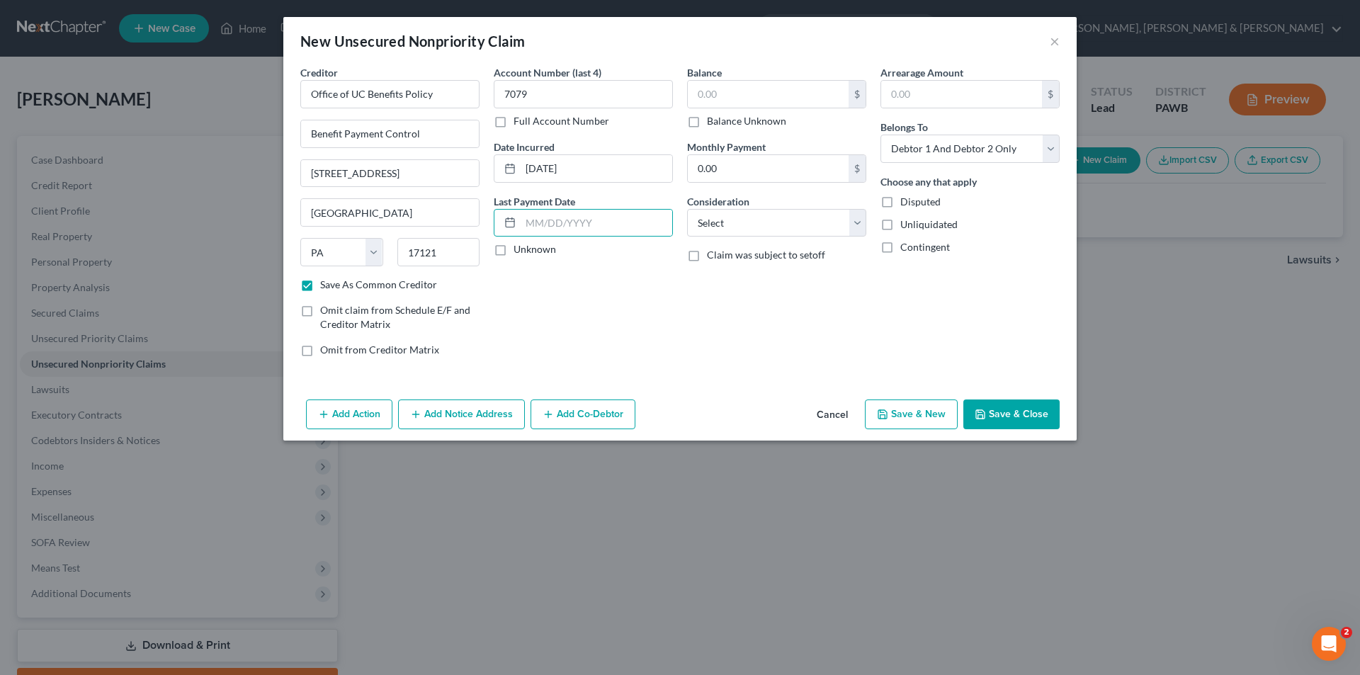
checkbox input "true"
click at [721, 96] on input "text" at bounding box center [768, 94] width 161 height 27
type input "33,122.00"
click at [950, 152] on select "Select Debtor 1 Only Debtor 2 Only Debtor 1 And Debtor 2 Only At Least One Of T…" at bounding box center [969, 149] width 179 height 28
select select "0"
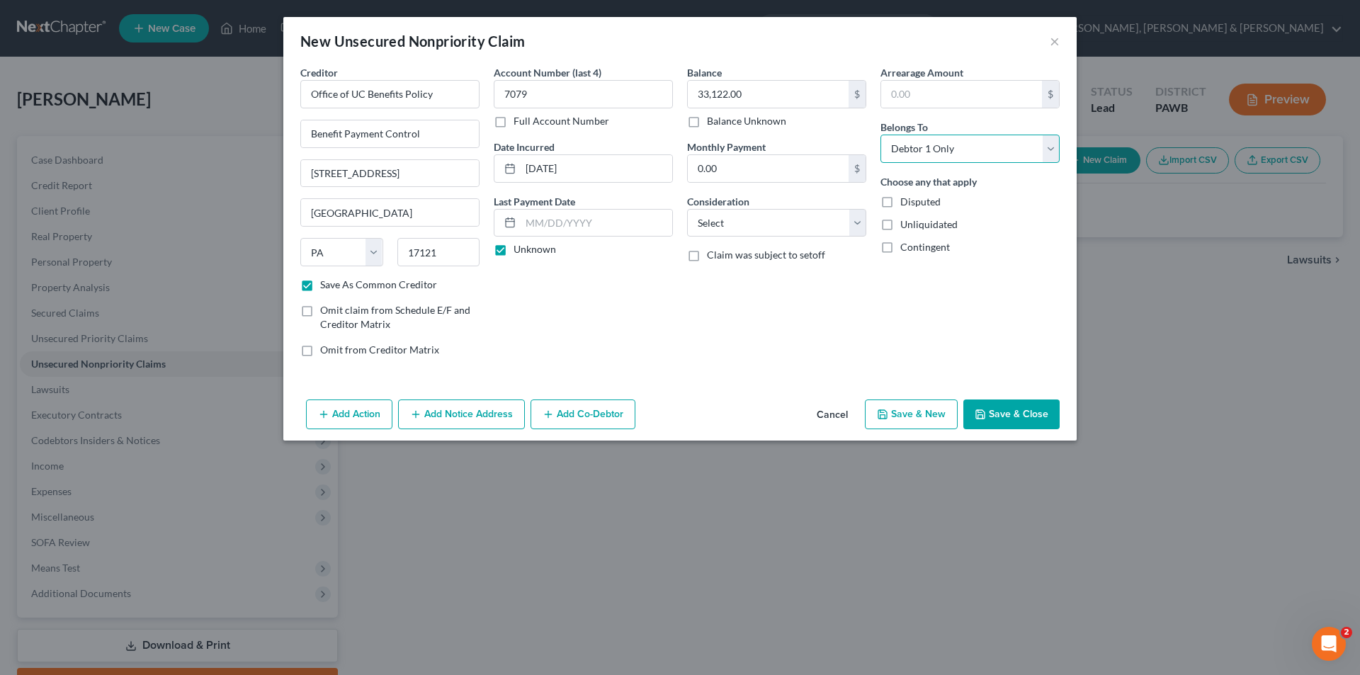
click at [880, 135] on select "Select Debtor 1 Only Debtor 2 Only Debtor 1 And Debtor 2 Only At Least One Of T…" at bounding box center [969, 149] width 179 height 28
click at [851, 224] on select "Select Cable / Satellite Services Collection Agency Credit Card Debt Debt Couns…" at bounding box center [776, 223] width 179 height 28
select select "14"
click at [687, 209] on select "Select Cable / Satellite Services Collection Agency Credit Card Debt Debt Couns…" at bounding box center [776, 223] width 179 height 28
drag, startPoint x: 707, startPoint y: 278, endPoint x: 718, endPoint y: 274, distance: 11.4
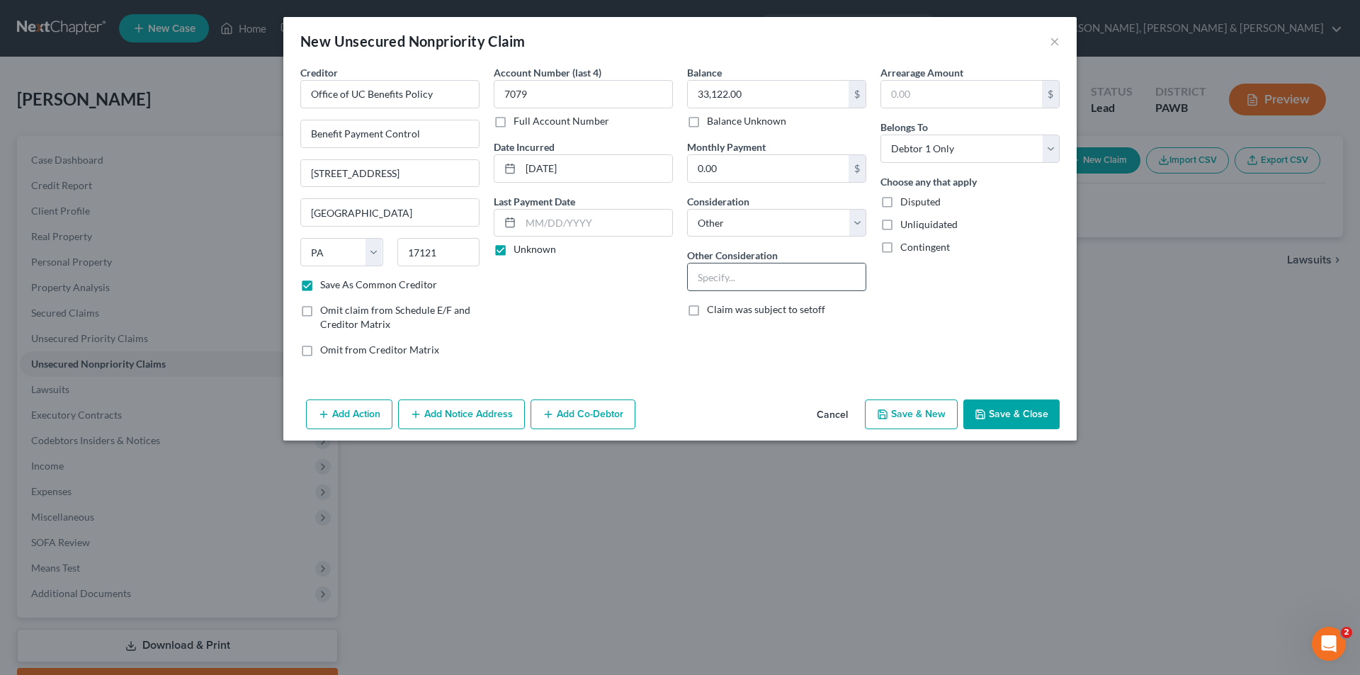
click at [707, 278] on input "text" at bounding box center [777, 276] width 178 height 27
type input "O"
type input "U/C Overpayment"
click at [907, 421] on button "Save & New" at bounding box center [911, 414] width 93 height 30
select select "2"
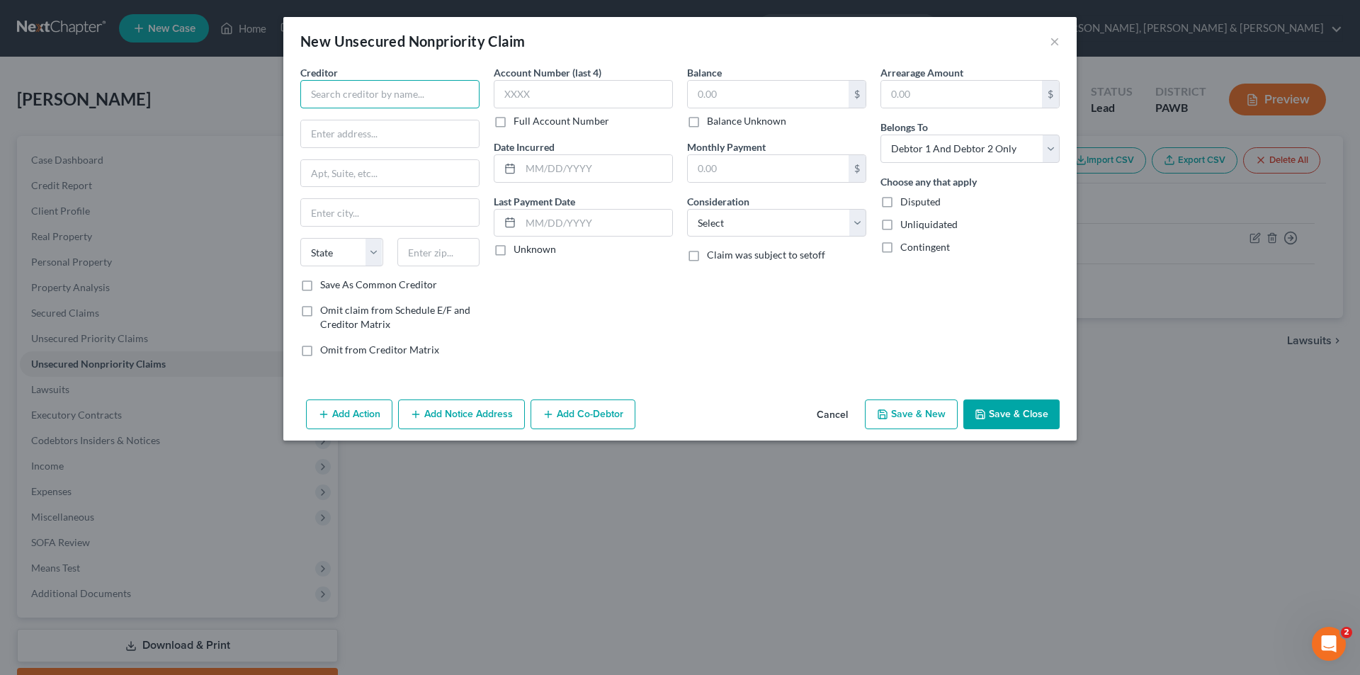
click at [323, 104] on input "text" at bounding box center [389, 94] width 179 height 28
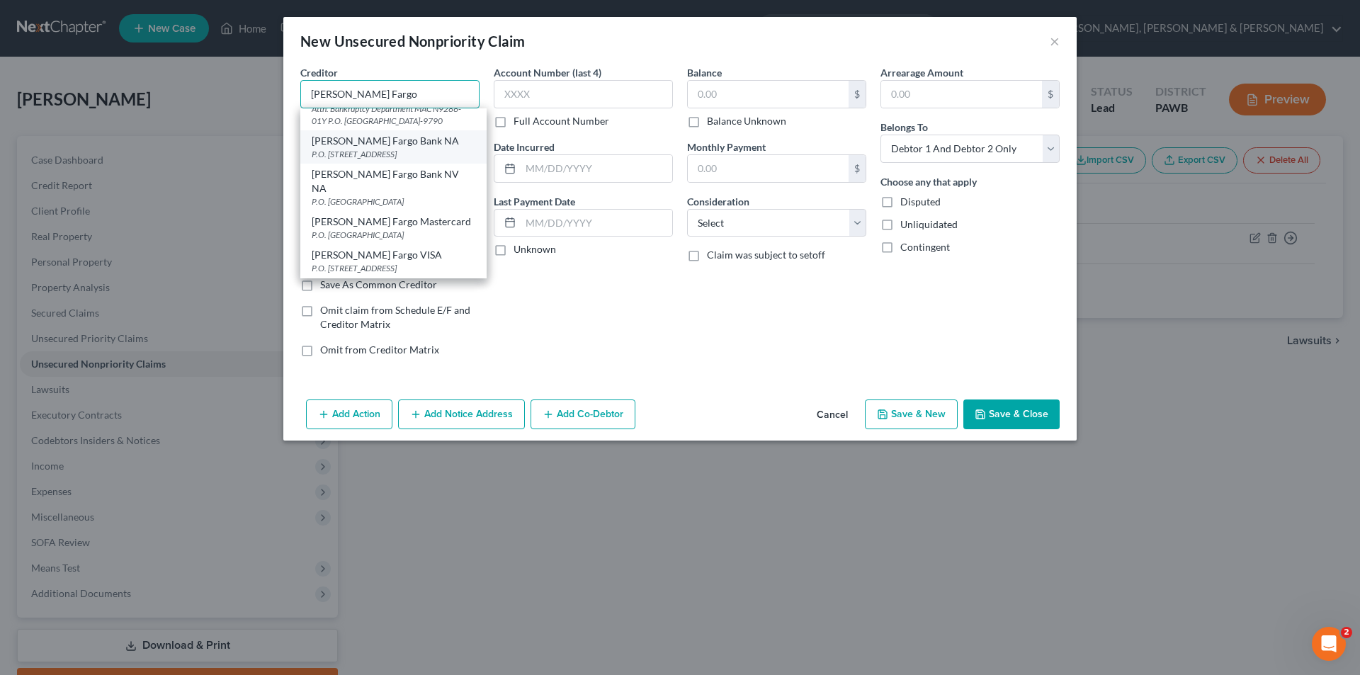
scroll to position [291, 0]
click at [340, 233] on div "P.O. [GEOGRAPHIC_DATA]" at bounding box center [394, 235] width 164 height 12
type input "[PERSON_NAME] Fargo Mastercard"
type input "P.O. Box 77053"
type input "[GEOGRAPHIC_DATA]"
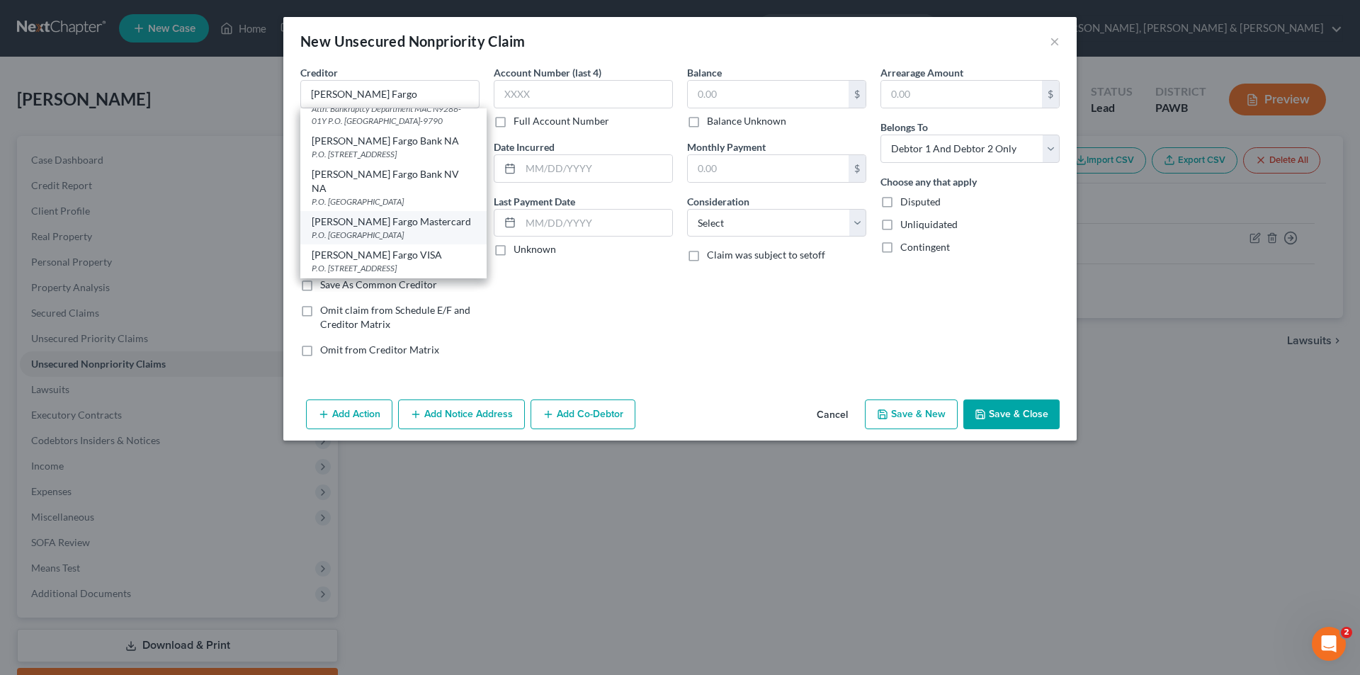
select select "24"
type input "55480"
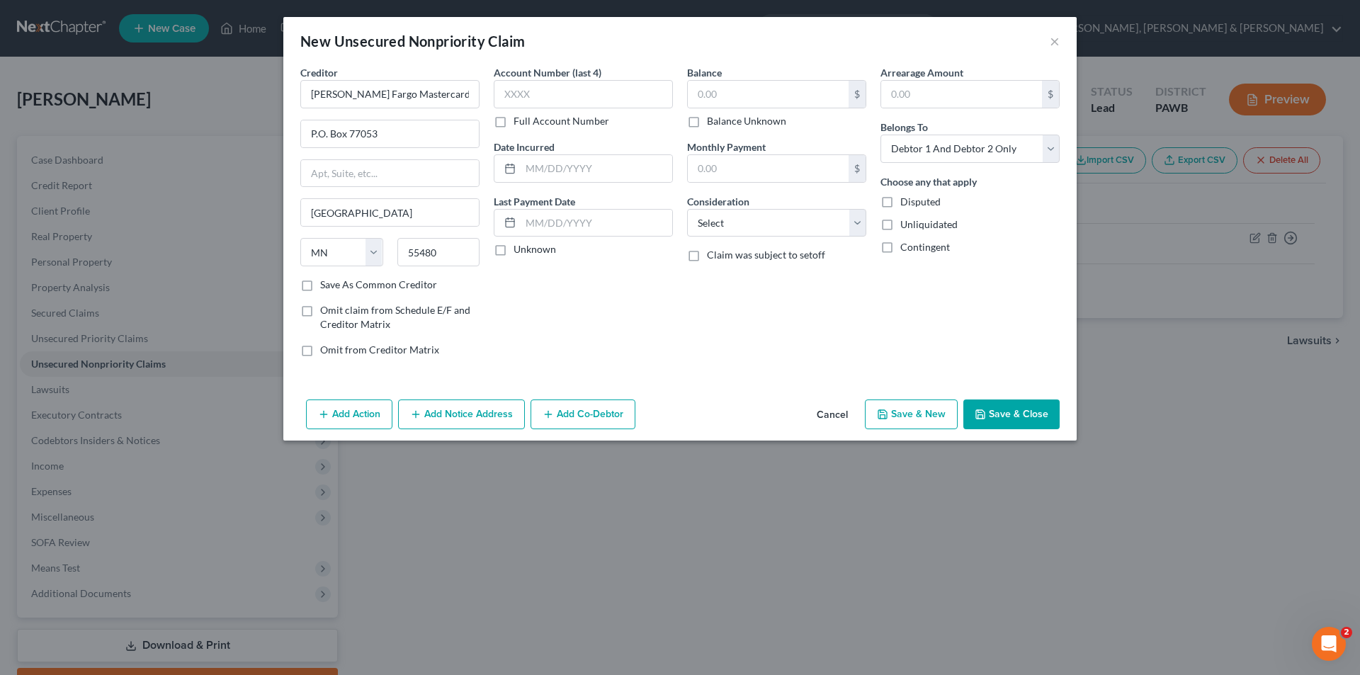
scroll to position [0, 0]
click at [320, 288] on label "Save As Common Creditor" at bounding box center [378, 285] width 117 height 14
click at [326, 287] on input "Save As Common Creditor" at bounding box center [330, 282] width 9 height 9
checkbox input "true"
click at [545, 95] on input "text" at bounding box center [583, 94] width 179 height 28
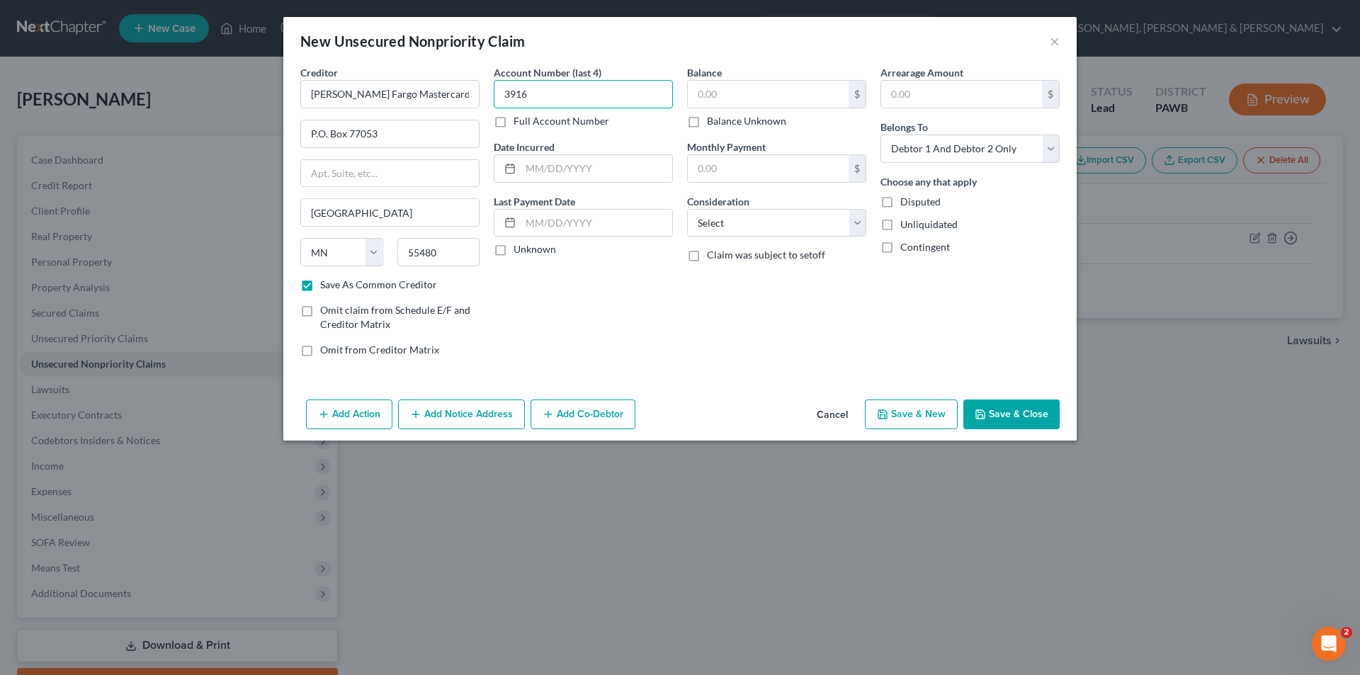
type input "3916"
click at [574, 171] on input "text" at bounding box center [596, 168] width 152 height 27
type input "2024"
click at [513, 251] on label "Unknown" at bounding box center [534, 249] width 42 height 14
click at [519, 251] on input "Unknown" at bounding box center [523, 246] width 9 height 9
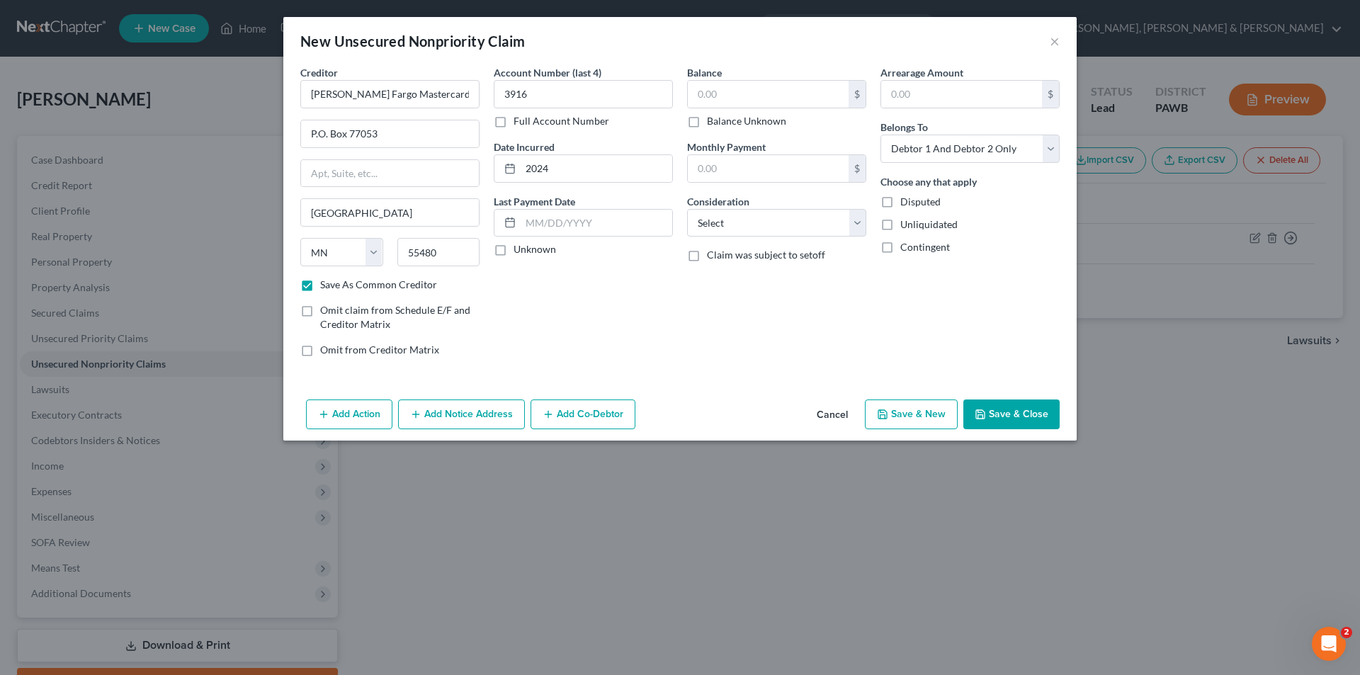
checkbox input "true"
click at [716, 91] on input "text" at bounding box center [768, 94] width 161 height 27
type input "7,339.94"
click at [850, 228] on select "Select Cable / Satellite Services Collection Agency Credit Card Debt Debt Couns…" at bounding box center [776, 223] width 179 height 28
select select "2"
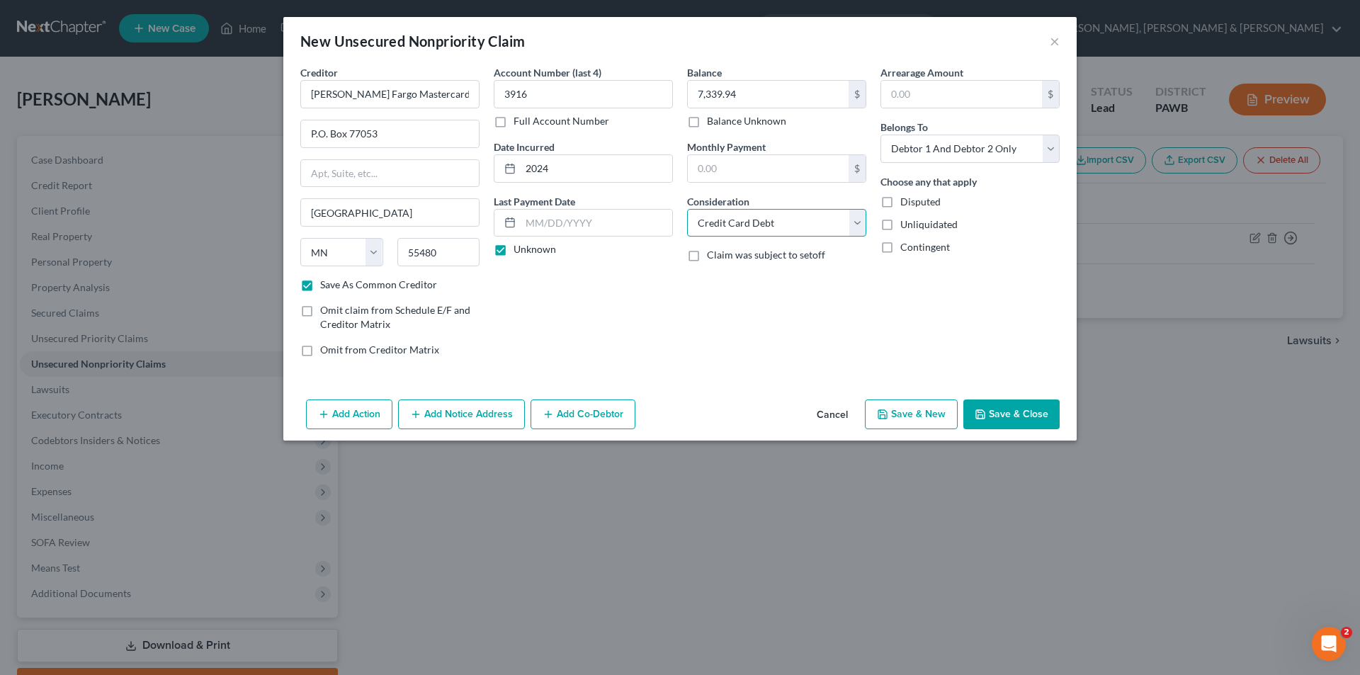
click at [687, 209] on select "Select Cable / Satellite Services Collection Agency Credit Card Debt Debt Couns…" at bounding box center [776, 223] width 179 height 28
click at [452, 407] on button "Add Notice Address" at bounding box center [461, 414] width 127 height 30
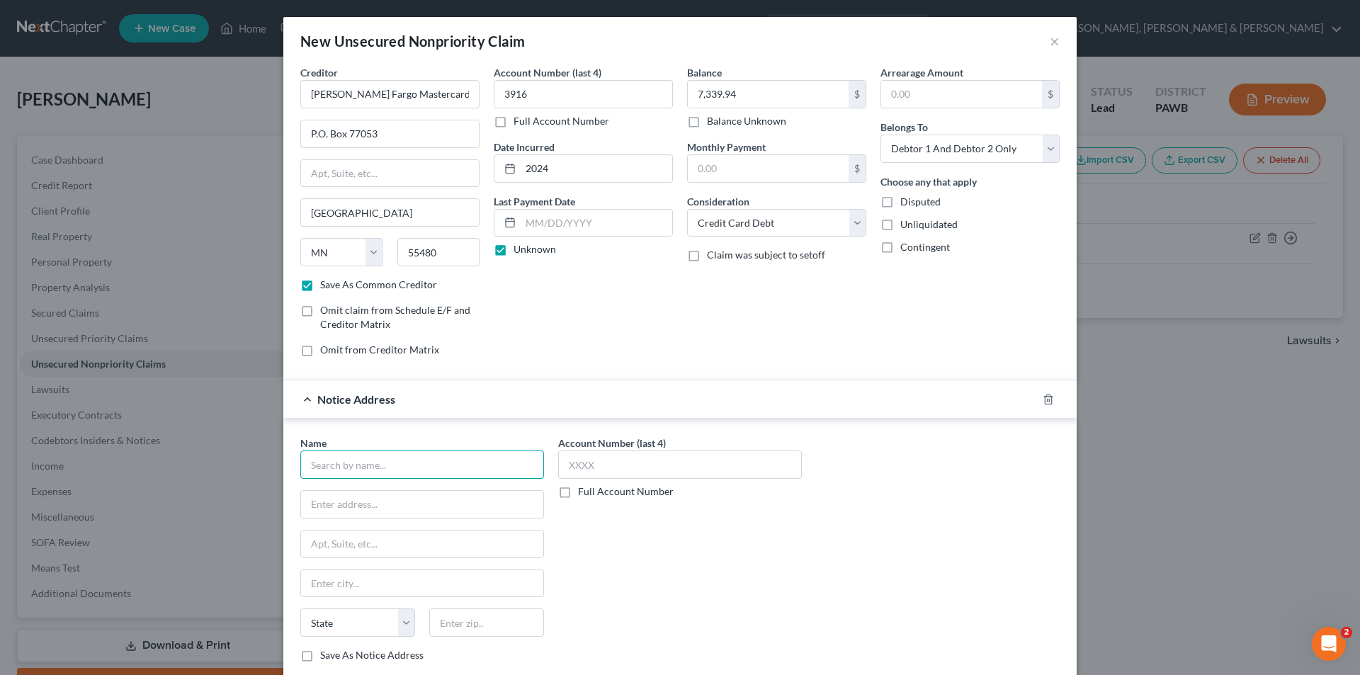
click at [409, 468] on input "text" at bounding box center [422, 464] width 244 height 28
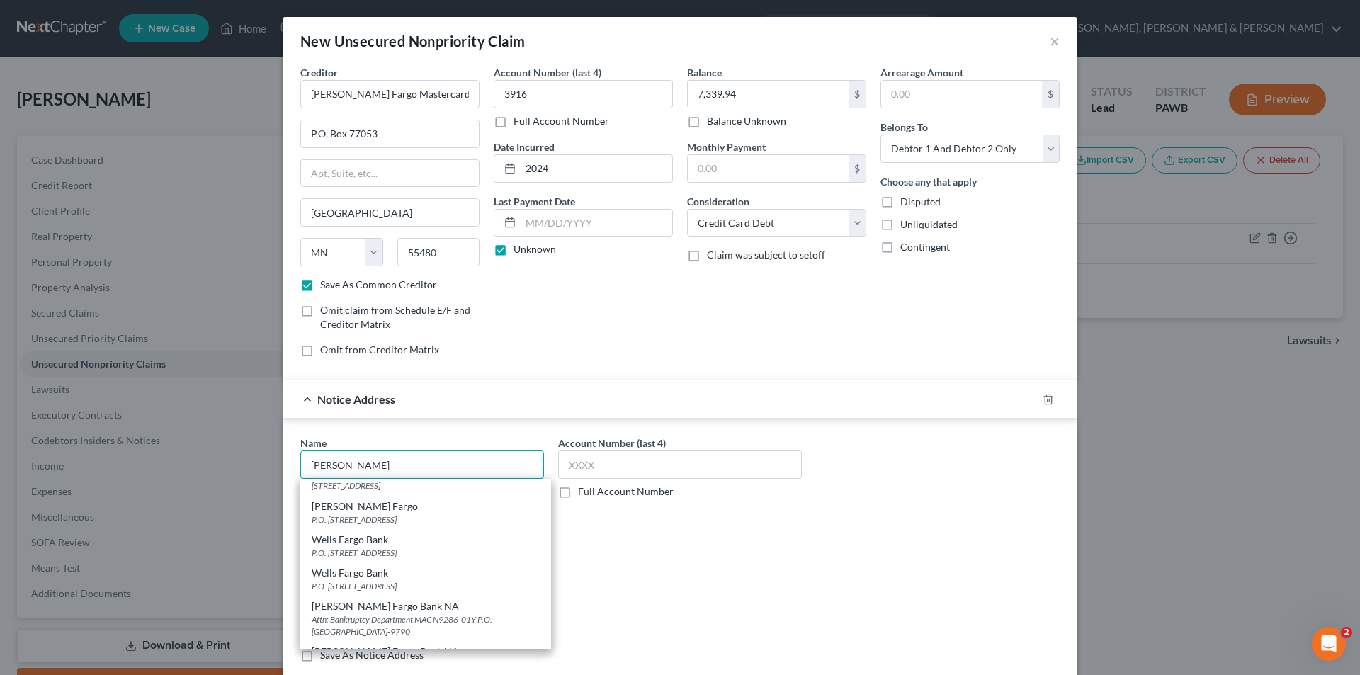
scroll to position [142, 0]
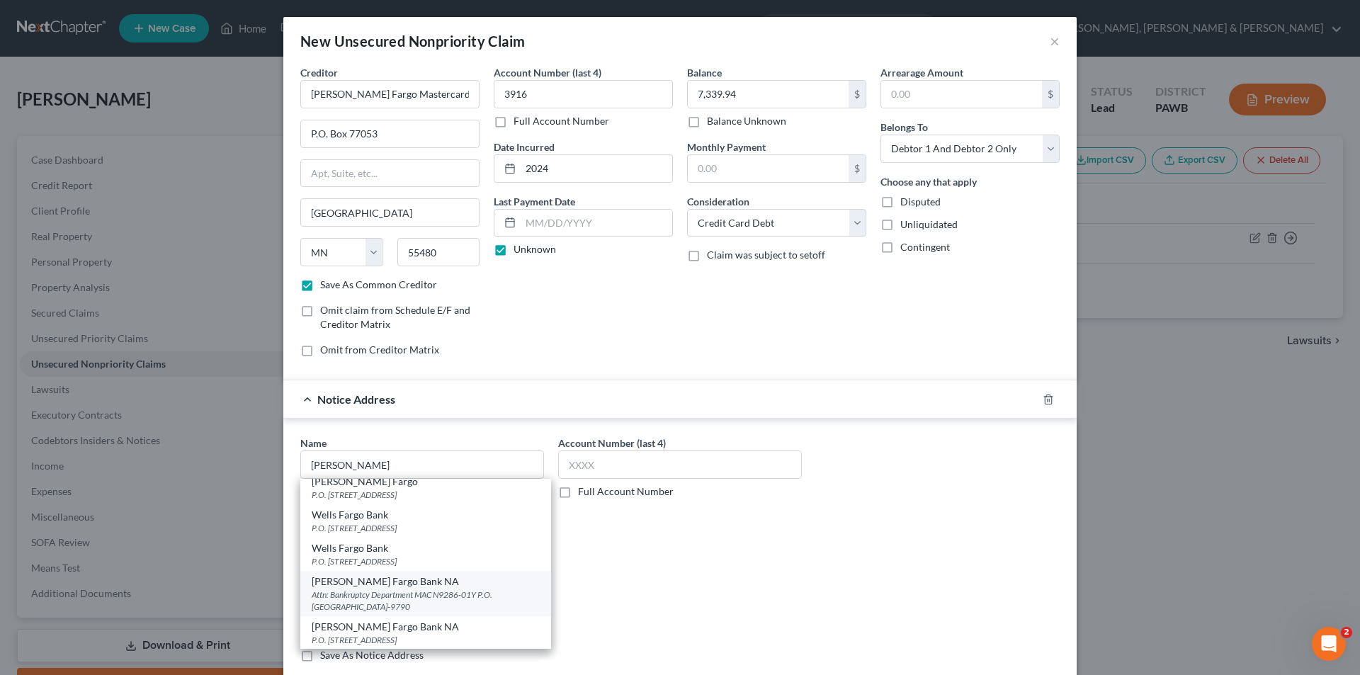
click at [357, 588] on div "Attn: Bankruptcy Department MAC N9286-01Y P.O. [GEOGRAPHIC_DATA]-9790" at bounding box center [426, 600] width 228 height 24
type input "[PERSON_NAME] Fargo Bank NA"
type input "Attn: Bankruptcy Department"
type input "MAC N9286-01Y P.O. Box 1629"
type input "[GEOGRAPHIC_DATA]"
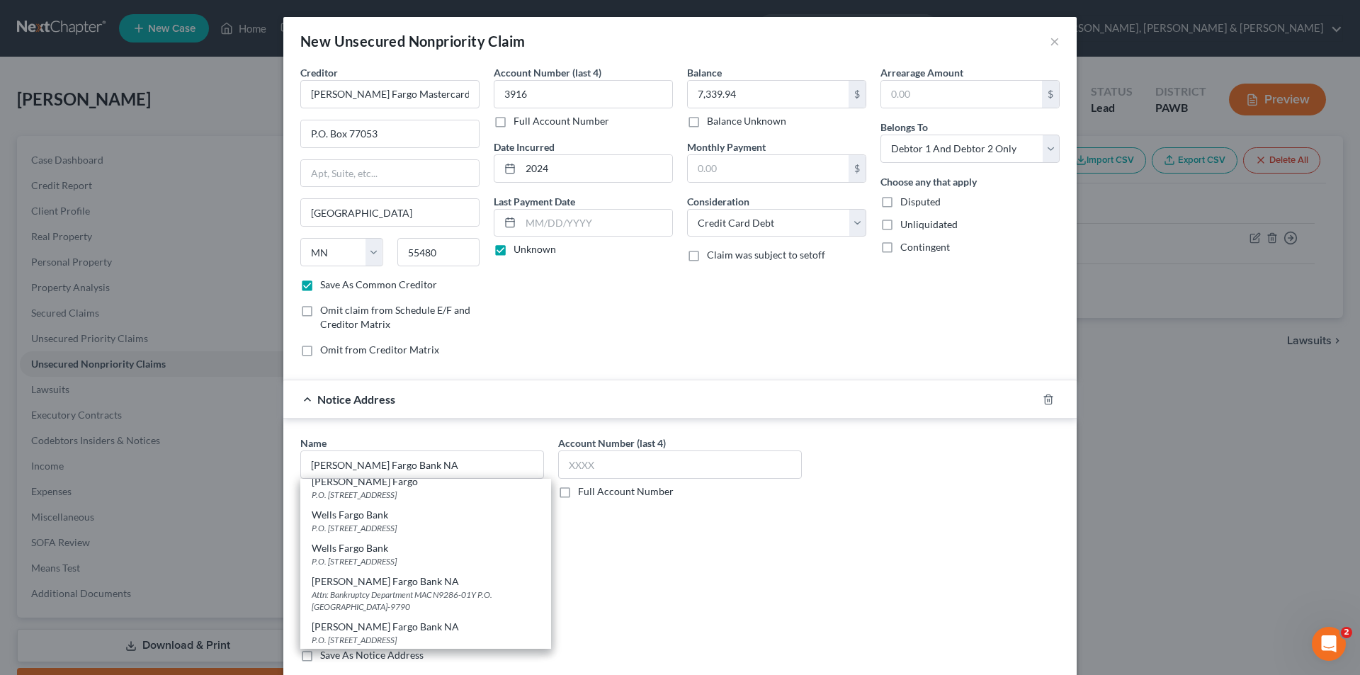
select select "24"
type input "55440-9790"
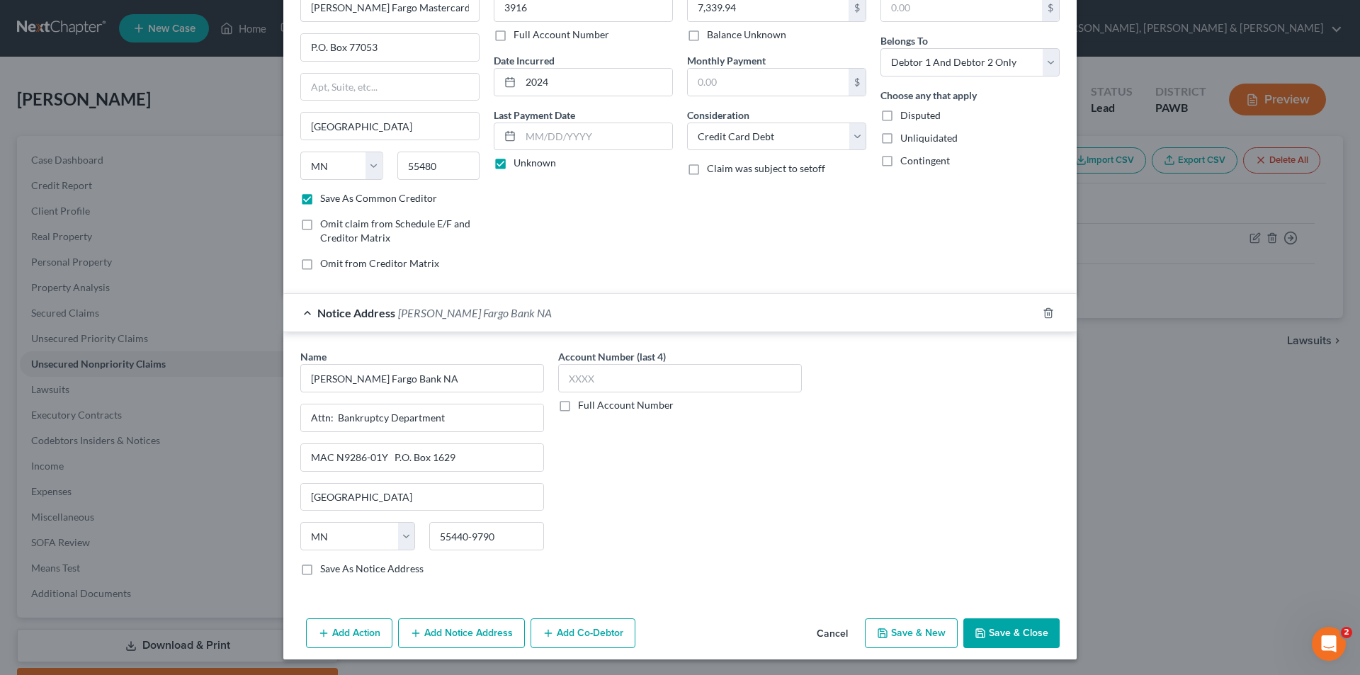
scroll to position [88, 0]
click at [320, 569] on label "Save As Notice Address" at bounding box center [371, 567] width 103 height 14
click at [326, 569] on input "Save As Notice Address" at bounding box center [330, 564] width 9 height 9
checkbox input "true"
click at [991, 630] on button "Save & Close" at bounding box center [1011, 632] width 96 height 30
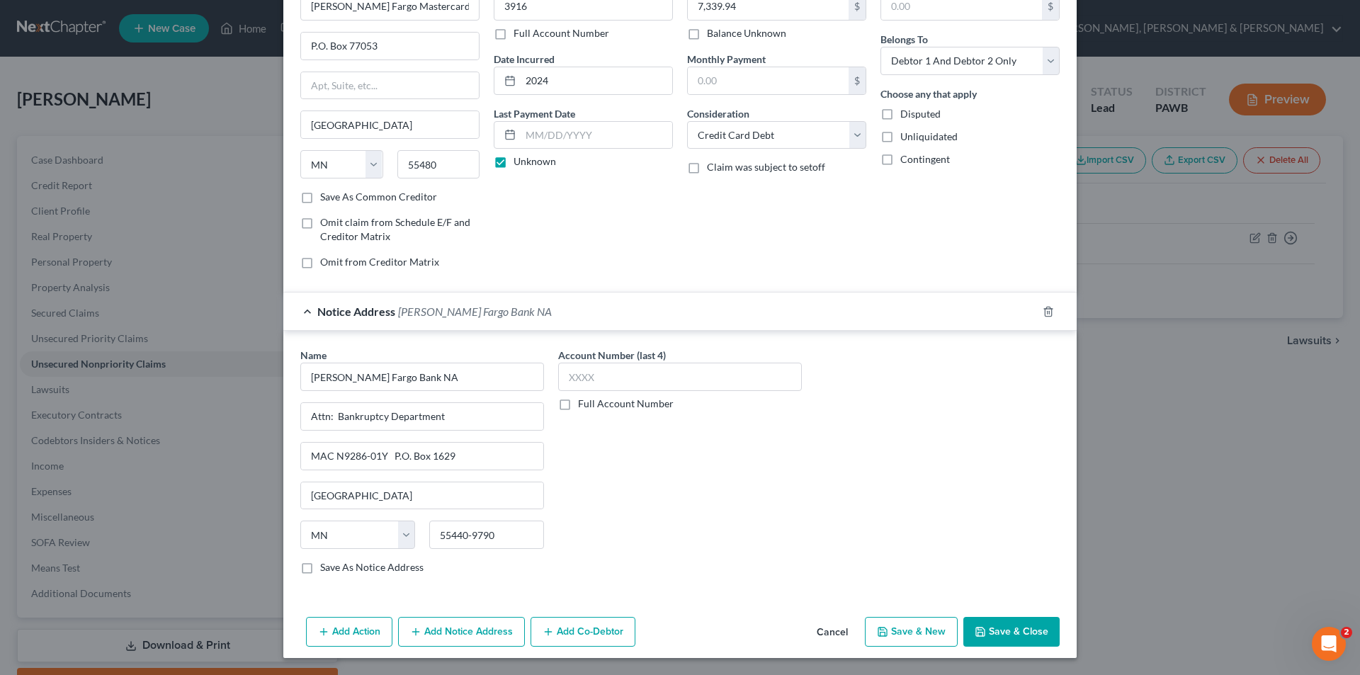
checkbox input "false"
type input "0.00"
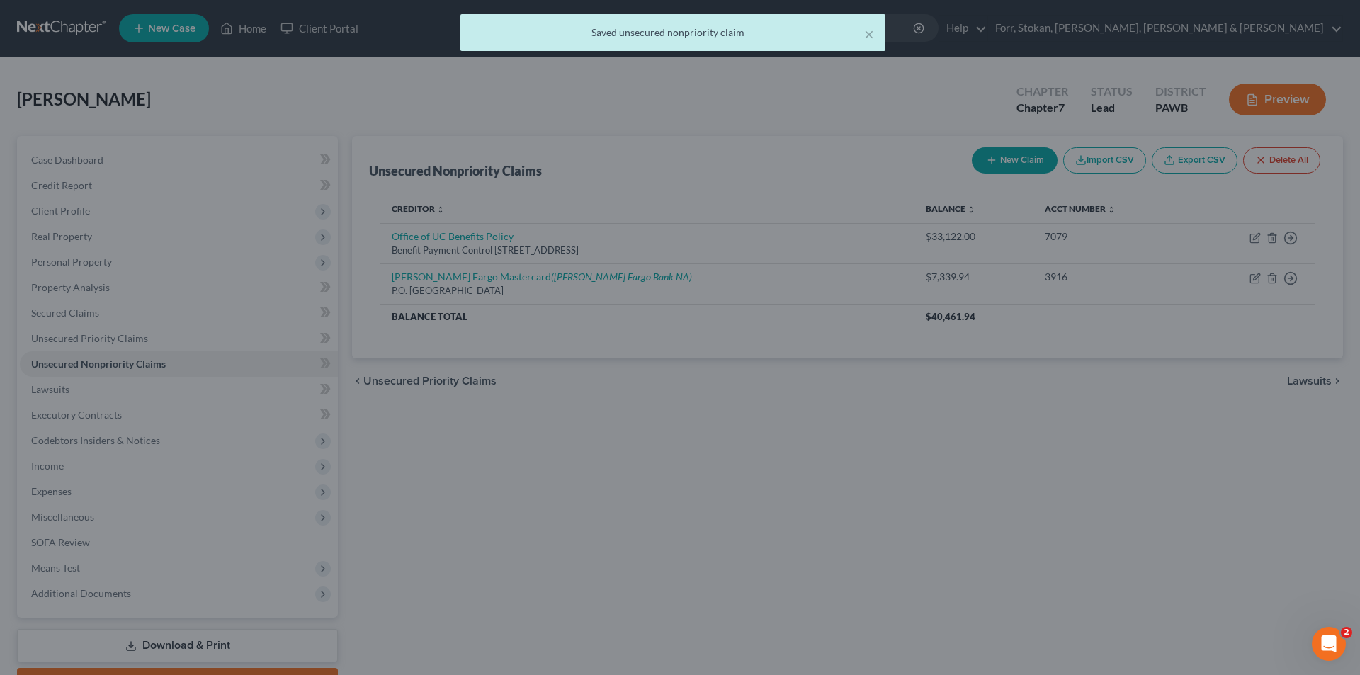
scroll to position [0, 0]
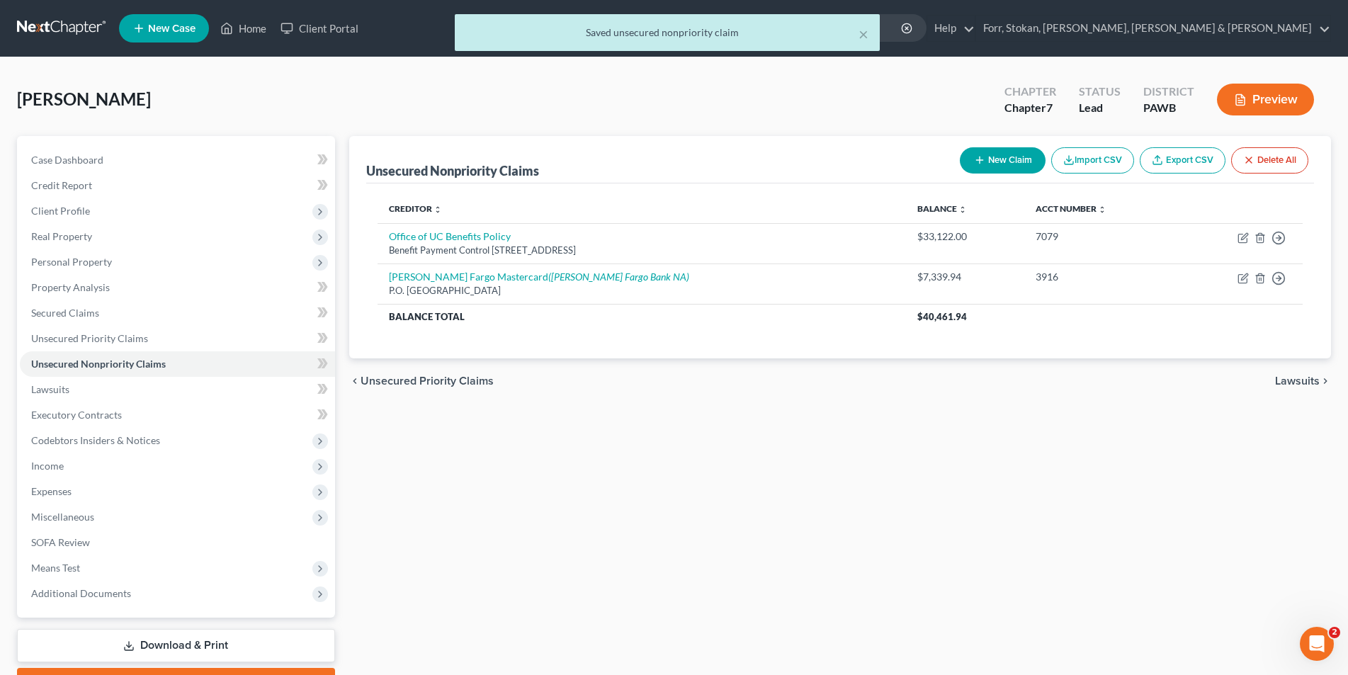
click at [1298, 381] on span "Lawsuits" at bounding box center [1297, 380] width 45 height 11
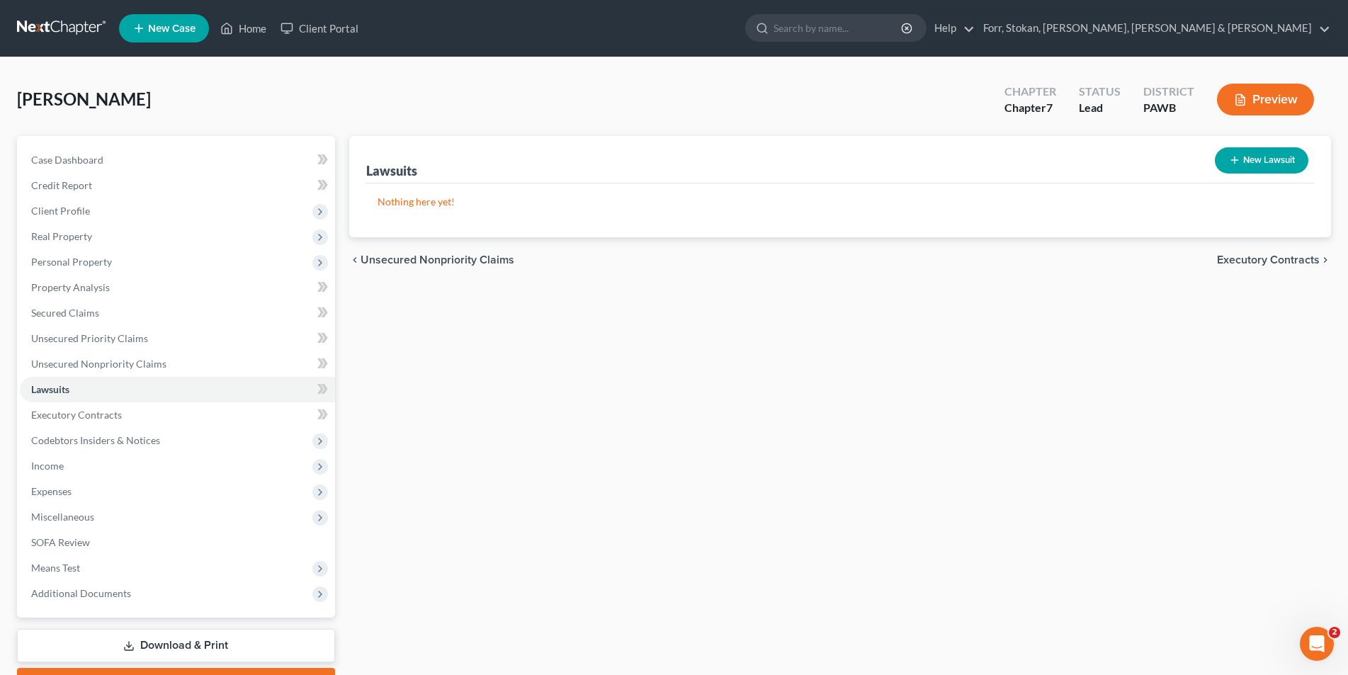
click at [1257, 257] on span "Executory Contracts" at bounding box center [1268, 259] width 103 height 11
click at [1287, 261] on span "Codebtors" at bounding box center [1292, 259] width 53 height 11
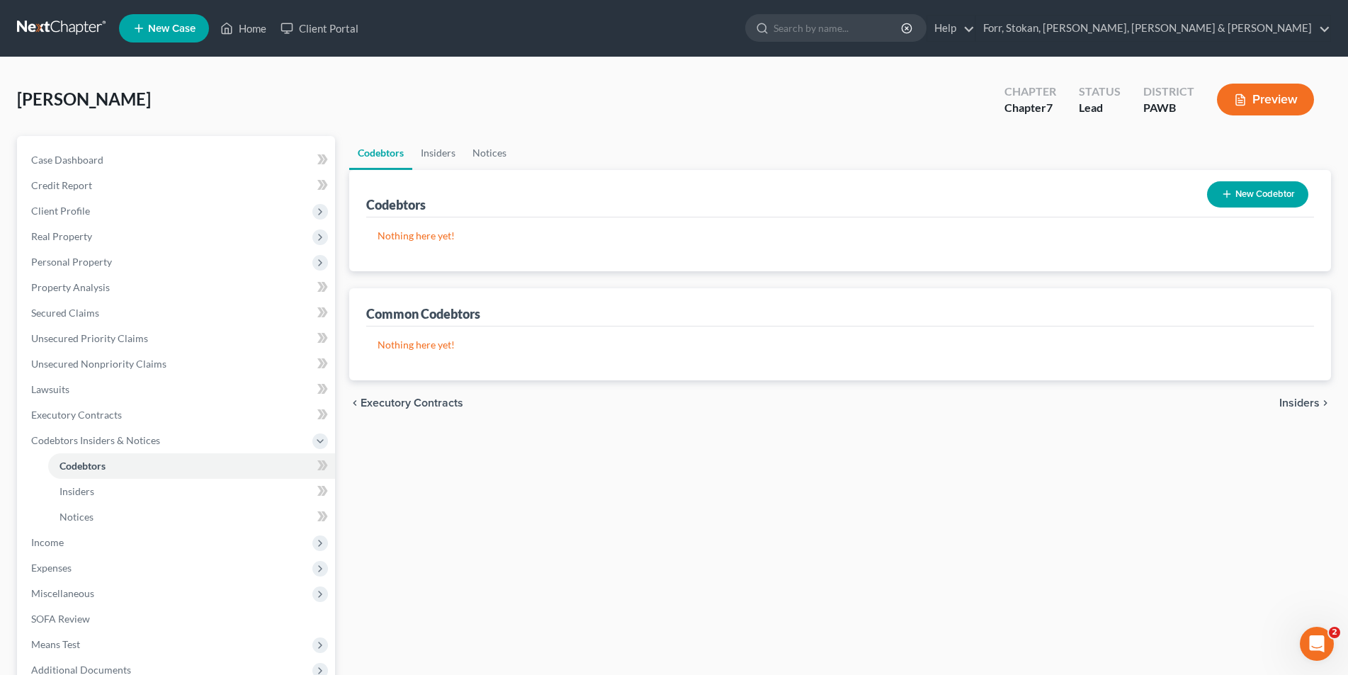
click at [1293, 402] on span "Insiders" at bounding box center [1299, 402] width 40 height 11
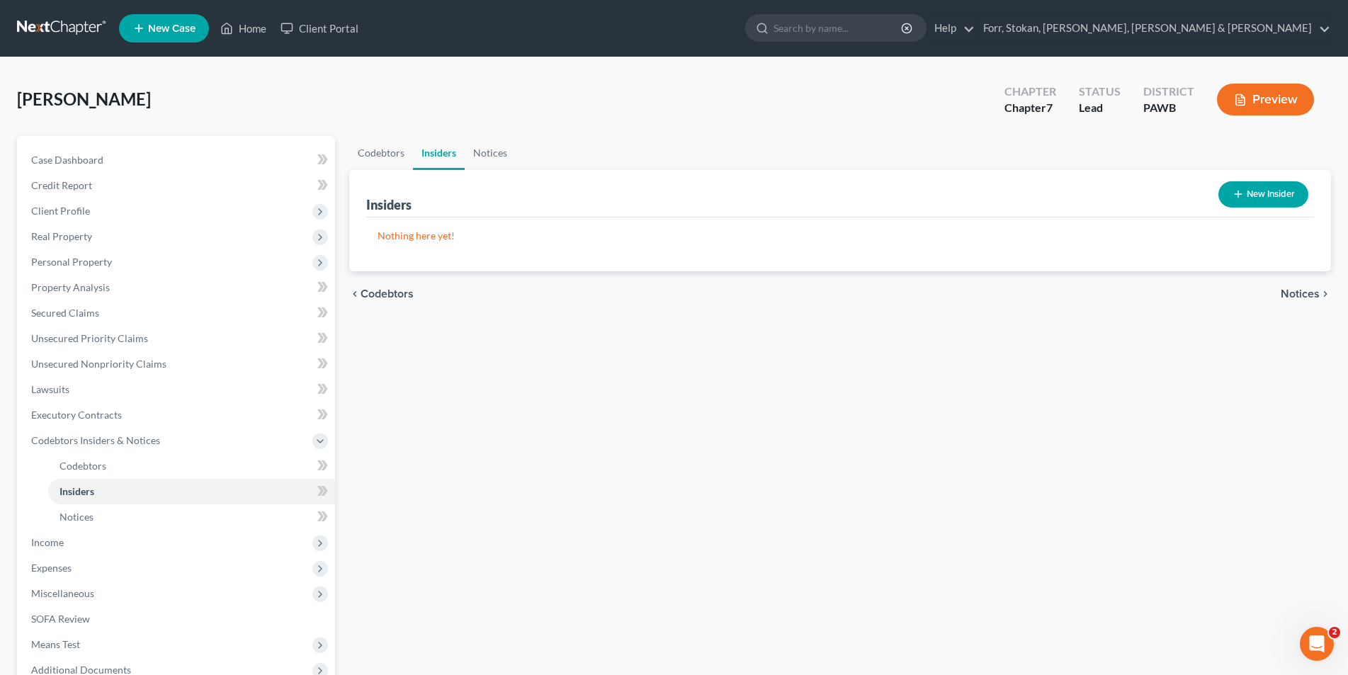
click at [1300, 294] on span "Notices" at bounding box center [1299, 293] width 39 height 11
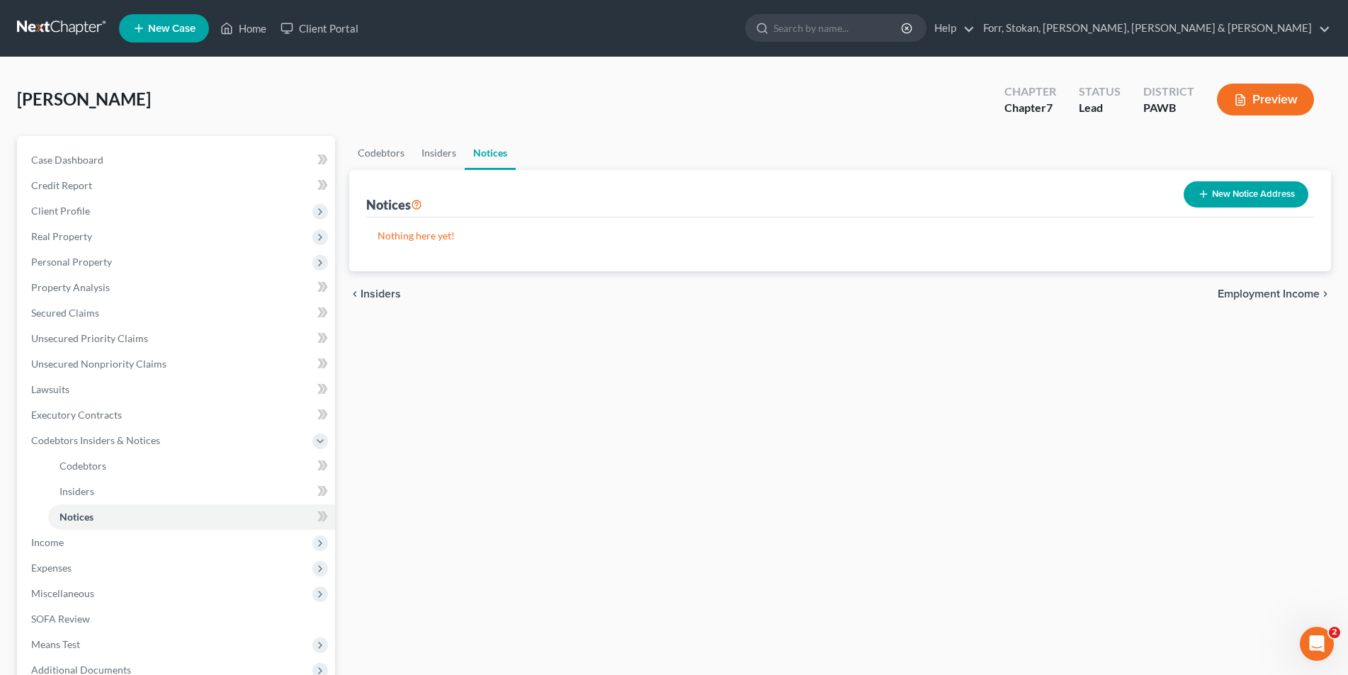
click at [1271, 290] on span "Employment Income" at bounding box center [1268, 293] width 102 height 11
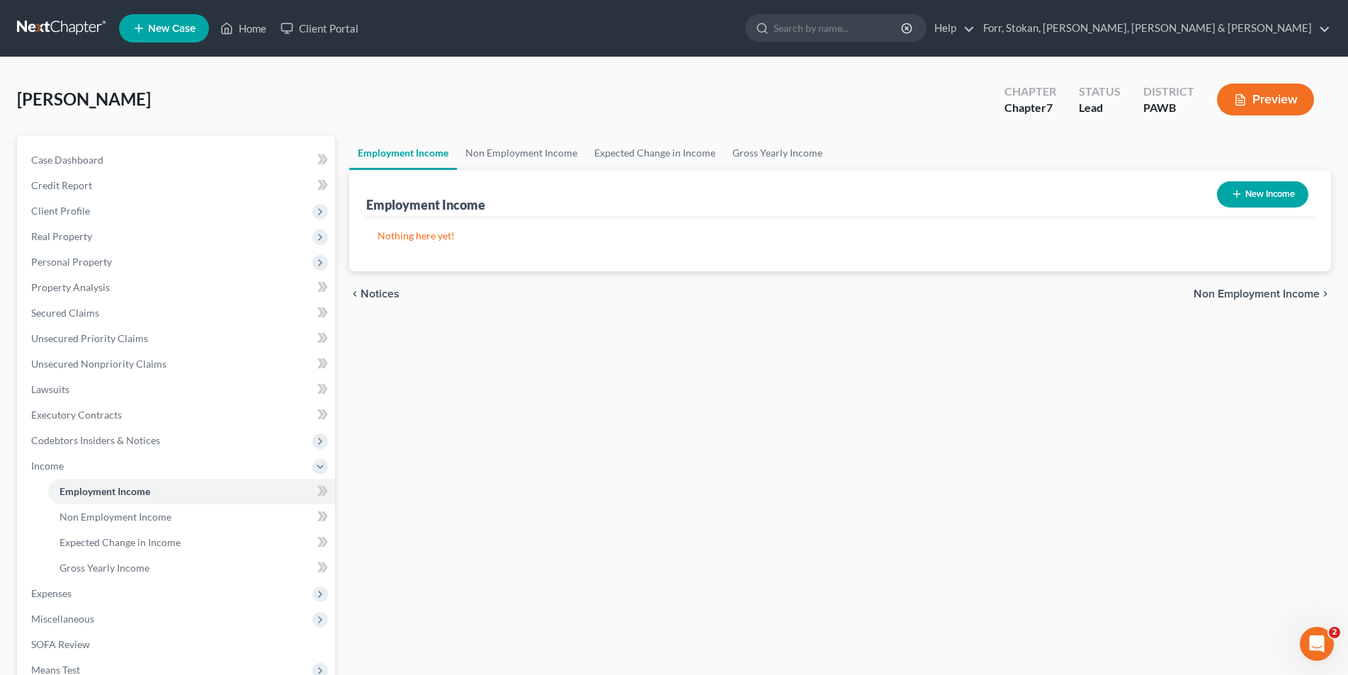
click at [1238, 192] on icon "button" at bounding box center [1236, 193] width 11 height 11
select select "0"
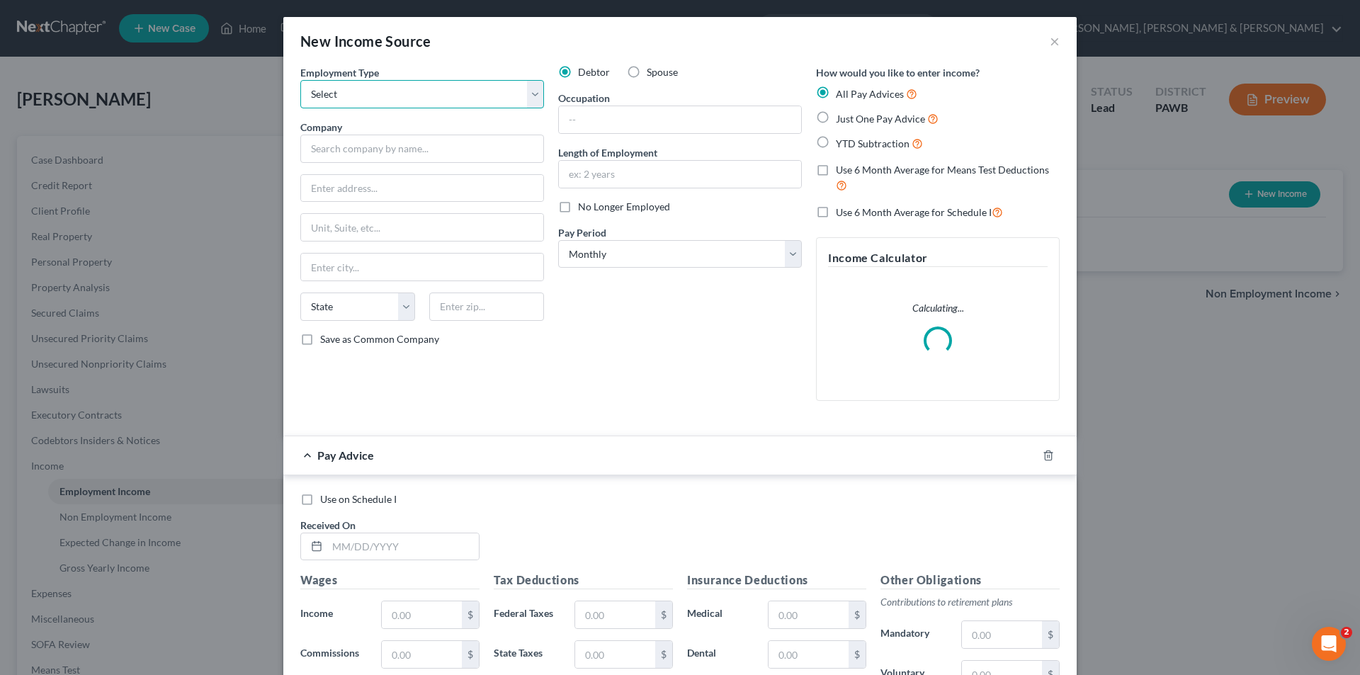
click at [363, 84] on select "Select Full or [DEMOGRAPHIC_DATA] Employment Self Employment" at bounding box center [422, 94] width 244 height 28
select select "0"
click at [300, 80] on select "Select Full or [DEMOGRAPHIC_DATA] Employment Self Employment" at bounding box center [422, 94] width 244 height 28
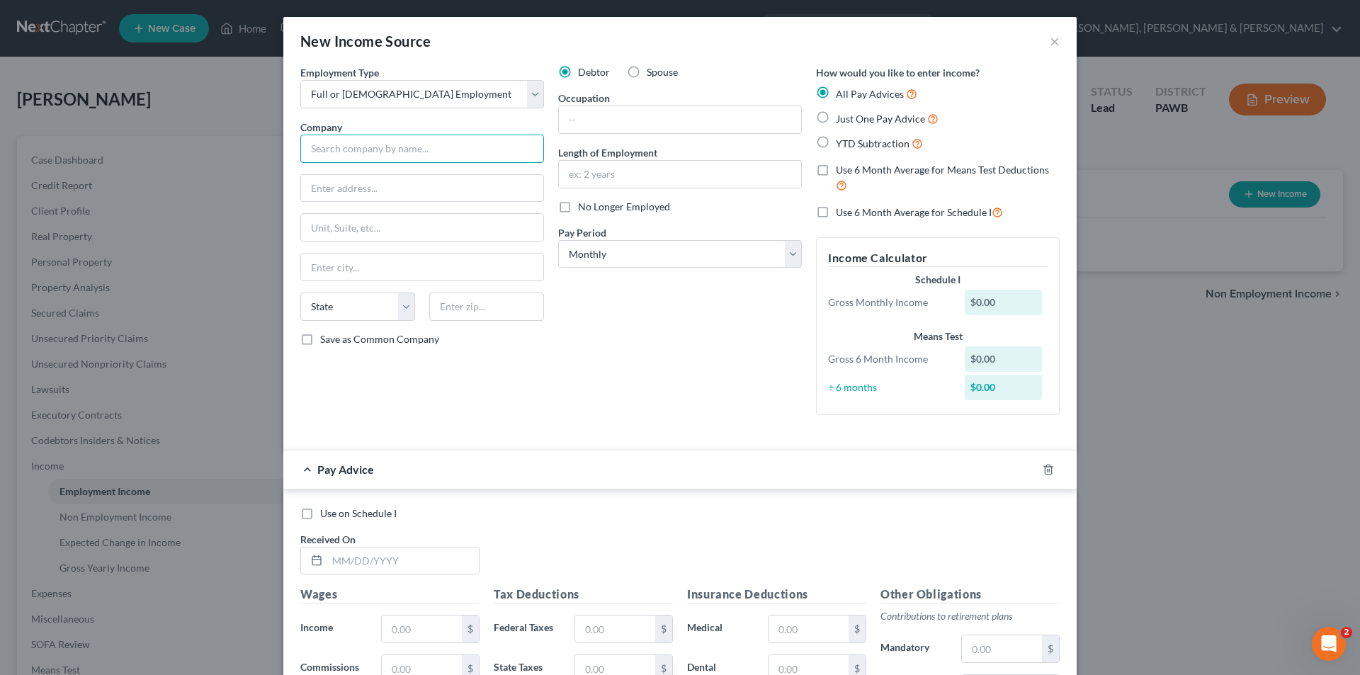
click at [324, 149] on input "text" at bounding box center [422, 149] width 244 height 28
type input "Hano LLC"
type input "[STREET_ADDRESS]"
type input "Altoona"
select select "39"
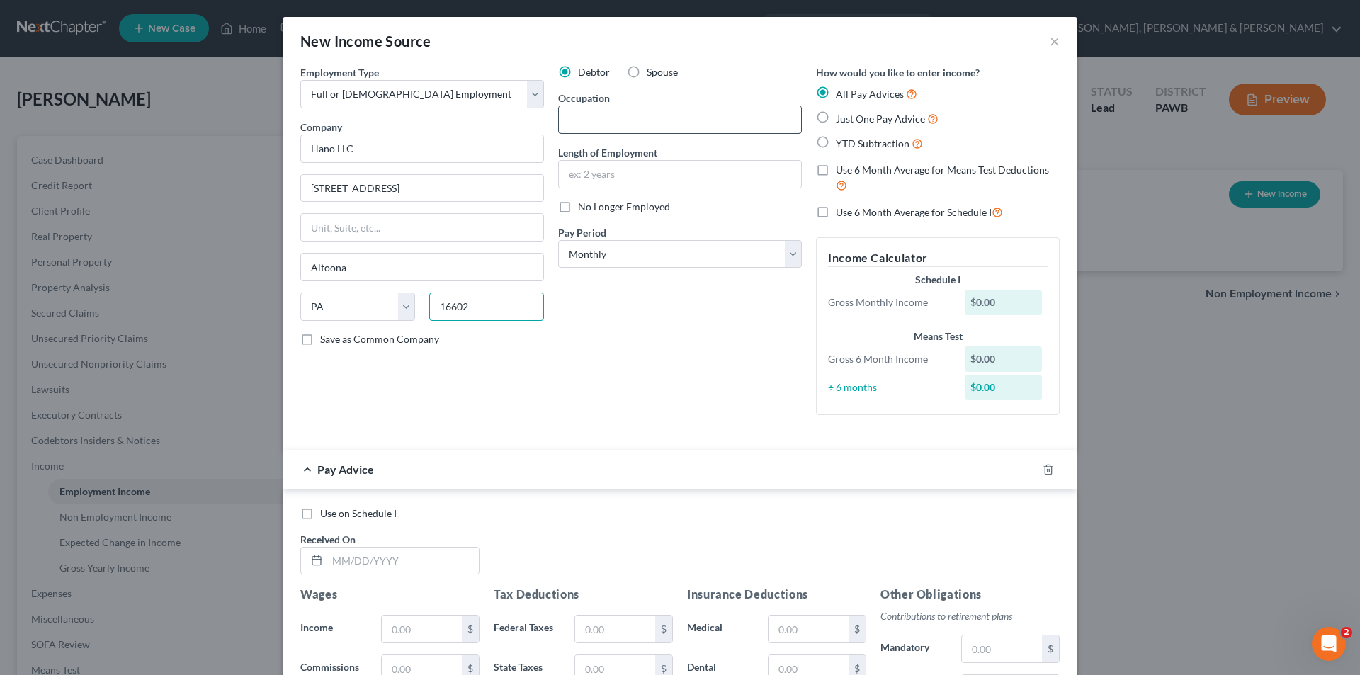
type input "16602"
drag, startPoint x: 614, startPoint y: 115, endPoint x: 624, endPoint y: 118, distance: 10.3
click at [614, 115] on input "text" at bounding box center [680, 119] width 242 height 27
type input "d"
type input "Driver"
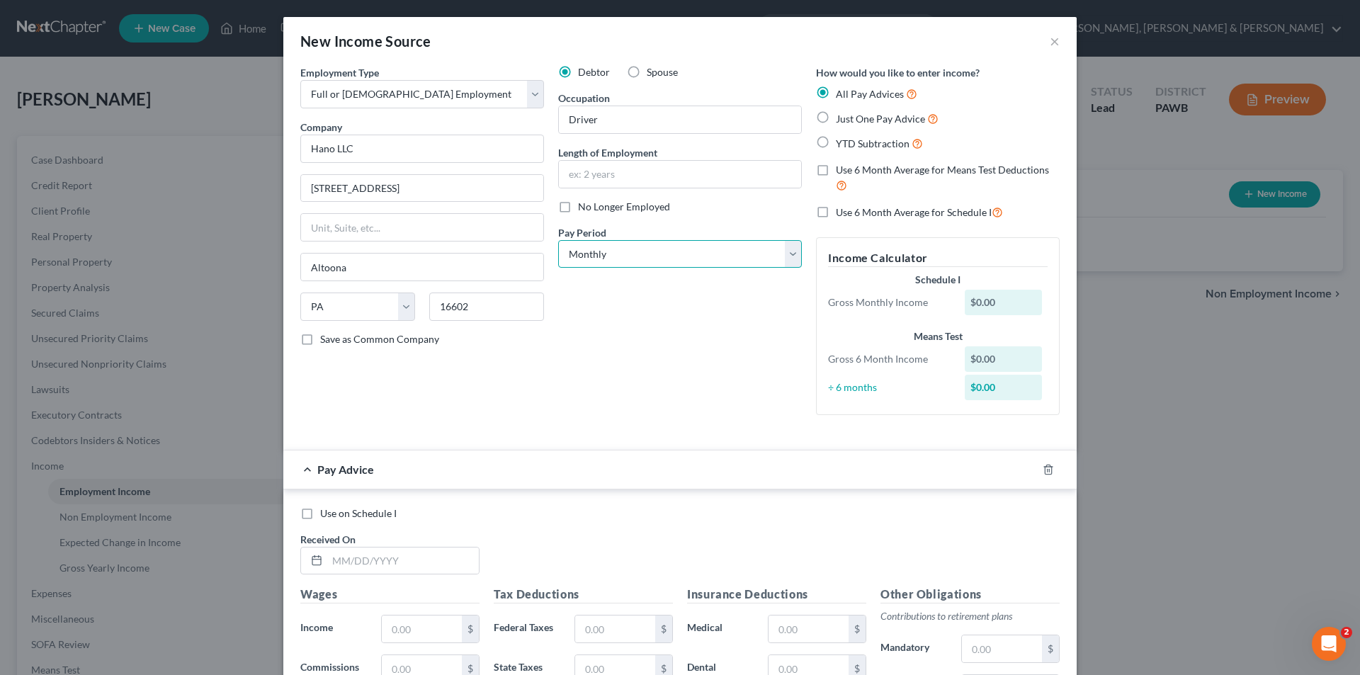
click at [664, 249] on select "Select Monthly Twice Monthly Every Other Week Weekly" at bounding box center [680, 254] width 244 height 28
select select "3"
click at [558, 240] on select "Select Monthly Twice Monthly Every Other Week Weekly" at bounding box center [680, 254] width 244 height 28
click at [836, 120] on label "Just One Pay Advice" at bounding box center [887, 118] width 103 height 16
click at [841, 120] on input "Just One Pay Advice" at bounding box center [845, 114] width 9 height 9
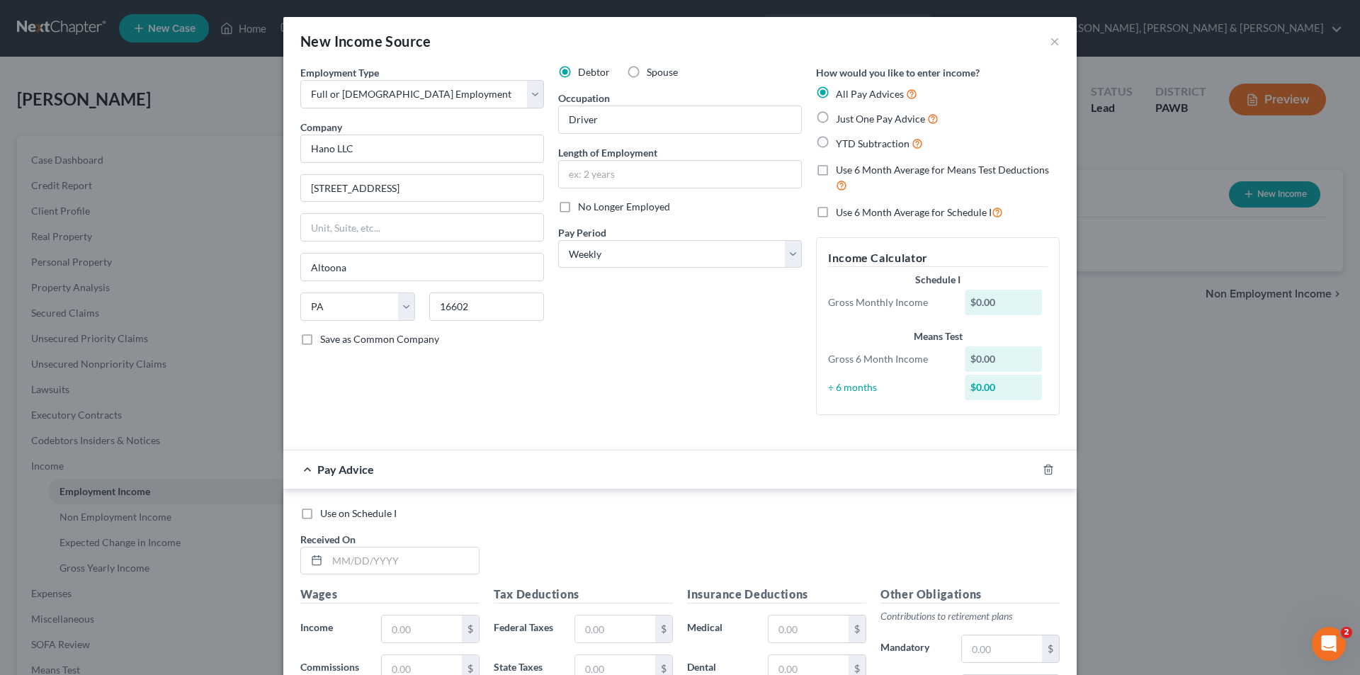
radio input "true"
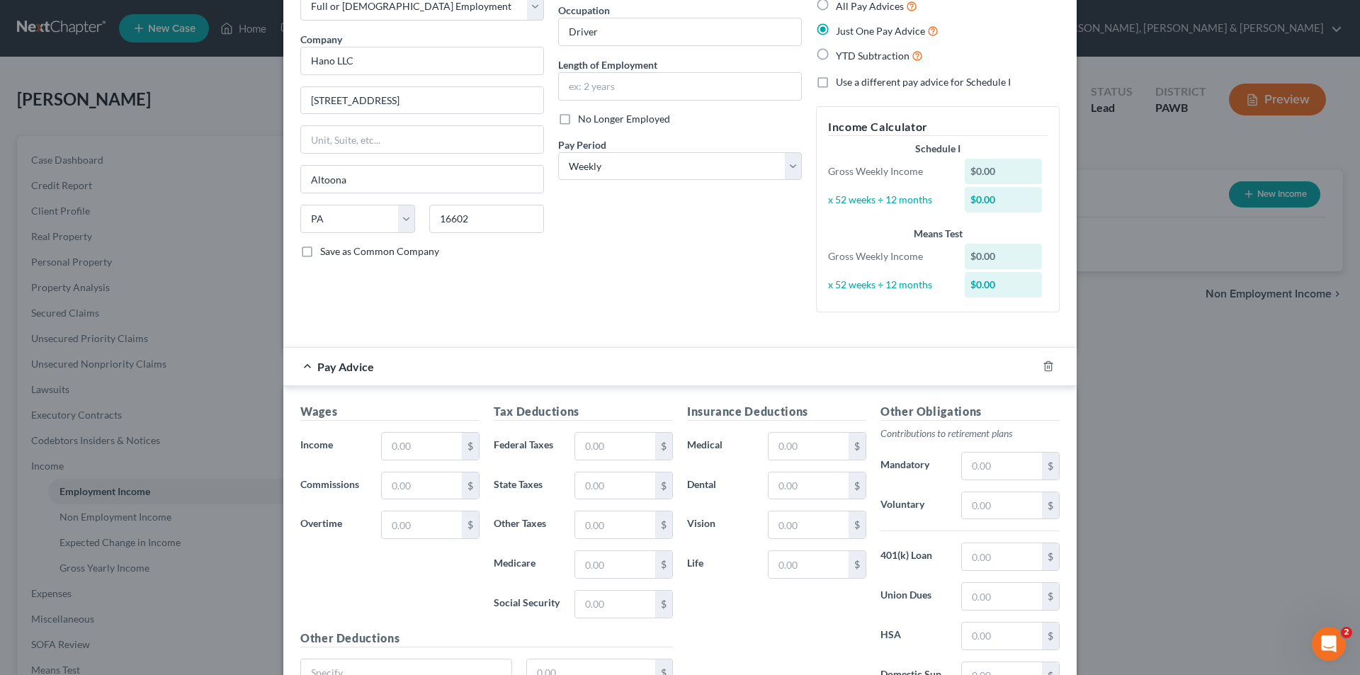
scroll to position [142, 0]
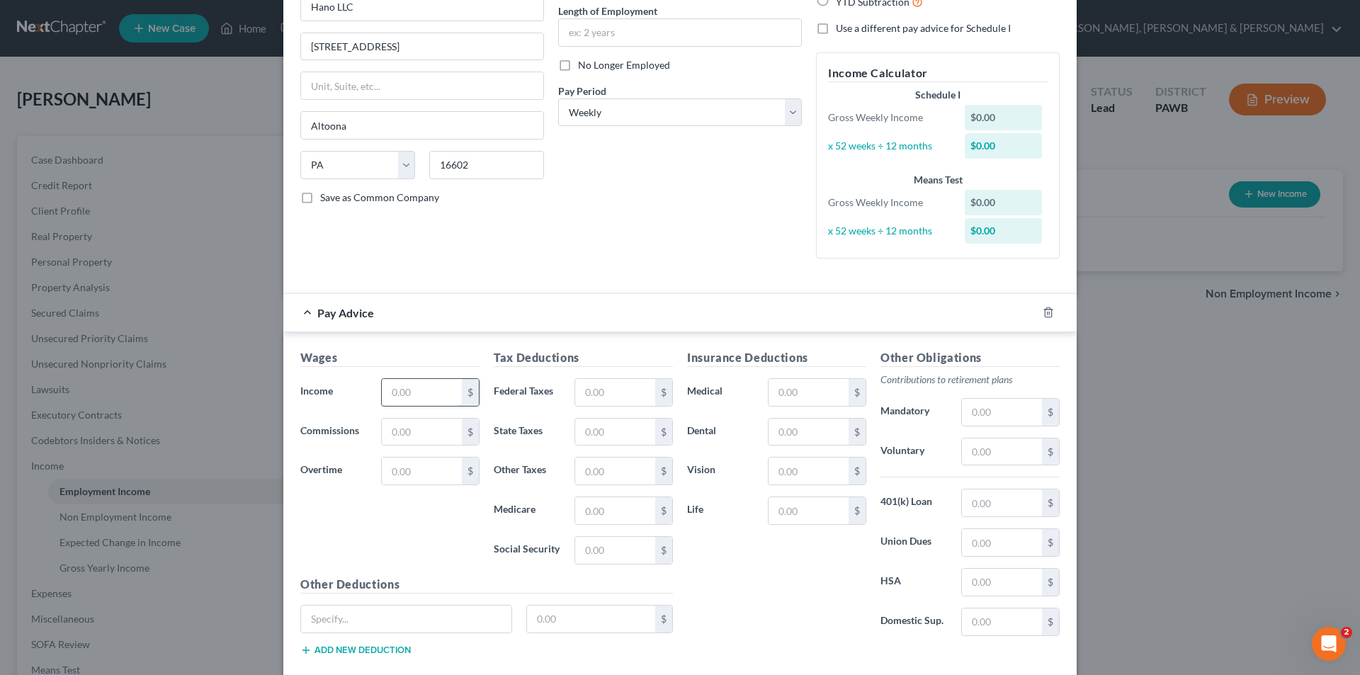
click at [398, 388] on input "text" at bounding box center [422, 392] width 80 height 27
click at [787, 116] on select "Select Monthly Twice Monthly Every Other Week Weekly" at bounding box center [680, 112] width 244 height 28
select select "0"
click at [558, 98] on select "Select Monthly Twice Monthly Every Other Week Weekly" at bounding box center [680, 112] width 244 height 28
click at [426, 396] on input "text" at bounding box center [422, 392] width 80 height 27
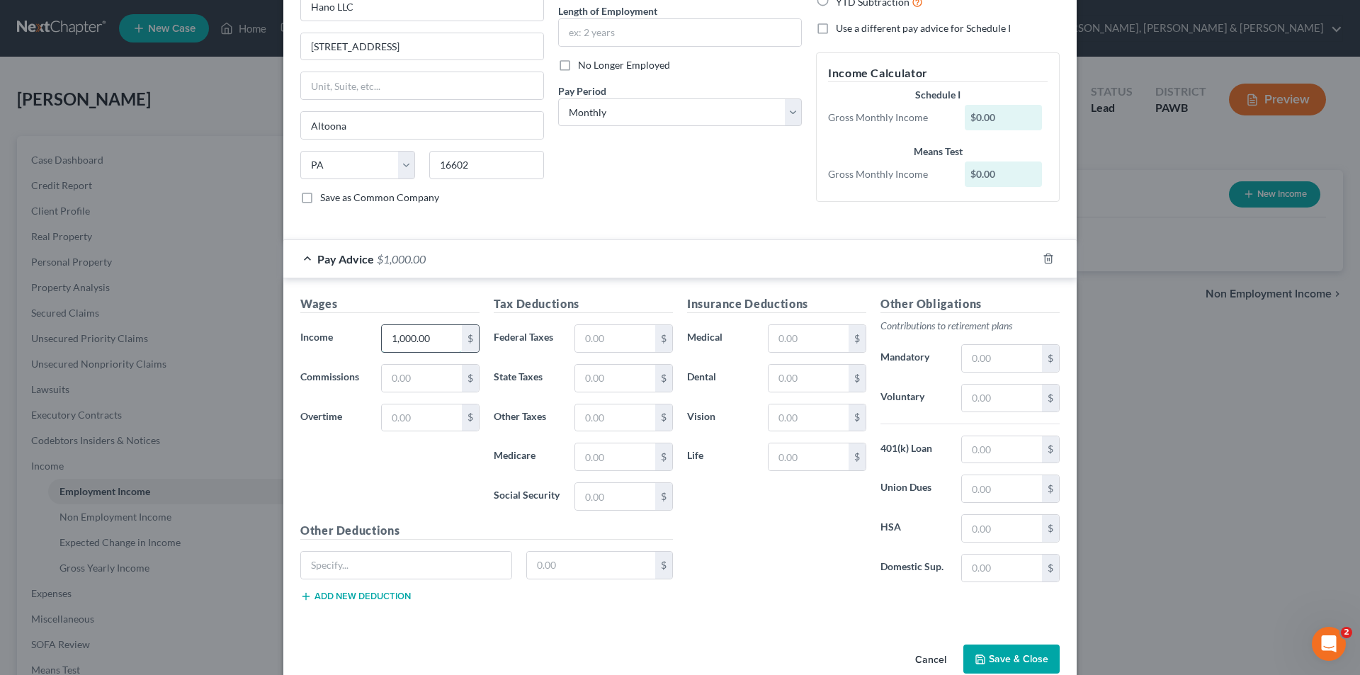
type input "1,000.00"
click at [1001, 654] on button "Save & Close" at bounding box center [1011, 659] width 96 height 30
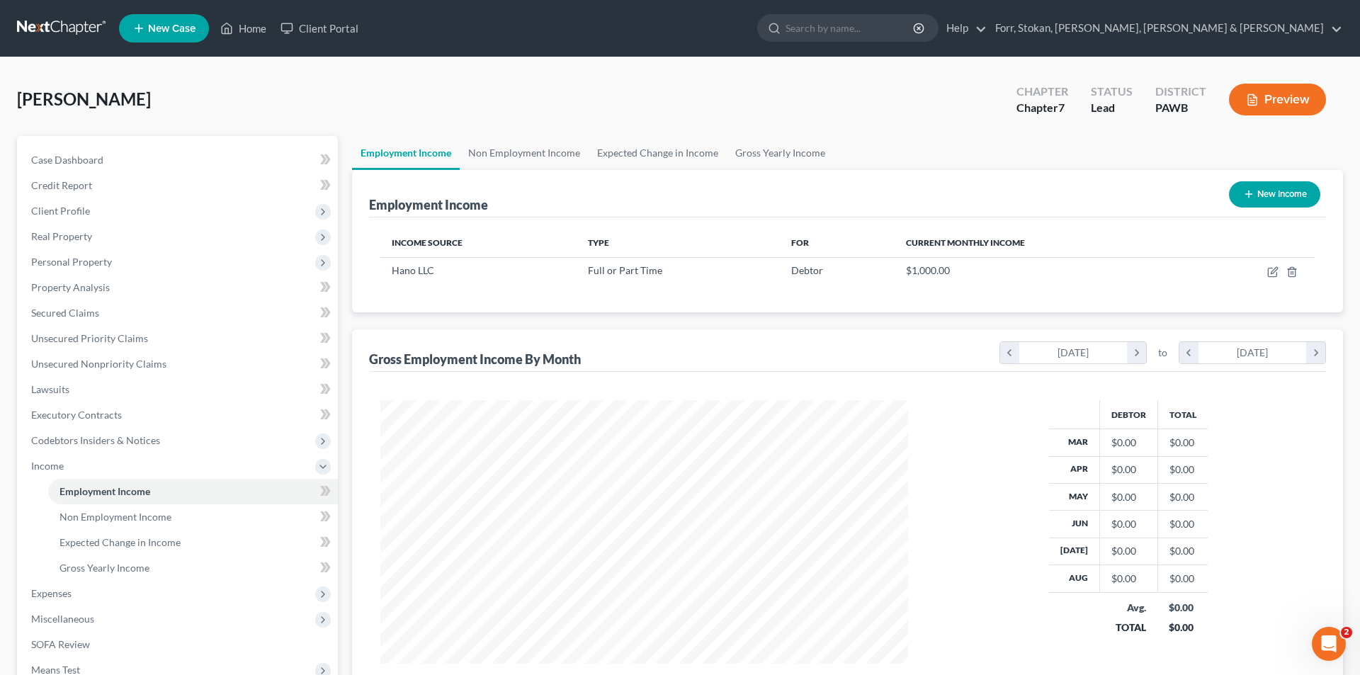
scroll to position [707834, 707542]
click at [1244, 198] on button "New Income" at bounding box center [1262, 194] width 91 height 26
select select "0"
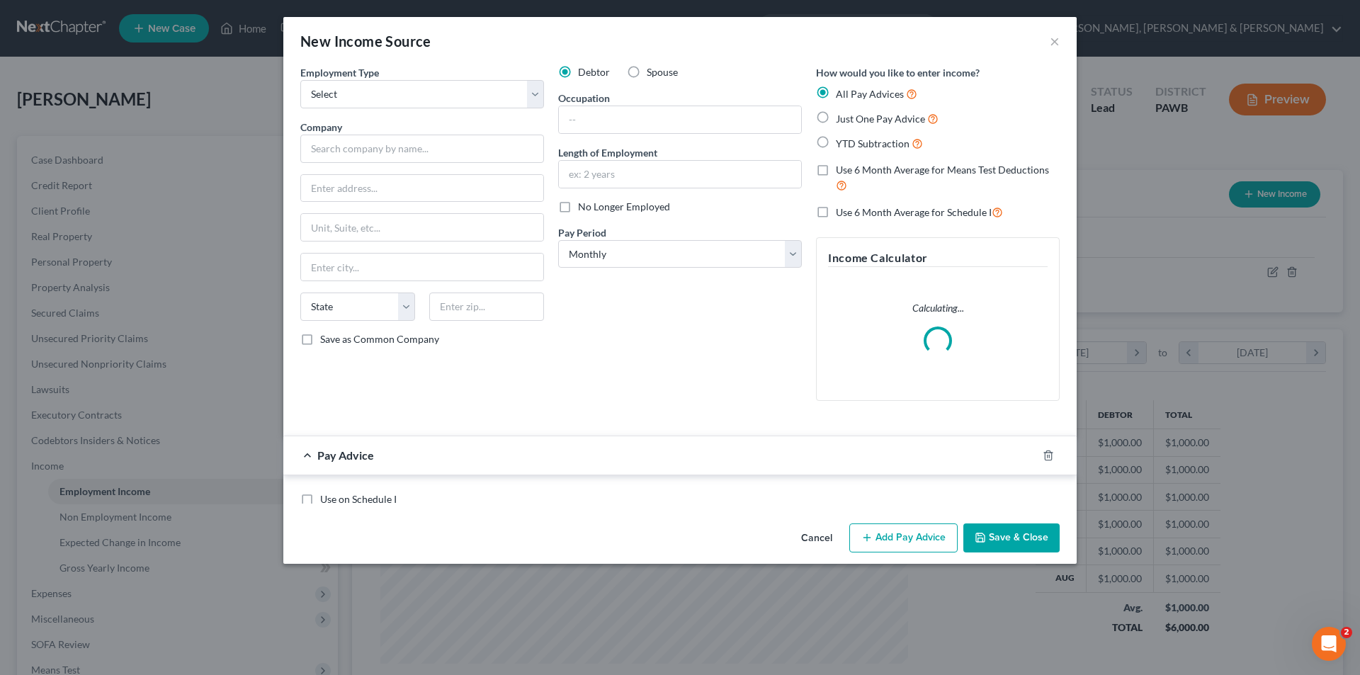
scroll to position [266, 562]
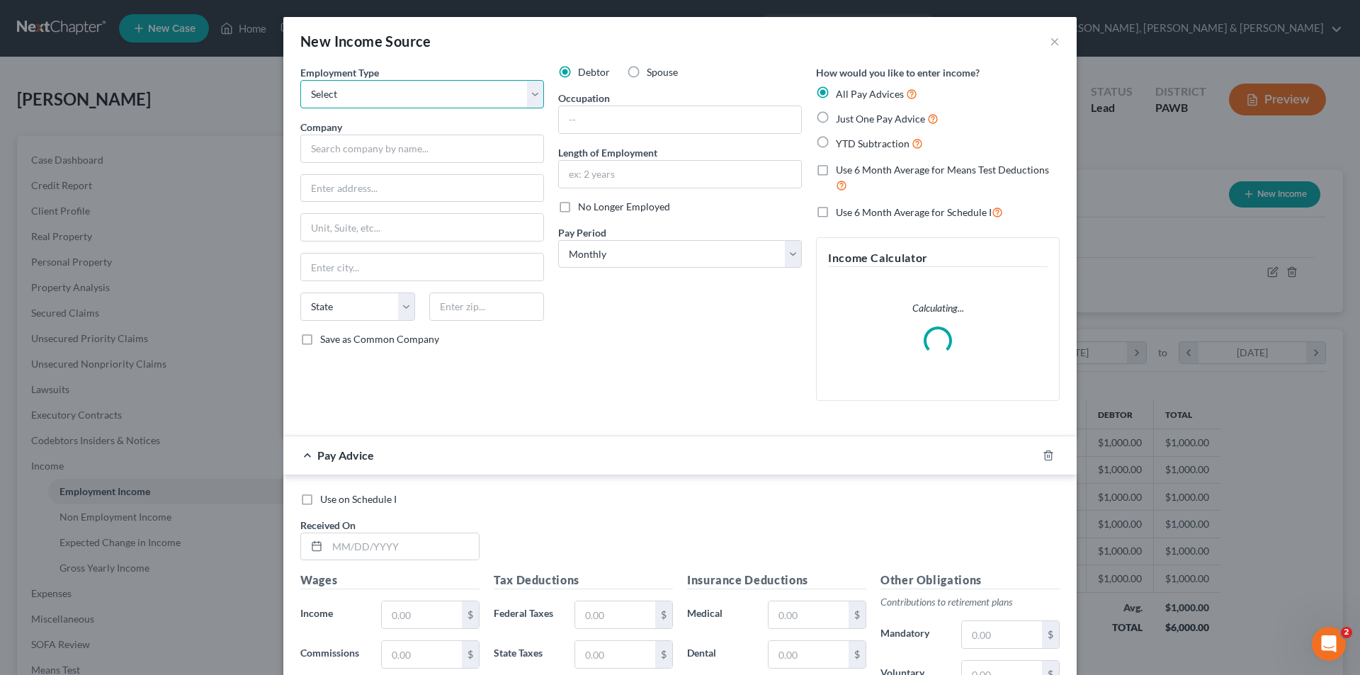
click at [526, 98] on select "Select Full or [DEMOGRAPHIC_DATA] Employment Self Employment" at bounding box center [422, 94] width 244 height 28
select select "0"
click at [300, 80] on select "Select Full or [DEMOGRAPHIC_DATA] Employment Self Employment" at bounding box center [422, 94] width 244 height 28
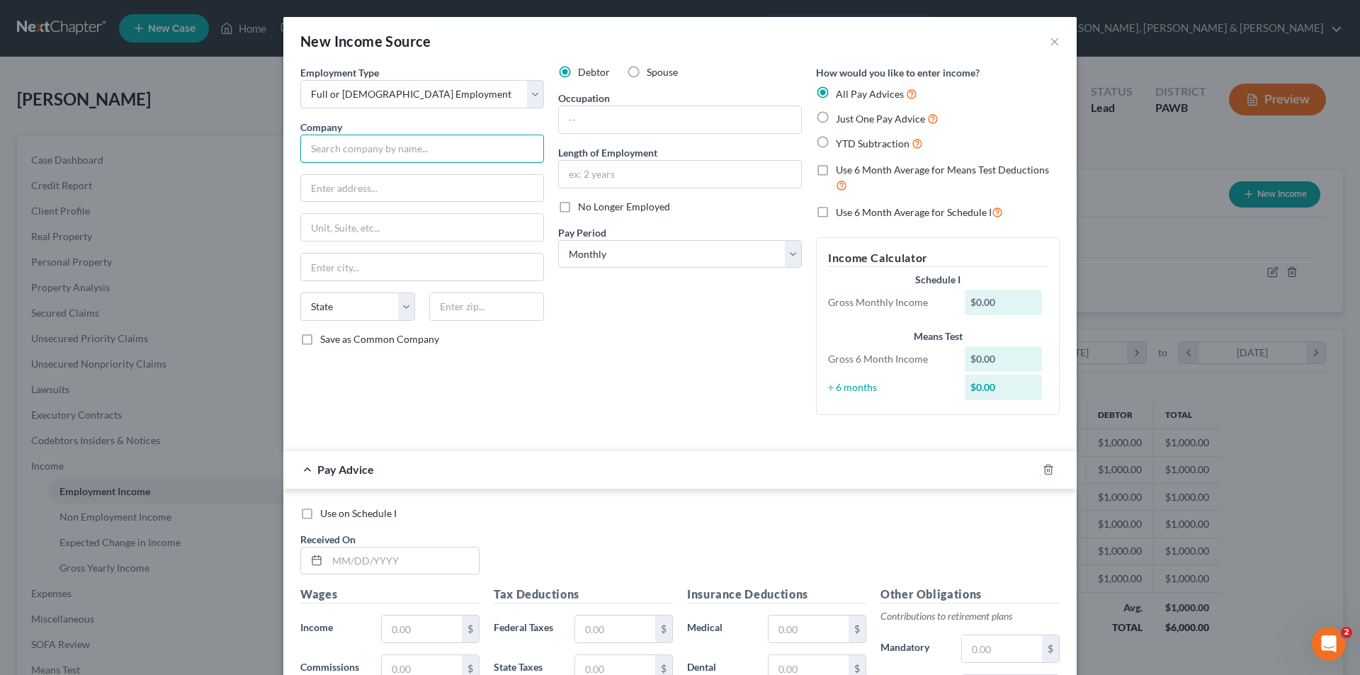
click at [359, 152] on input "text" at bounding box center [422, 149] width 244 height 28
type input "??"
click at [608, 336] on div "Debtor Spouse Occupation Length of Employment No Longer Employed Pay Period * S…" at bounding box center [680, 245] width 258 height 361
click at [867, 116] on span "Just One Pay Advice" at bounding box center [880, 119] width 89 height 12
click at [850, 116] on input "Just One Pay Advice" at bounding box center [845, 114] width 9 height 9
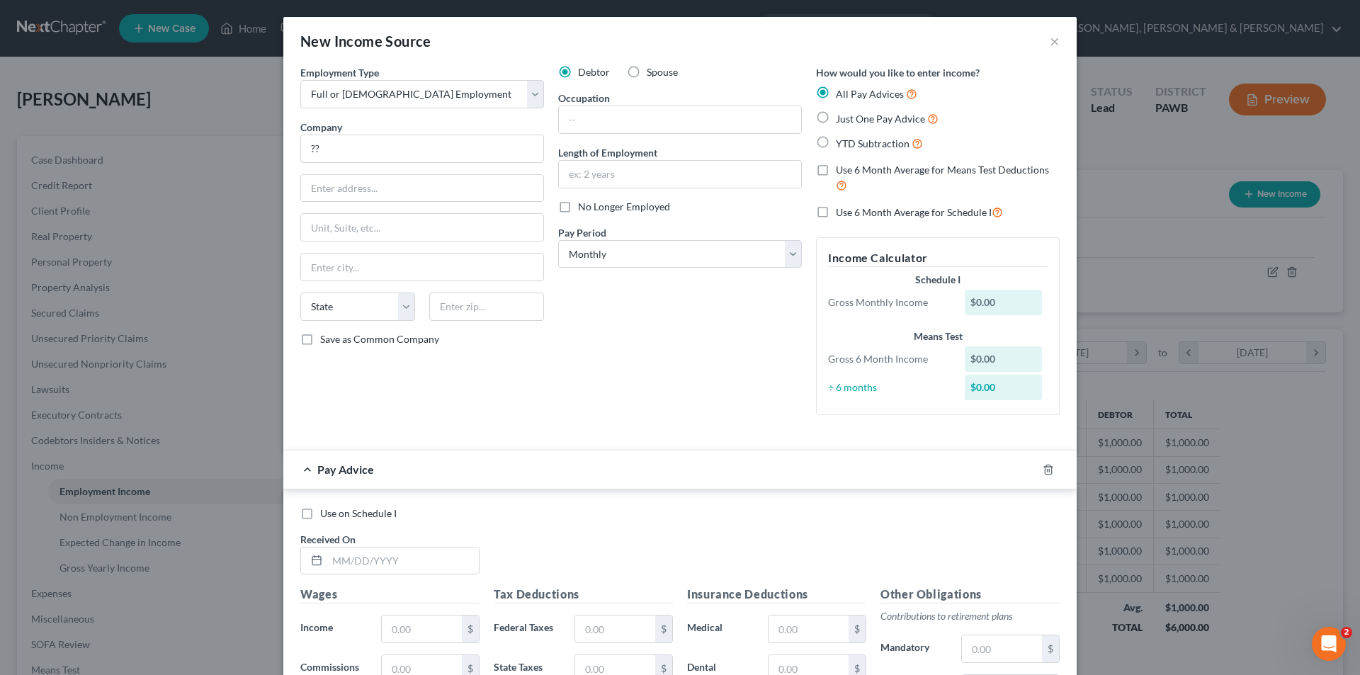
radio input "true"
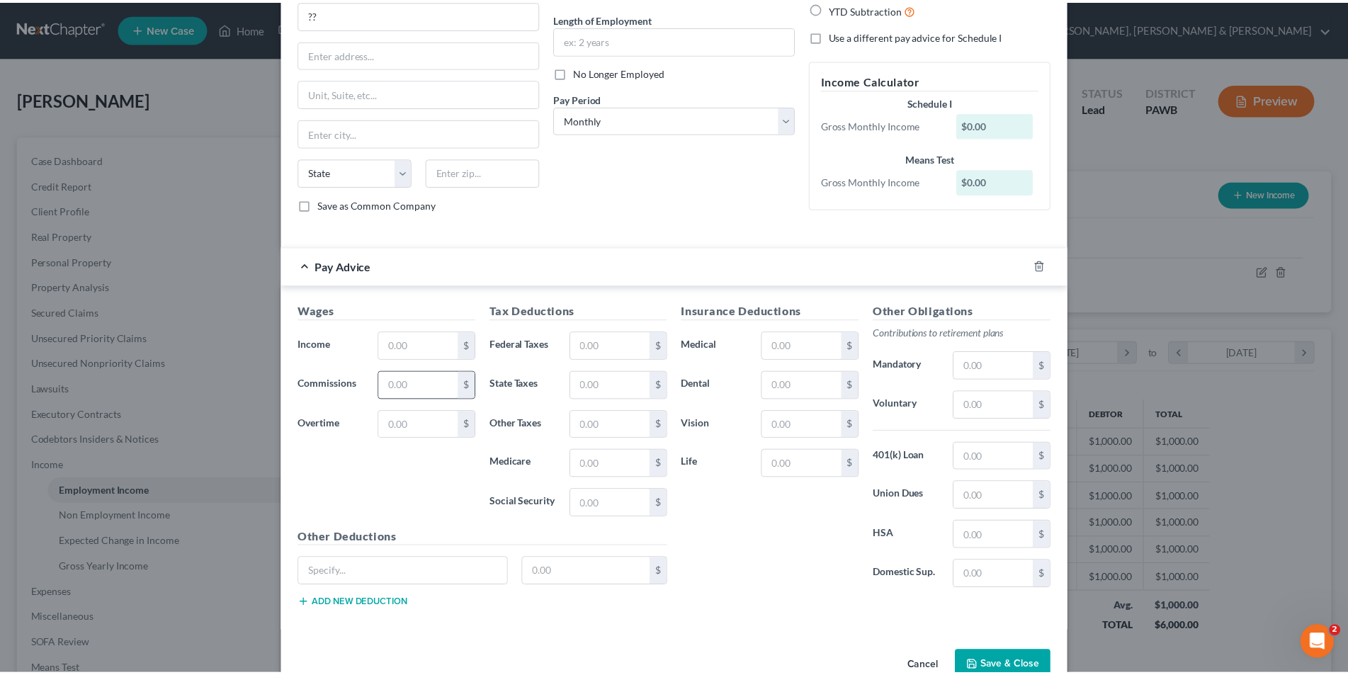
scroll to position [169, 0]
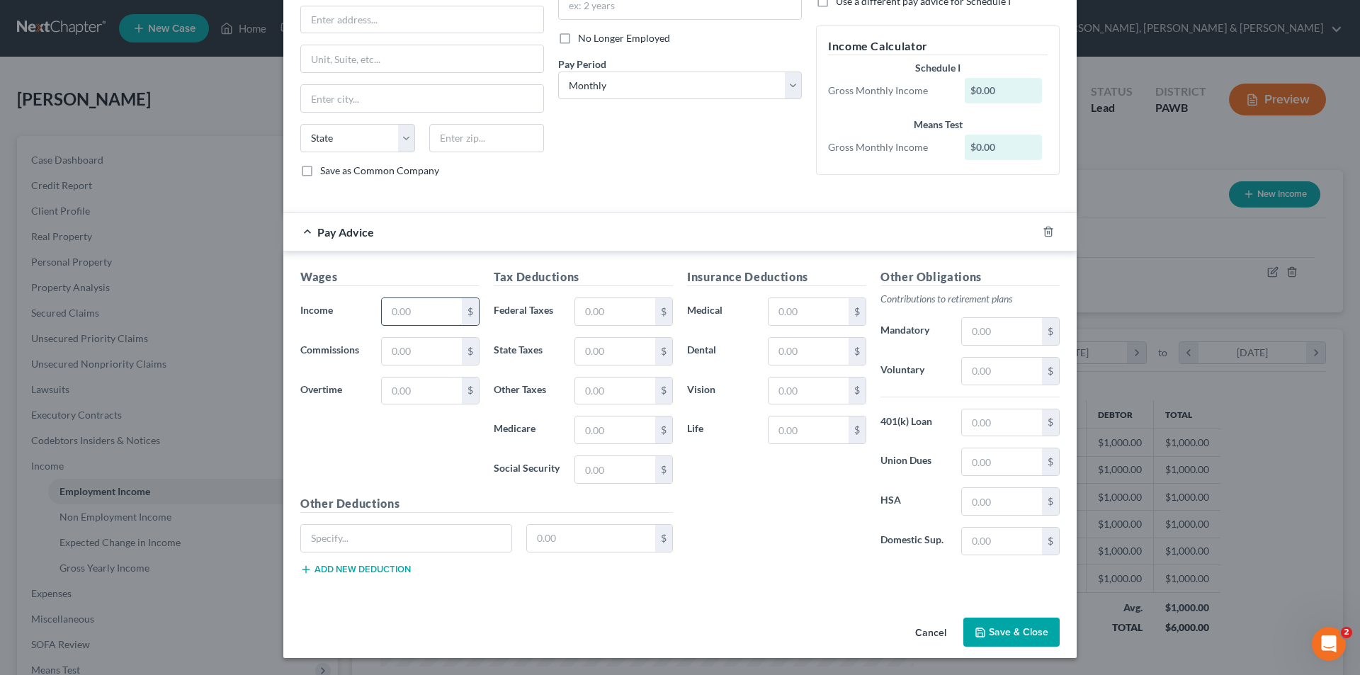
click at [392, 309] on input "text" at bounding box center [422, 311] width 80 height 27
type input "300.00"
click at [1001, 644] on button "Save & Close" at bounding box center [1011, 632] width 96 height 30
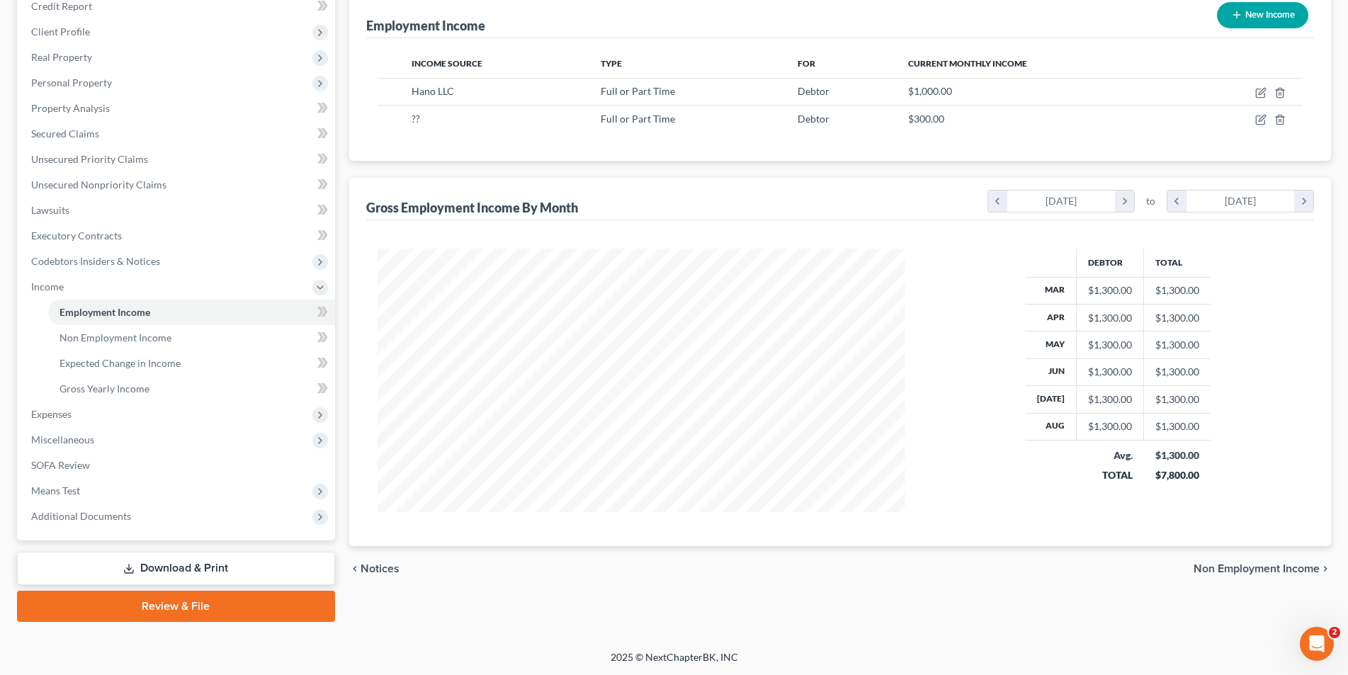
scroll to position [180, 0]
click at [1243, 562] on span "Non Employment Income" at bounding box center [1256, 567] width 126 height 11
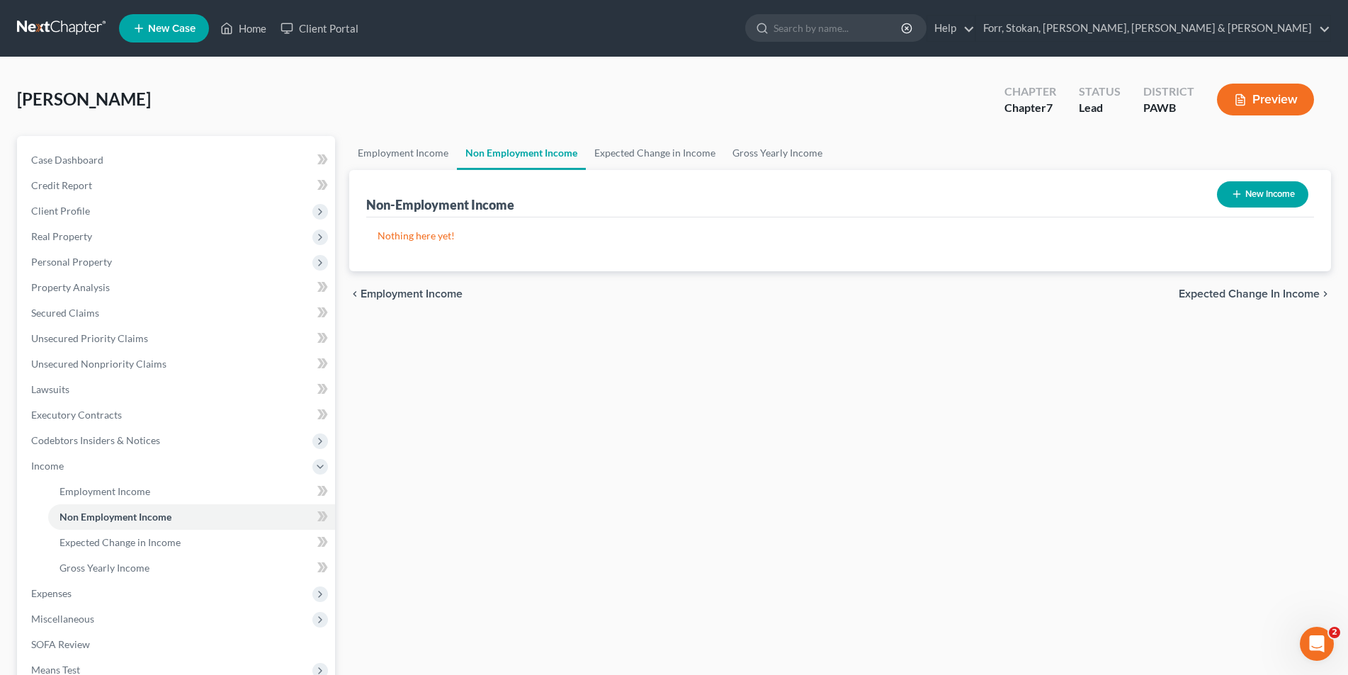
click at [1202, 292] on span "Expected Change in Income" at bounding box center [1248, 293] width 141 height 11
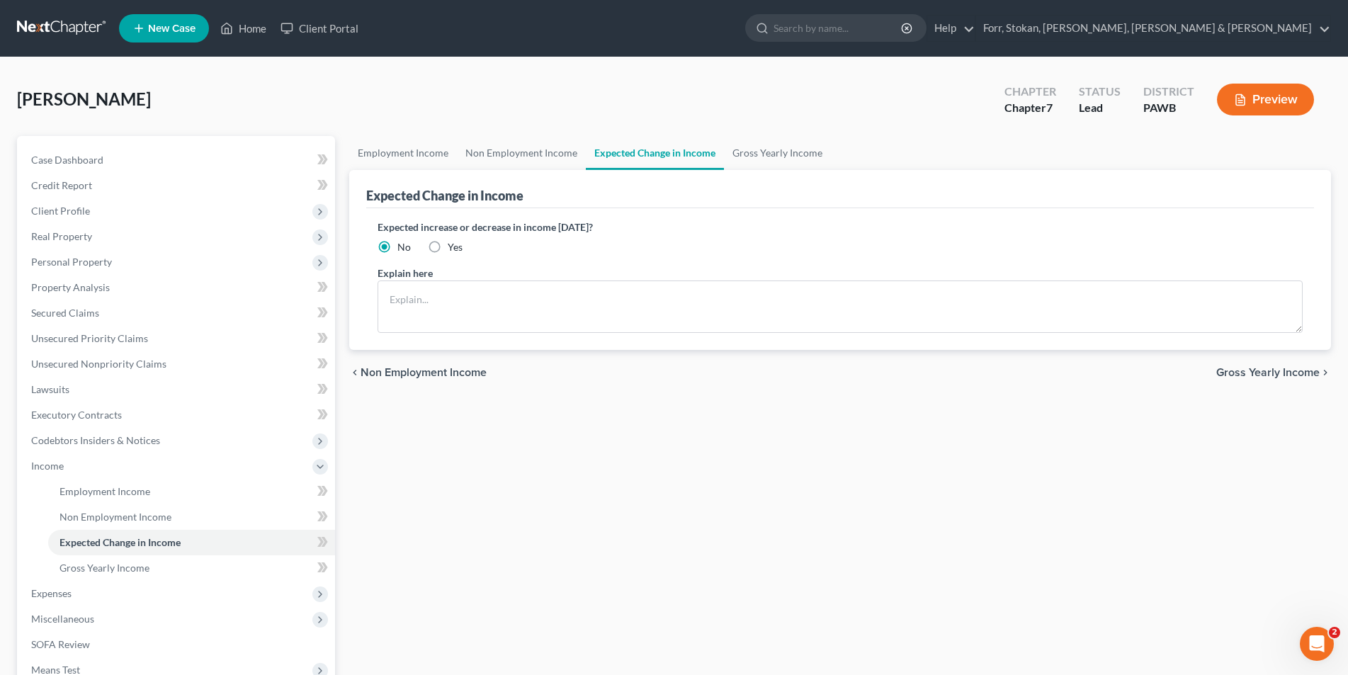
click at [1257, 375] on span "Gross Yearly Income" at bounding box center [1267, 372] width 103 height 11
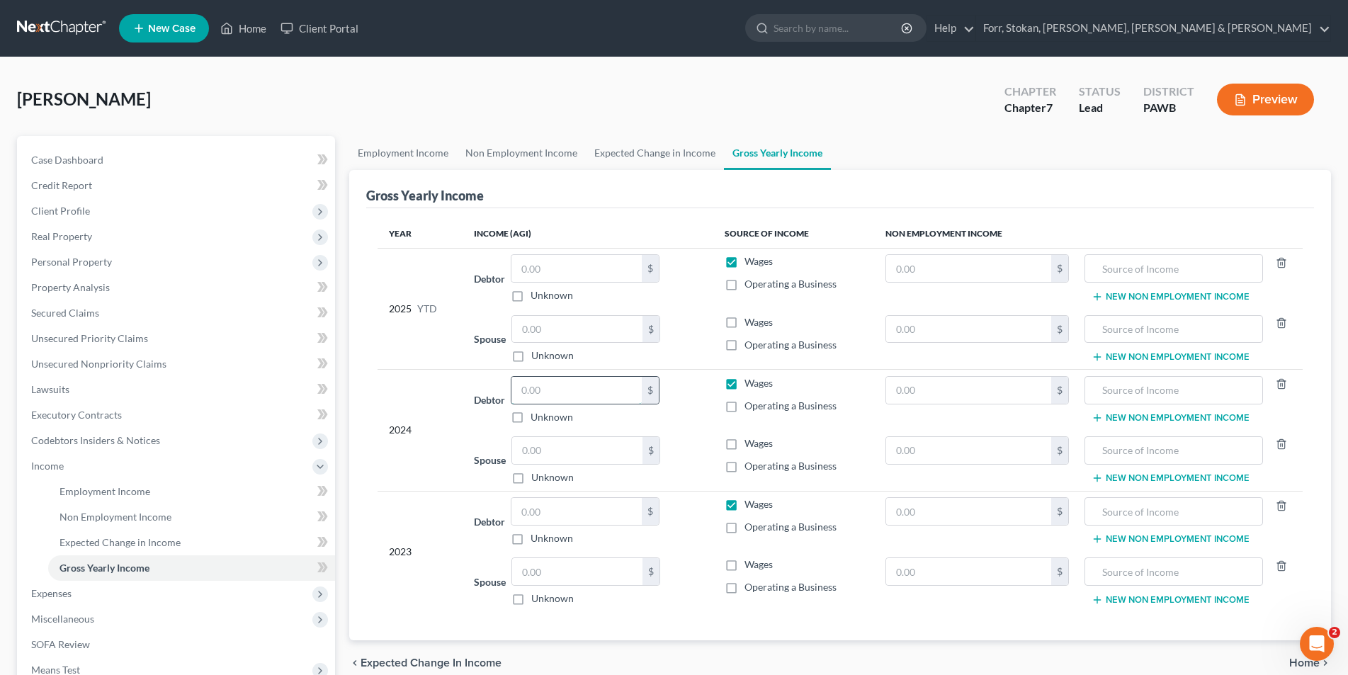
click at [519, 399] on input "text" at bounding box center [576, 390] width 130 height 27
type input "19,742.00"
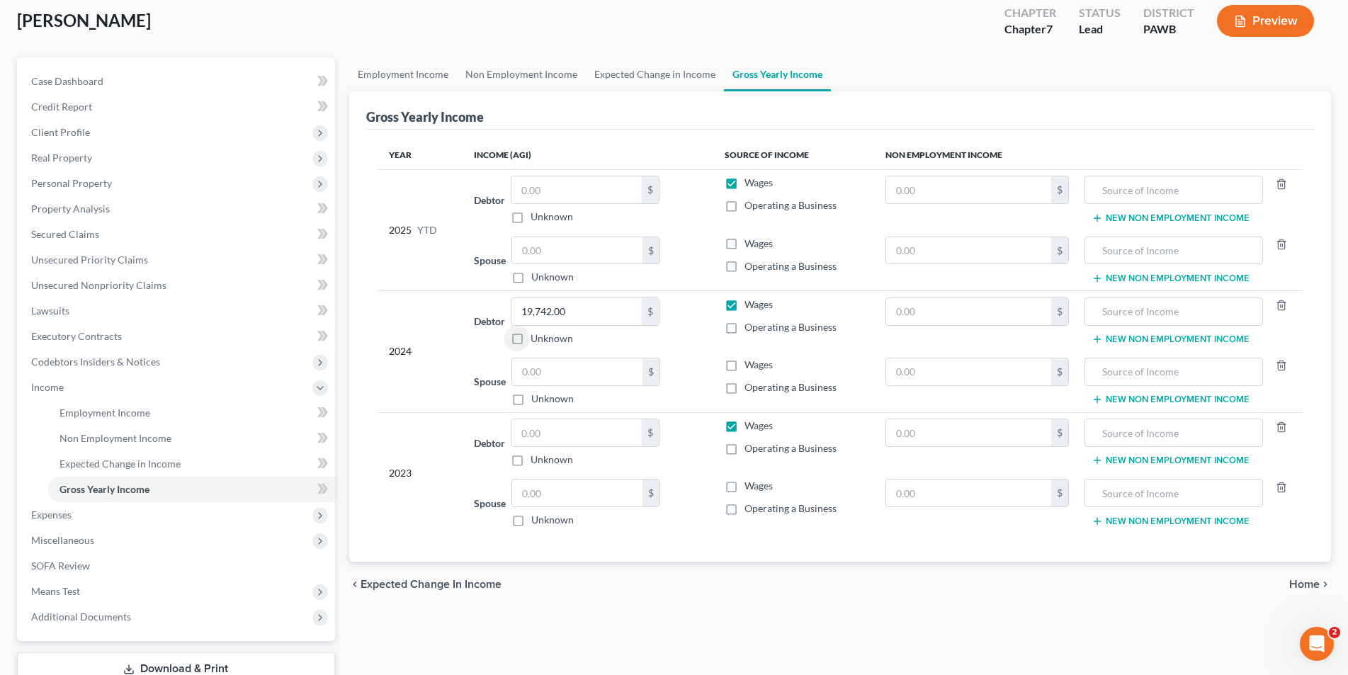
scroll to position [180, 0]
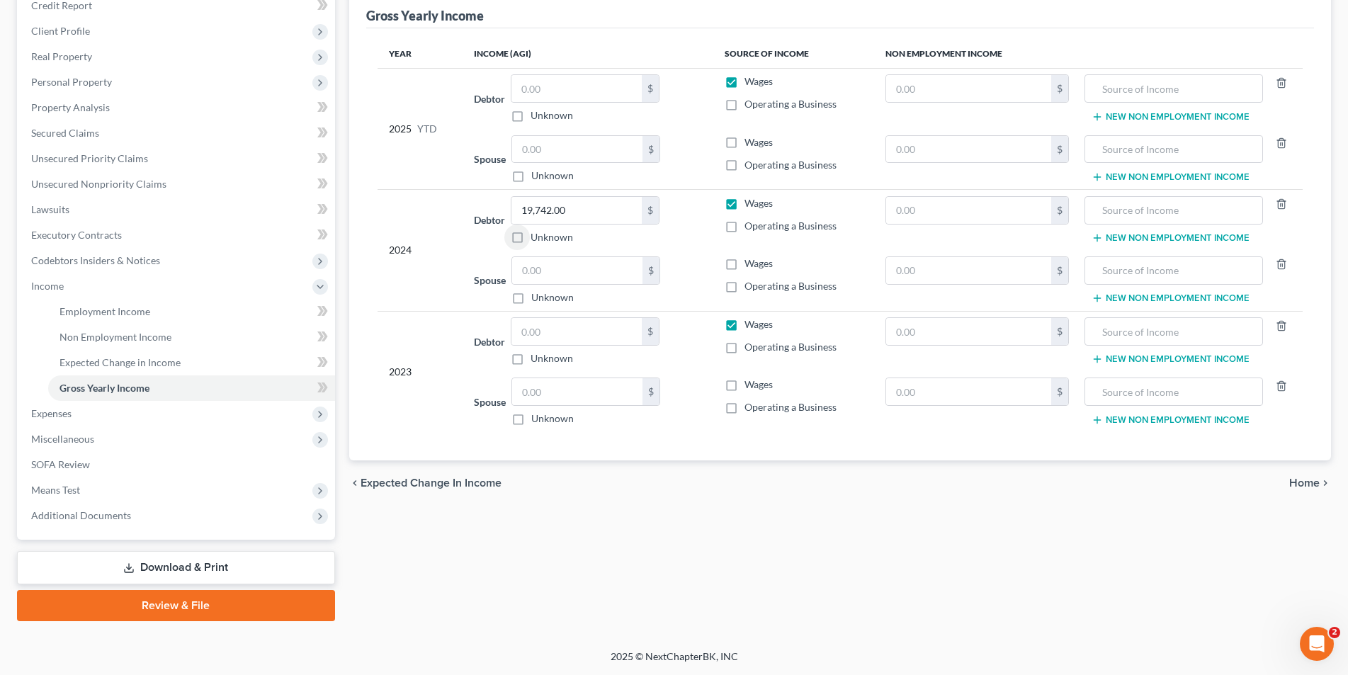
click at [1308, 478] on span "Home" at bounding box center [1304, 482] width 30 height 11
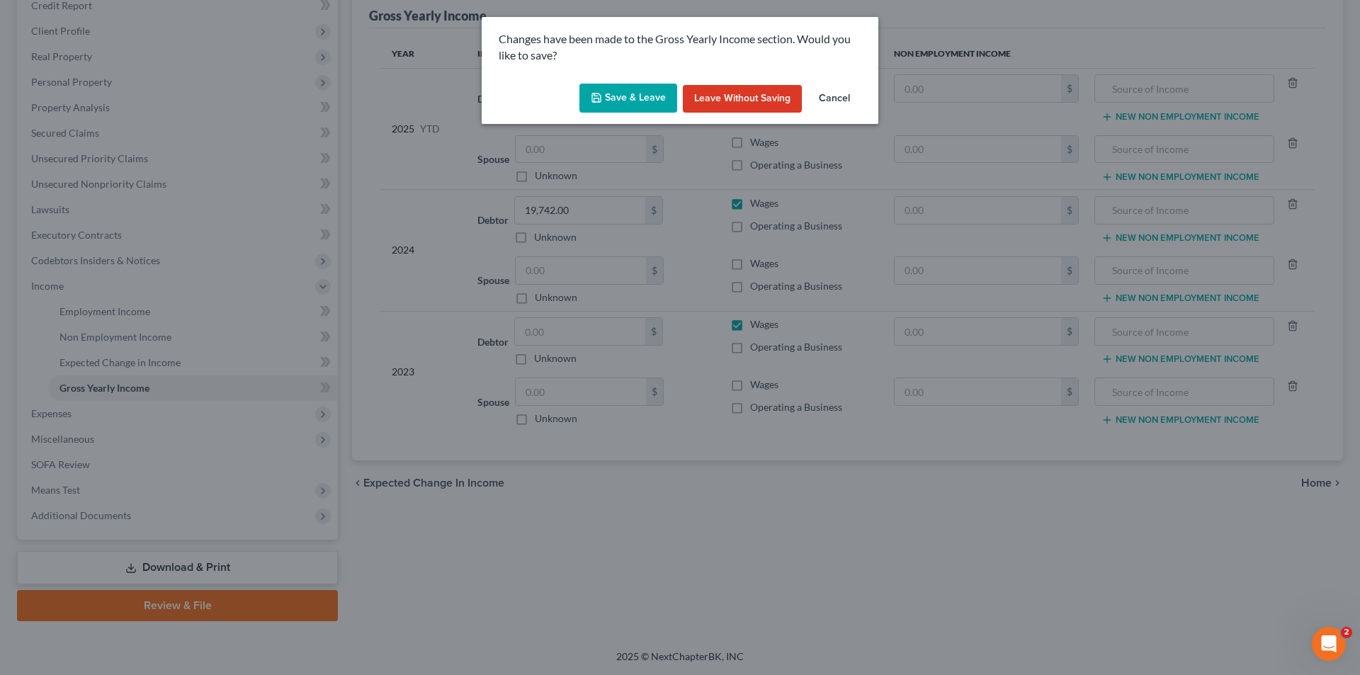
click at [611, 102] on button "Save & Leave" at bounding box center [628, 99] width 98 height 30
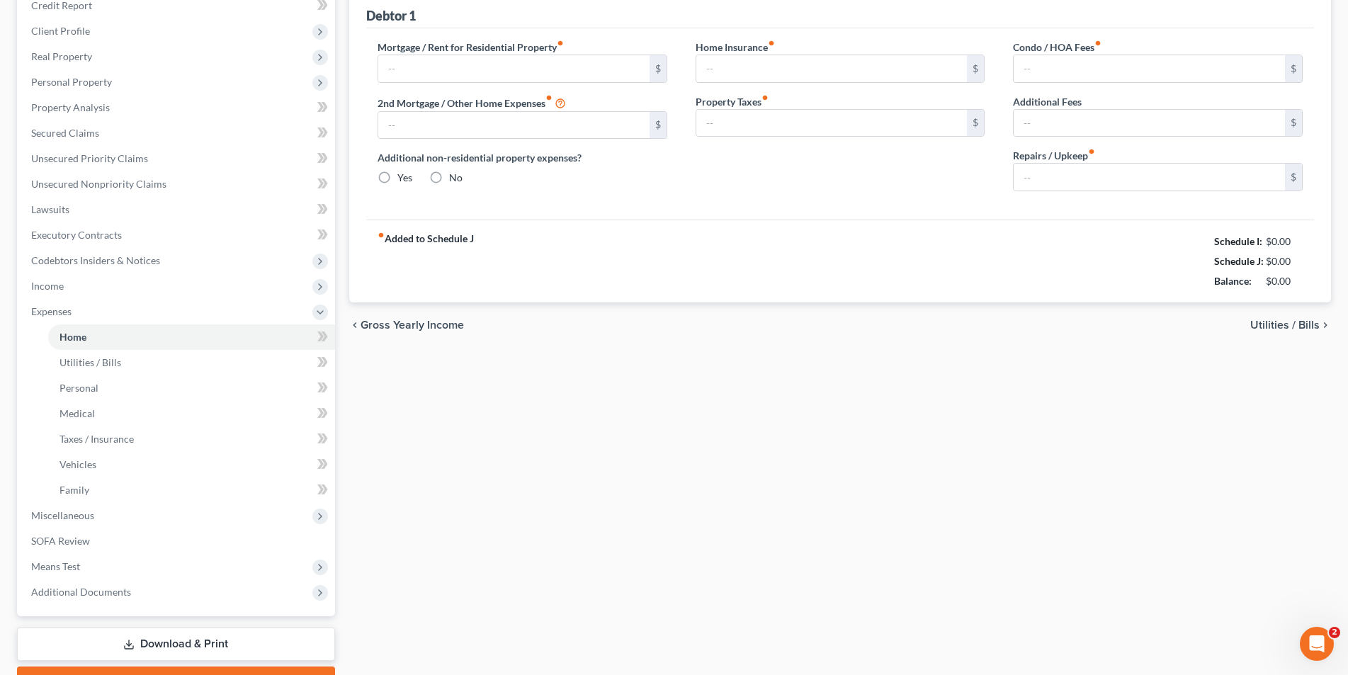
type input "0.00"
radio input "true"
type input "0.00"
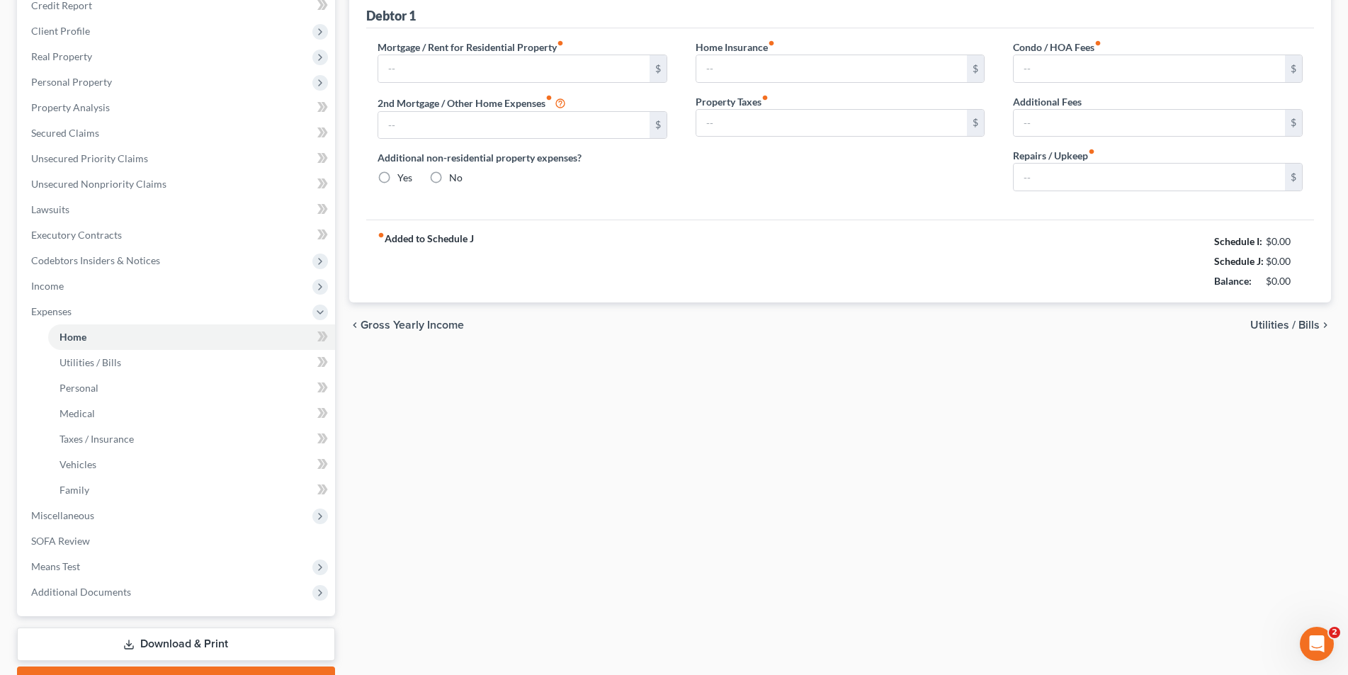
type input "0.00"
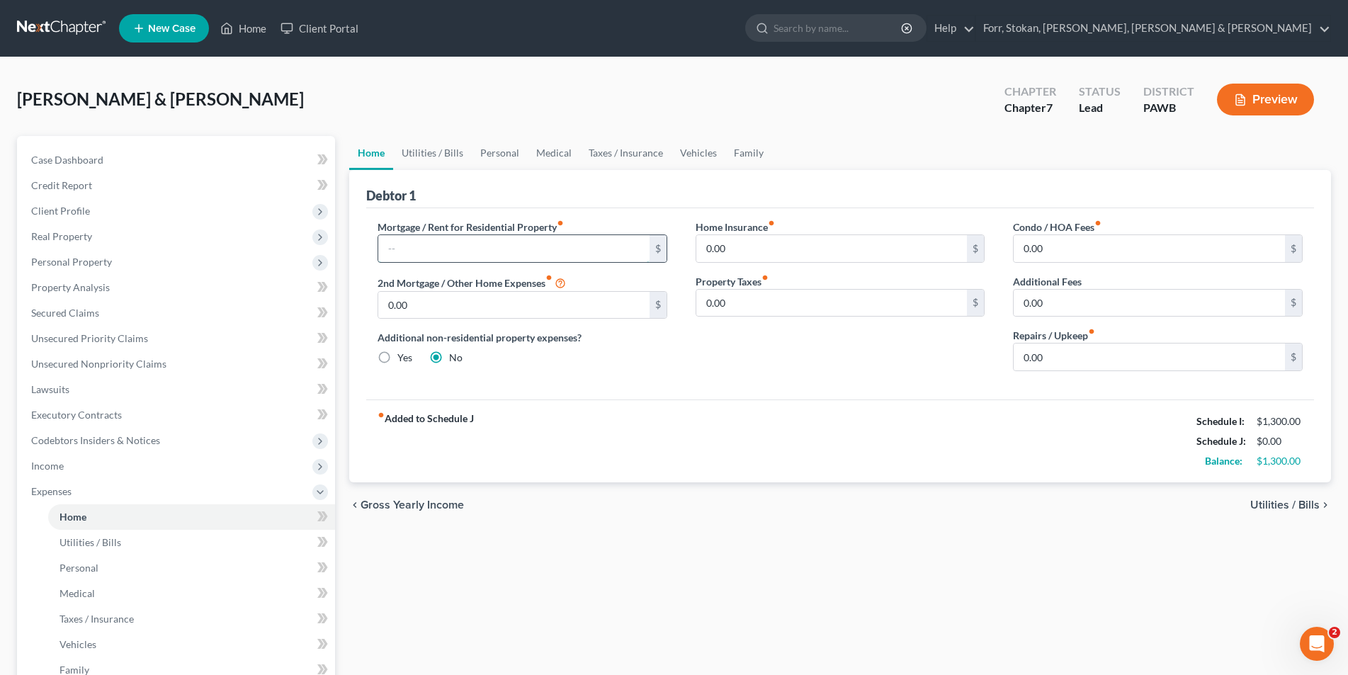
click at [460, 253] on input "text" at bounding box center [513, 248] width 271 height 27
type input "526.00"
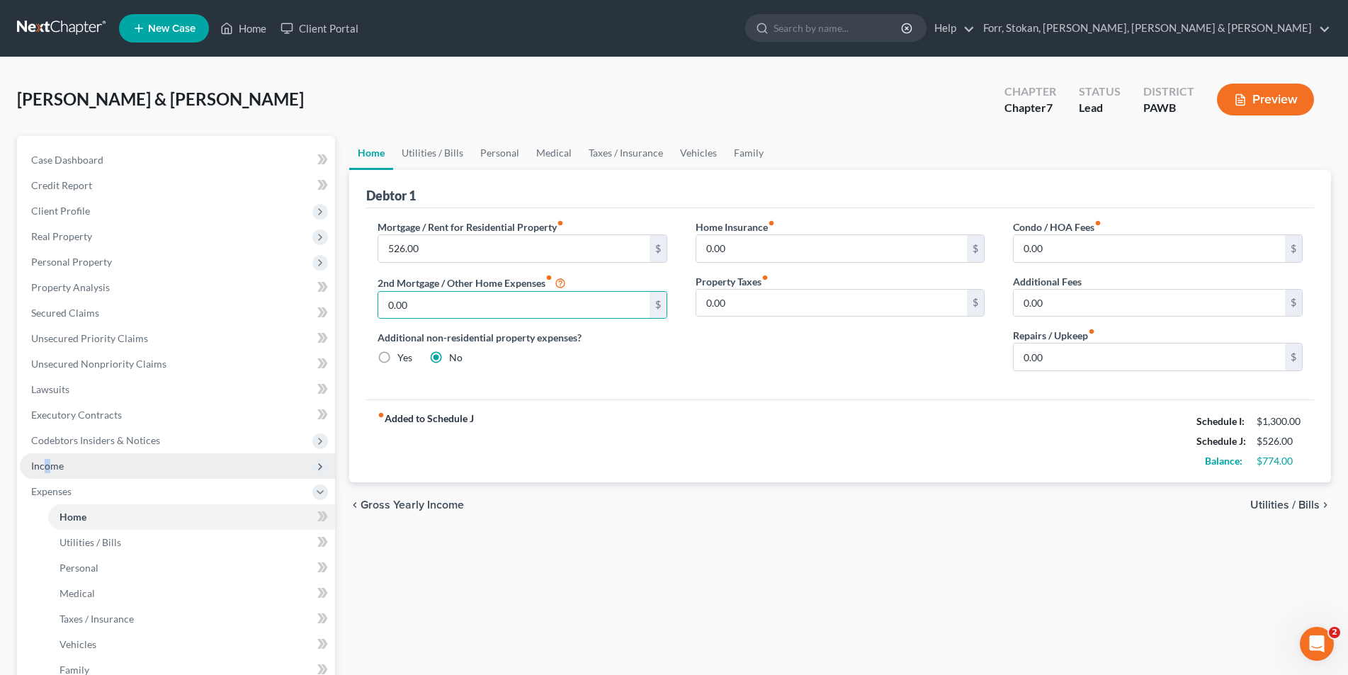
click at [47, 460] on span "Income" at bounding box center [47, 466] width 33 height 12
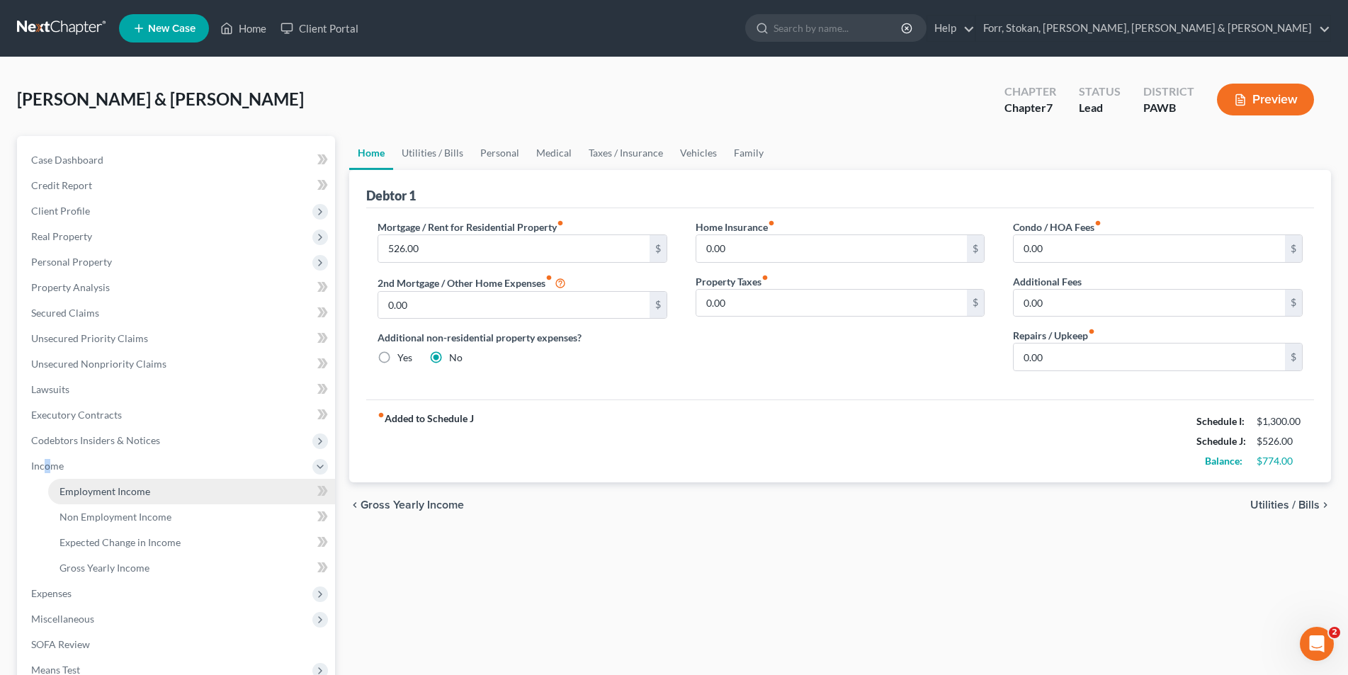
click at [144, 489] on span "Employment Income" at bounding box center [104, 491] width 91 height 12
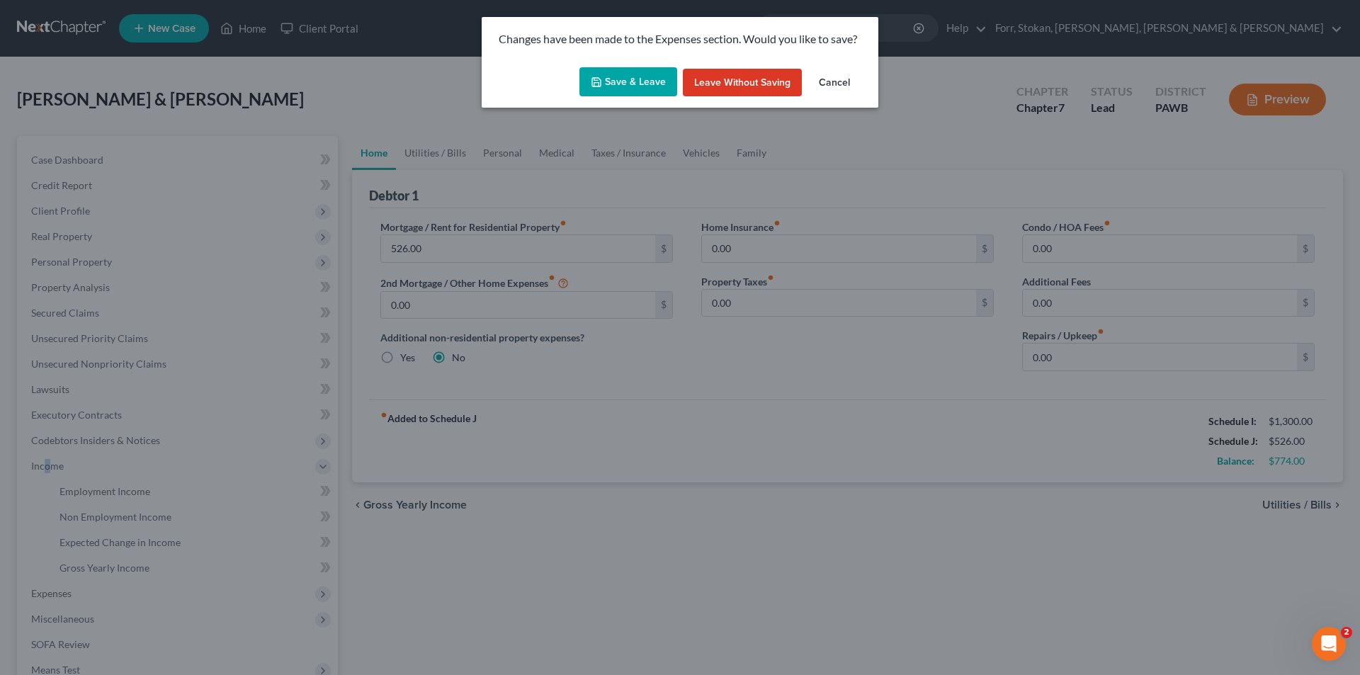
click at [650, 79] on button "Save & Leave" at bounding box center [628, 82] width 98 height 30
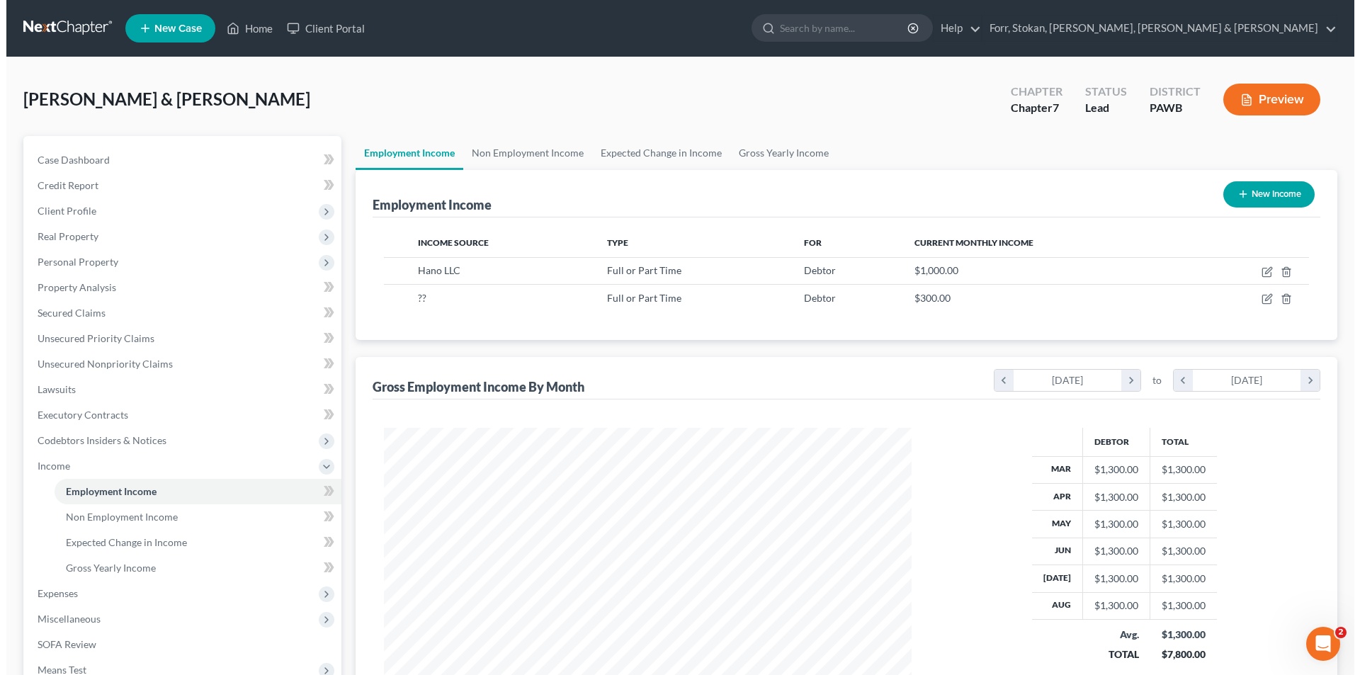
scroll to position [263, 557]
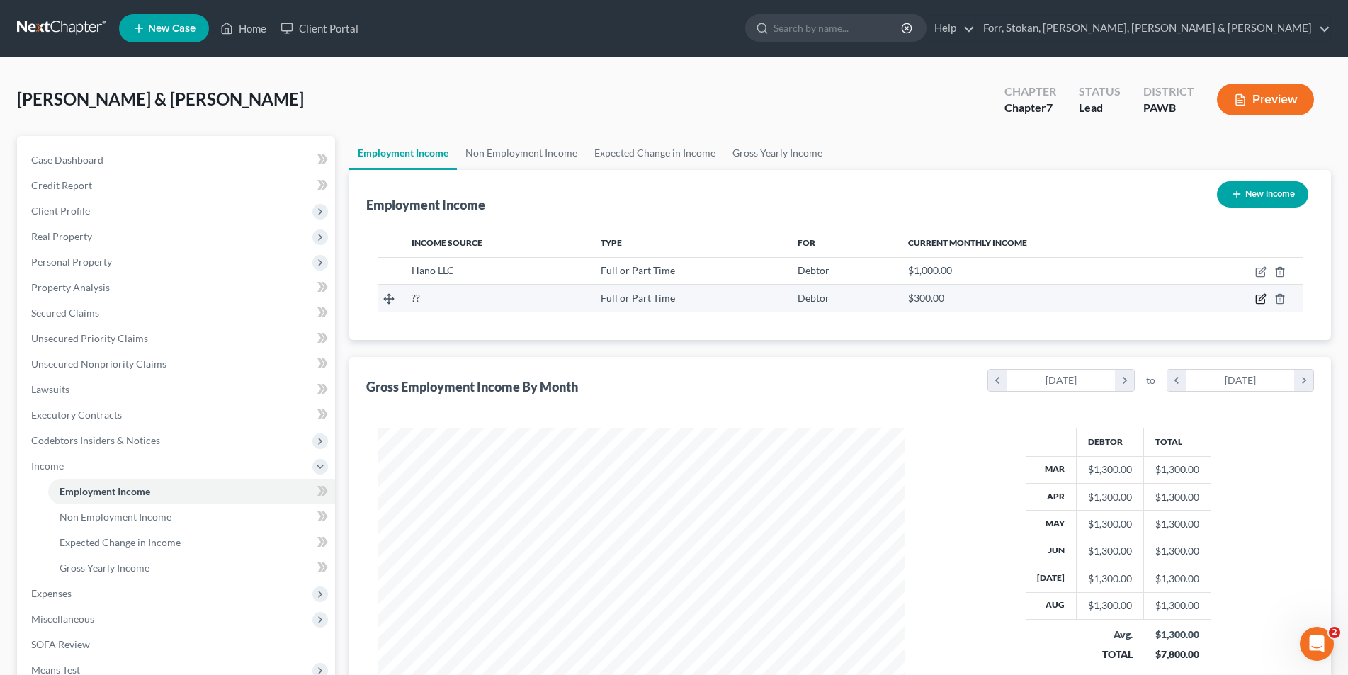
click at [1261, 299] on icon "button" at bounding box center [1260, 298] width 11 height 11
select select "0"
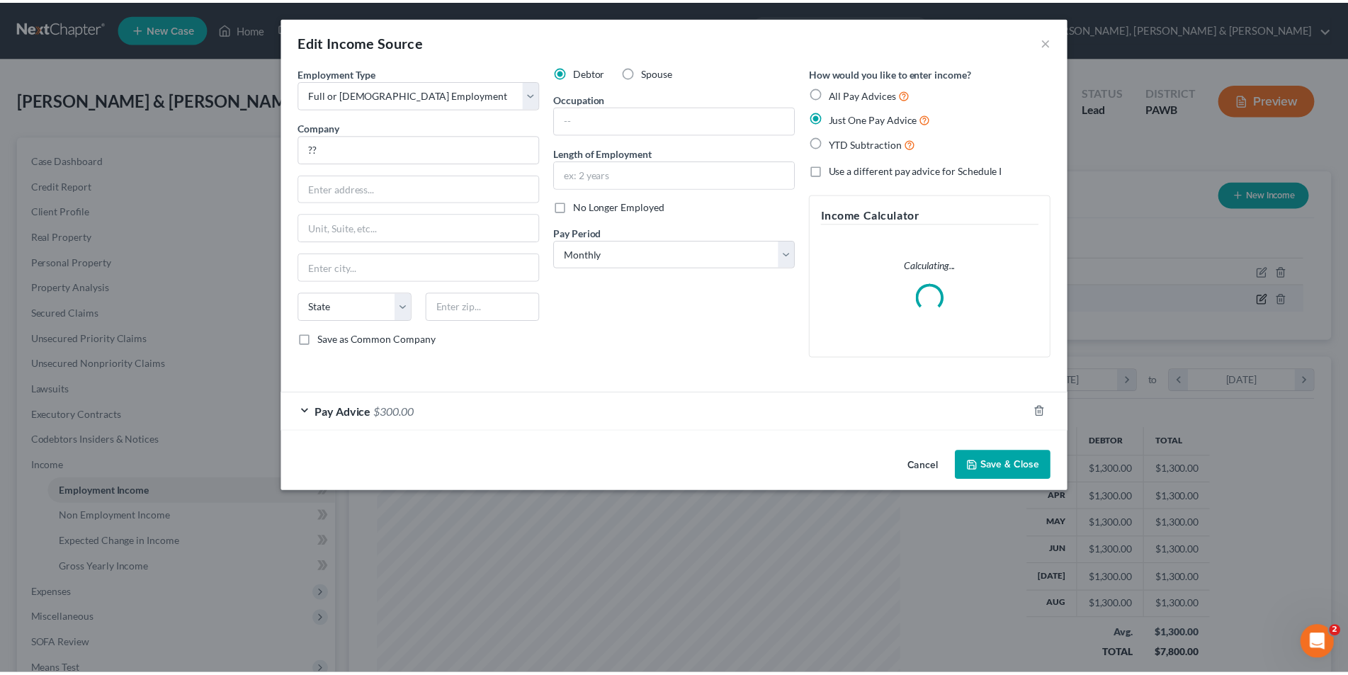
scroll to position [266, 562]
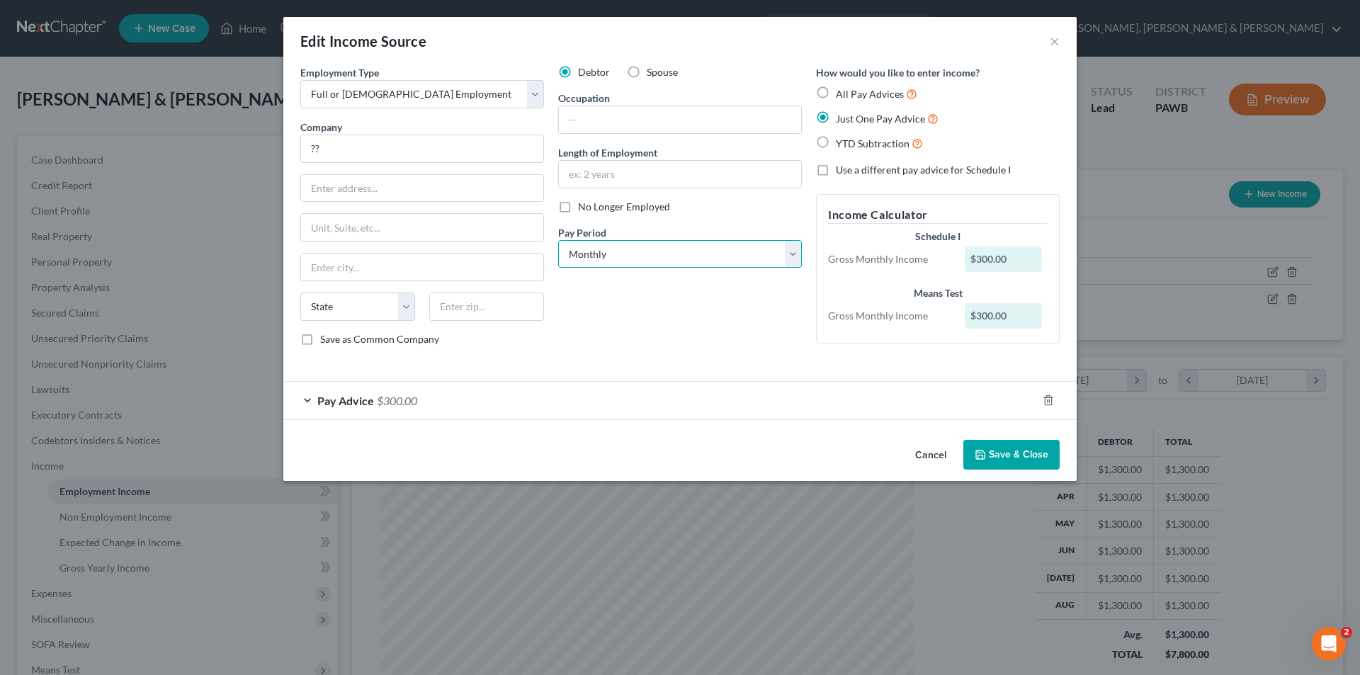
click at [793, 256] on select "Select Monthly Twice Monthly Every Other Week Weekly" at bounding box center [680, 254] width 244 height 28
select select "3"
click at [558, 240] on select "Select Monthly Twice Monthly Every Other Week Weekly" at bounding box center [680, 254] width 244 height 28
click at [994, 453] on button "Save & Close" at bounding box center [1011, 455] width 96 height 30
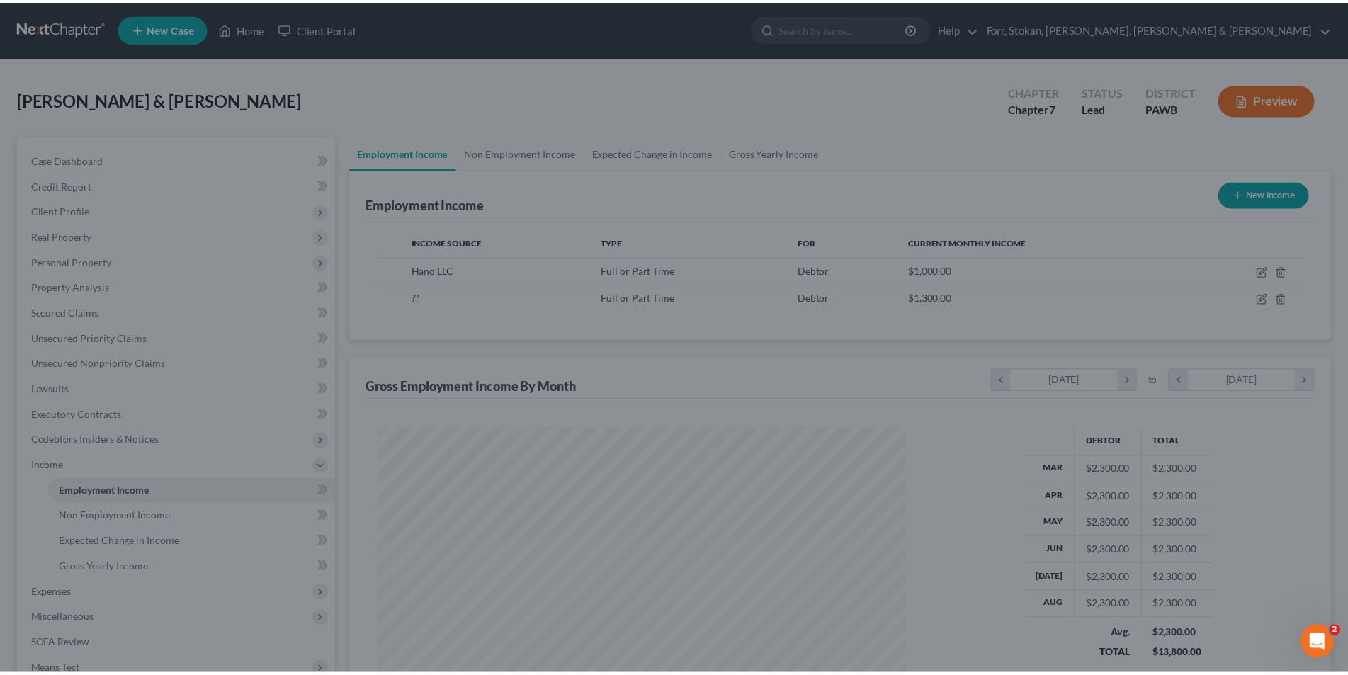
scroll to position [707834, 707542]
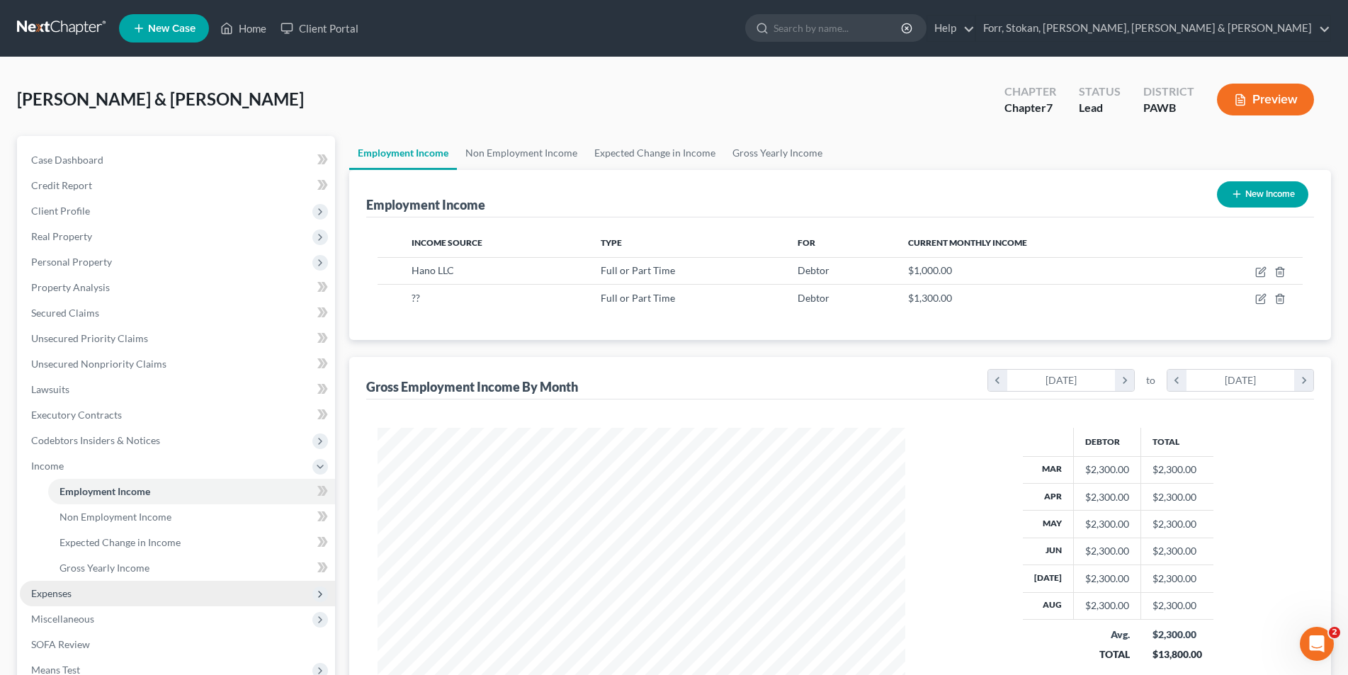
click at [48, 593] on span "Expenses" at bounding box center [51, 593] width 40 height 12
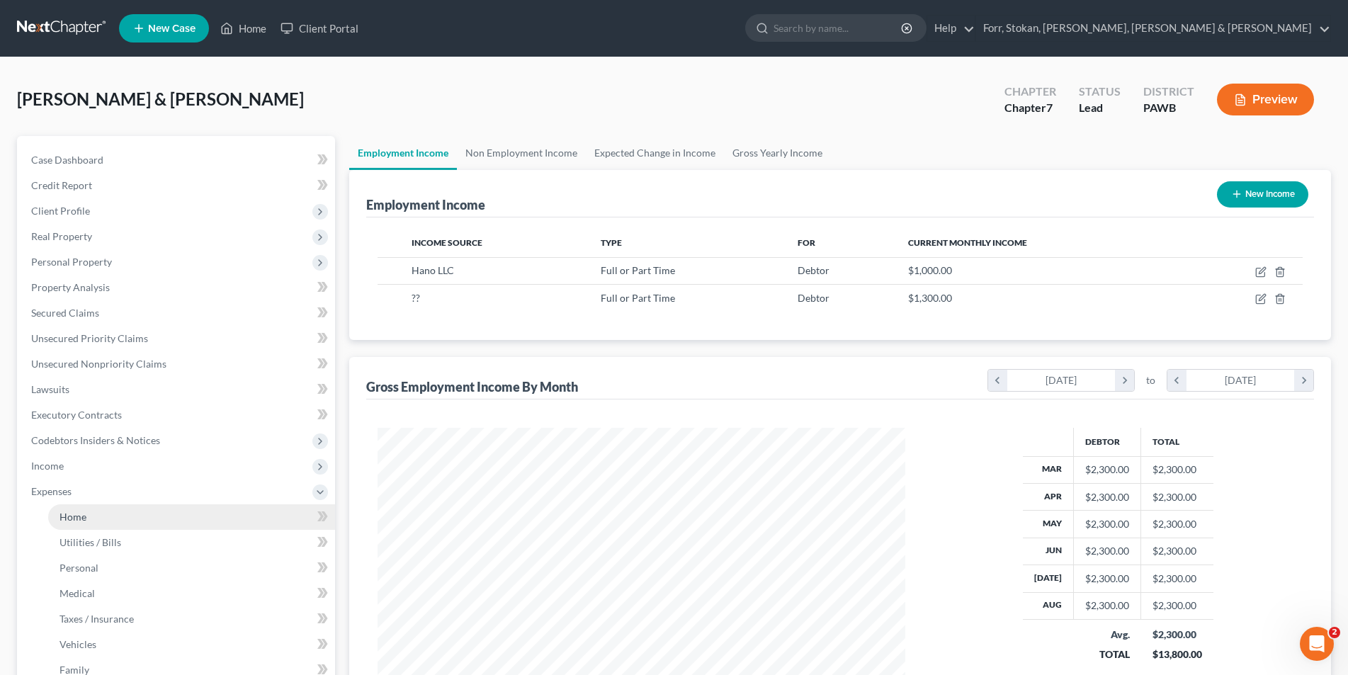
click at [81, 514] on span "Home" at bounding box center [72, 517] width 27 height 12
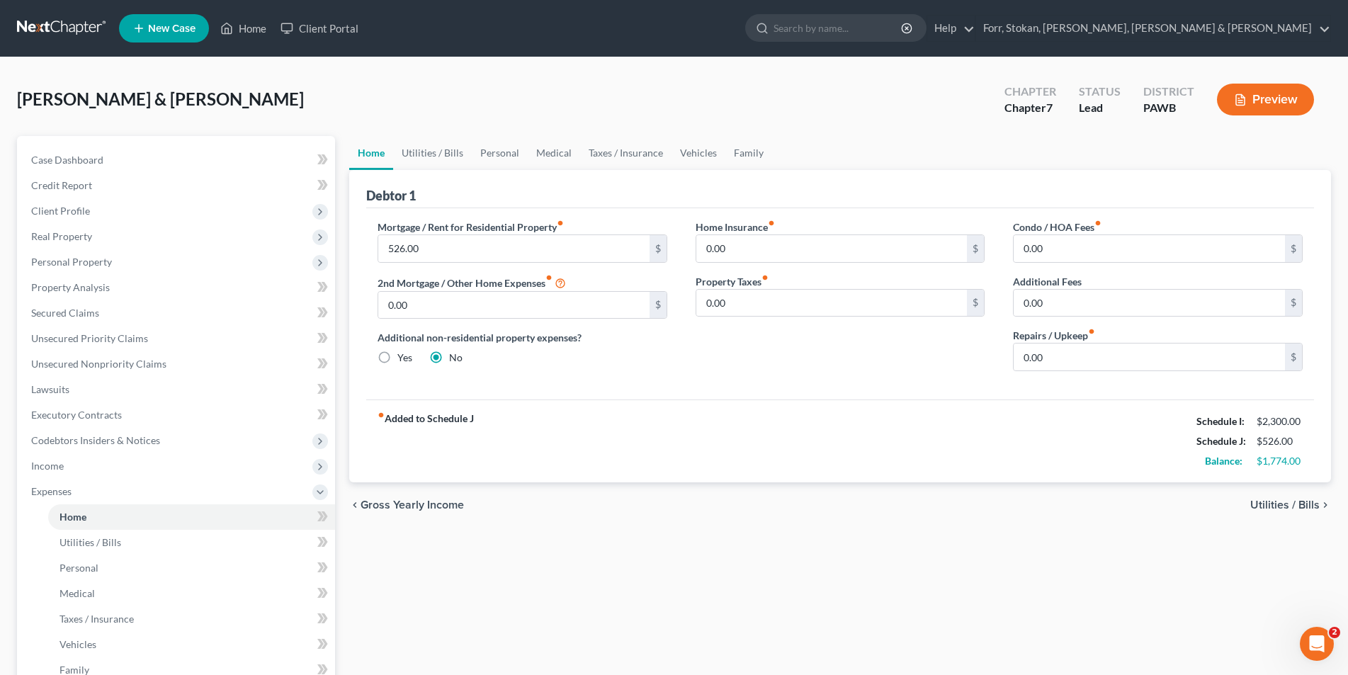
click at [1280, 501] on span "Utilities / Bills" at bounding box center [1284, 504] width 69 height 11
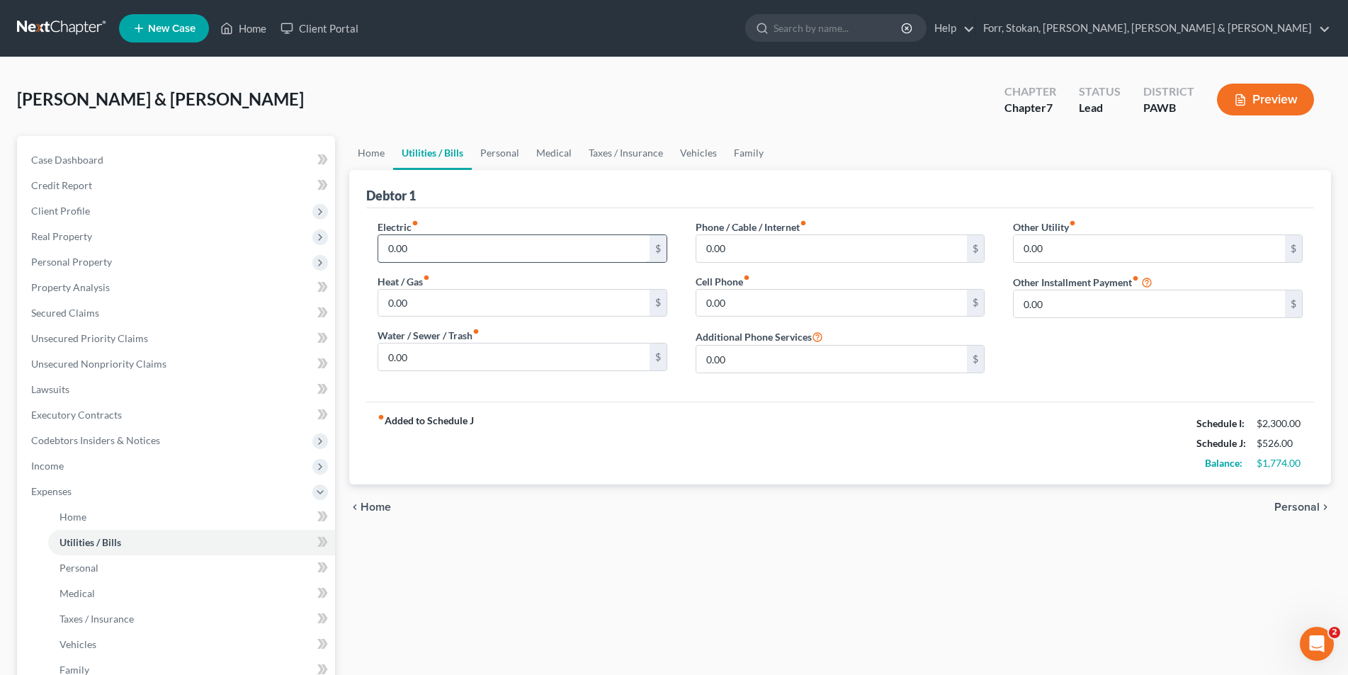
click at [494, 257] on input "0.00" at bounding box center [513, 248] width 271 height 27
type input "100.00"
type input "60.00"
click at [703, 245] on input "0.00" at bounding box center [831, 248] width 271 height 27
type input "120.00"
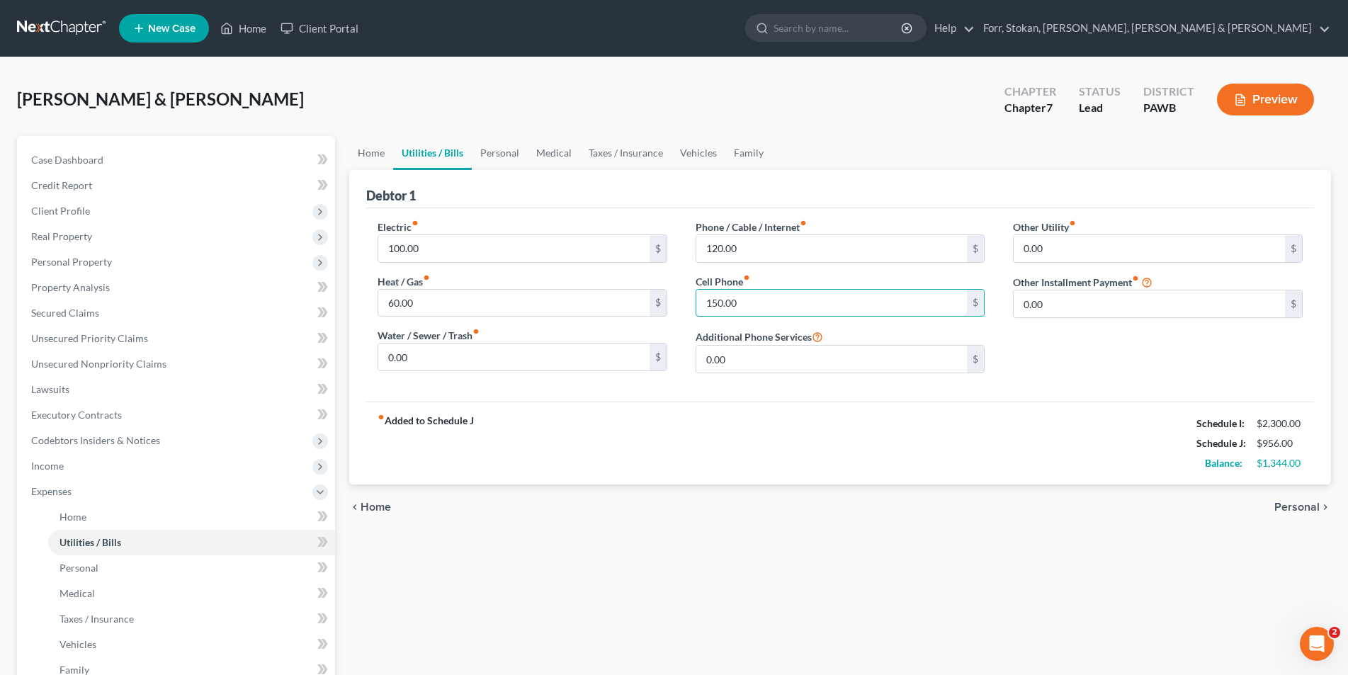
type input "150.00"
click at [1294, 504] on span "Personal" at bounding box center [1296, 506] width 45 height 11
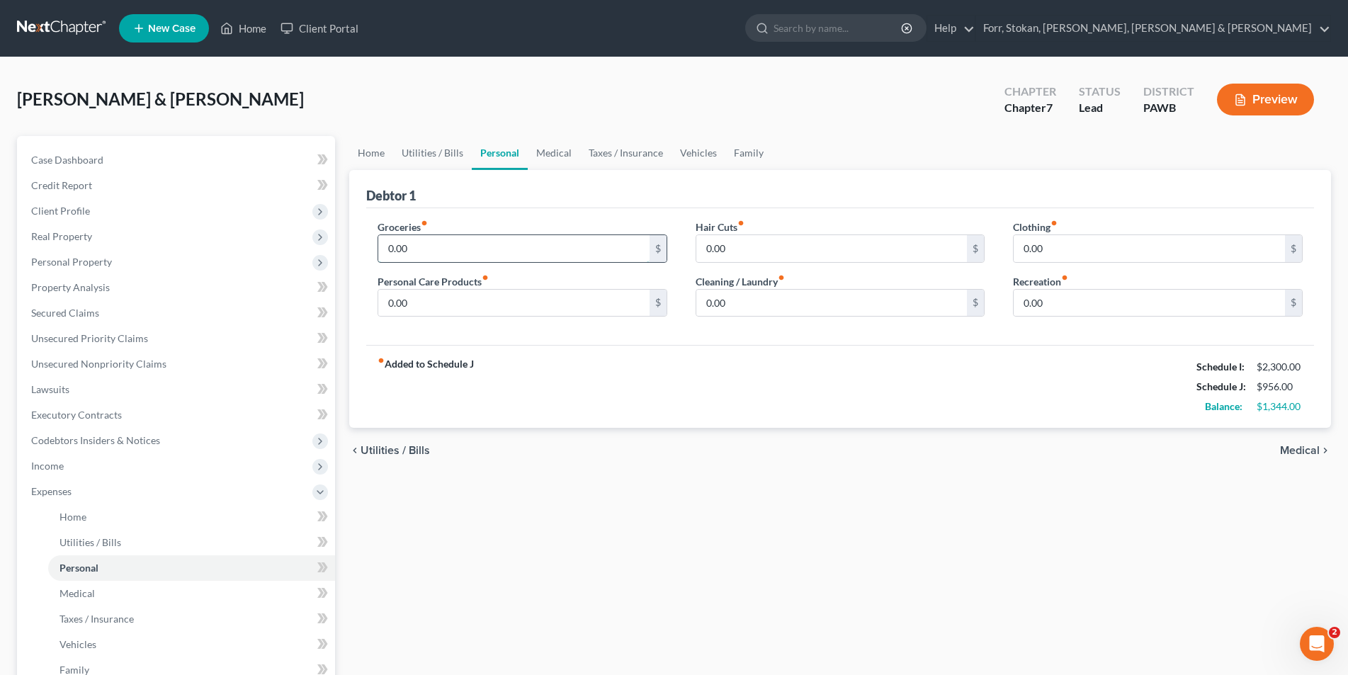
click at [580, 243] on input "0.00" at bounding box center [513, 248] width 271 height 27
type input "500.00"
type input "100.00"
click at [440, 258] on input "500.00" at bounding box center [513, 248] width 271 height 27
type input "7"
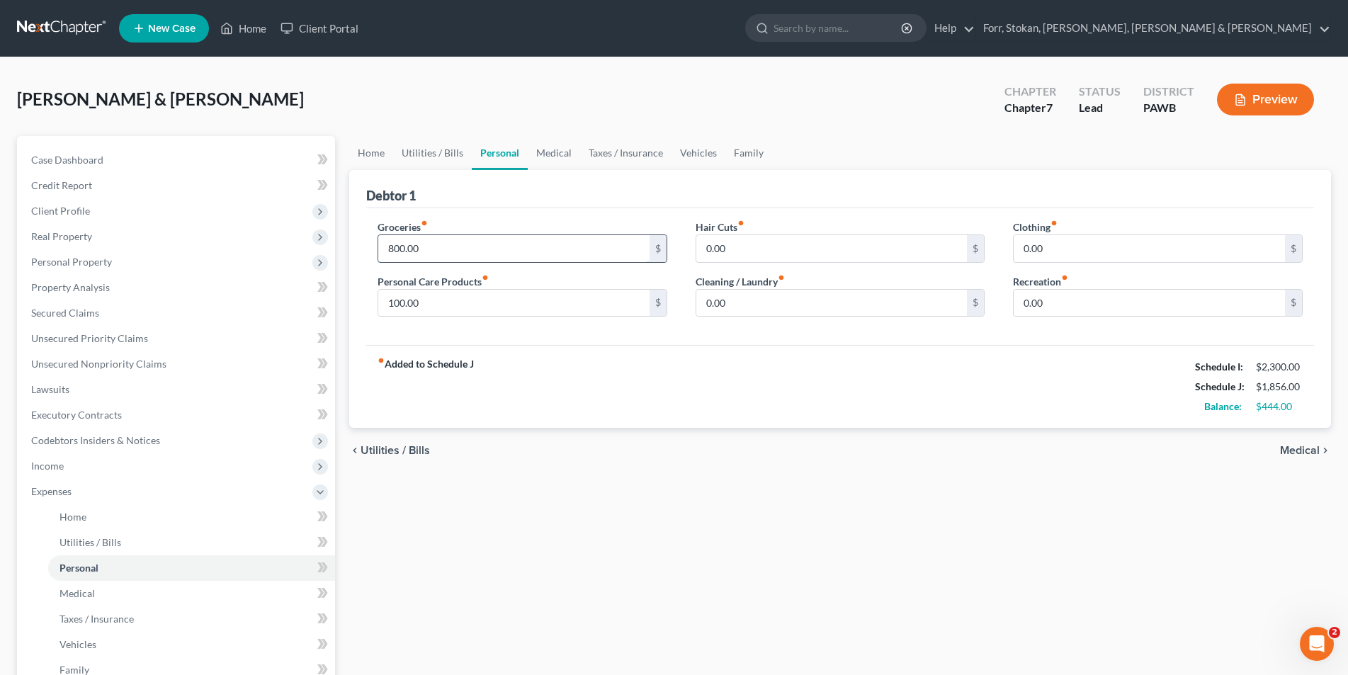
type input "800.00"
type input "200.00"
click at [1305, 449] on span "Medical" at bounding box center [1300, 450] width 40 height 11
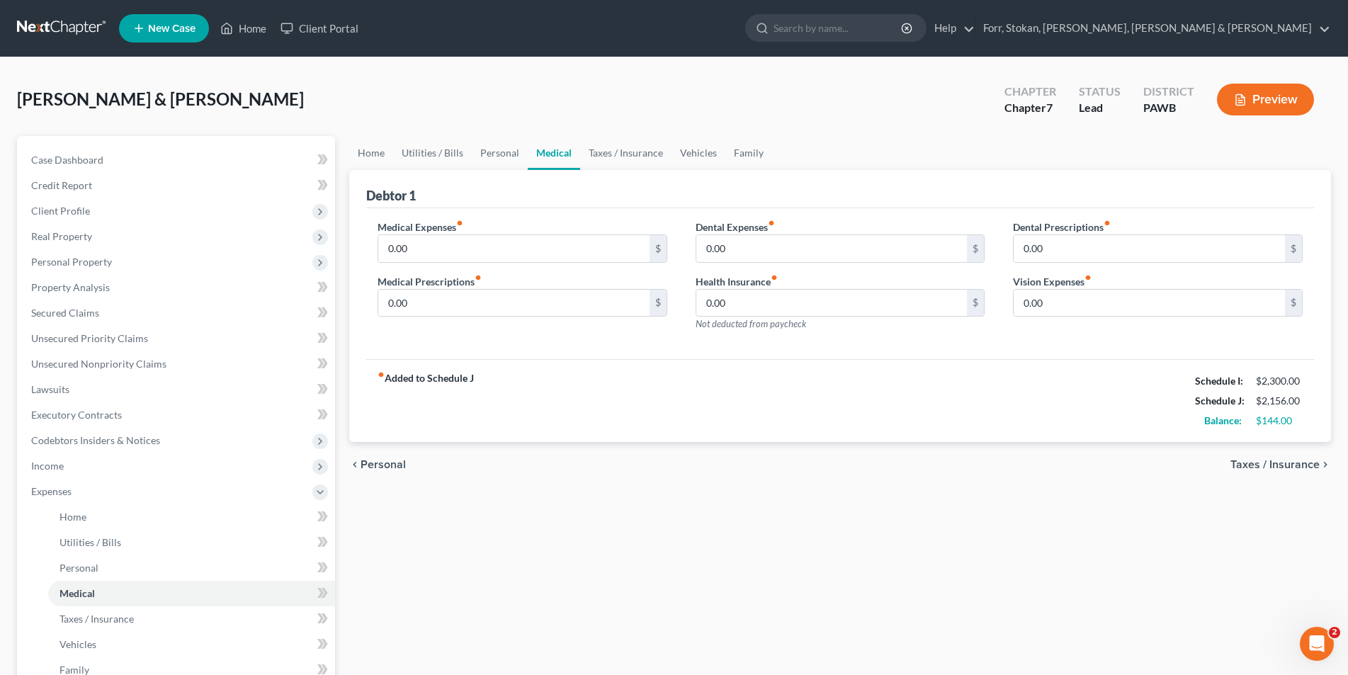
click at [1281, 460] on span "Taxes / Insurance" at bounding box center [1274, 464] width 89 height 11
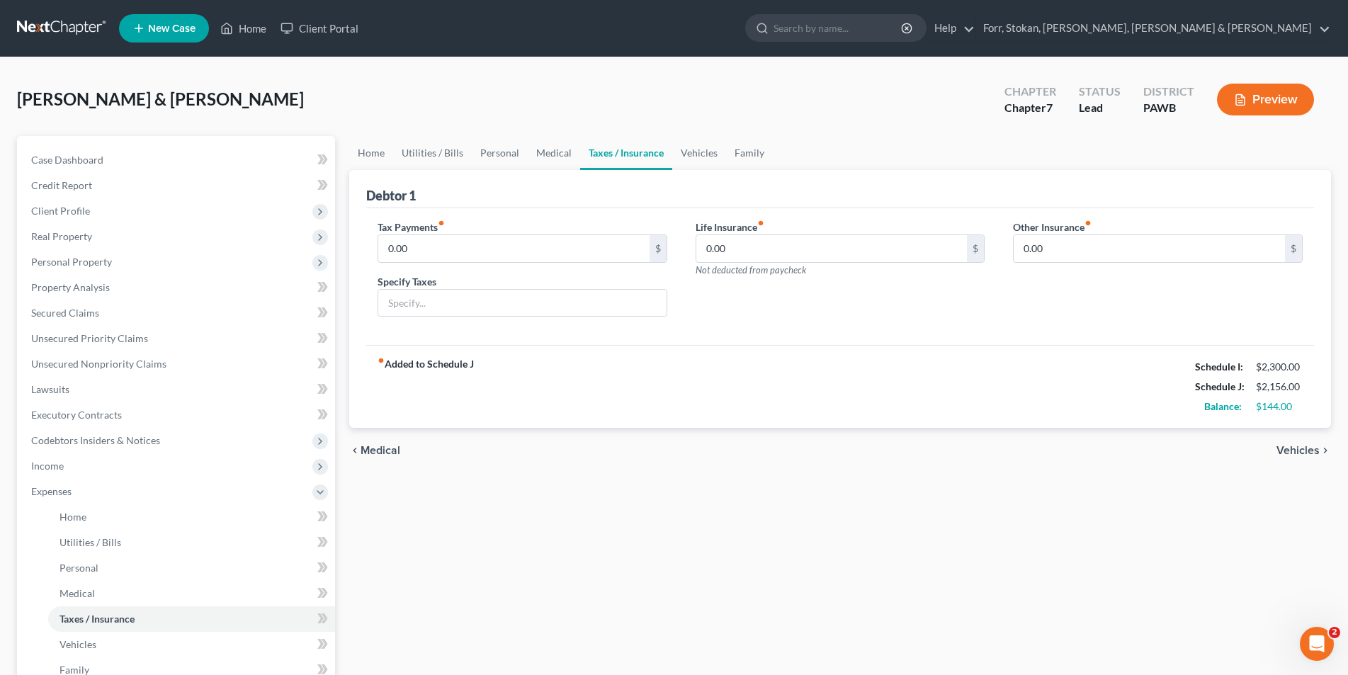
click at [1305, 450] on span "Vehicles" at bounding box center [1297, 450] width 43 height 11
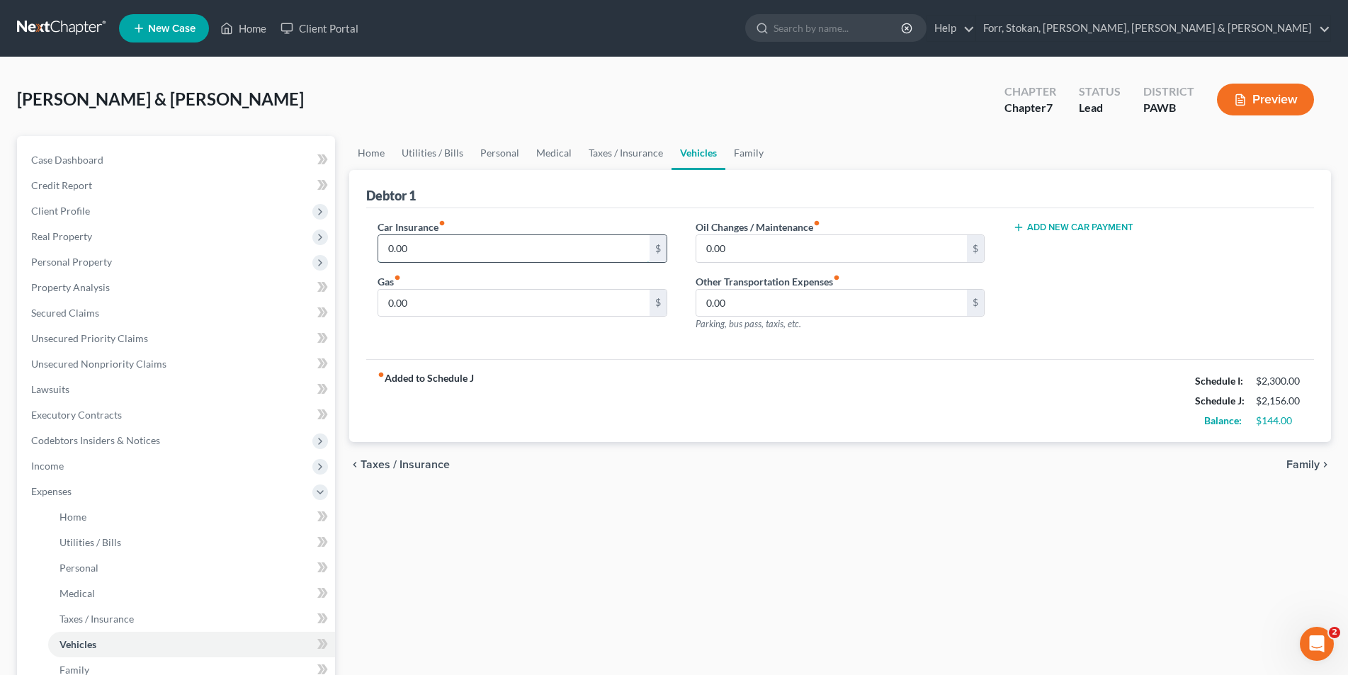
click at [421, 244] on input "0.00" at bounding box center [513, 248] width 271 height 27
click at [1116, 546] on div "Home Utilities / Bills Personal Medical Taxes / Insurance Vehicles Family Debto…" at bounding box center [840, 506] width 996 height 741
click at [1304, 465] on span "Family" at bounding box center [1302, 464] width 33 height 11
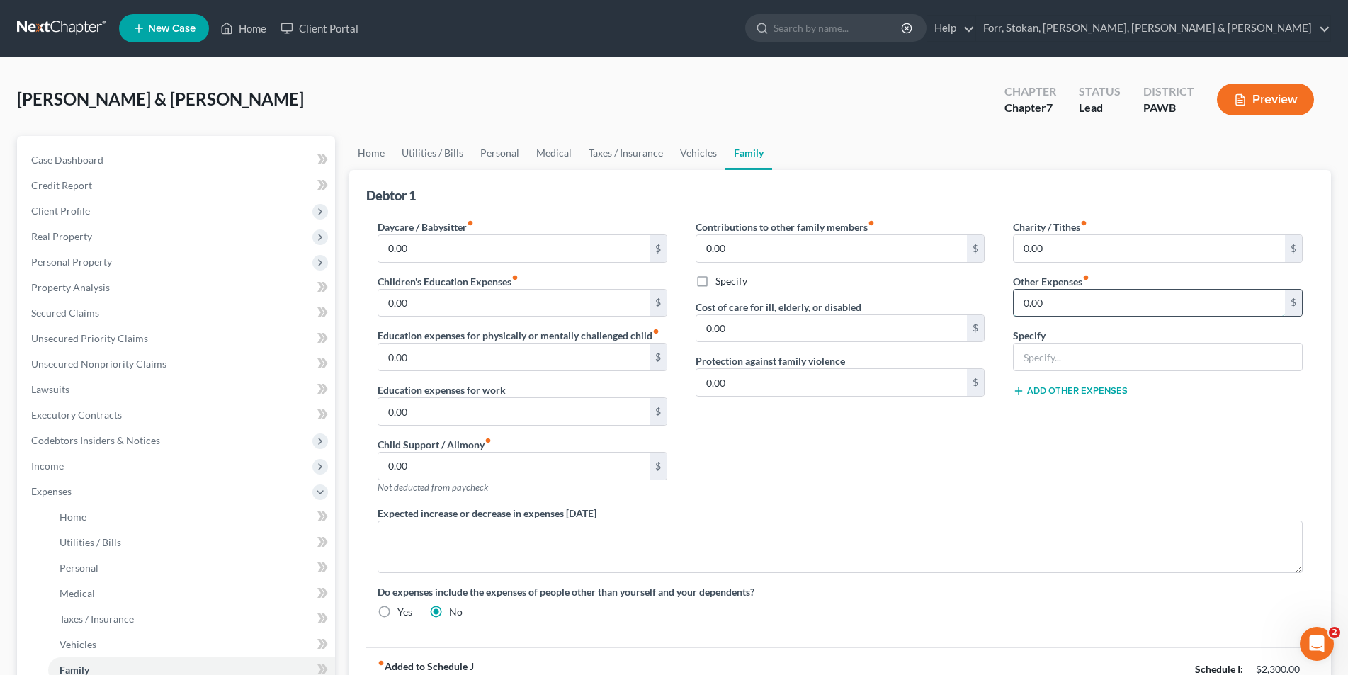
click at [1064, 306] on input "0.00" at bounding box center [1148, 303] width 271 height 27
click at [89, 469] on span "Income" at bounding box center [177, 465] width 315 height 25
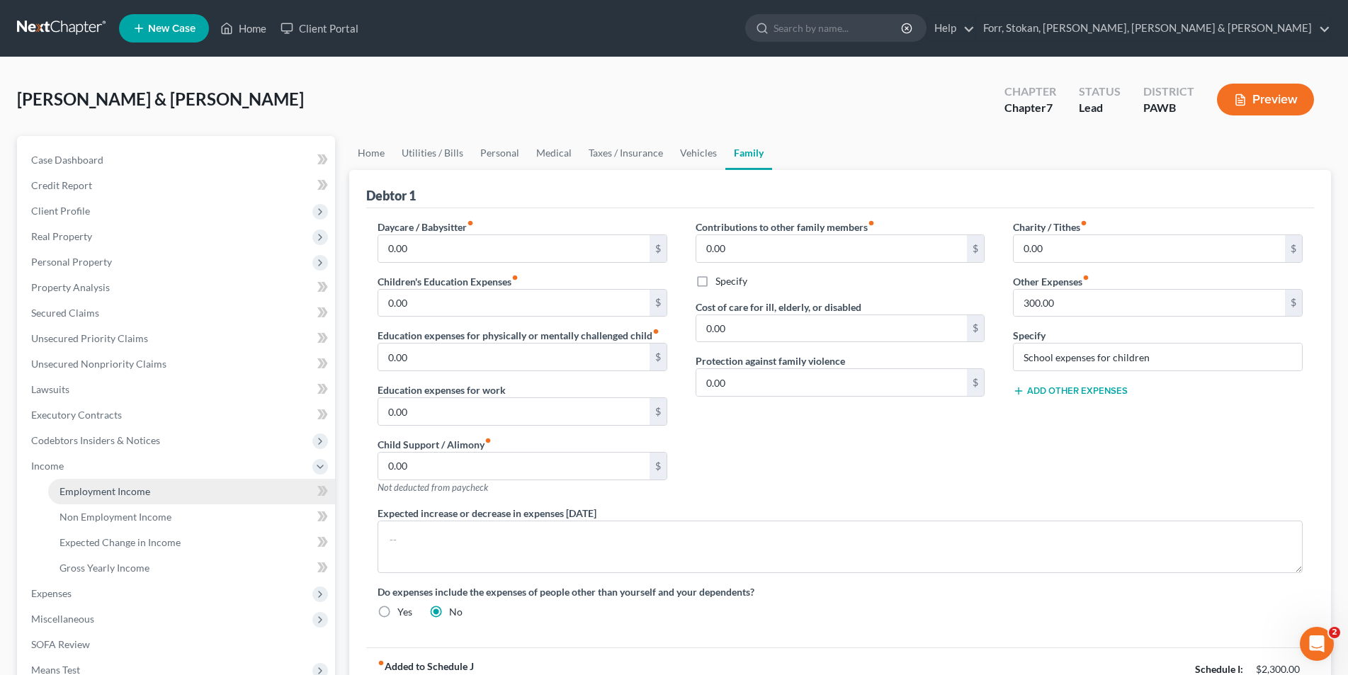
click at [89, 497] on link "Employment Income" at bounding box center [191, 491] width 287 height 25
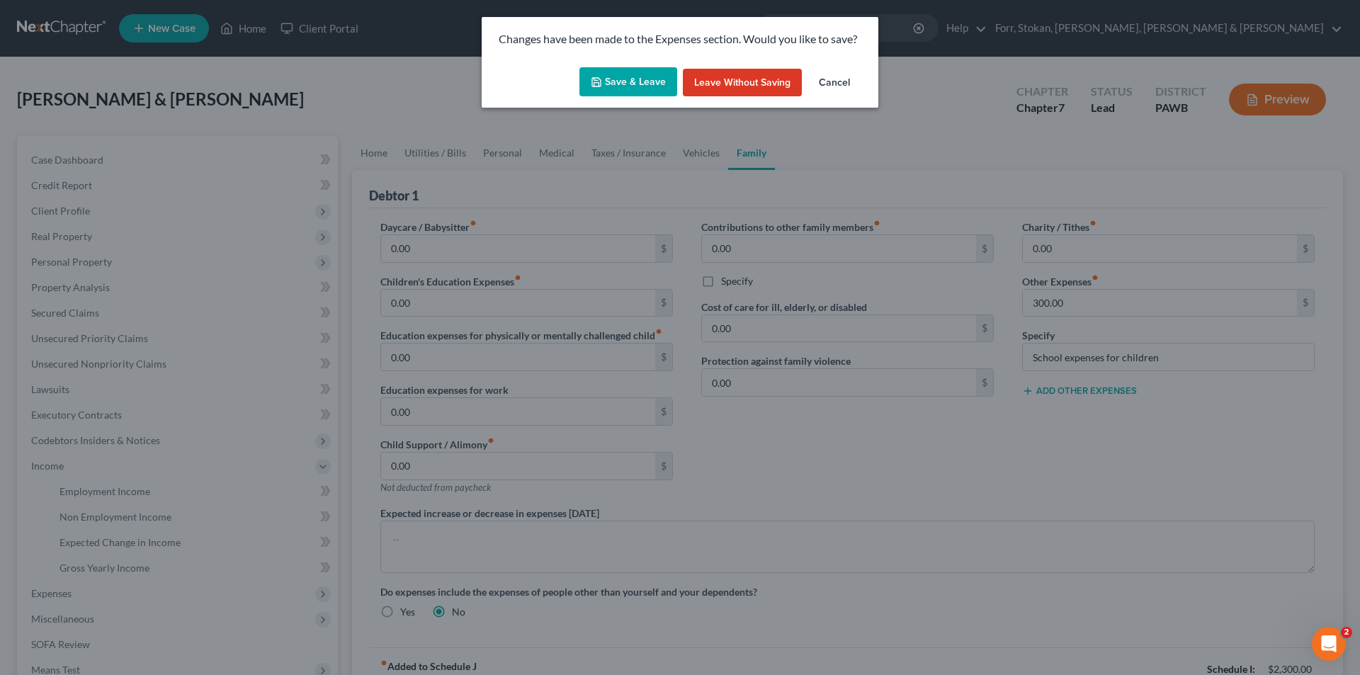
click at [655, 83] on button "Save & Leave" at bounding box center [628, 82] width 98 height 30
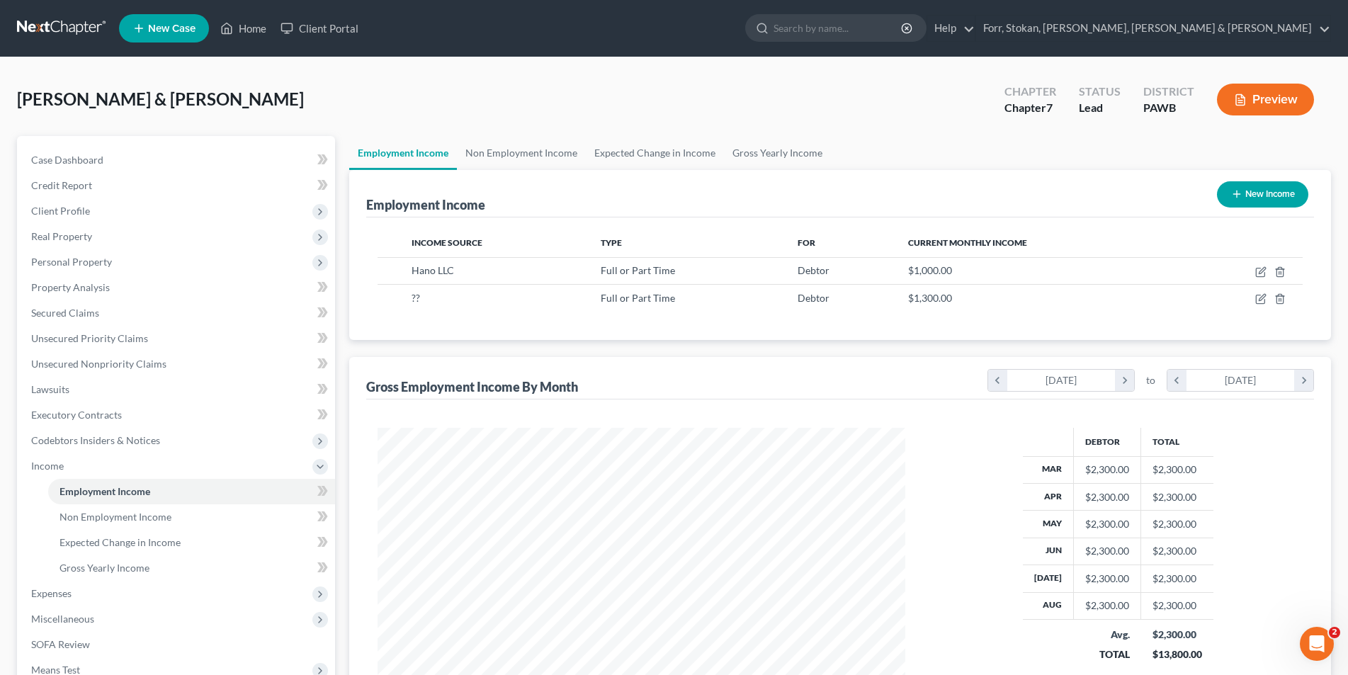
scroll to position [263, 557]
click at [57, 595] on span "Expenses" at bounding box center [51, 593] width 40 height 12
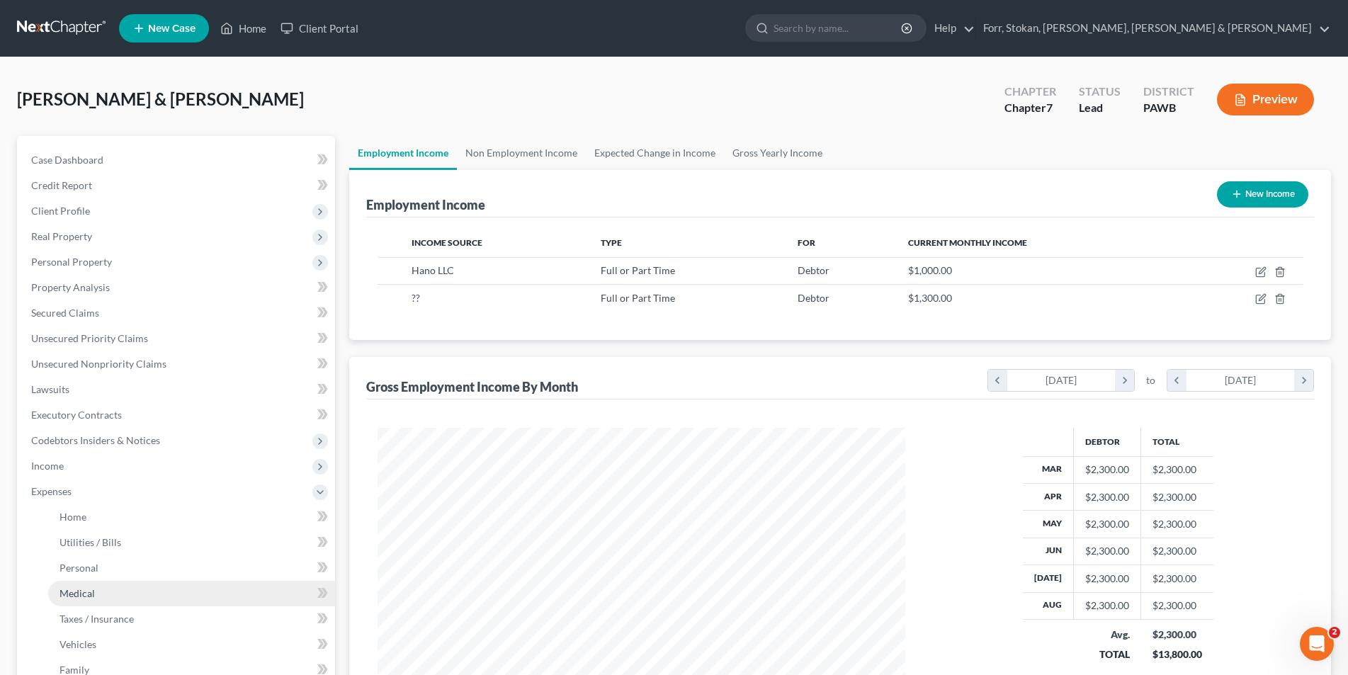
scroll to position [142, 0]
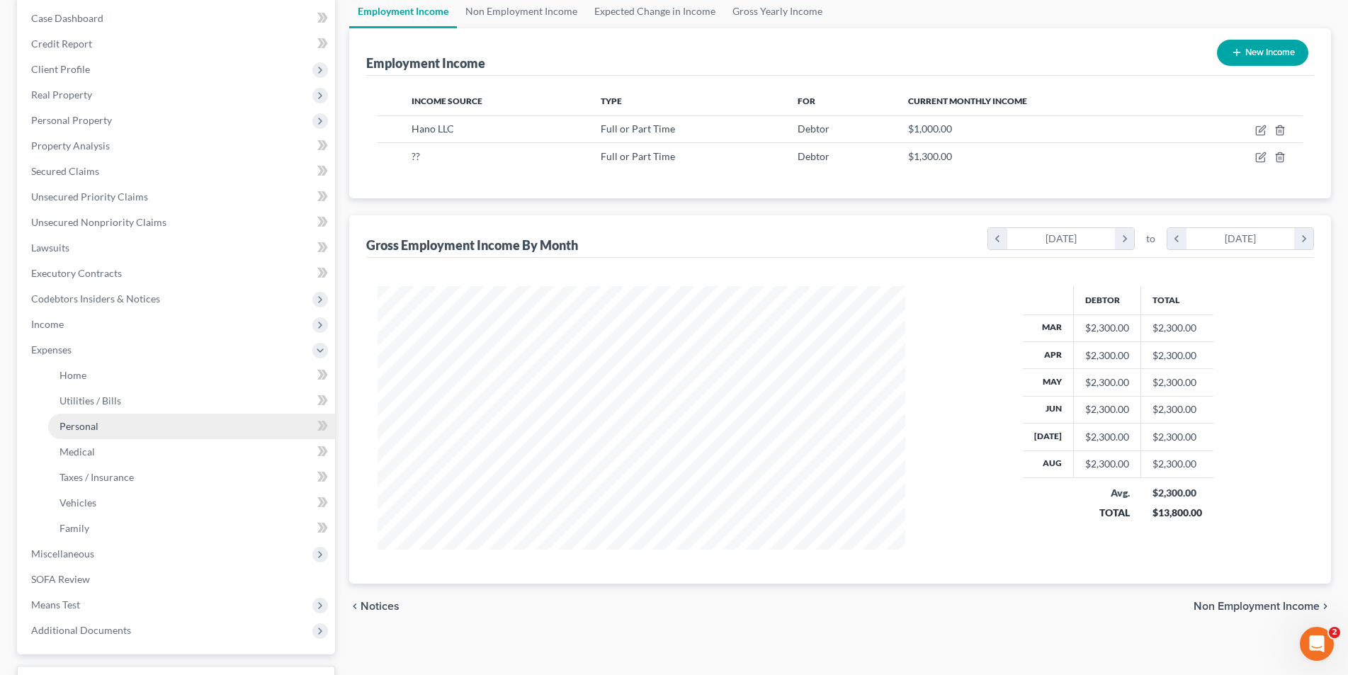
click at [89, 423] on span "Personal" at bounding box center [78, 426] width 39 height 12
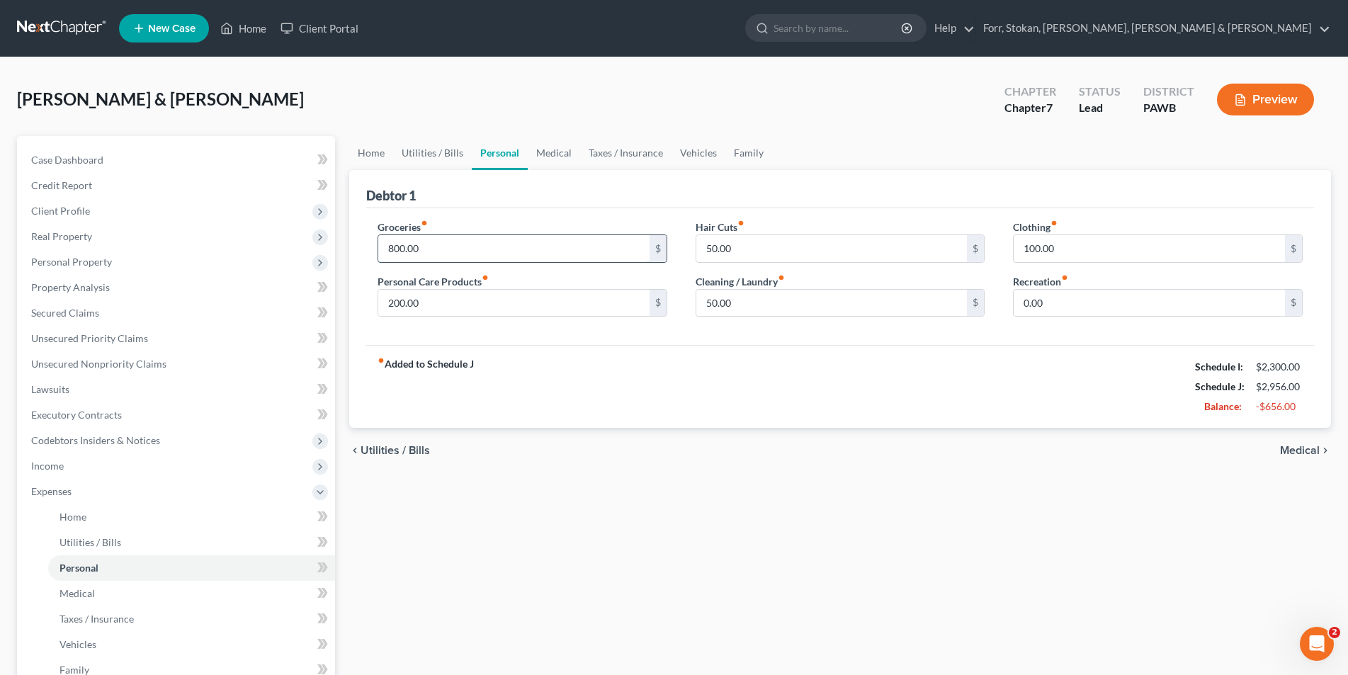
click at [427, 245] on input "800.00" at bounding box center [513, 248] width 271 height 27
click at [1299, 451] on span "Medical" at bounding box center [1300, 450] width 40 height 11
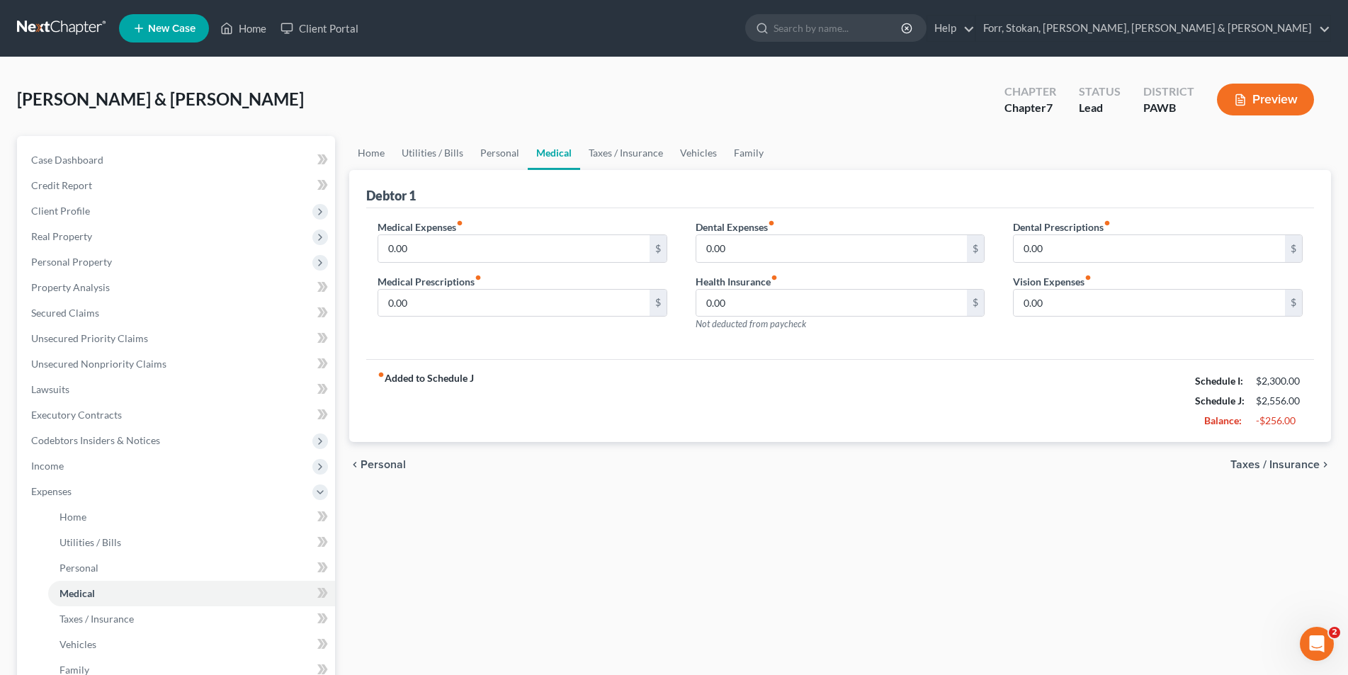
click at [1289, 461] on span "Taxes / Insurance" at bounding box center [1274, 464] width 89 height 11
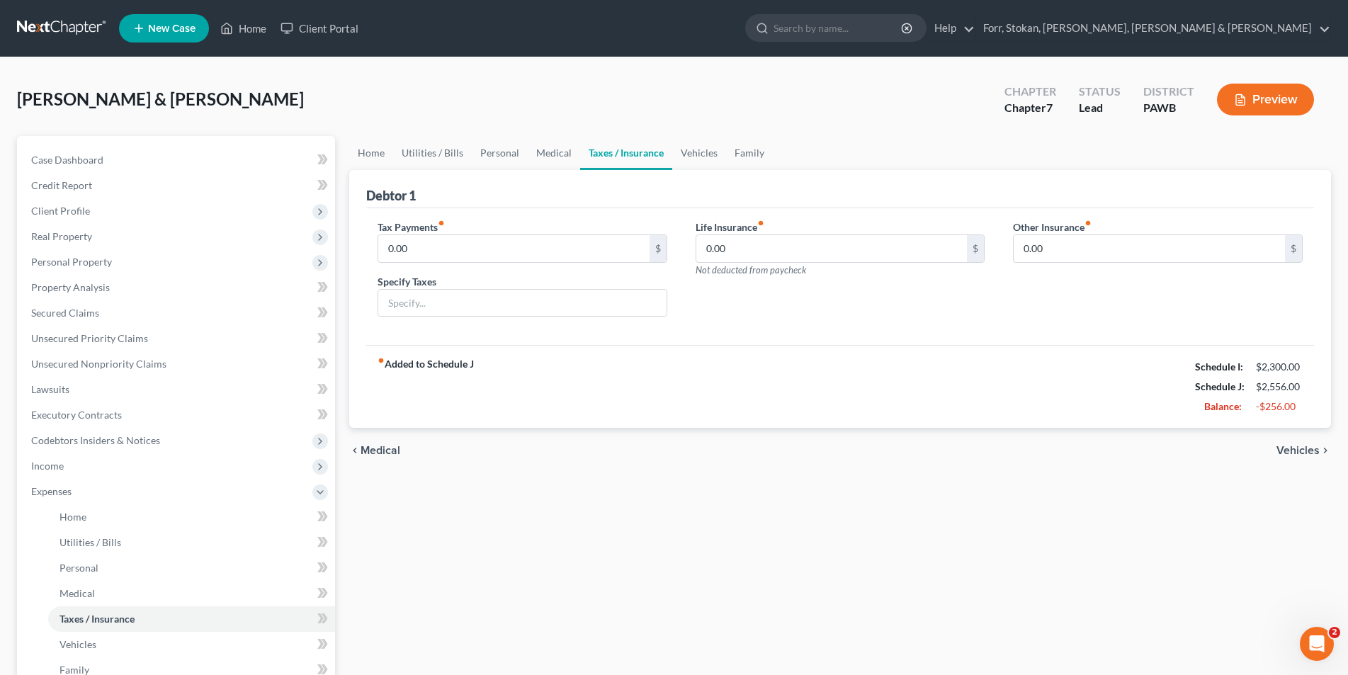
click at [1292, 451] on span "Vehicles" at bounding box center [1297, 450] width 43 height 11
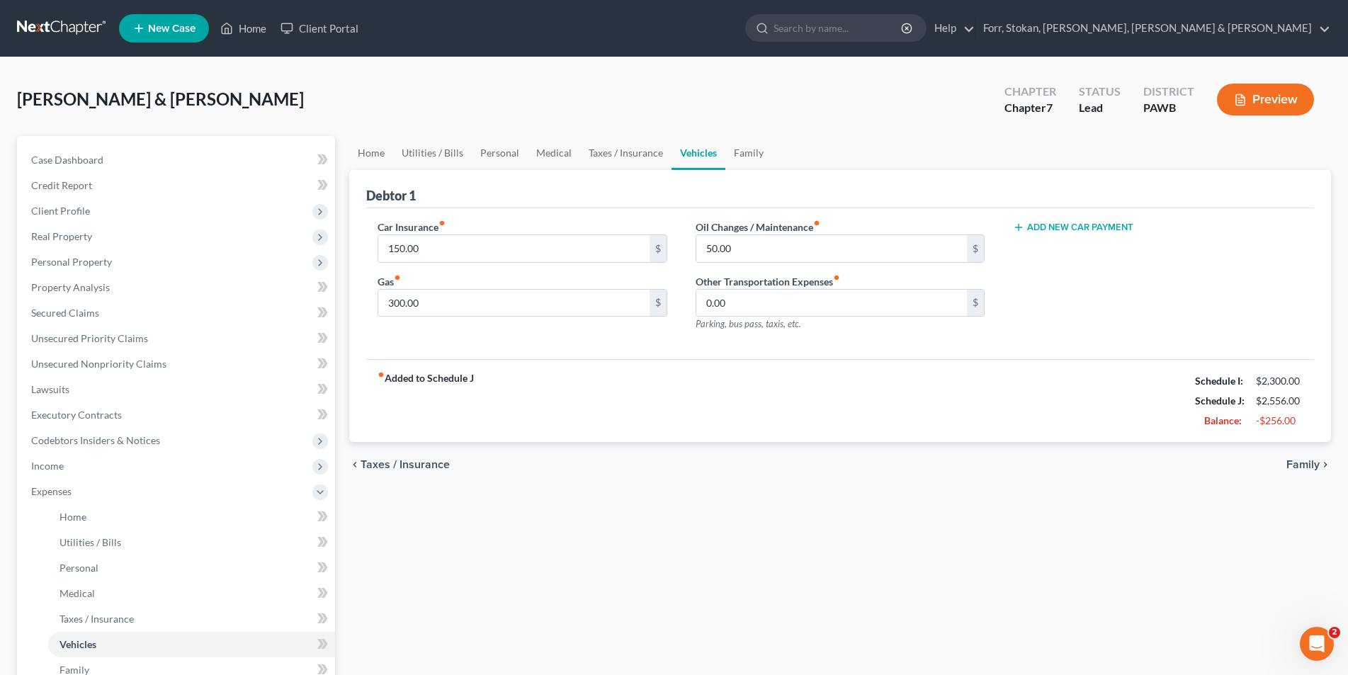
click at [1294, 462] on span "Family" at bounding box center [1302, 464] width 33 height 11
